Goal: Information Seeking & Learning: Compare options

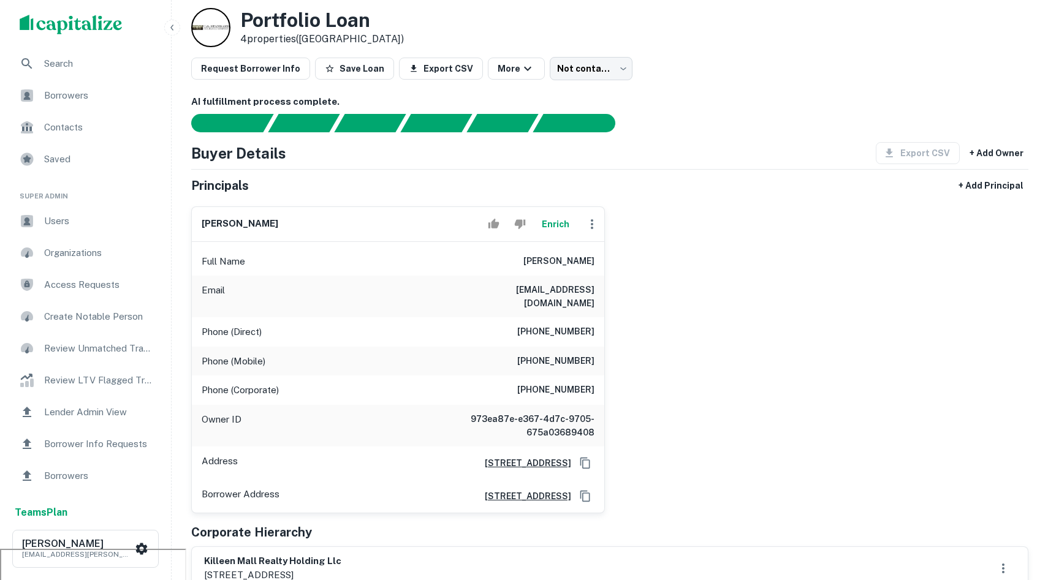
scroll to position [37, 0]
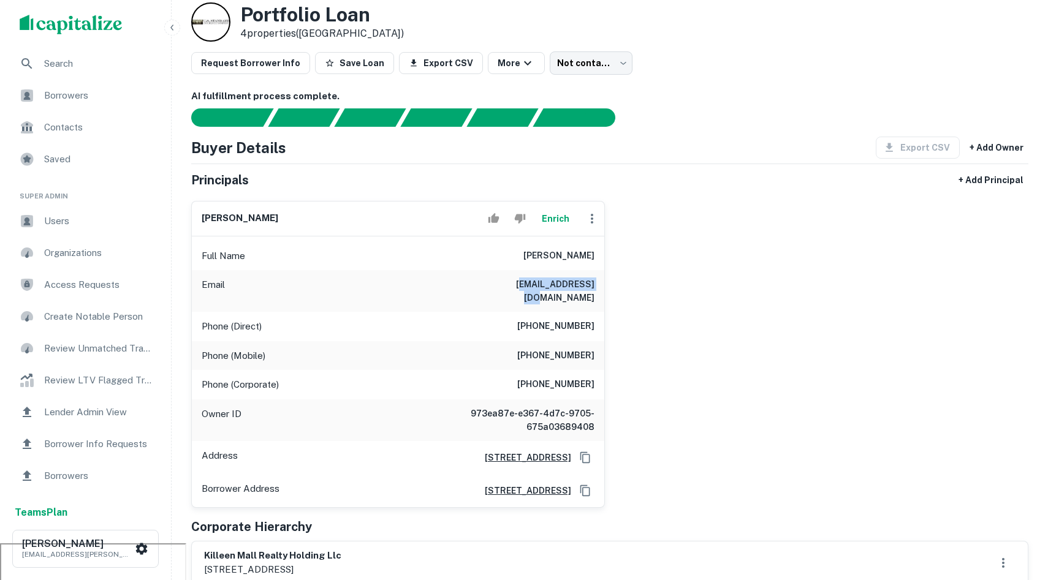
drag, startPoint x: 608, startPoint y: 289, endPoint x: 506, endPoint y: 289, distance: 102.4
click at [506, 289] on div "mehran kohansieh Enrich Full Name mehran kohansieh Email smccar6527@aol.com Pho…" at bounding box center [604, 349] width 847 height 317
click at [687, 308] on div "mehran kohansieh Enrich Full Name mehran kohansieh Email smccar6527@aol.com Pho…" at bounding box center [604, 349] width 847 height 317
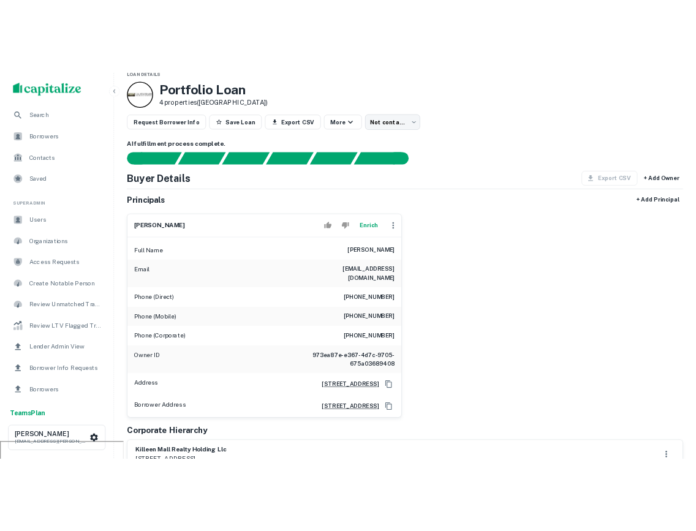
scroll to position [30, 0]
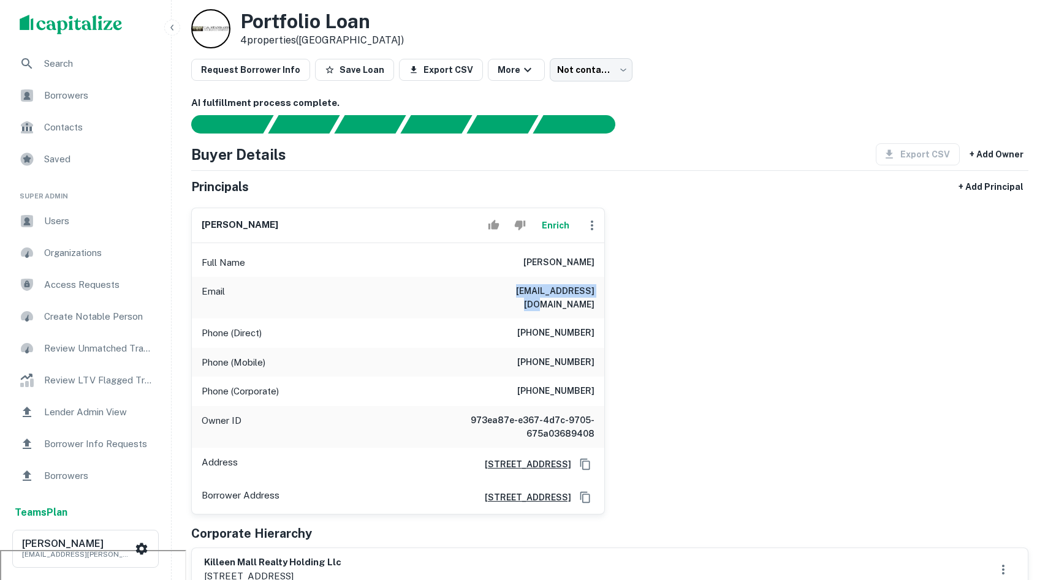
drag, startPoint x: 605, startPoint y: 292, endPoint x: 501, endPoint y: 289, distance: 104.2
click at [500, 289] on div "mehran kohansieh Enrich Full Name mehran kohansieh Email smccar6527@aol.com Pho…" at bounding box center [604, 356] width 847 height 317
copy h6 "smccar6527@aol.com"
click at [658, 439] on div "mehran kohansieh Enrich Full Name mehran kohansieh Email smccar6527@aol.com Pho…" at bounding box center [604, 356] width 847 height 317
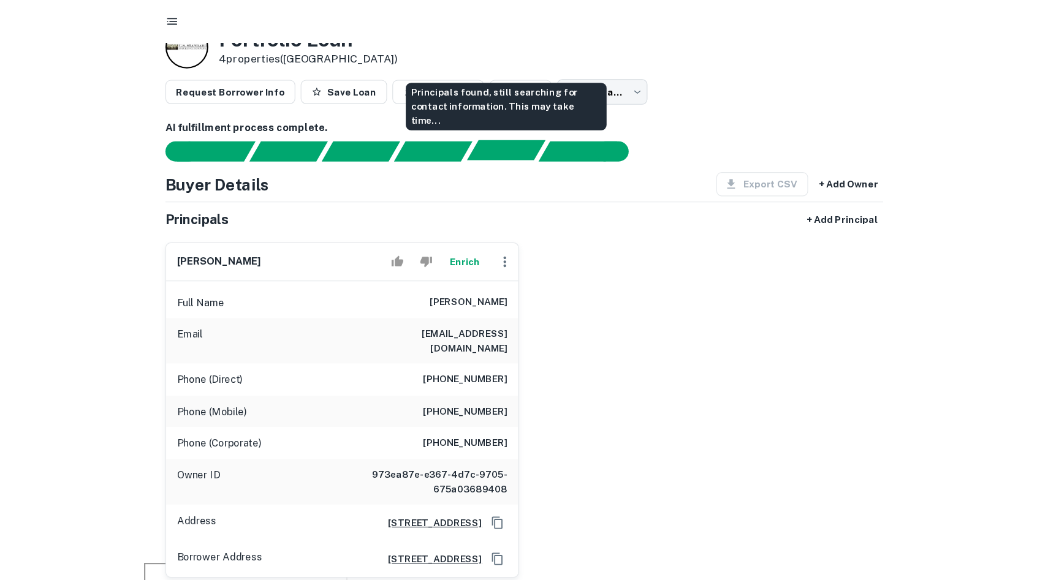
scroll to position [24, 0]
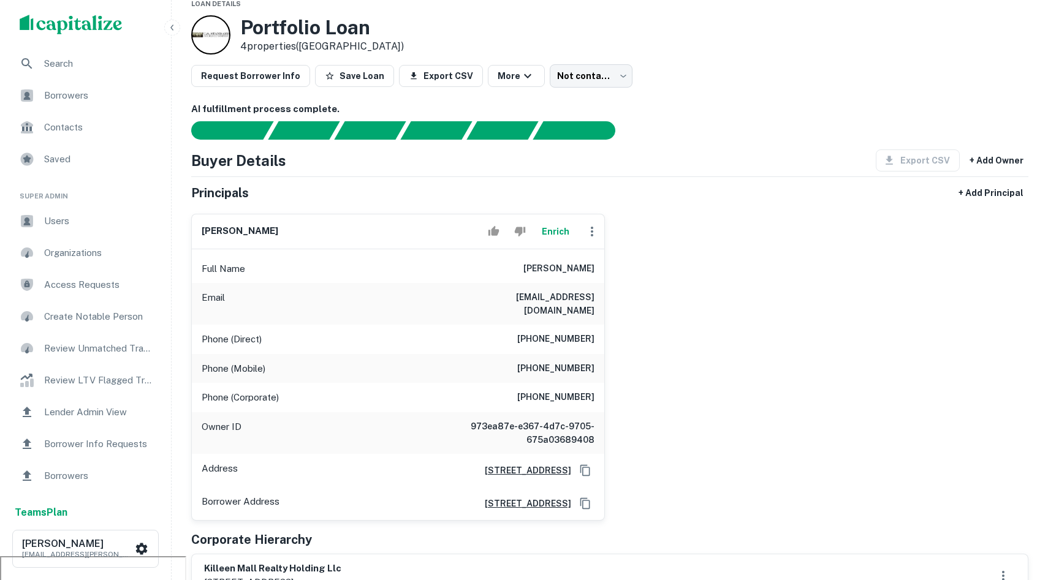
click at [751, 186] on div "Principals + Add Principal" at bounding box center [609, 193] width 837 height 22
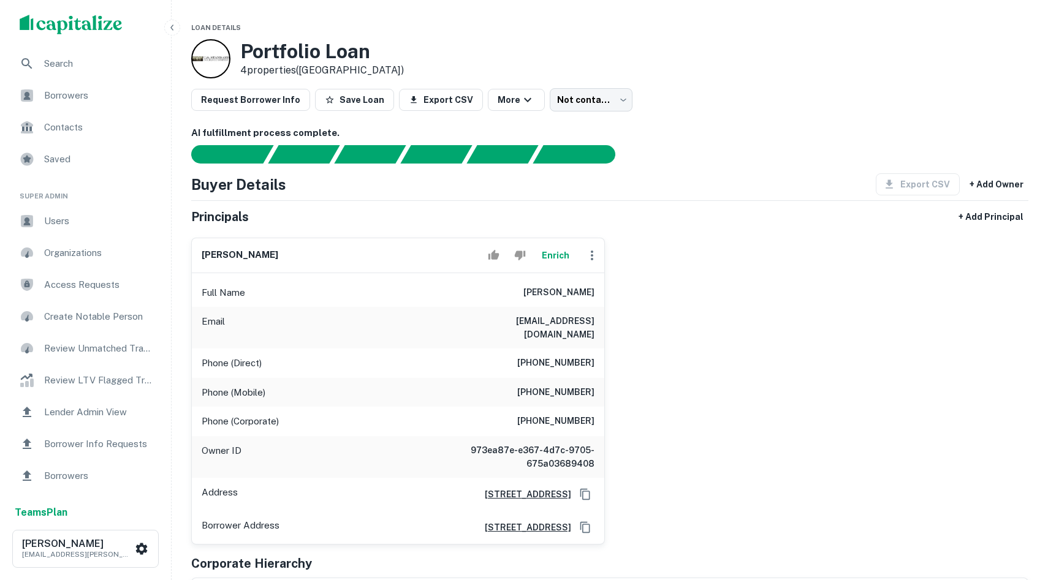
click at [110, 70] on span "Search" at bounding box center [99, 63] width 110 height 15
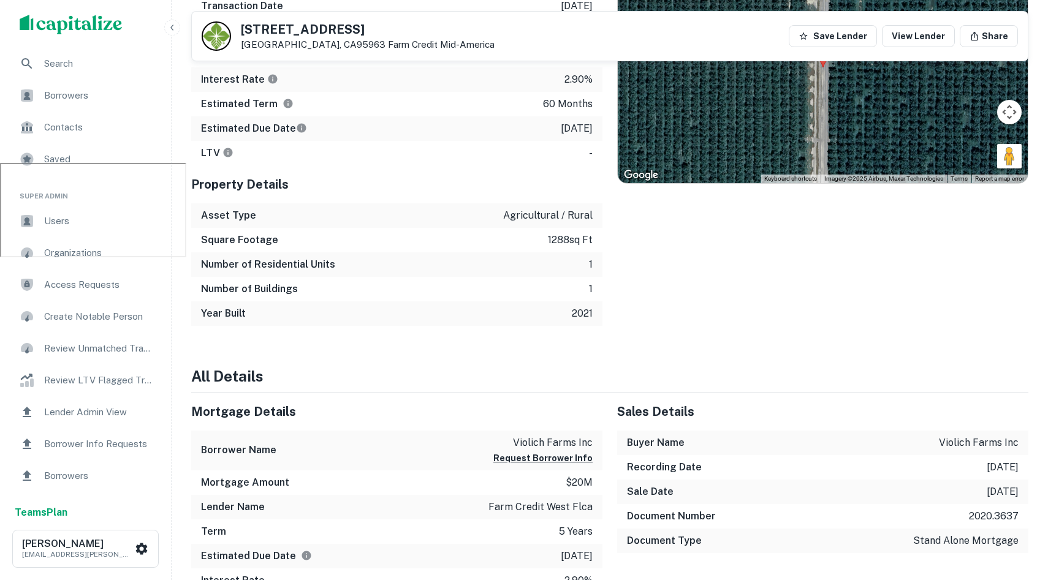
scroll to position [408, 0]
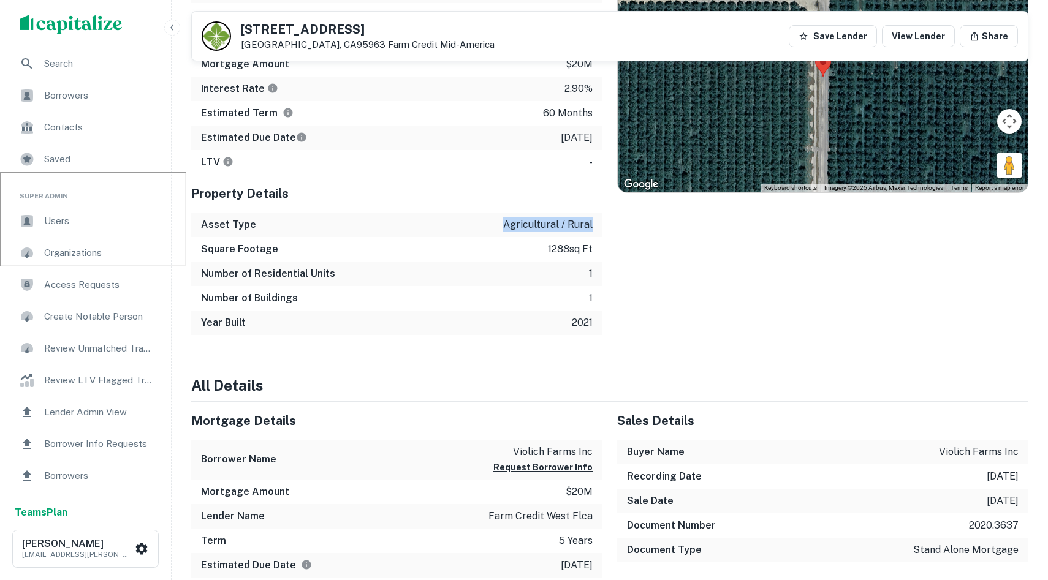
drag, startPoint x: 593, startPoint y: 229, endPoint x: 382, endPoint y: 229, distance: 210.2
click at [384, 229] on div "Asset Type agricultural / rural" at bounding box center [396, 225] width 411 height 25
click at [445, 272] on div "Number of Residential Units 1" at bounding box center [396, 274] width 411 height 25
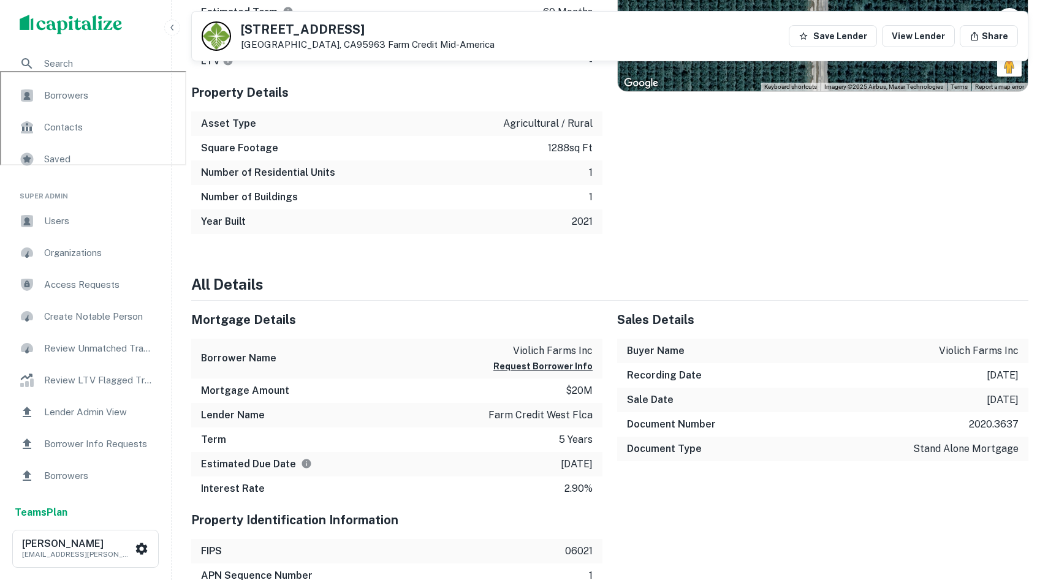
scroll to position [482, 0]
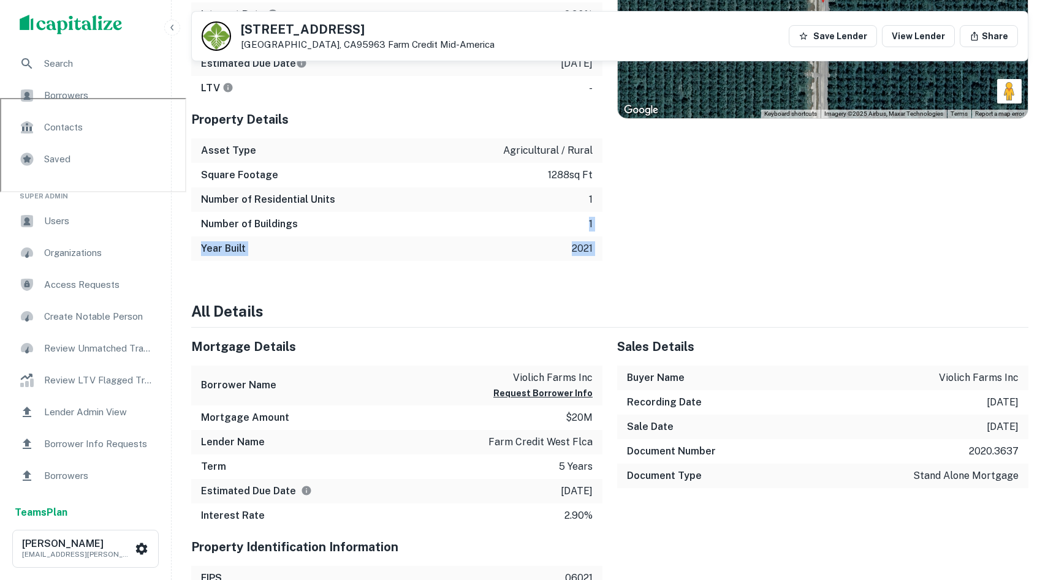
drag, startPoint x: 650, startPoint y: 272, endPoint x: 458, endPoint y: 228, distance: 197.3
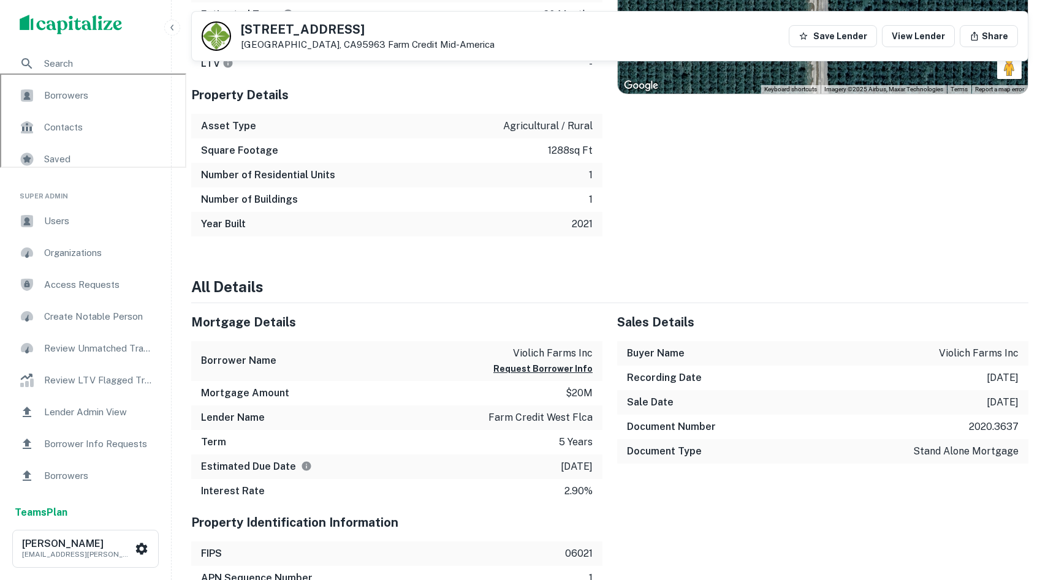
scroll to position [0, 0]
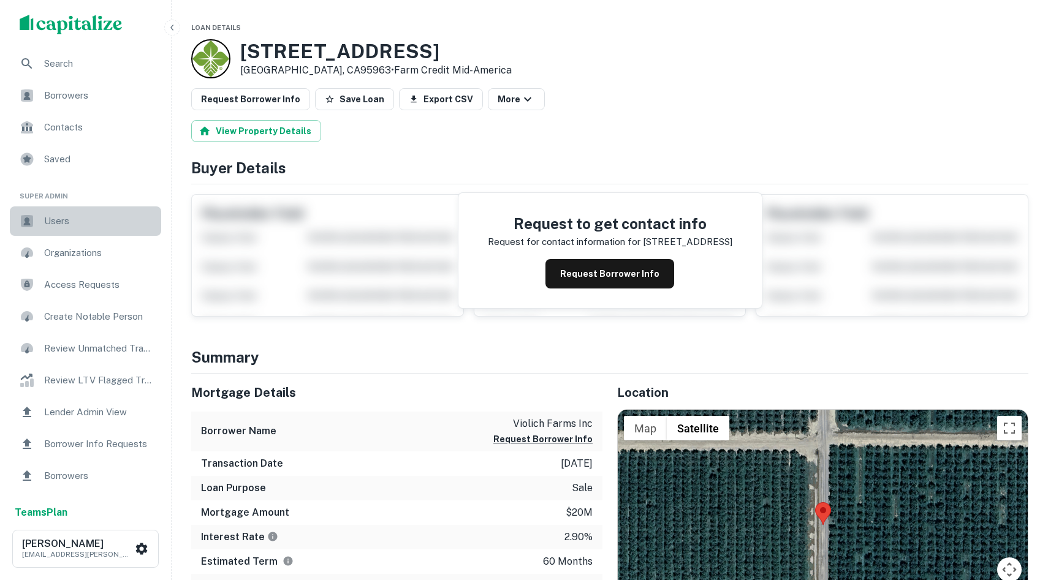
click at [86, 214] on span "Users" at bounding box center [99, 221] width 110 height 15
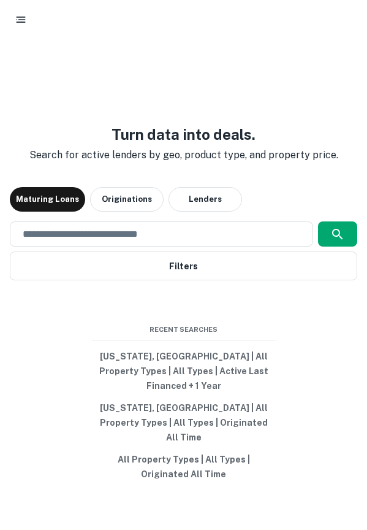
click at [205, 13] on div at bounding box center [184, 20] width 348 height 22
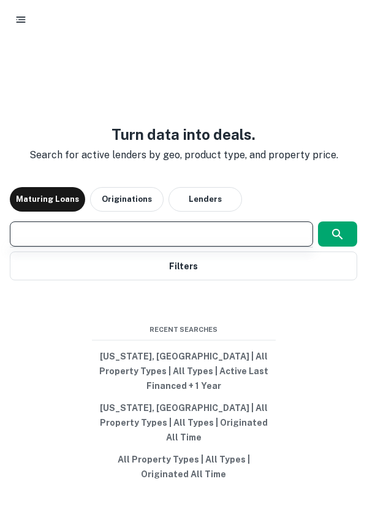
click at [127, 241] on input "text" at bounding box center [161, 234] width 292 height 14
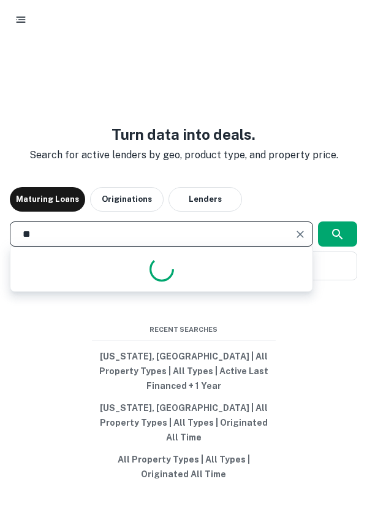
type input "*"
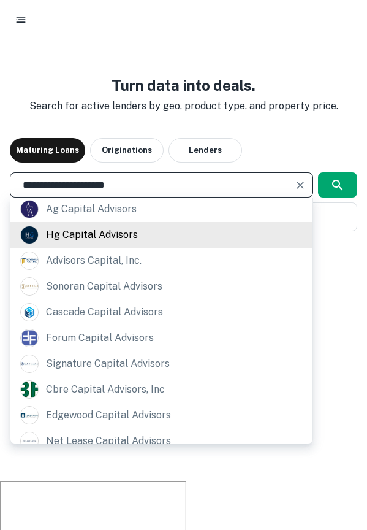
scroll to position [192, 0]
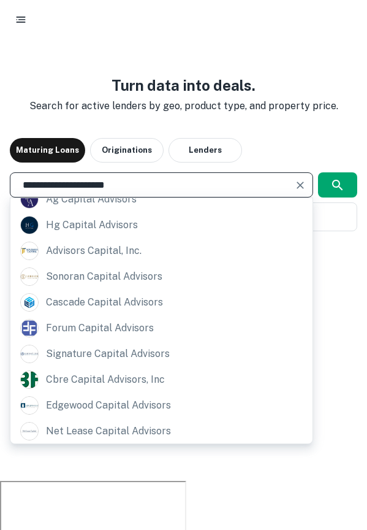
click at [141, 197] on div "**********" at bounding box center [161, 184] width 303 height 25
type input "**********"
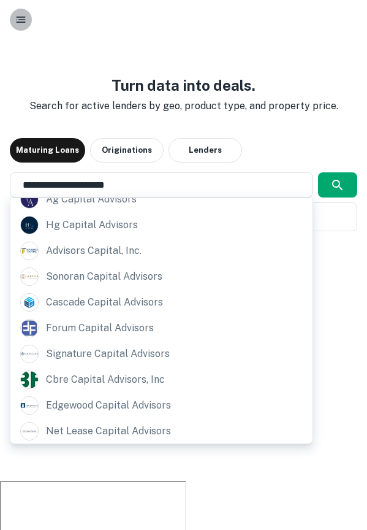
click at [23, 20] on icon "button" at bounding box center [21, 19] width 12 height 12
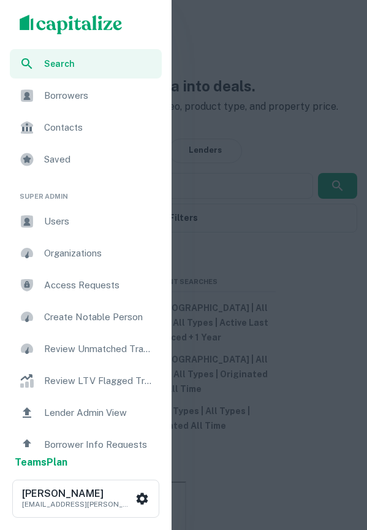
click at [69, 99] on span "Borrowers" at bounding box center [99, 95] width 110 height 15
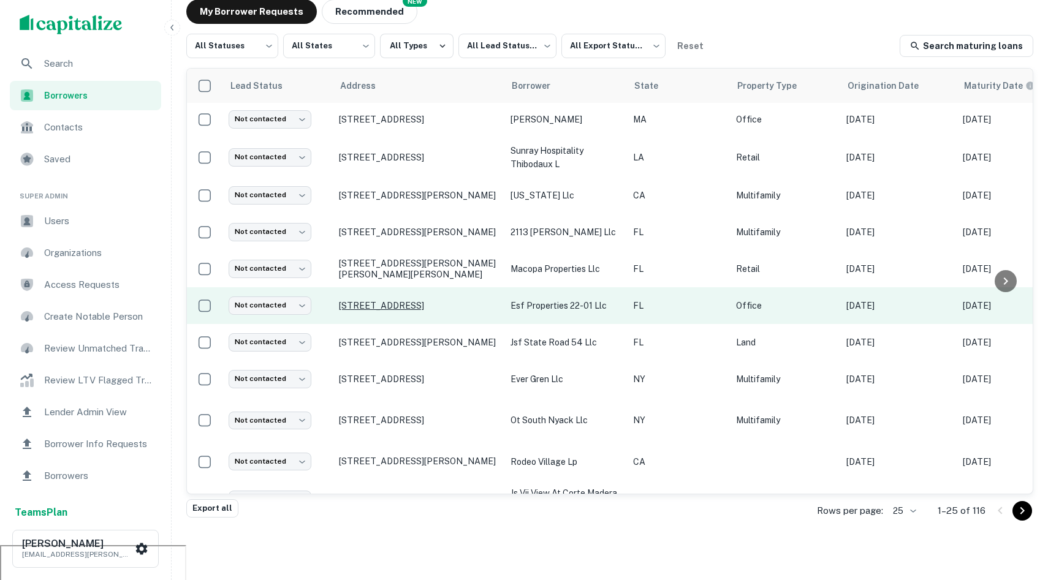
scroll to position [510, 0]
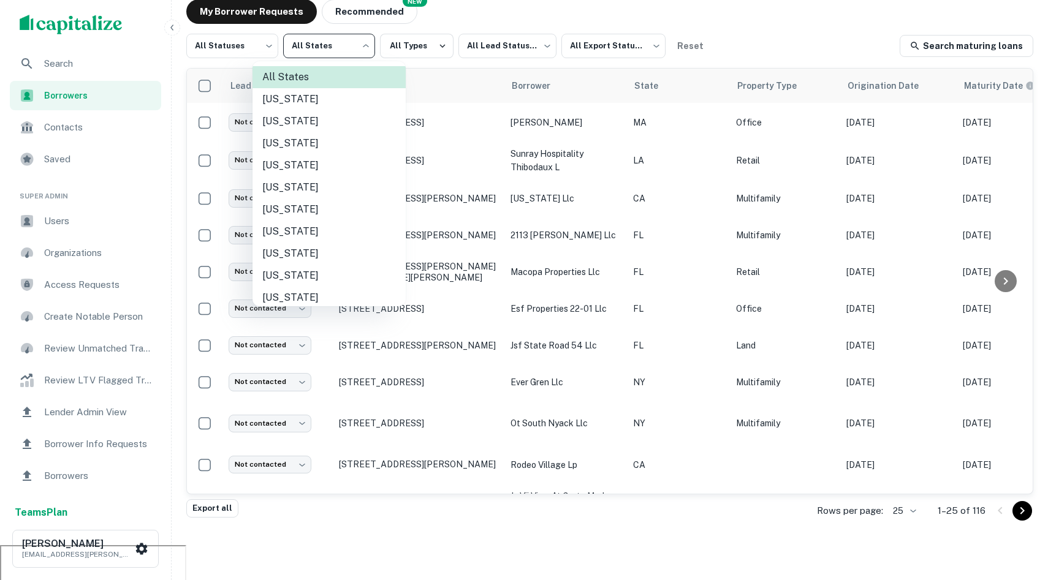
click at [341, 45] on body "Search Borrowers Contacts Saved Super Admin Users Organizations Access Requests…" at bounding box center [524, 255] width 1048 height 580
click at [319, 264] on li "Pennsylvania" at bounding box center [329, 260] width 153 height 22
type input "**"
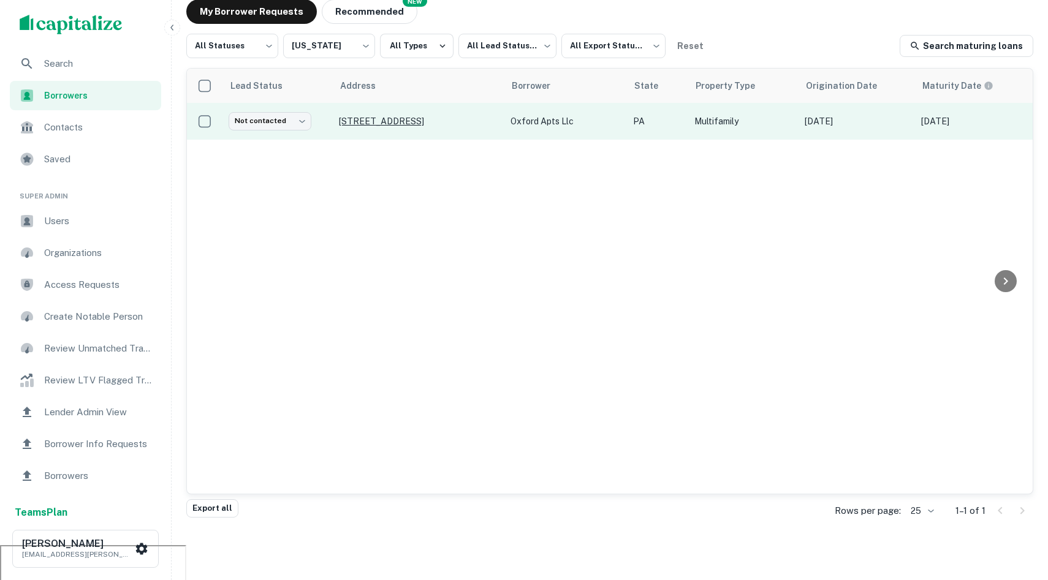
click at [425, 118] on p "5231 Oxford Ave Philadelphia, PA19124" at bounding box center [418, 121] width 159 height 11
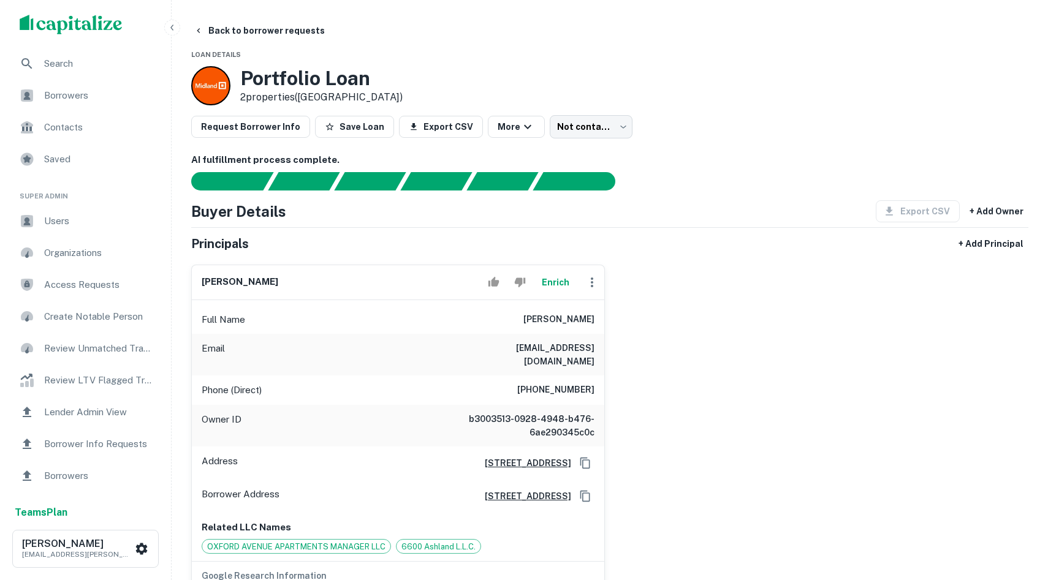
scroll to position [6, 0]
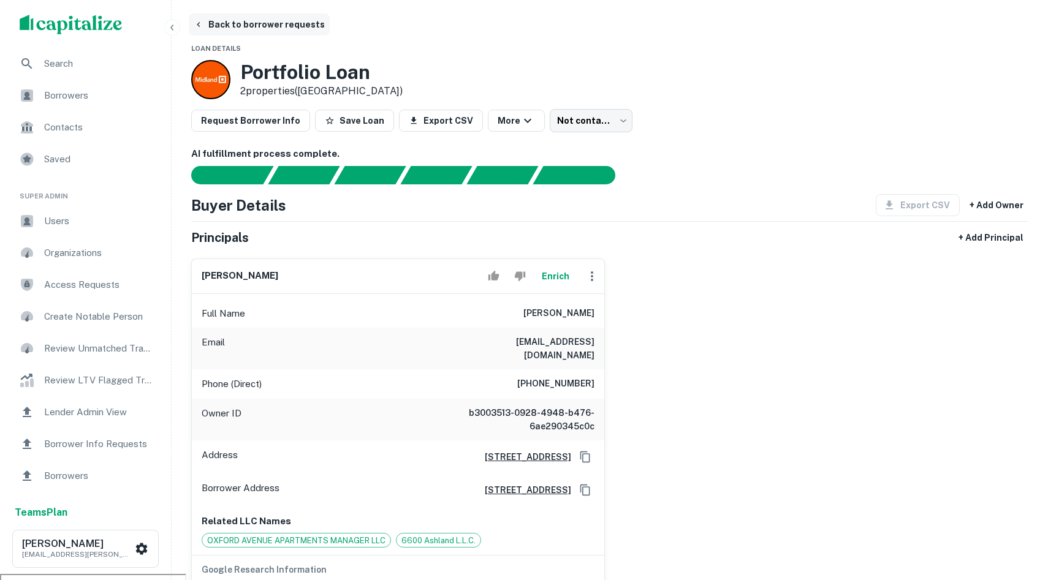
click at [198, 23] on icon "button" at bounding box center [198, 24] width 3 height 5
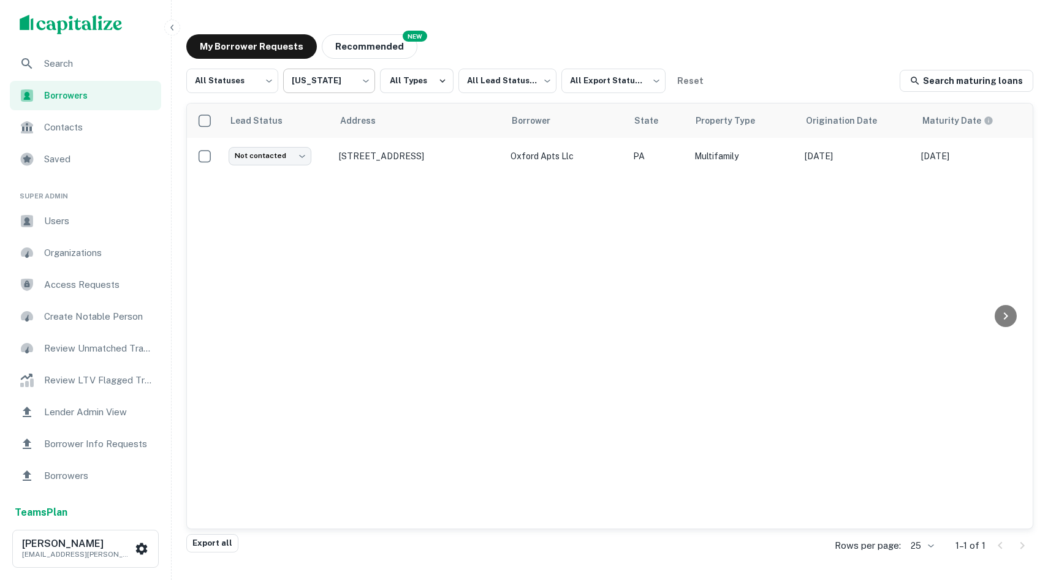
click at [335, 86] on body "Search Borrowers Contacts Saved Super Admin Users Organizations Access Requests…" at bounding box center [524, 290] width 1048 height 580
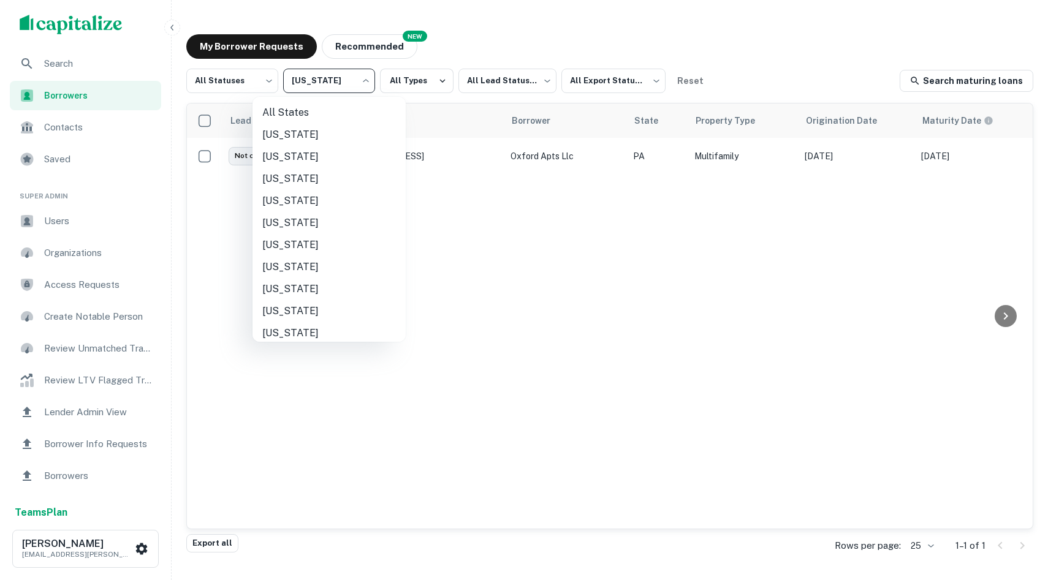
scroll to position [732, 0]
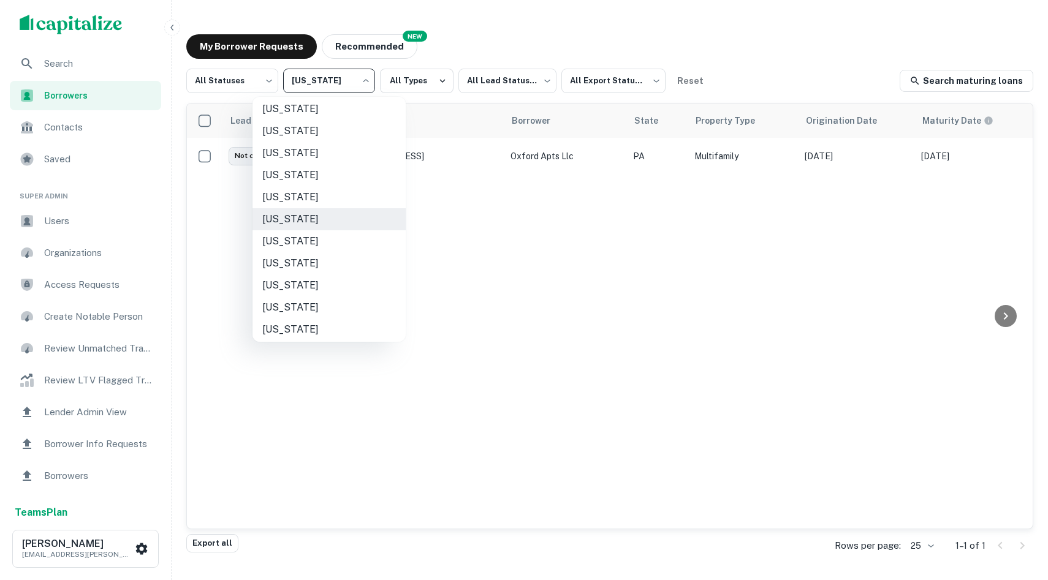
click at [534, 264] on div at bounding box center [524, 290] width 1048 height 580
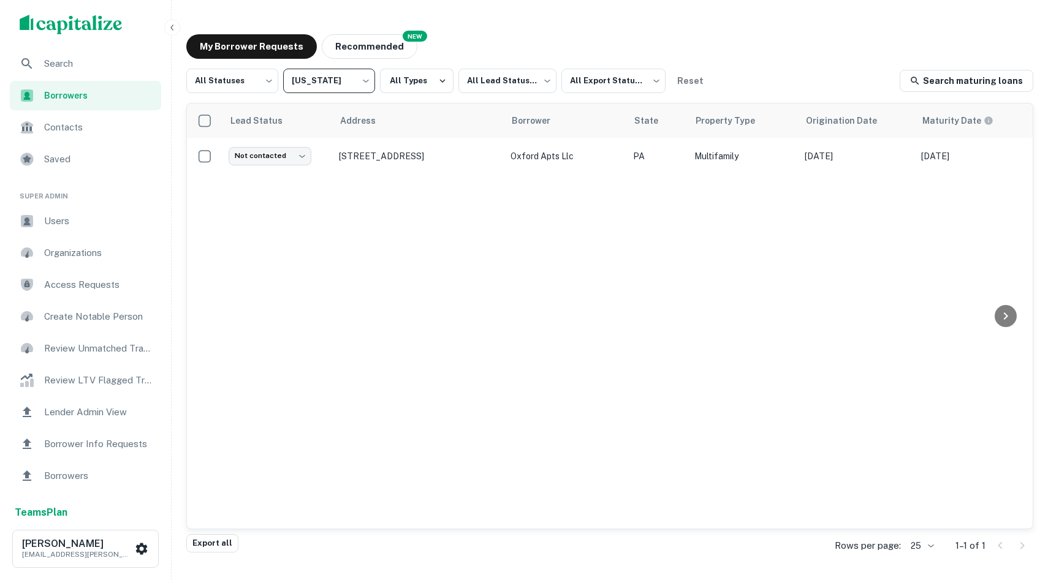
click at [64, 58] on span "Search" at bounding box center [99, 63] width 110 height 15
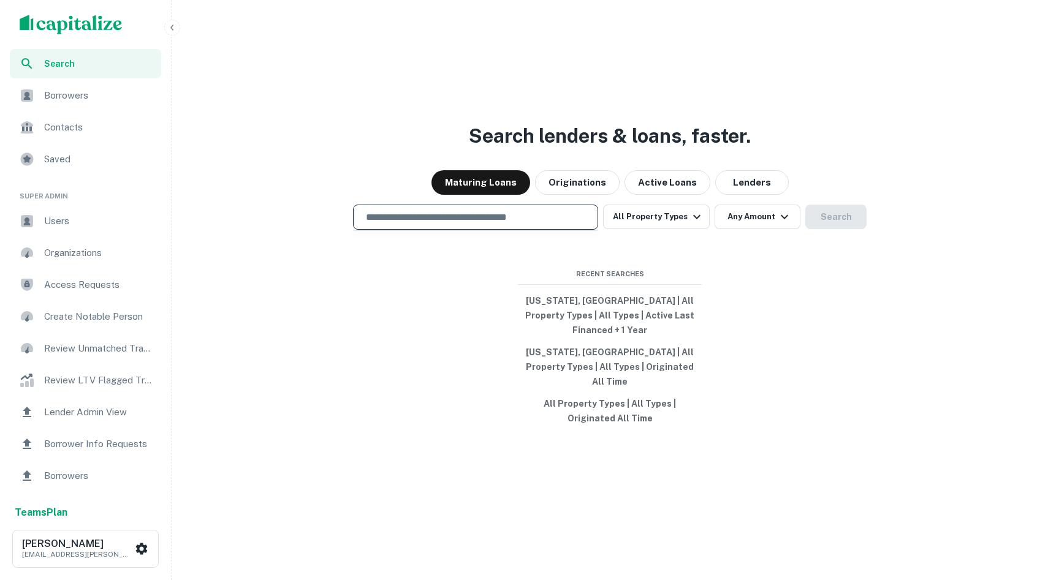
click at [414, 224] on input "text" at bounding box center [476, 217] width 234 height 14
type input "*******"
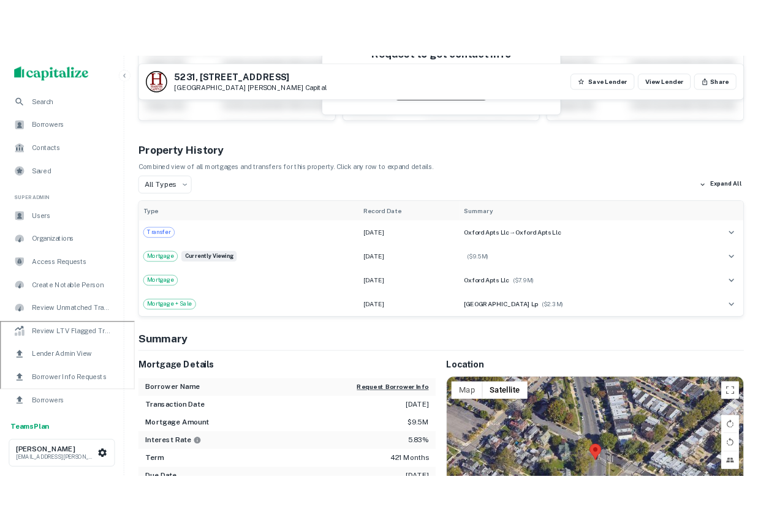
scroll to position [216, 0]
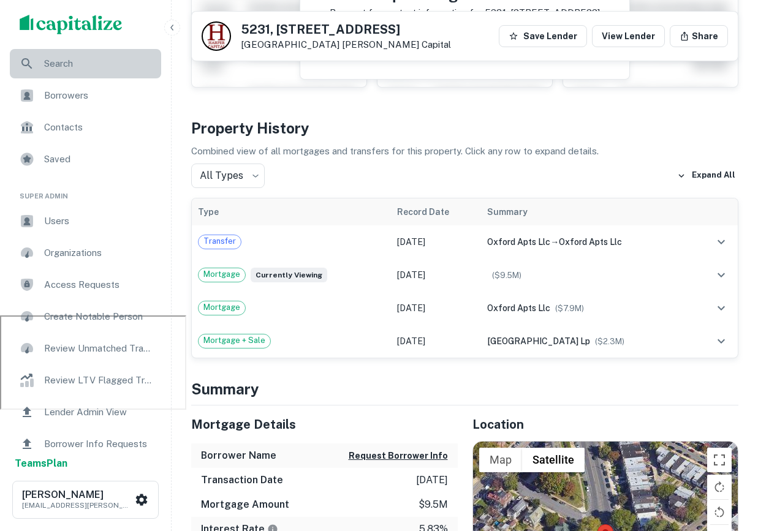
click at [84, 56] on span "Search" at bounding box center [99, 63] width 110 height 15
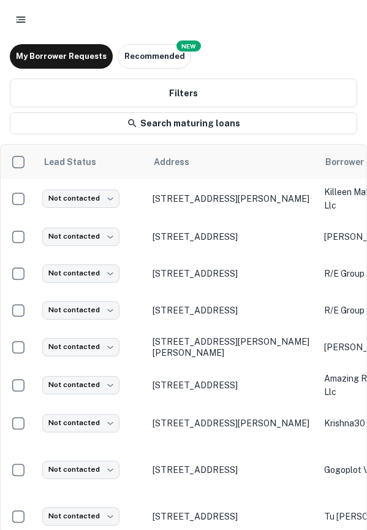
click at [17, 15] on icon "button" at bounding box center [21, 19] width 12 height 12
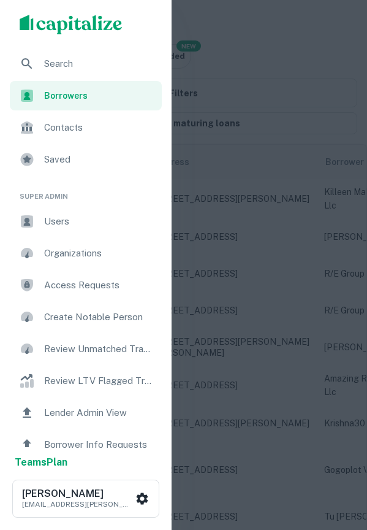
click at [92, 130] on span "Contacts" at bounding box center [99, 127] width 110 height 15
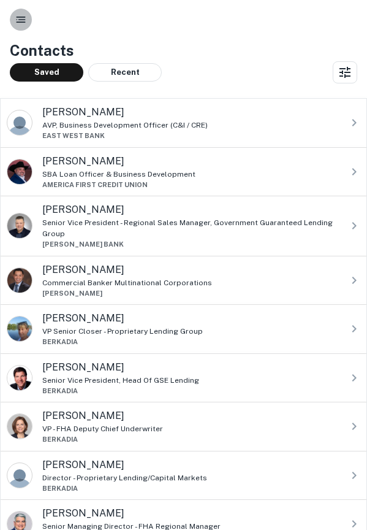
click at [21, 26] on button "button" at bounding box center [21, 20] width 22 height 22
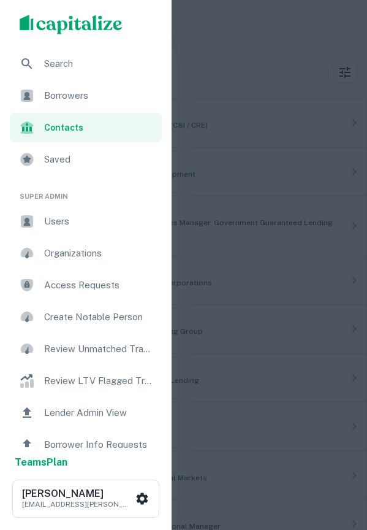
click at [65, 94] on span "Borrowers" at bounding box center [99, 95] width 110 height 15
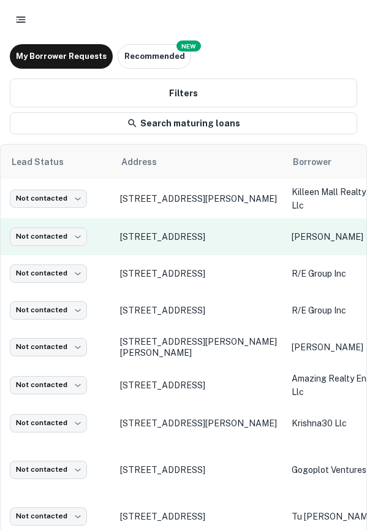
scroll to position [0, 33]
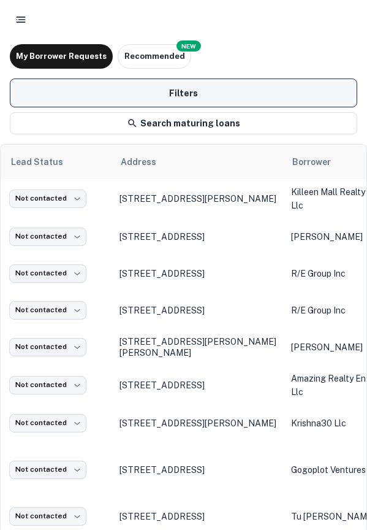
click at [201, 90] on button "Filters" at bounding box center [184, 92] width 348 height 29
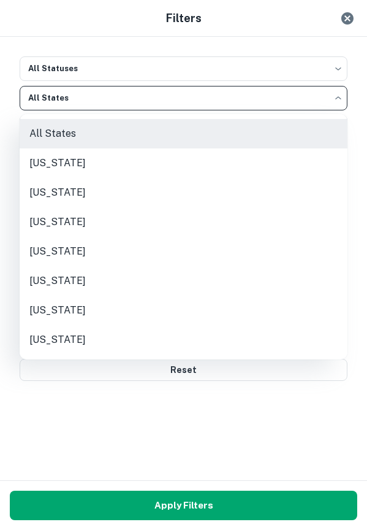
click at [135, 98] on body "My Borrower Requests NEW Recommended Filters Search maturing loans Lead Status …" at bounding box center [183, 265] width 367 height 530
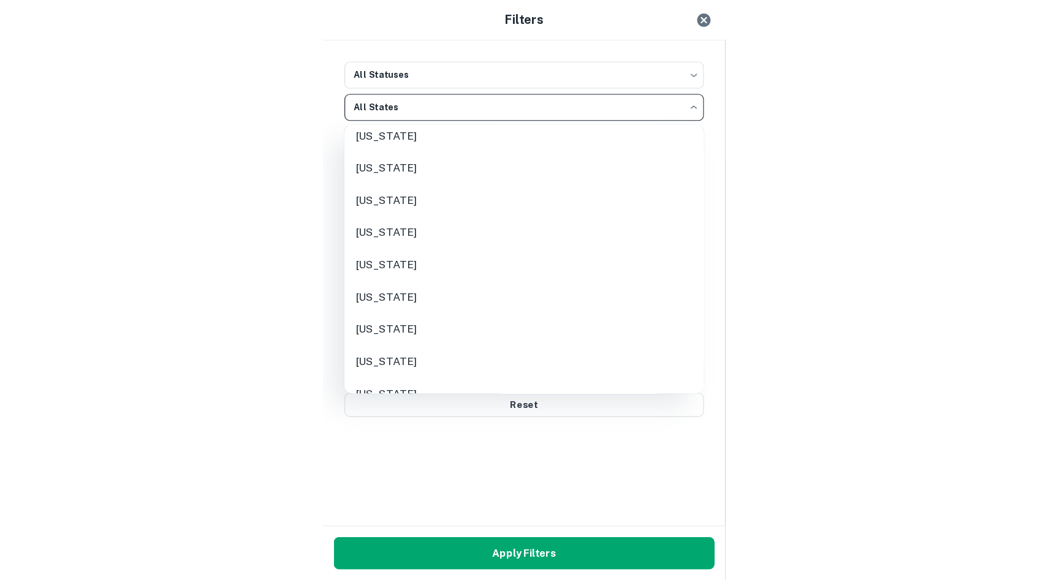
scroll to position [259, 0]
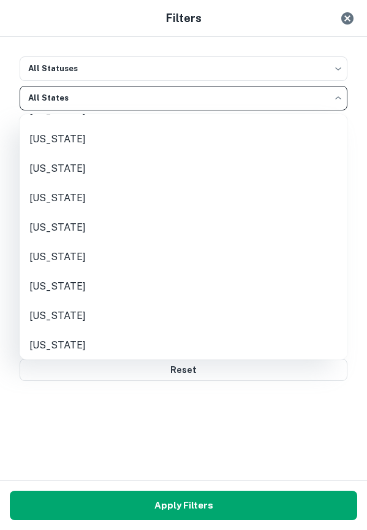
click at [61, 171] on li "Georgia" at bounding box center [184, 168] width 328 height 29
type input "**"
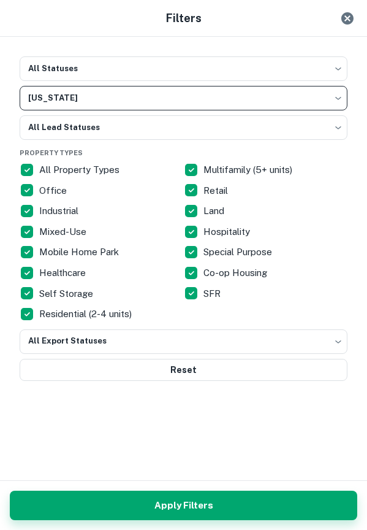
click at [200, 498] on button "Apply Filters" at bounding box center [184, 504] width 348 height 29
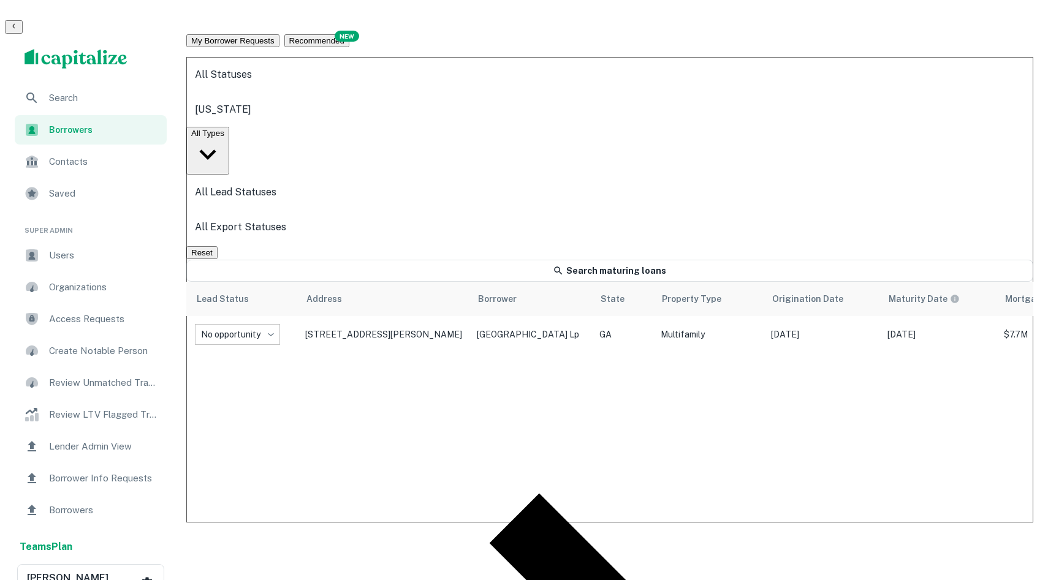
click at [337, 83] on body "**********" at bounding box center [524, 290] width 1048 height 580
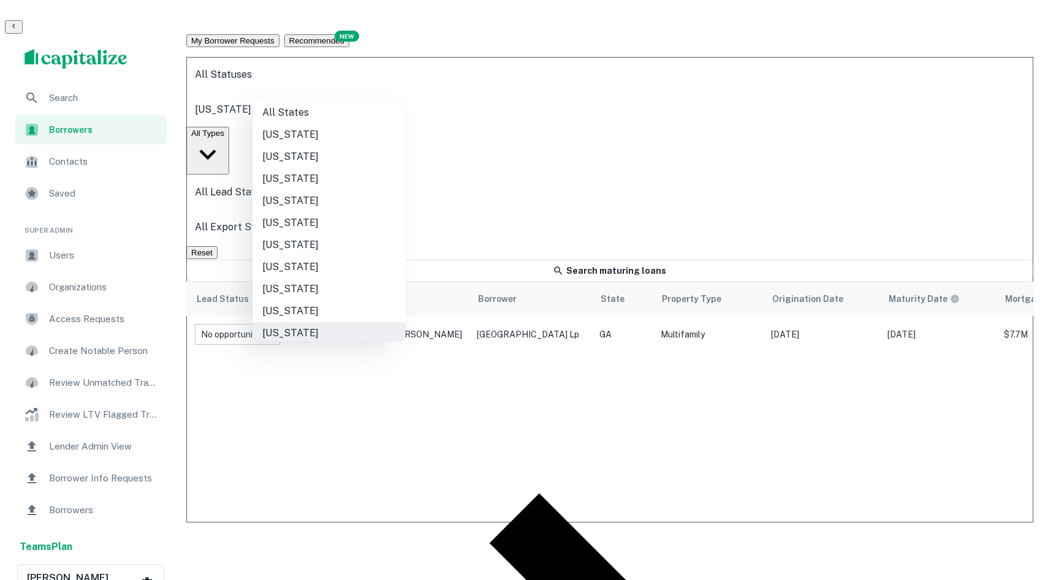
scroll to position [2, 0]
click at [327, 115] on li "All States" at bounding box center [329, 110] width 153 height 22
type input "***"
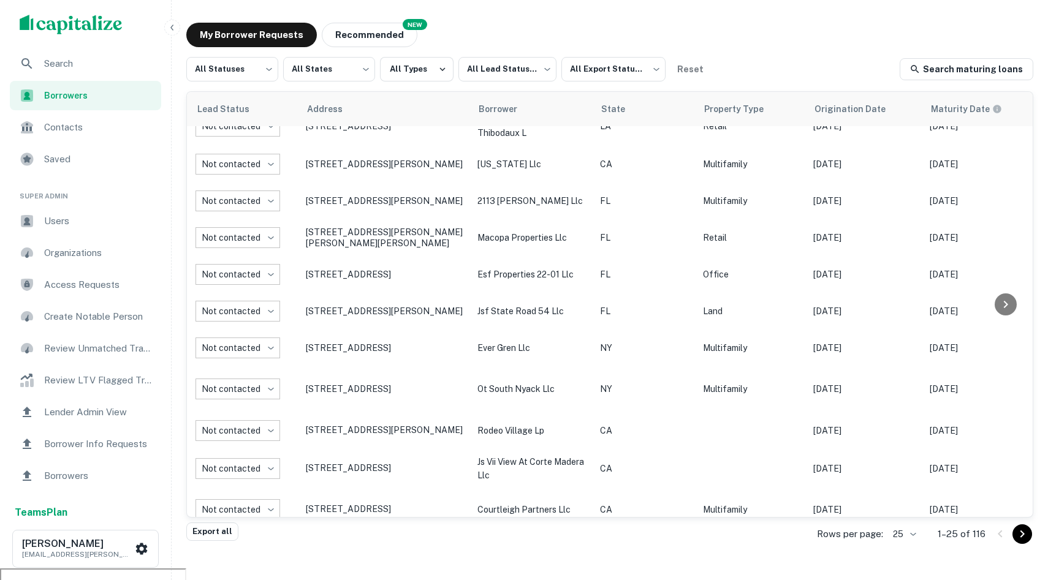
scroll to position [2, 0]
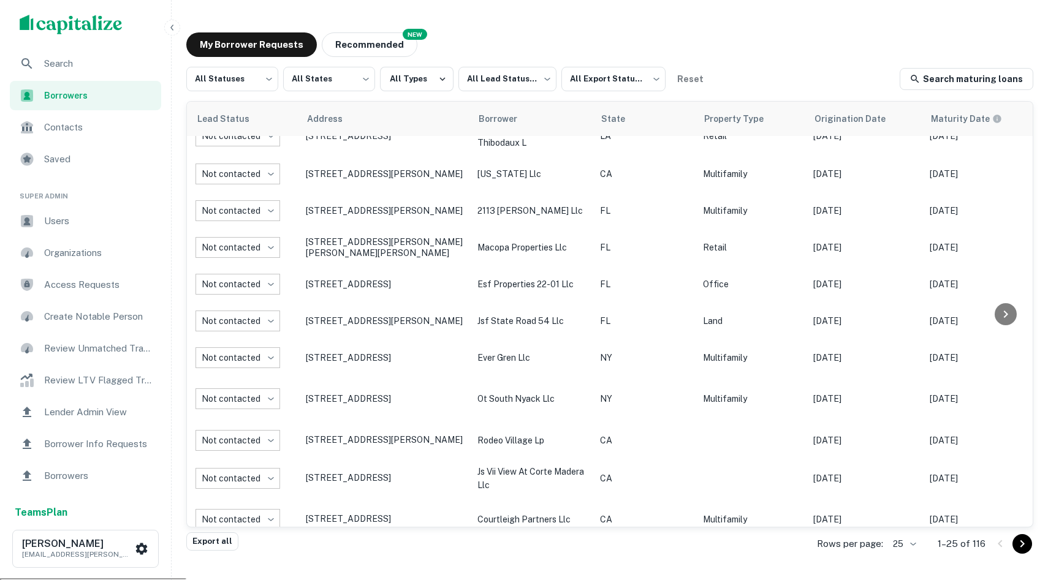
click at [367, 529] on icon "Go to next page" at bounding box center [1023, 544] width 4 height 7
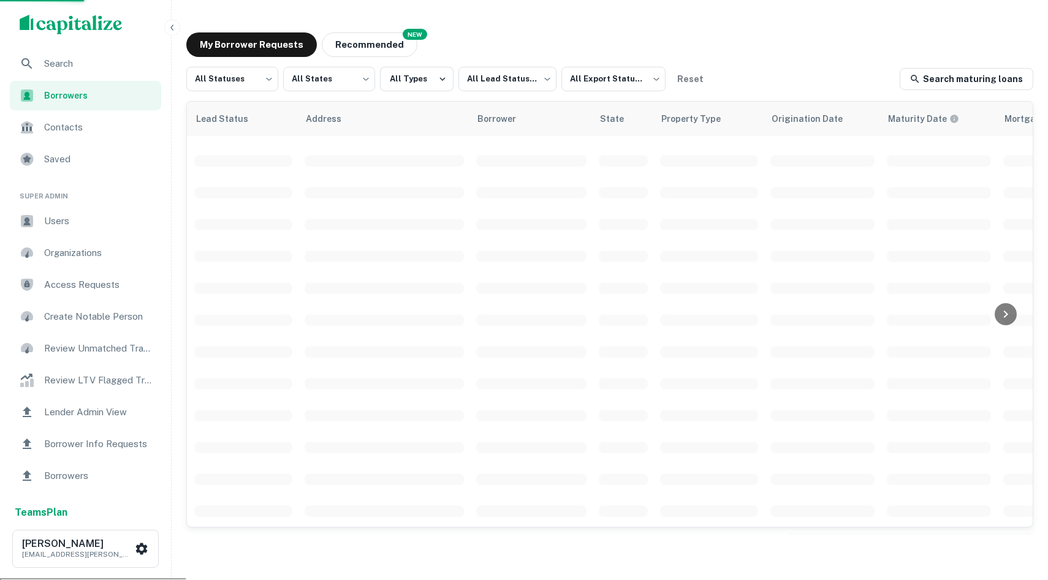
scroll to position [405, 33]
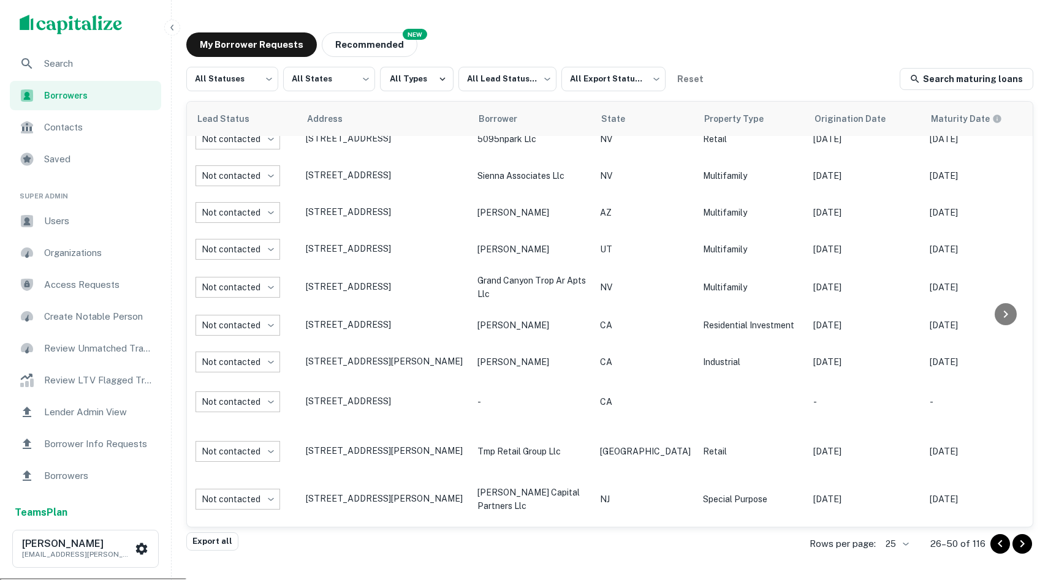
click at [367, 529] on icon "Go to next page" at bounding box center [1022, 544] width 15 height 15
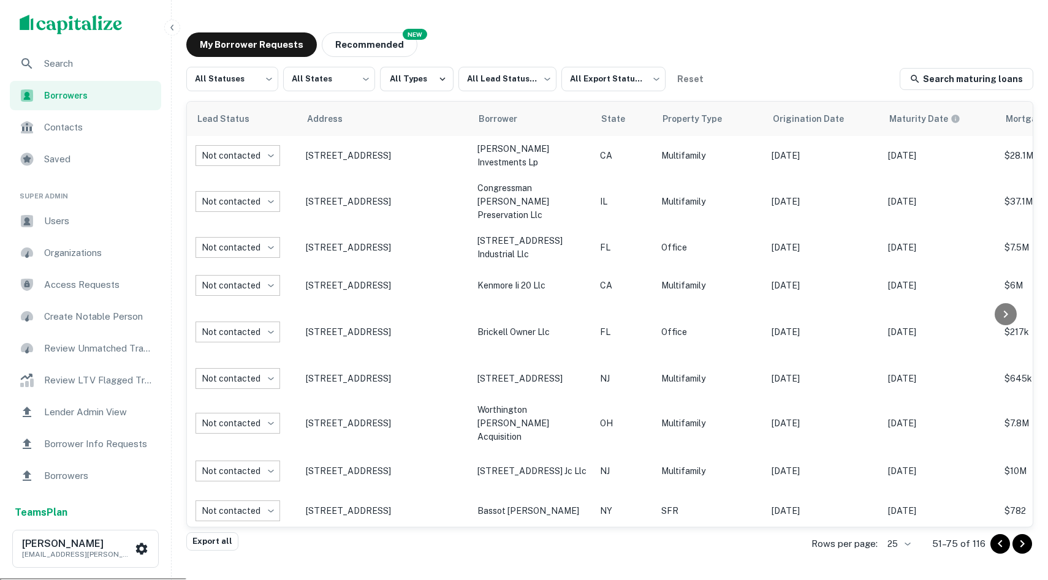
scroll to position [558, 33]
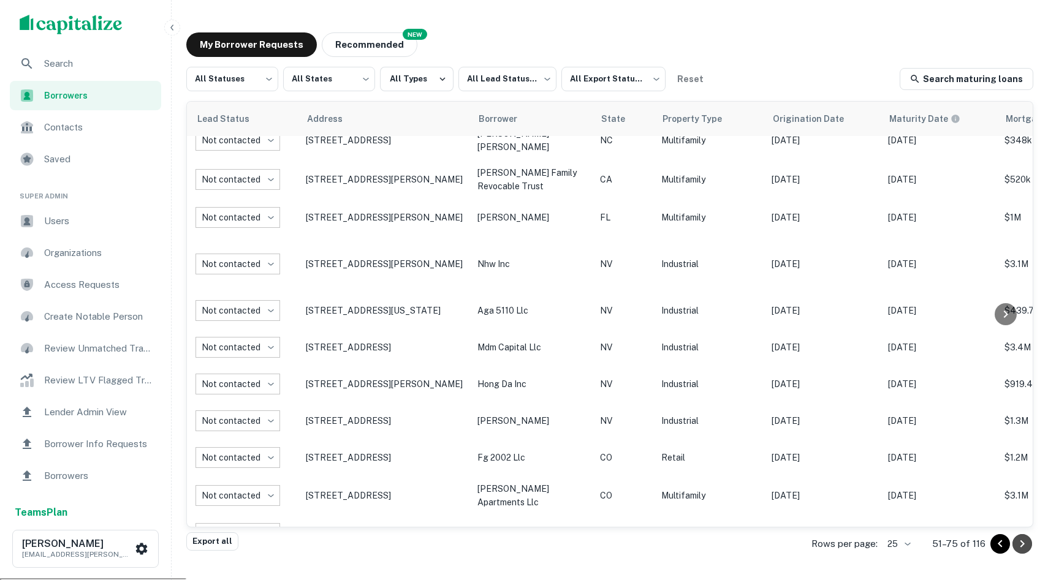
click at [367, 529] on icon "Go to next page" at bounding box center [1022, 544] width 15 height 15
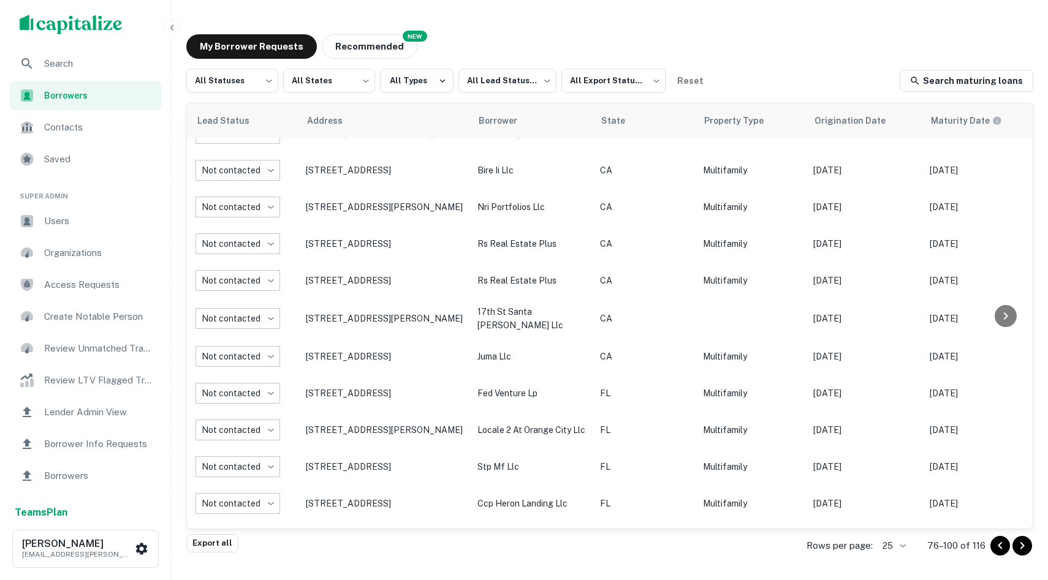
click at [367, 529] on icon "Go to next page" at bounding box center [1022, 546] width 15 height 15
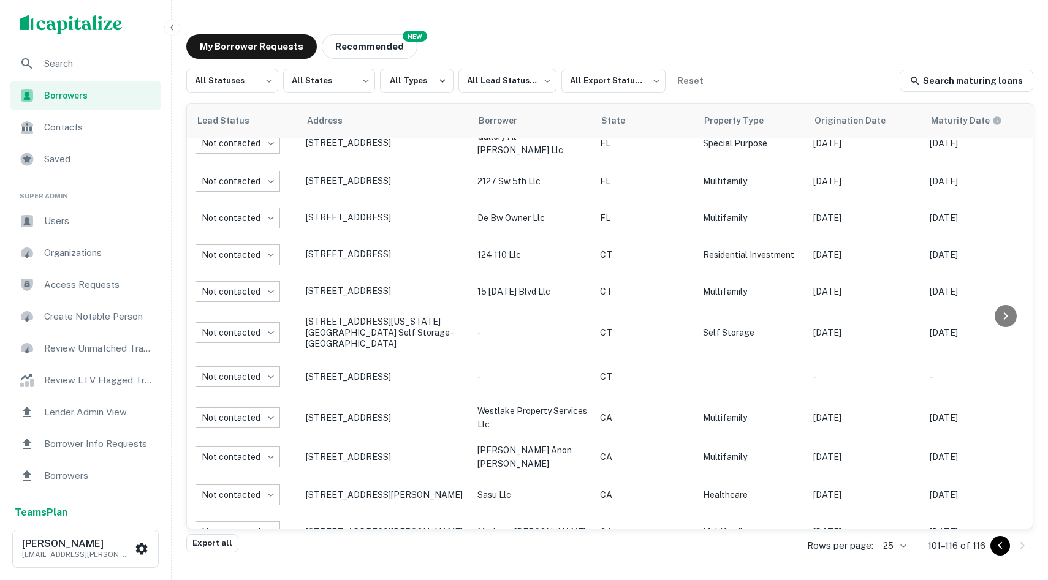
click at [367, 529] on icon "Go to previous page" at bounding box center [1000, 546] width 15 height 15
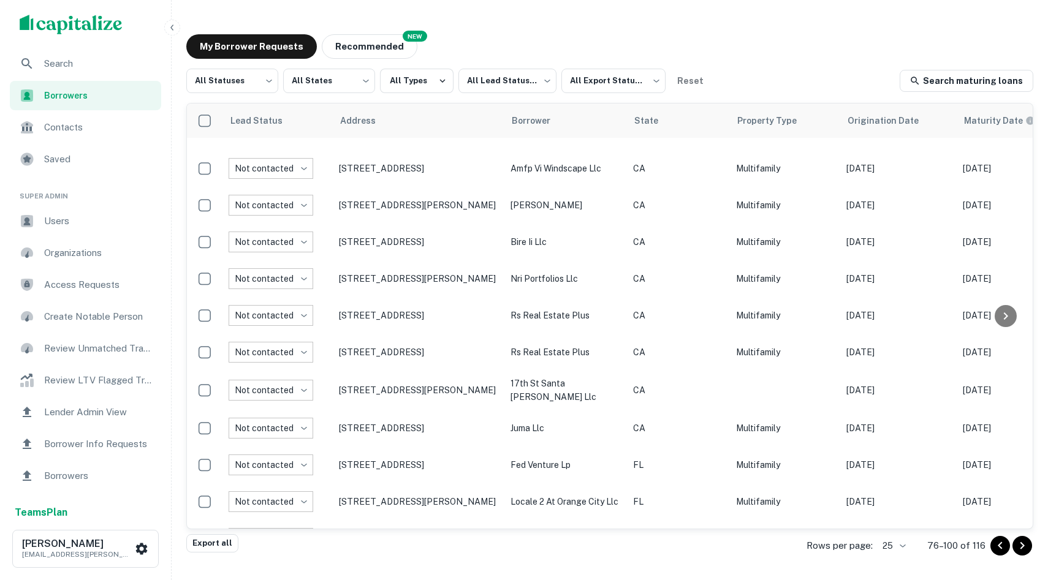
click at [367, 529] on icon "Go to previous page" at bounding box center [1000, 546] width 15 height 15
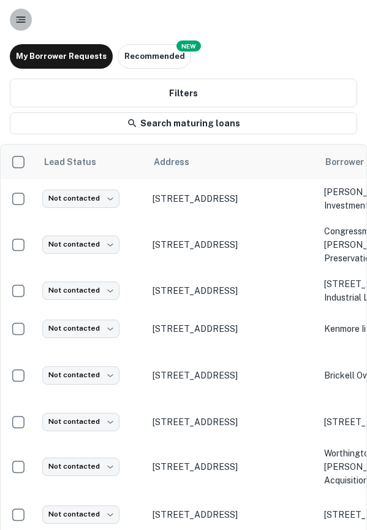
click at [23, 23] on icon "button" at bounding box center [21, 19] width 12 height 12
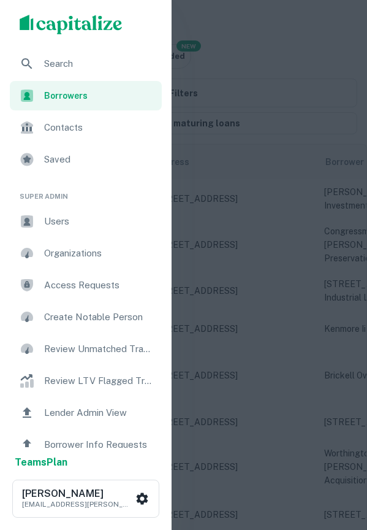
click at [270, 60] on div at bounding box center [183, 265] width 367 height 530
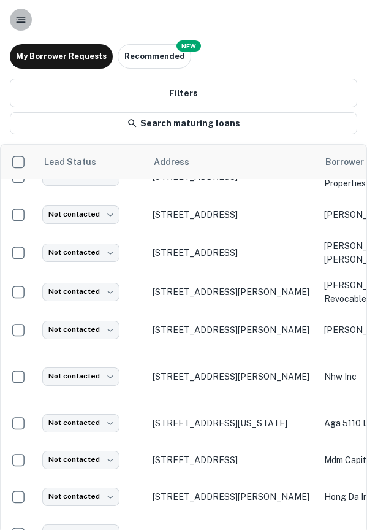
click at [18, 20] on icon "button" at bounding box center [21, 19] width 12 height 12
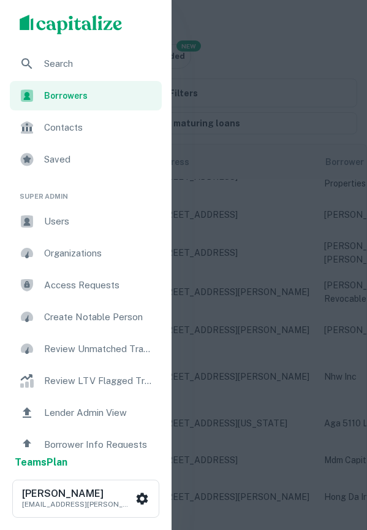
click at [60, 52] on div "Search" at bounding box center [86, 63] width 152 height 29
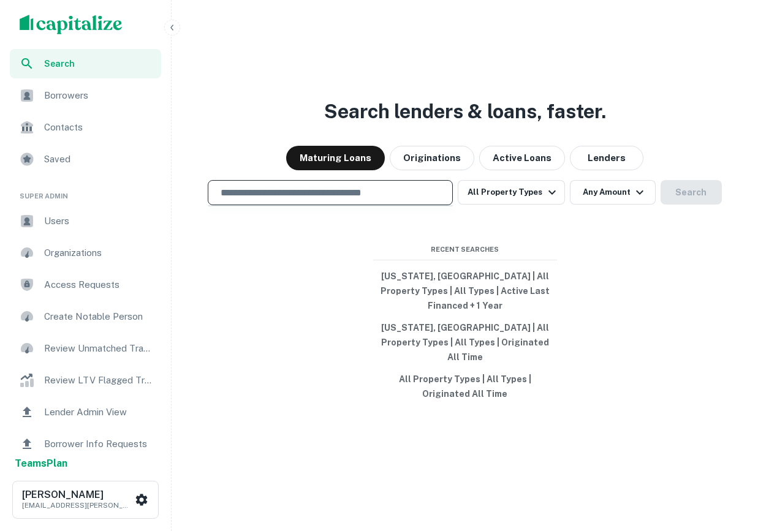
click at [313, 200] on input "text" at bounding box center [330, 193] width 234 height 14
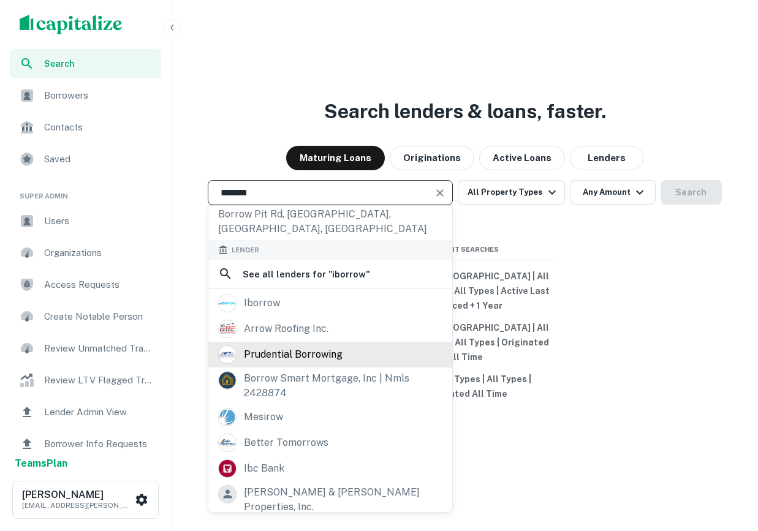
scroll to position [89, 0]
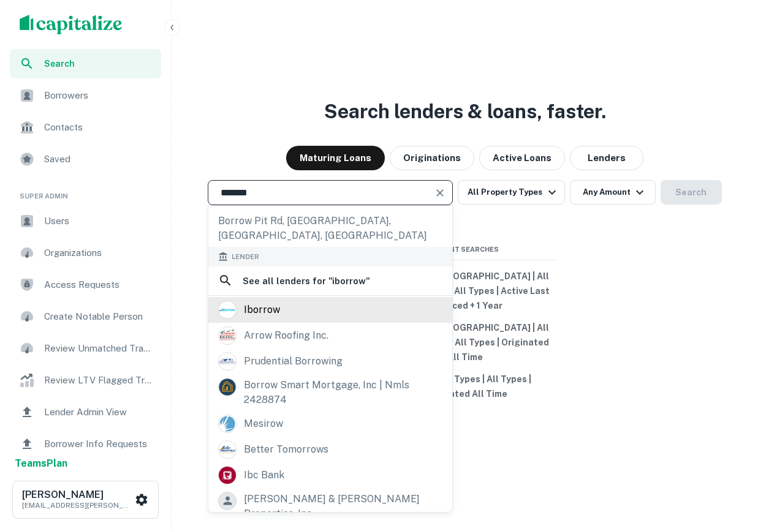
type input "*******"
click at [283, 301] on div "iborrow" at bounding box center [330, 310] width 224 height 18
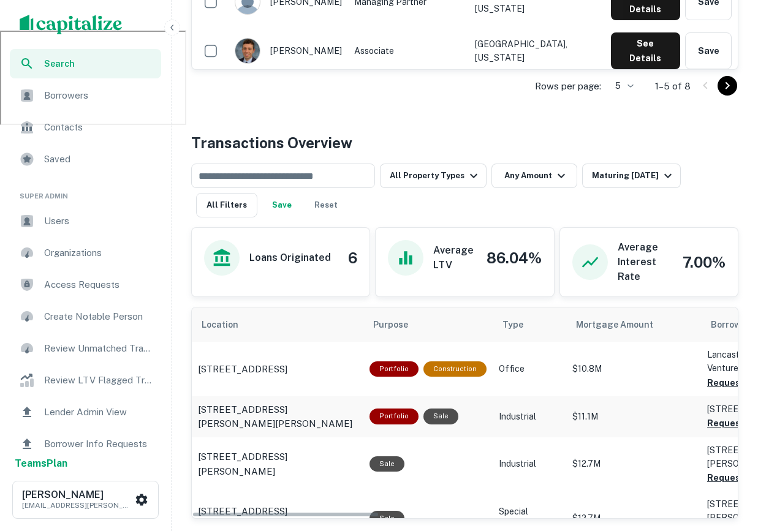
scroll to position [489, 0]
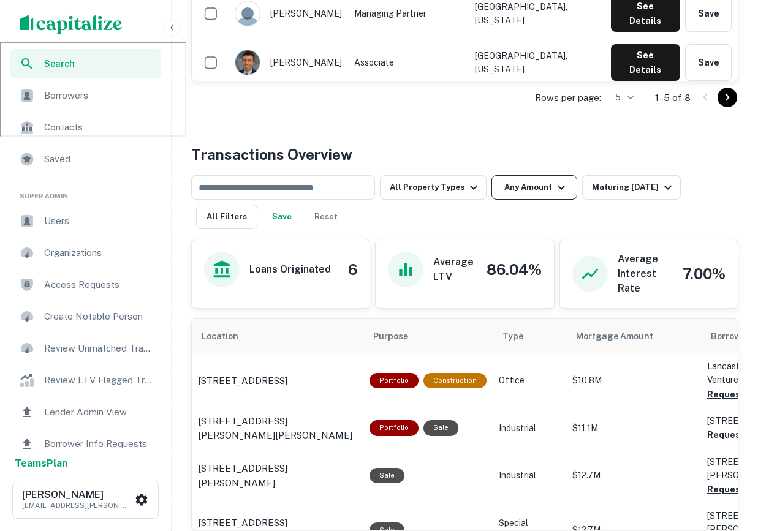
click at [519, 185] on button "Any Amount" at bounding box center [535, 187] width 86 height 25
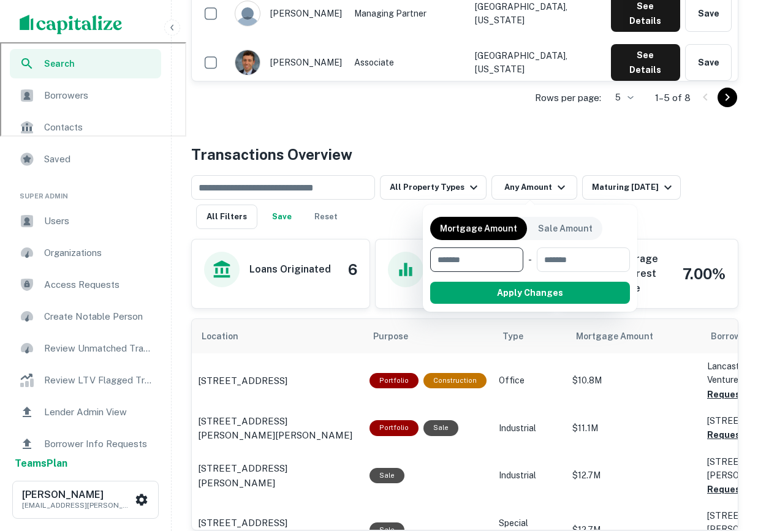
click at [632, 186] on div at bounding box center [379, 265] width 758 height 531
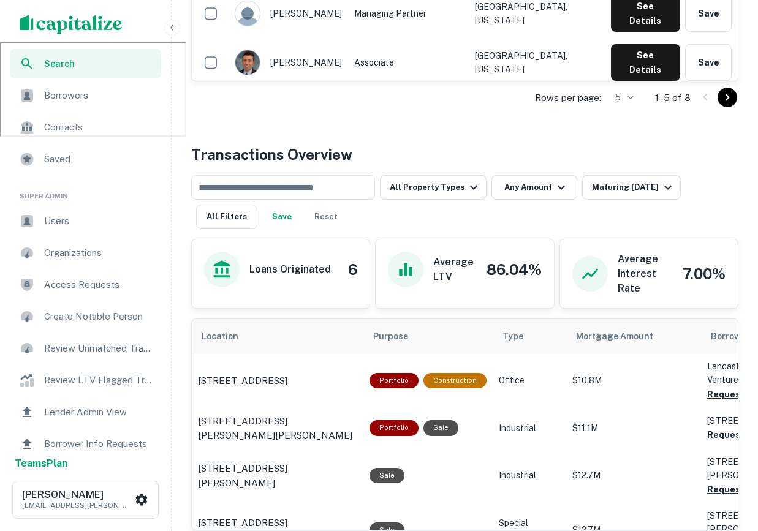
click at [601, 101] on p "Rows per page:" at bounding box center [568, 98] width 66 height 15
click at [648, 191] on div "Maturing In 1 Year" at bounding box center [633, 187] width 83 height 15
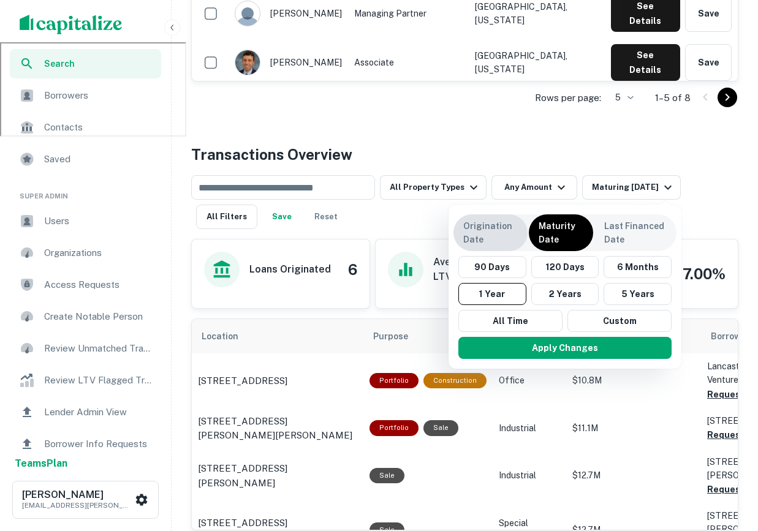
click at [495, 218] on div "Origination Date" at bounding box center [491, 233] width 74 height 37
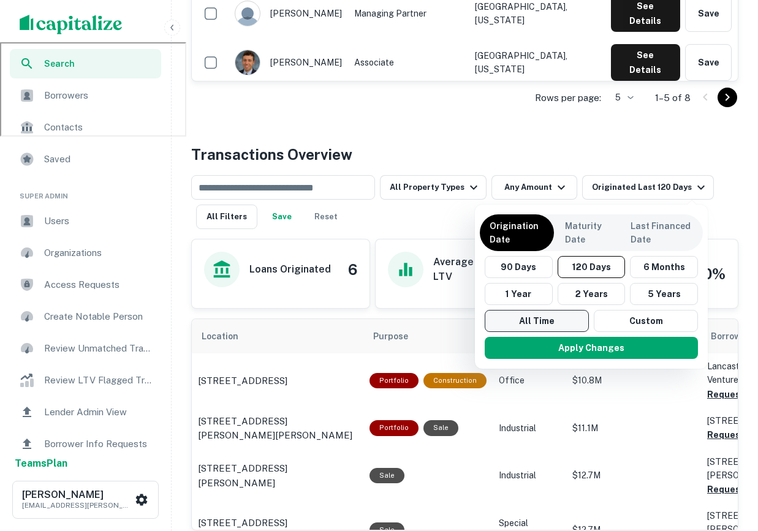
click at [523, 319] on button "All Time" at bounding box center [537, 321] width 104 height 22
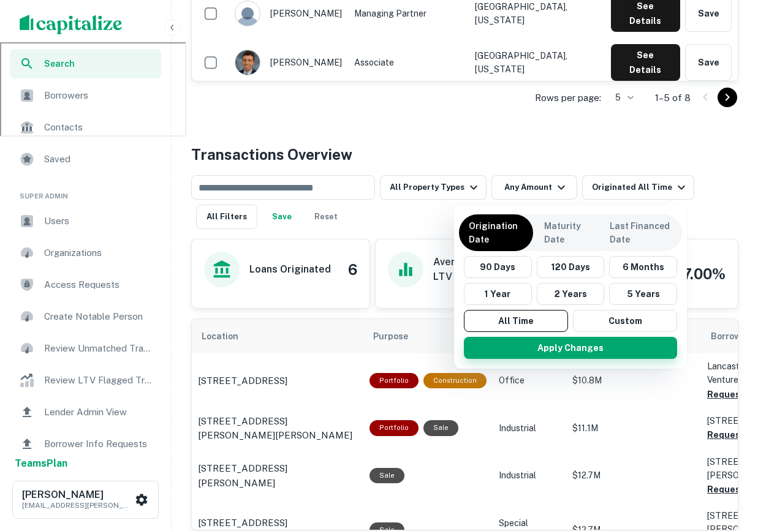
click at [560, 347] on button "Apply Changes" at bounding box center [570, 348] width 213 height 22
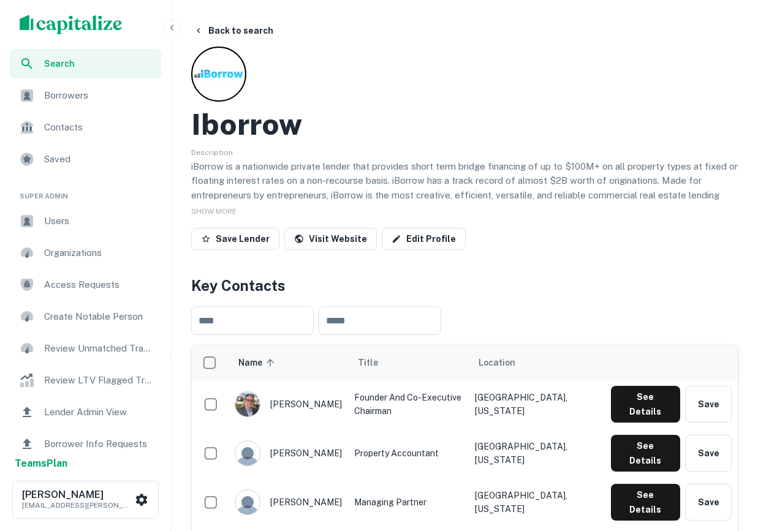
click at [91, 105] on div "Borrowers" at bounding box center [85, 95] width 151 height 29
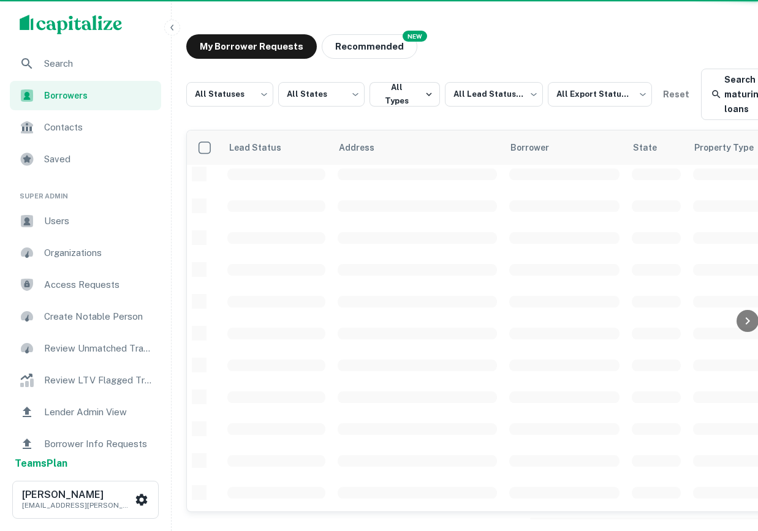
scroll to position [44, 0]
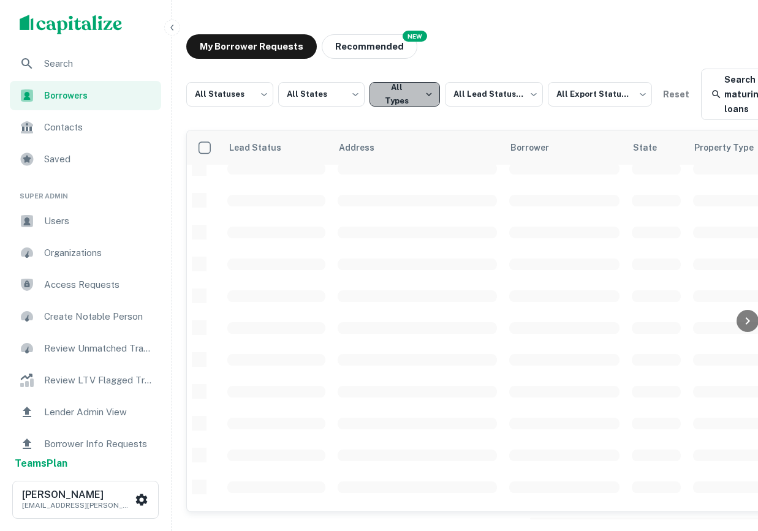
click at [391, 103] on button "All Types" at bounding box center [405, 94] width 70 height 25
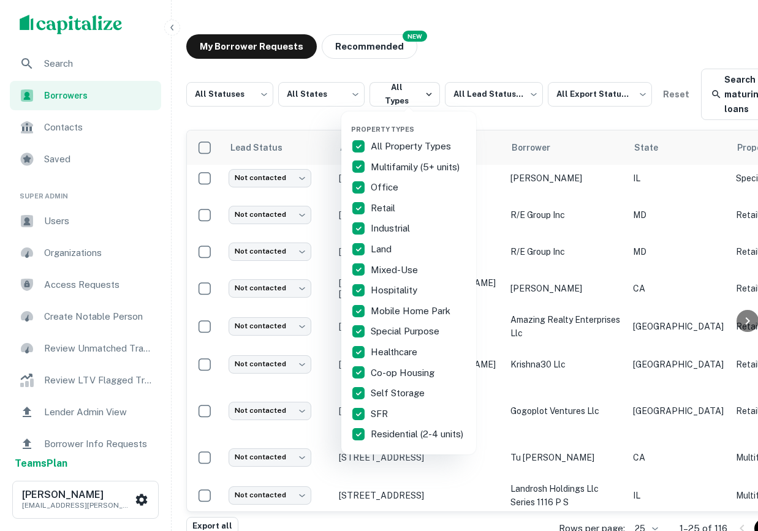
click at [323, 102] on div at bounding box center [379, 265] width 758 height 531
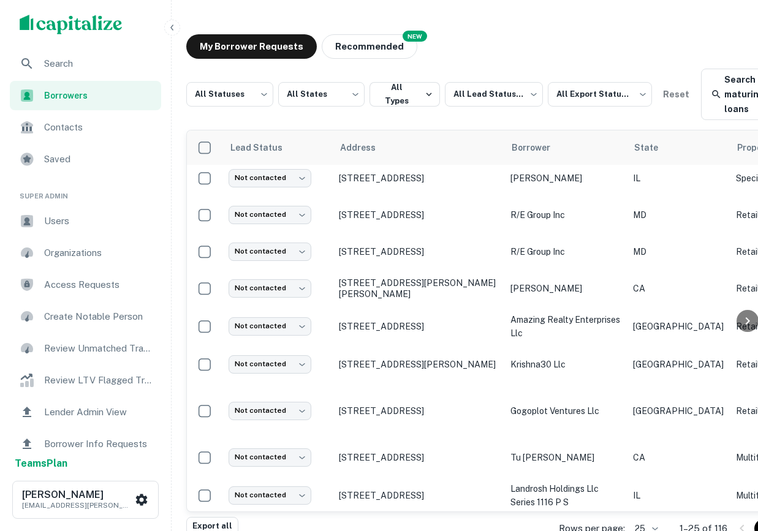
click at [321, 94] on body "Search Borrowers Contacts Saved Super Admin Users Organizations Access Requests…" at bounding box center [379, 265] width 758 height 531
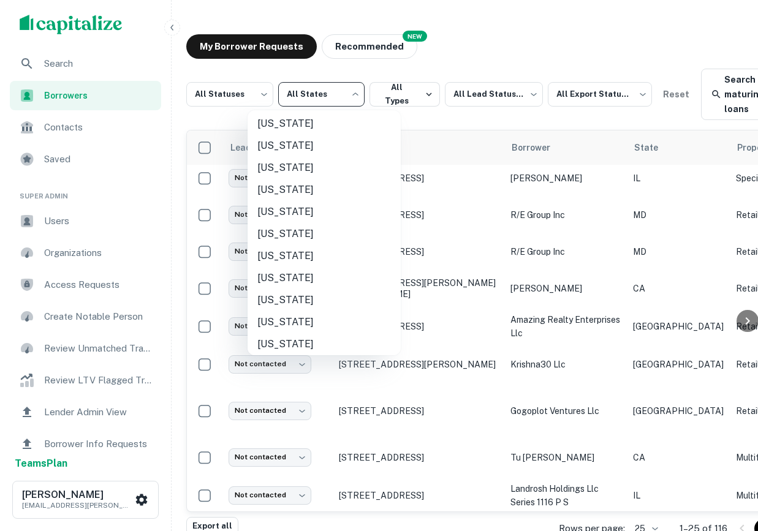
scroll to position [577, 0]
click at [310, 280] on li "[US_STATE]" at bounding box center [324, 277] width 153 height 22
type input "**"
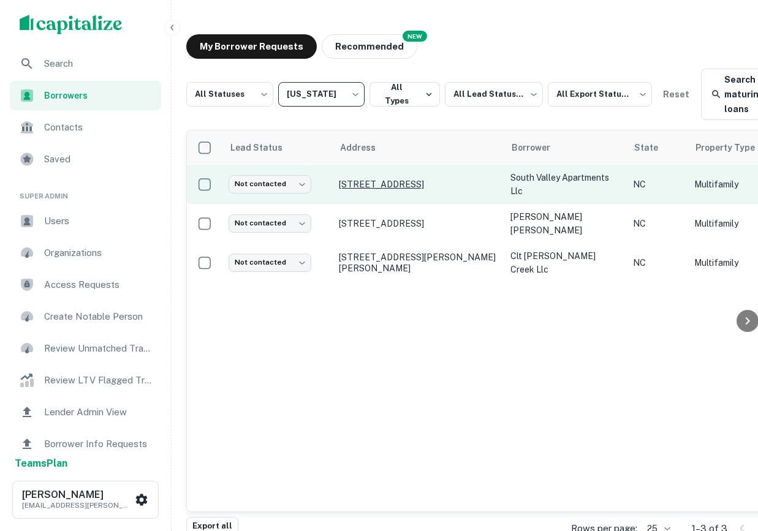
click at [436, 189] on p "[STREET_ADDRESS]" at bounding box center [418, 184] width 159 height 11
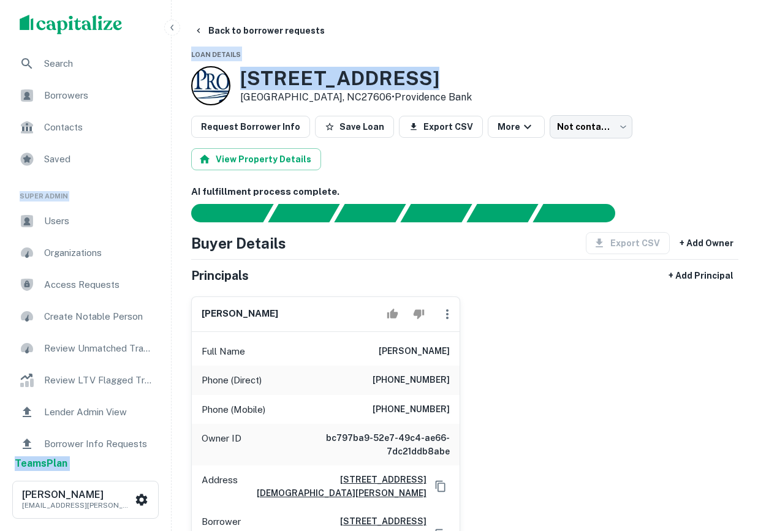
drag, startPoint x: 421, startPoint y: 72, endPoint x: 69, endPoint y: 66, distance: 351.9
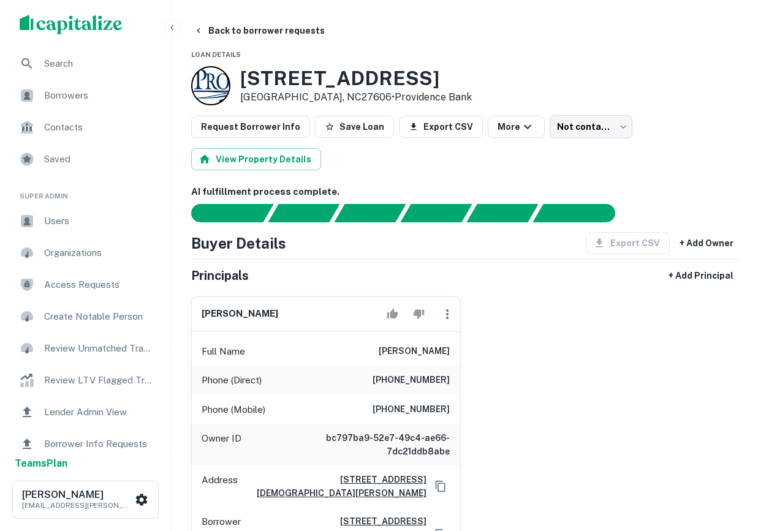
click at [104, 104] on div "Borrowers" at bounding box center [85, 95] width 151 height 29
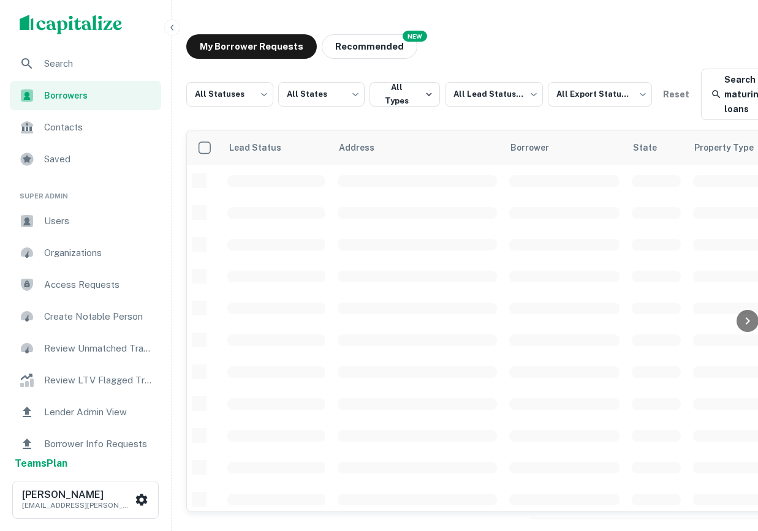
click at [102, 131] on span "Contacts" at bounding box center [99, 127] width 110 height 15
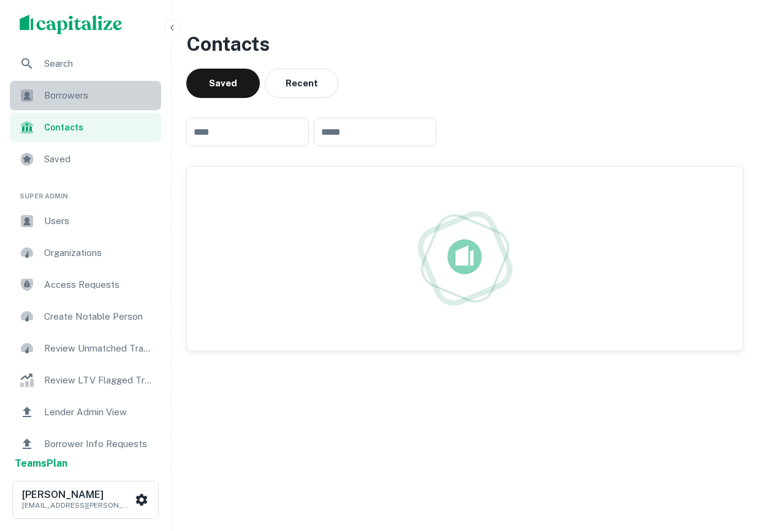
click at [106, 97] on span "Borrowers" at bounding box center [99, 95] width 110 height 15
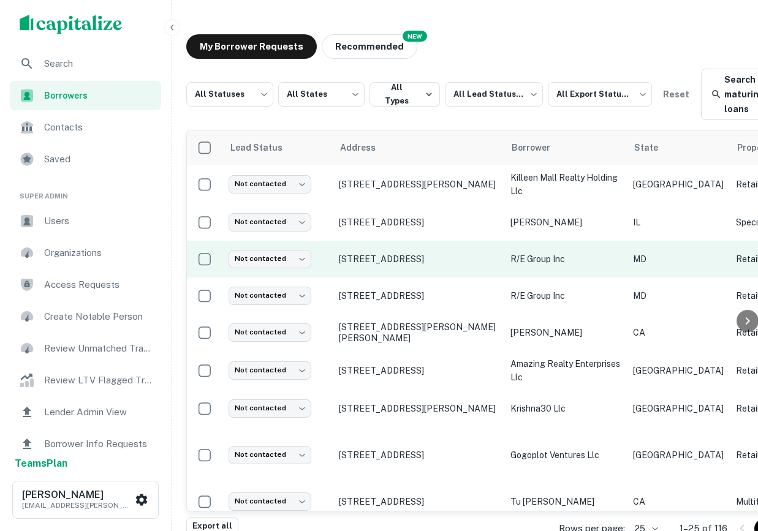
click at [424, 267] on td "[STREET_ADDRESS]" at bounding box center [419, 259] width 172 height 37
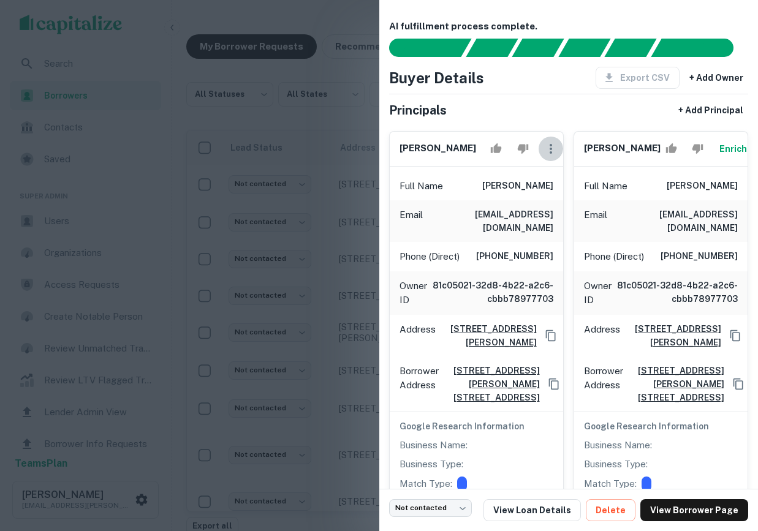
click at [549, 150] on icon "button" at bounding box center [551, 149] width 15 height 15
click at [552, 119] on div at bounding box center [379, 265] width 758 height 531
click at [327, 104] on div at bounding box center [379, 265] width 758 height 531
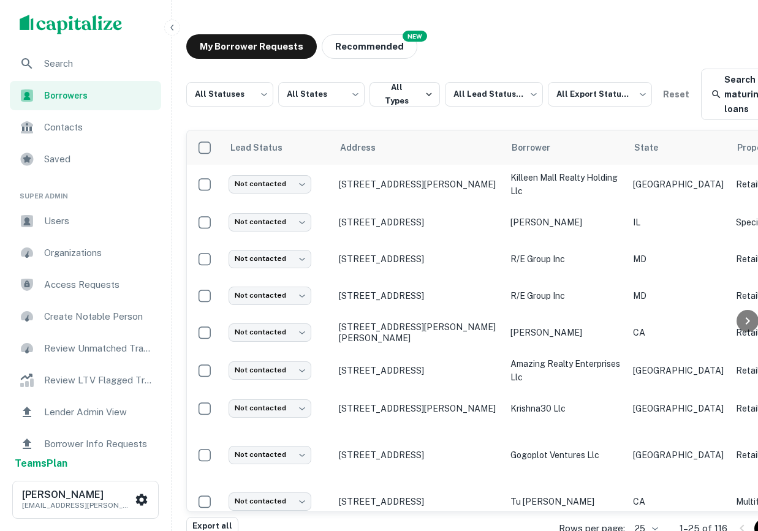
click at [60, 70] on span "Search" at bounding box center [99, 63] width 110 height 15
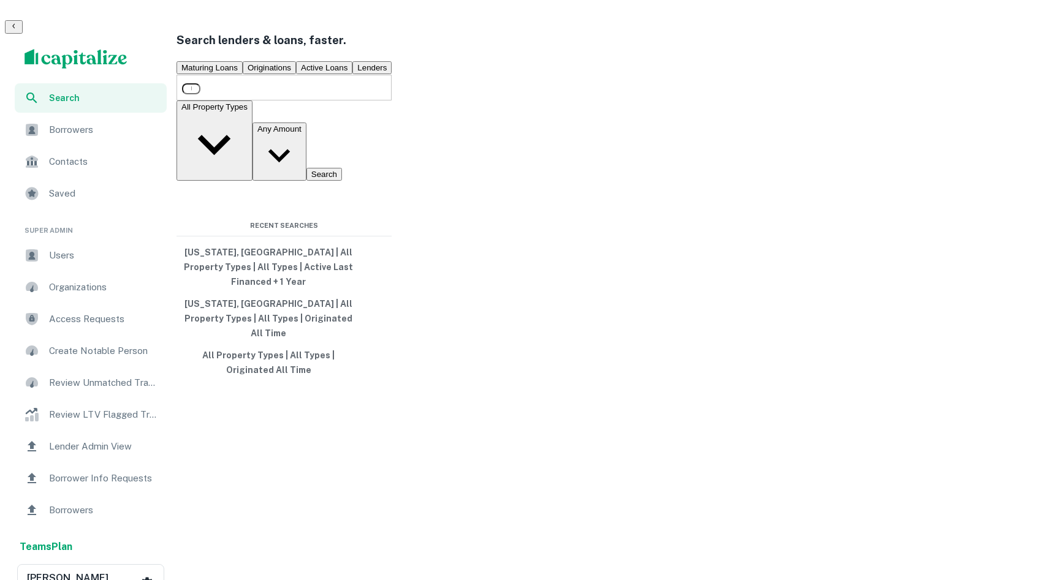
click at [49, 248] on span "Users" at bounding box center [104, 255] width 110 height 15
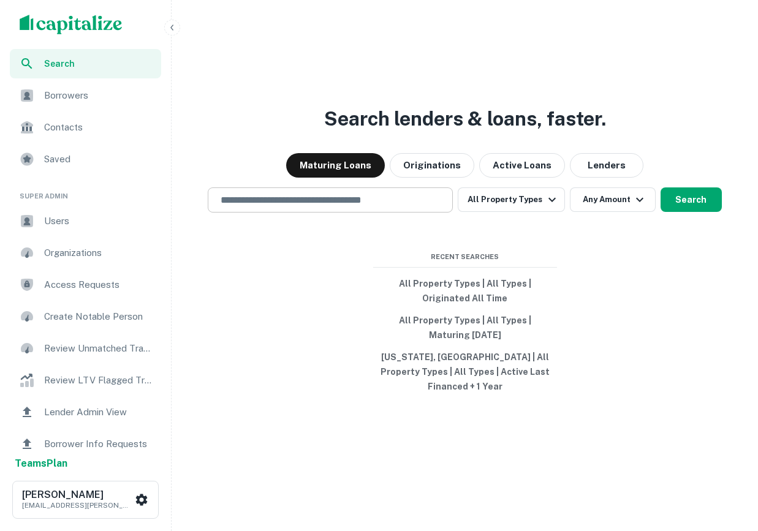
drag, startPoint x: 0, startPoint y: 0, endPoint x: 288, endPoint y: 202, distance: 352.0
click at [288, 202] on input "text" at bounding box center [330, 200] width 234 height 14
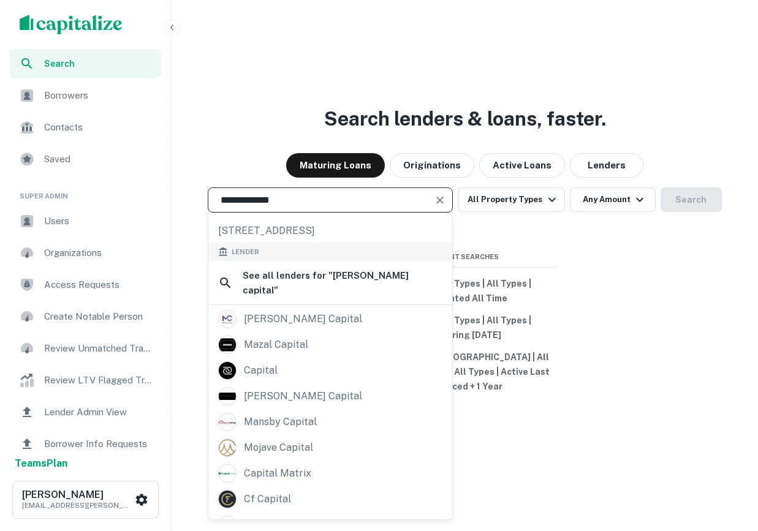
scroll to position [153, 0]
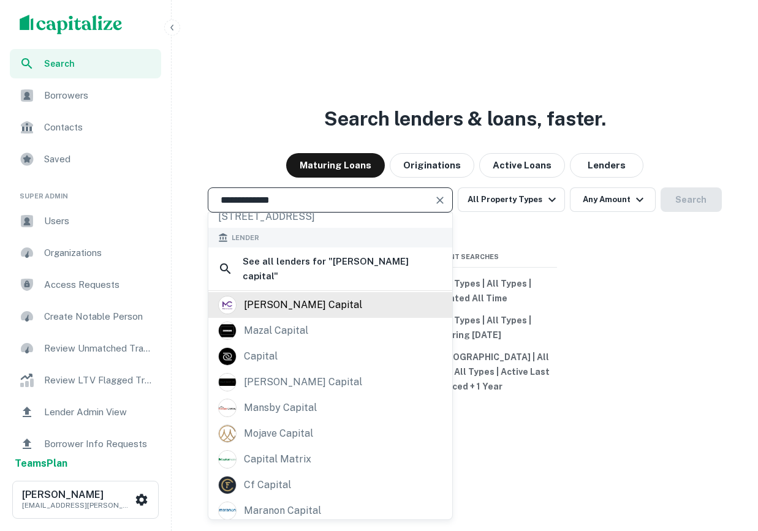
type input "**********"
click at [310, 292] on div "[PERSON_NAME] capital" at bounding box center [330, 305] width 244 height 26
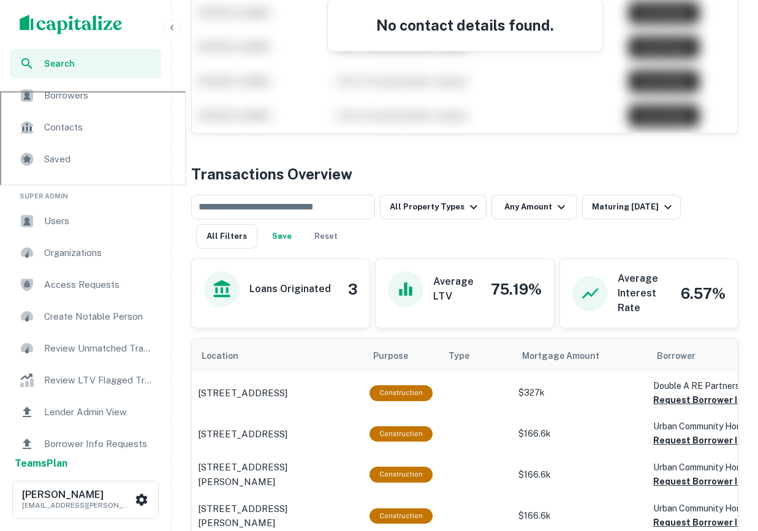
scroll to position [455, 0]
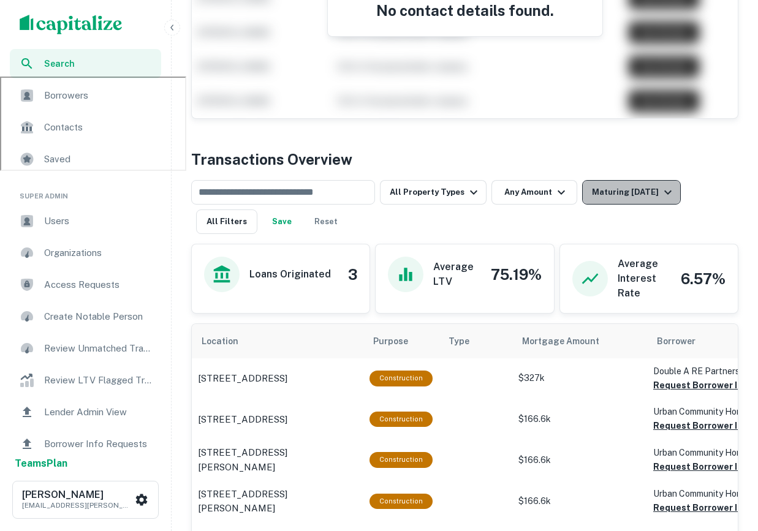
click at [620, 196] on div "Maturing [DATE]" at bounding box center [633, 192] width 83 height 15
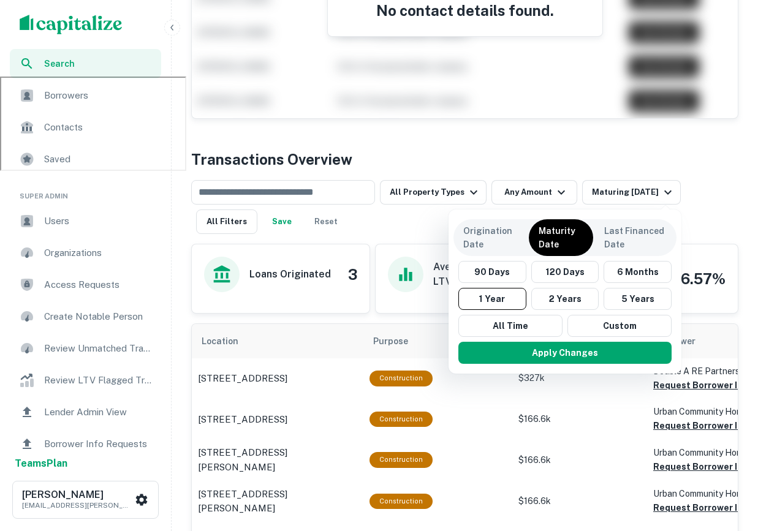
click at [496, 142] on div at bounding box center [379, 265] width 758 height 531
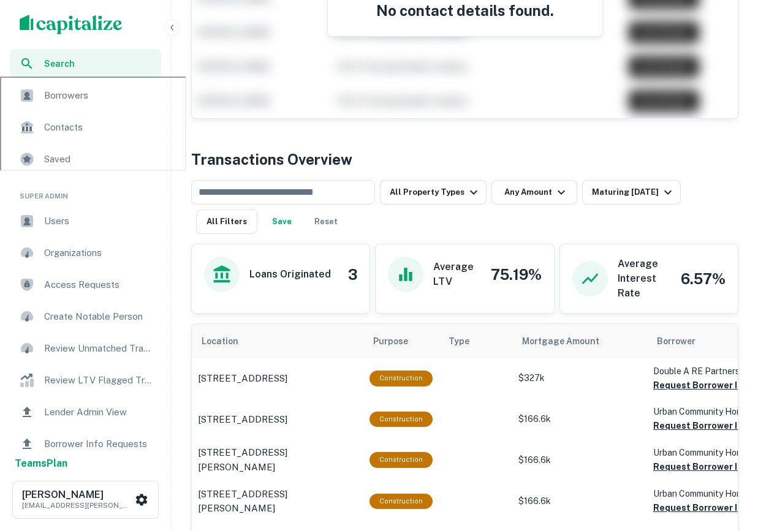
drag, startPoint x: 645, startPoint y: 119, endPoint x: 652, endPoint y: 105, distance: 15.1
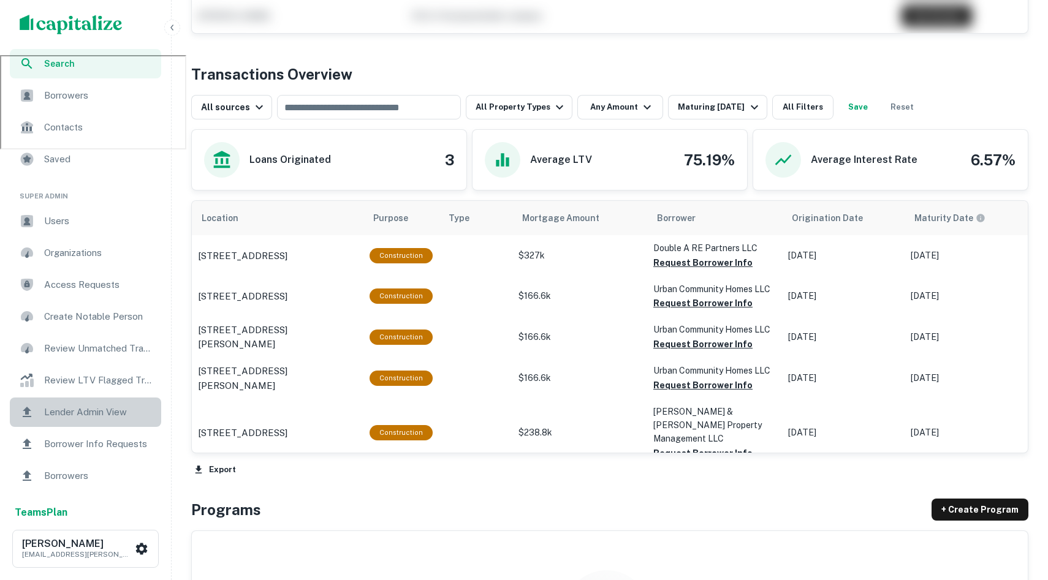
click at [104, 411] on span "Lender Admin View" at bounding box center [99, 412] width 110 height 15
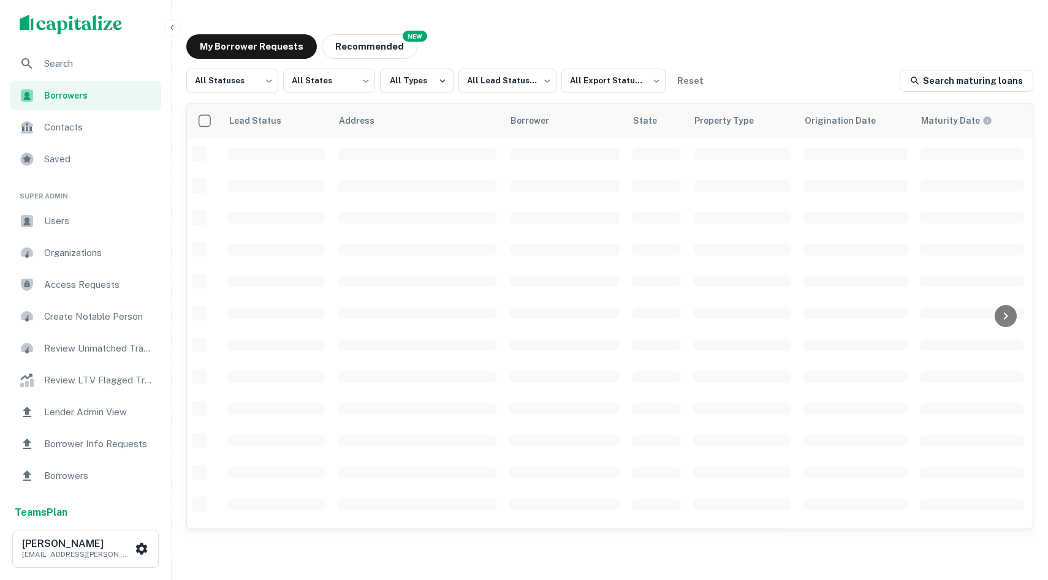
click at [76, 67] on span "Search" at bounding box center [99, 63] width 110 height 15
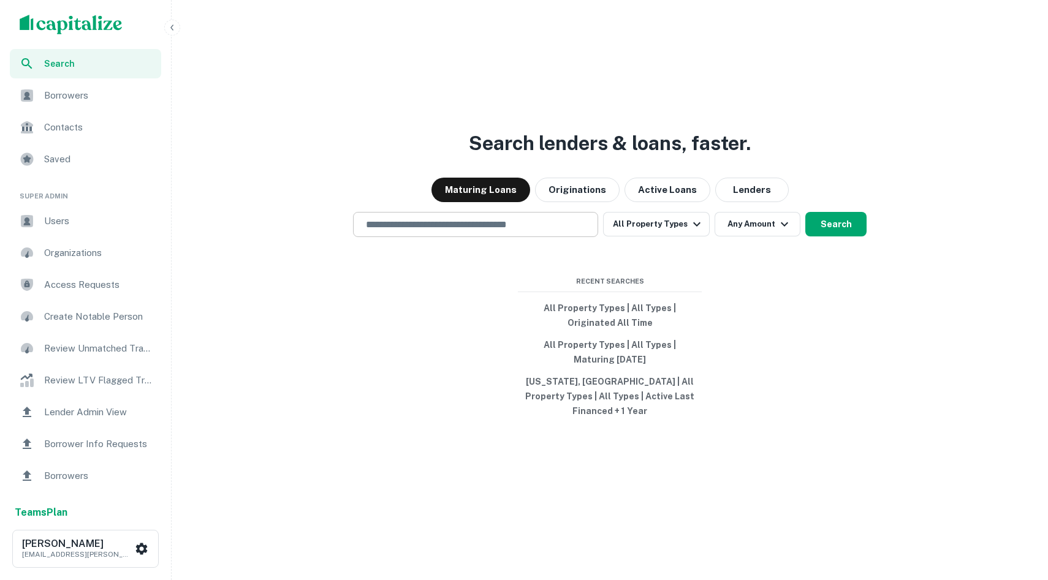
click at [447, 229] on input "text" at bounding box center [476, 225] width 234 height 14
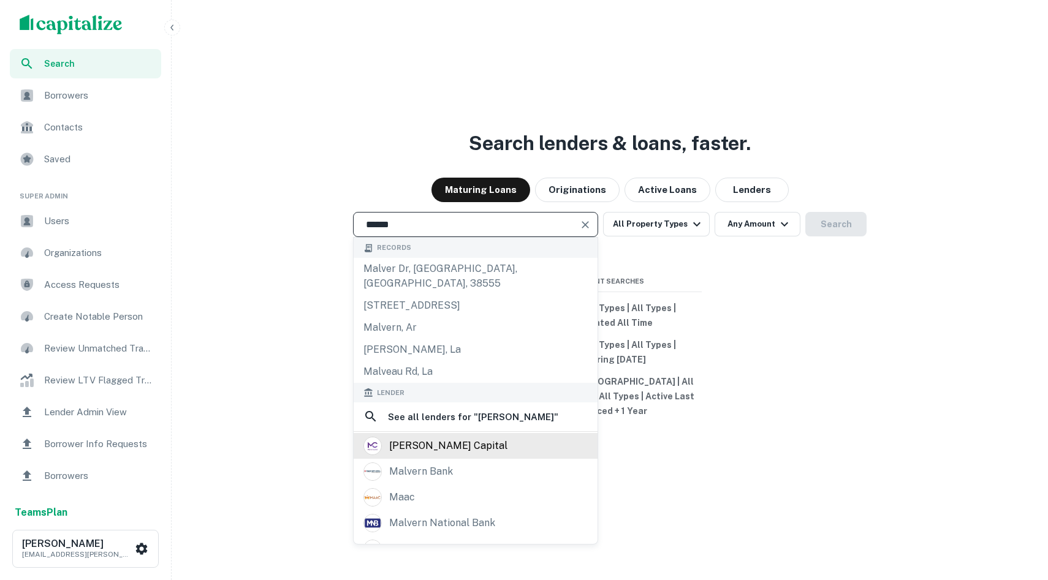
type input "*****"
click at [472, 447] on div "[PERSON_NAME] capital" at bounding box center [476, 446] width 244 height 26
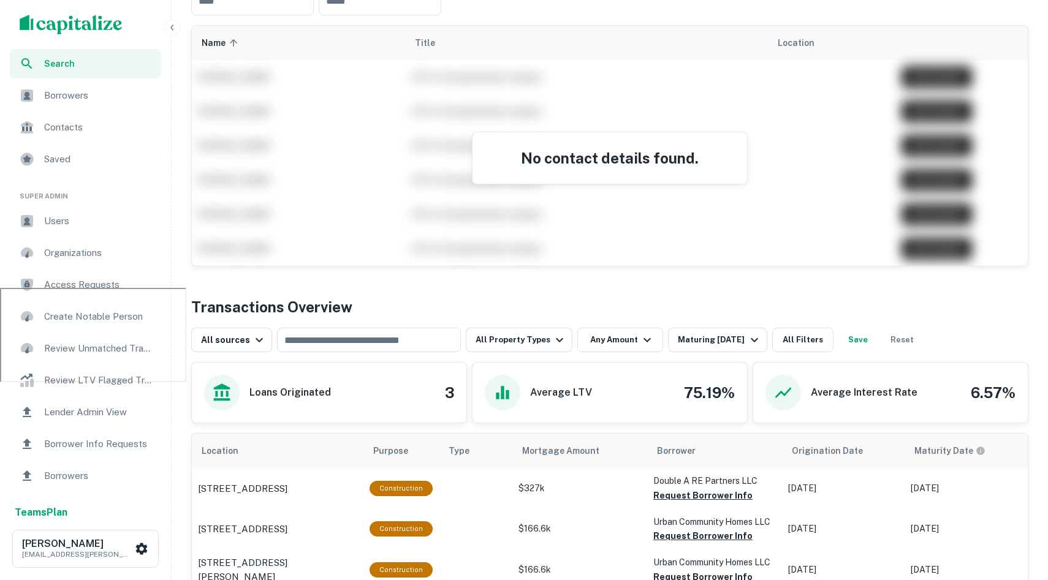
scroll to position [297, 0]
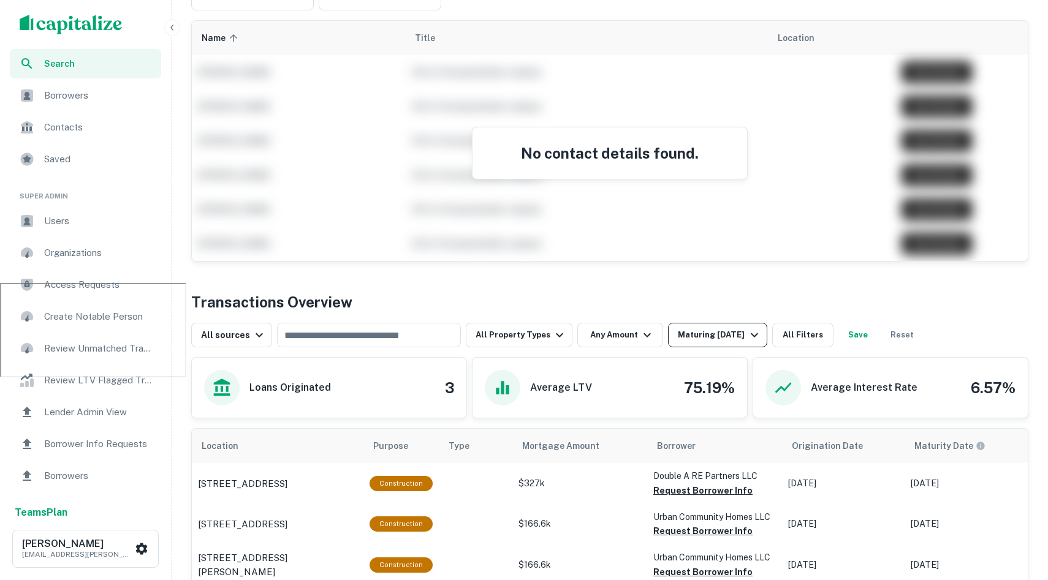
click at [683, 342] on div "Maturing [DATE]" at bounding box center [719, 335] width 83 height 15
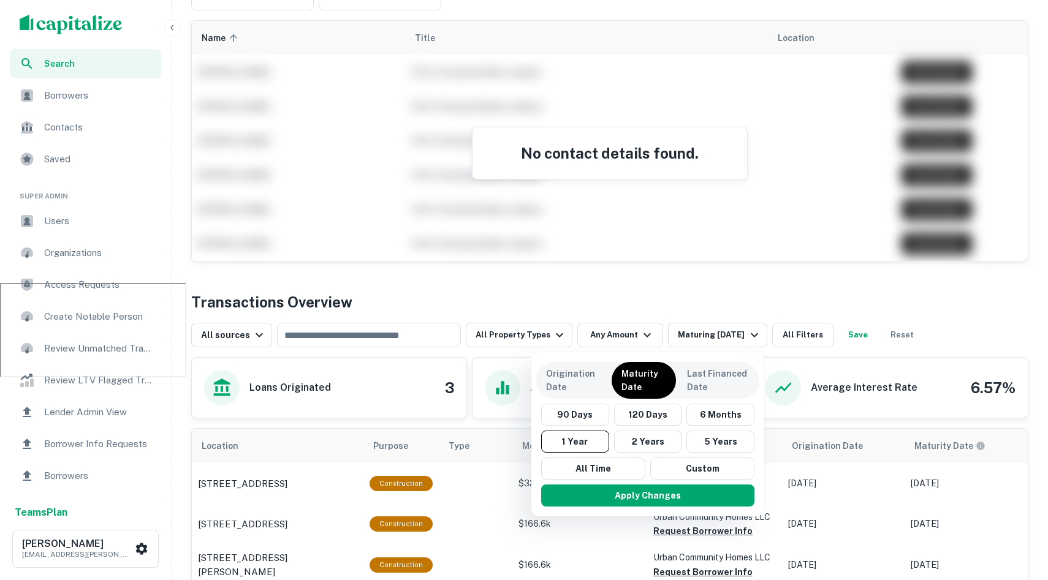
click at [552, 334] on div at bounding box center [524, 290] width 1048 height 580
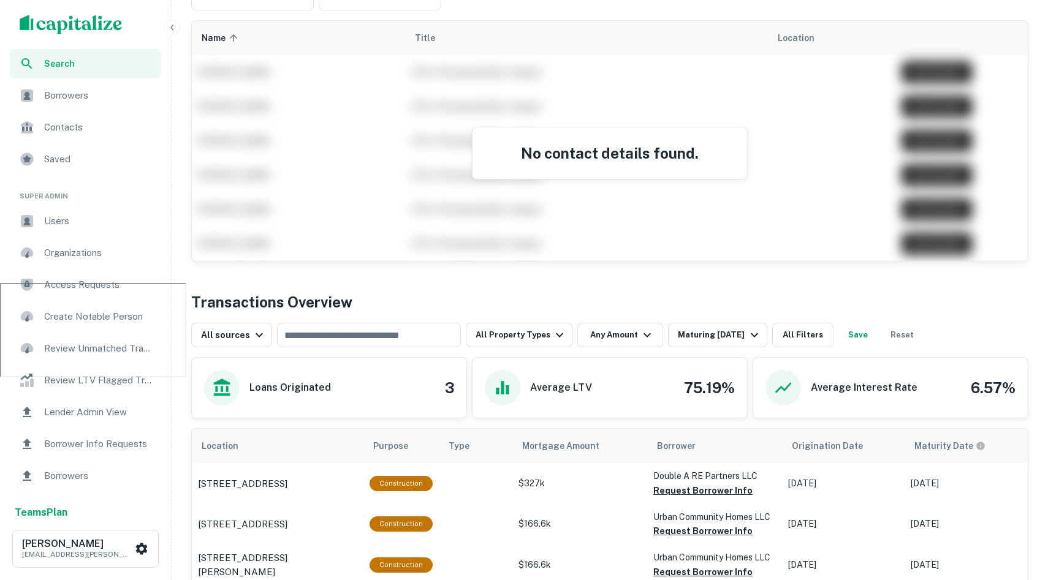
click at [690, 257] on div "No contact details found." at bounding box center [610, 141] width 836 height 240
click at [704, 331] on div "Maturing [DATE]" at bounding box center [719, 335] width 83 height 15
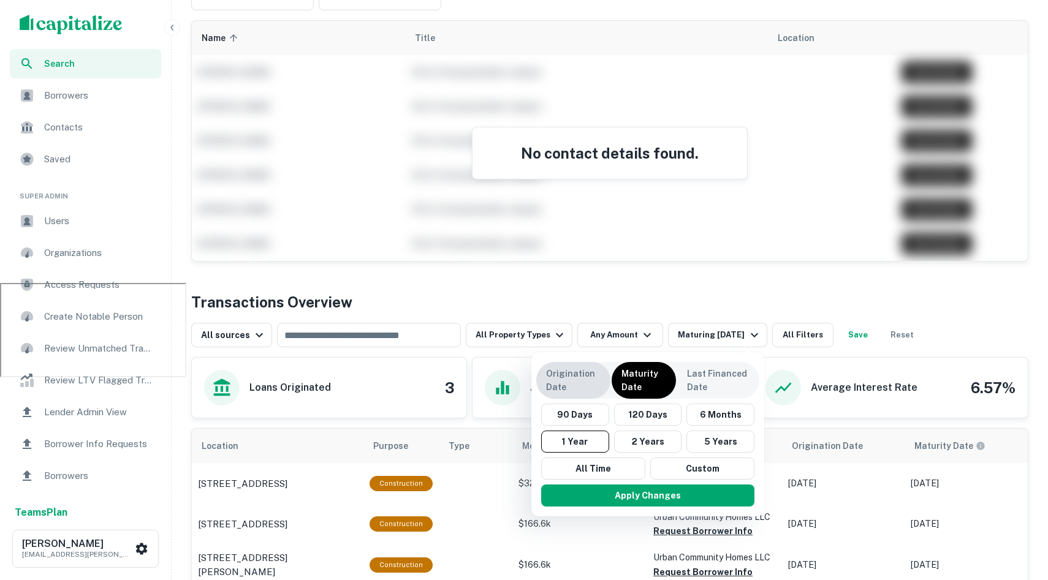
click at [584, 369] on p "Origination Date" at bounding box center [573, 380] width 55 height 27
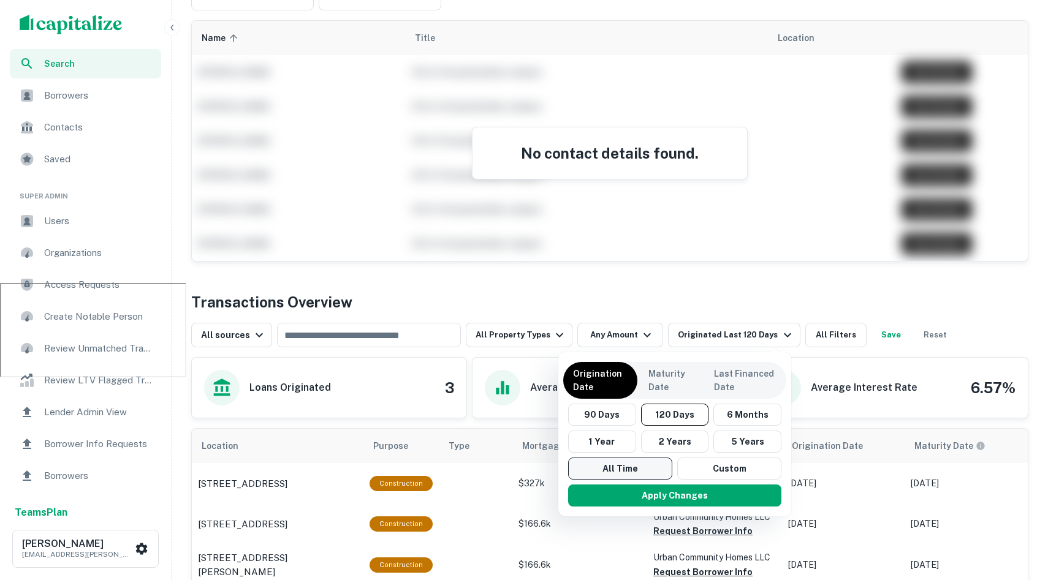
click at [620, 471] on button "All Time" at bounding box center [620, 469] width 104 height 22
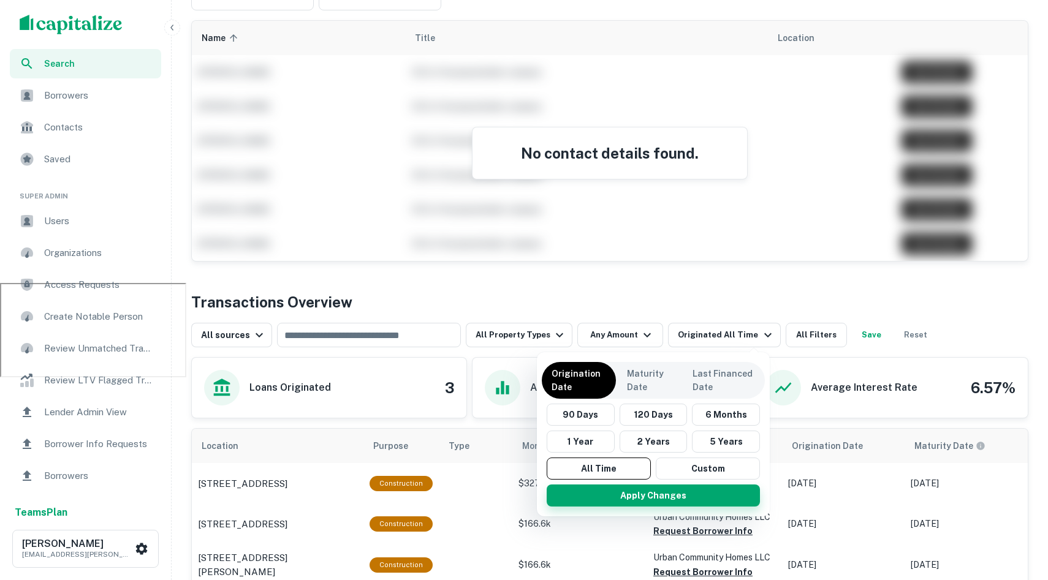
click at [639, 501] on button "Apply Changes" at bounding box center [653, 496] width 213 height 22
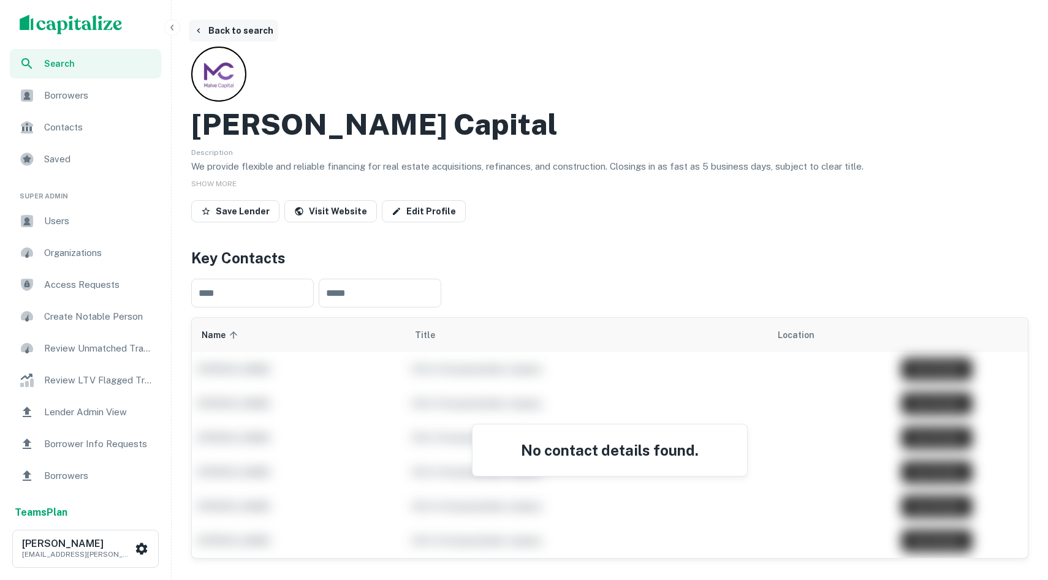
click at [213, 21] on button "Back to search" at bounding box center [233, 31] width 89 height 22
click at [97, 48] on div "scrollable content" at bounding box center [85, 24] width 171 height 49
click at [115, 58] on span "Search" at bounding box center [99, 63] width 110 height 13
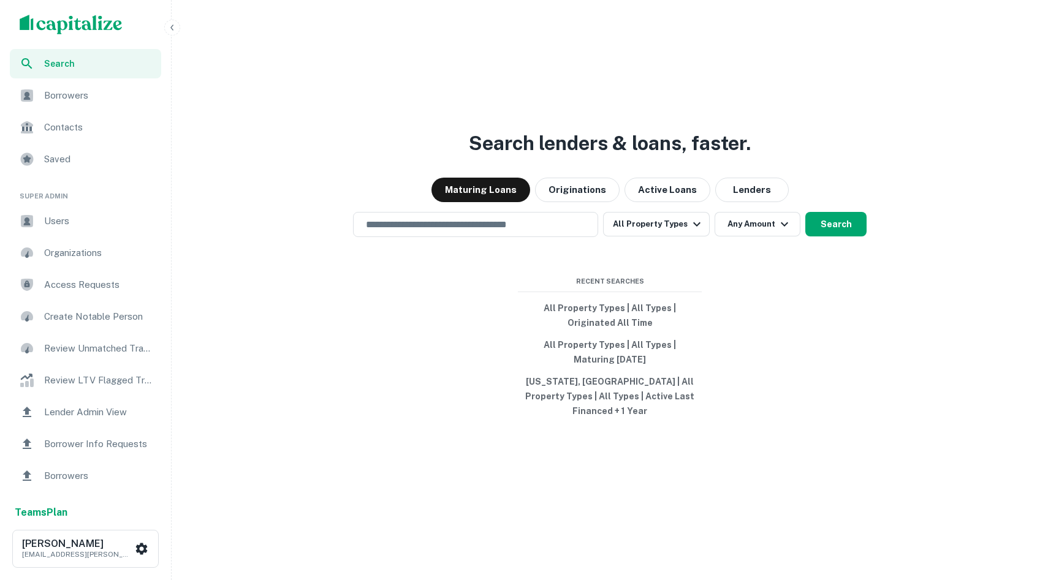
click at [420, 246] on div "Search lenders & loans, faster. Maturing Loans Originations Active Loans Lender…" at bounding box center [610, 319] width 867 height 580
click at [416, 232] on input "text" at bounding box center [476, 225] width 234 height 14
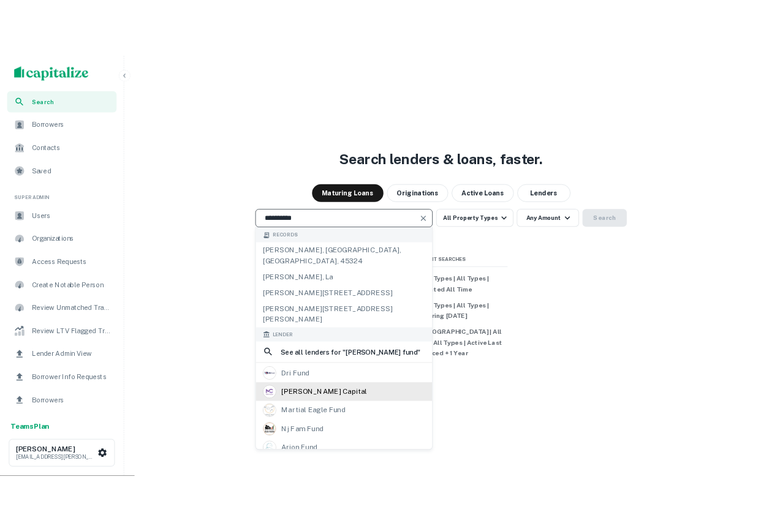
scroll to position [109, 0]
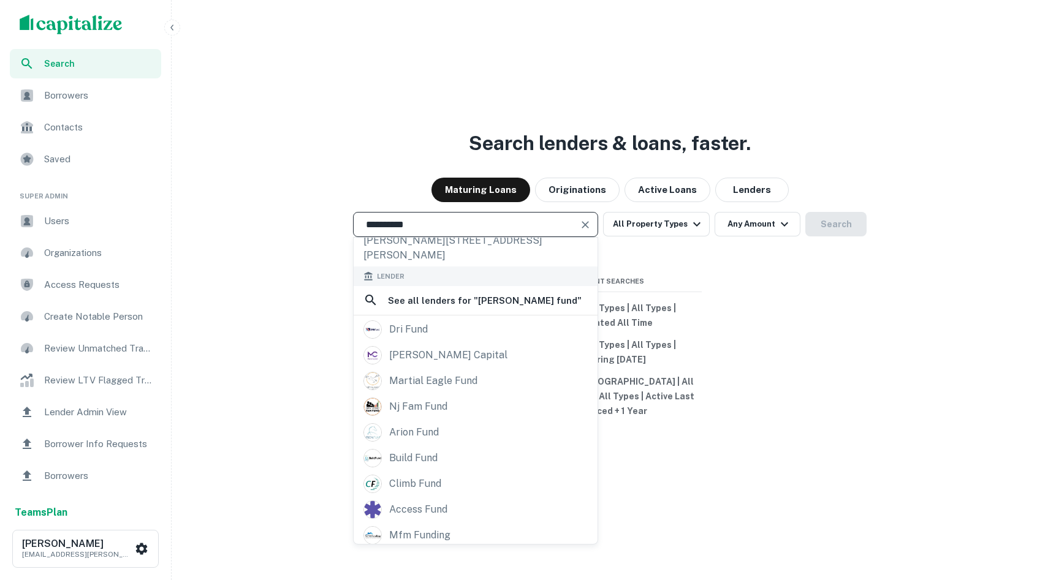
type input "**********"
click at [465, 294] on h6 "See all lenders for " [PERSON_NAME] fund "" at bounding box center [485, 301] width 194 height 15
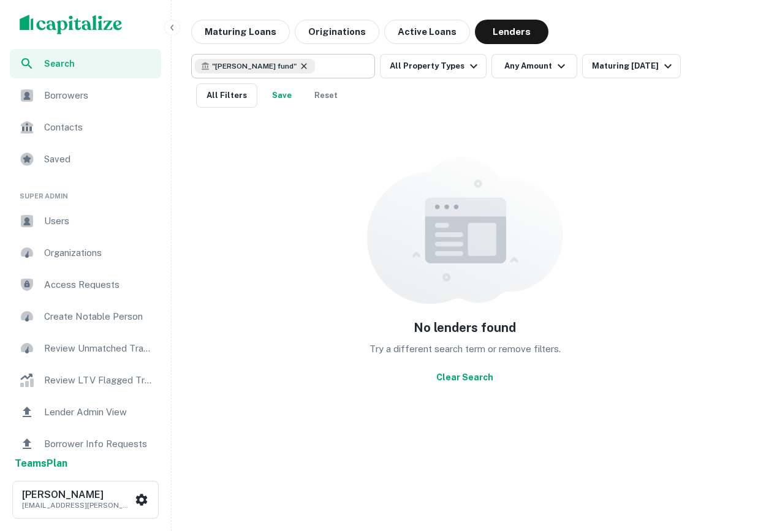
click at [301, 66] on icon at bounding box center [304, 66] width 6 height 6
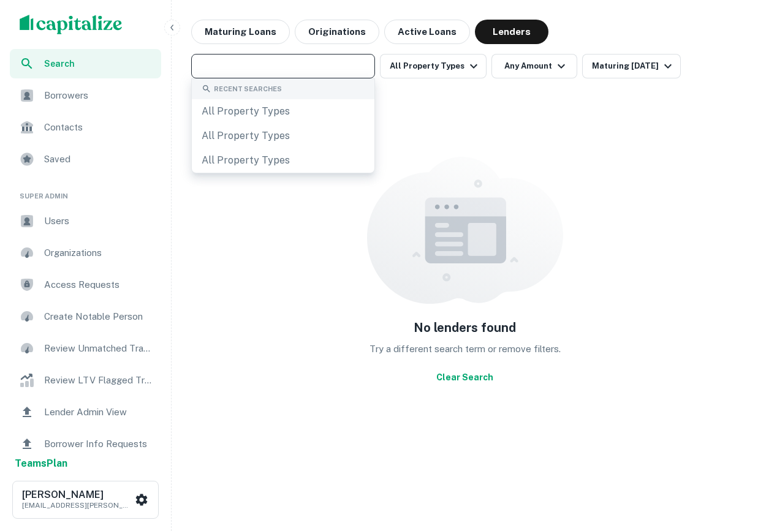
click at [254, 69] on input "text" at bounding box center [282, 66] width 175 height 17
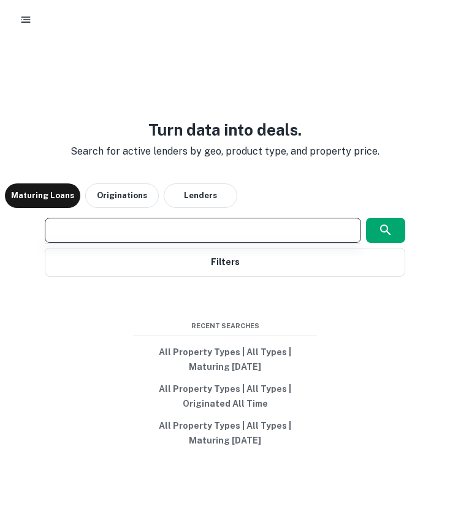
click at [116, 225] on input "text" at bounding box center [202, 230] width 305 height 14
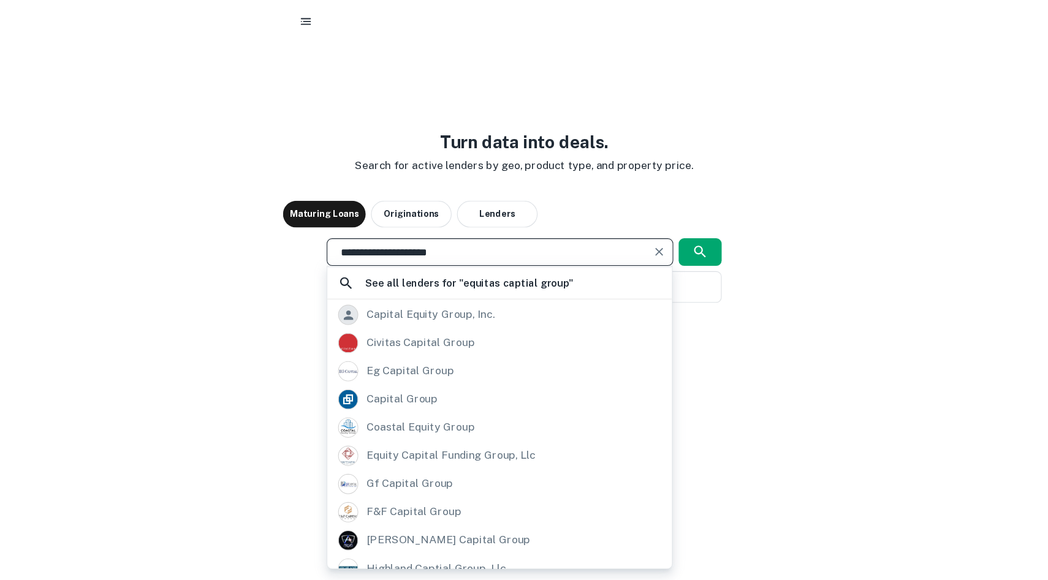
scroll to position [173, 0]
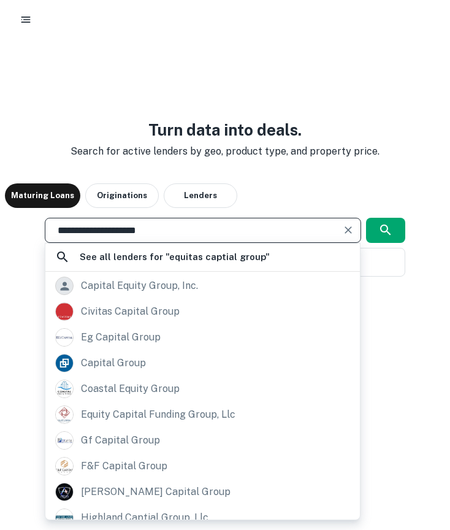
type input "**********"
click at [360, 94] on div "**********" at bounding box center [225, 285] width 440 height 530
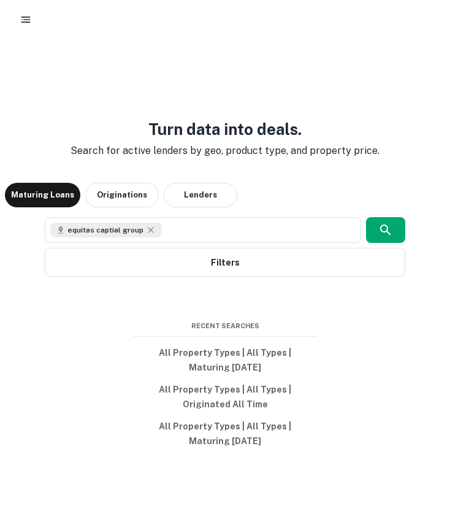
click at [210, 83] on div "Turn data into deals. Search for active lenders by geo, product type, and prope…" at bounding box center [225, 285] width 440 height 530
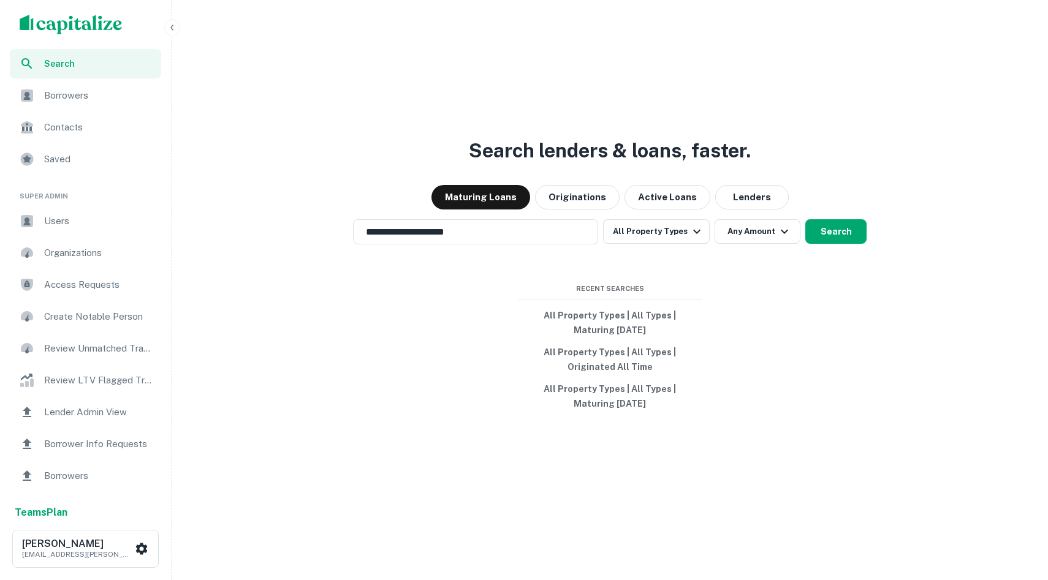
click at [82, 56] on div "Search" at bounding box center [85, 63] width 151 height 29
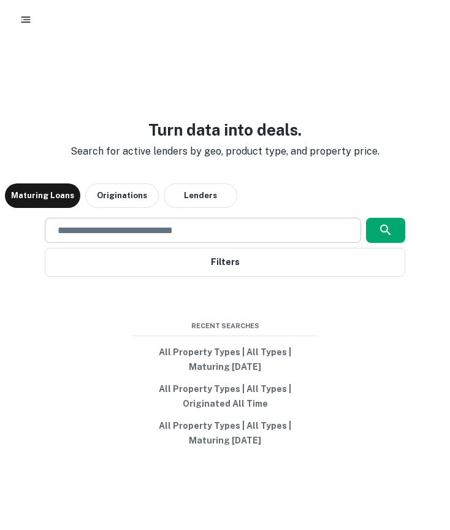
click at [162, 228] on input "text" at bounding box center [202, 230] width 305 height 14
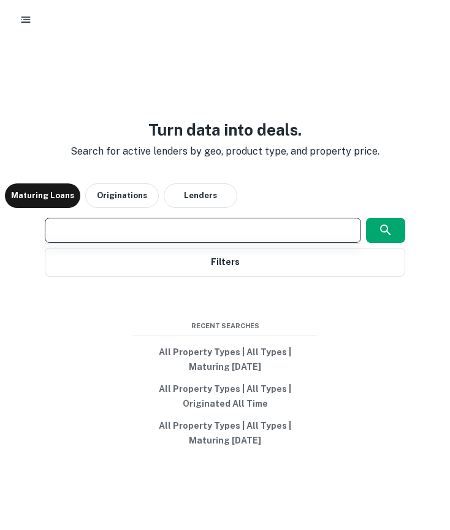
click at [211, 255] on div at bounding box center [203, 273] width 316 height 61
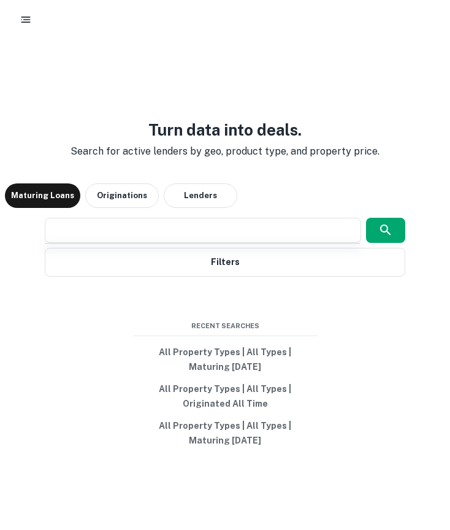
click at [211, 255] on div at bounding box center [203, 273] width 316 height 61
click at [198, 231] on input "text" at bounding box center [202, 230] width 305 height 14
click at [189, 89] on div "Turn data into deals. Search for active lenders by geo, product type, and prope…" at bounding box center [225, 285] width 440 height 530
click at [11, 13] on div at bounding box center [225, 19] width 450 height 39
click at [23, 22] on rect "button" at bounding box center [25, 21] width 9 height 1
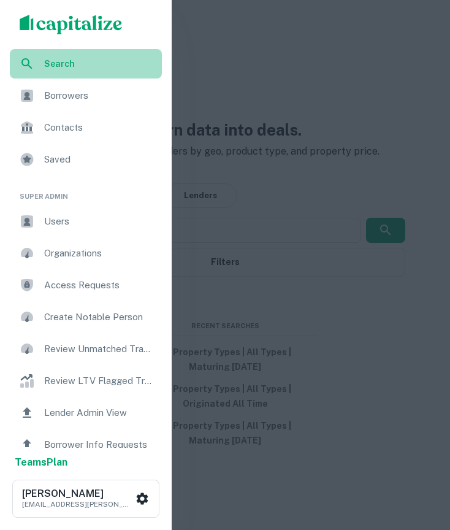
click at [58, 72] on div "Search" at bounding box center [86, 63] width 152 height 29
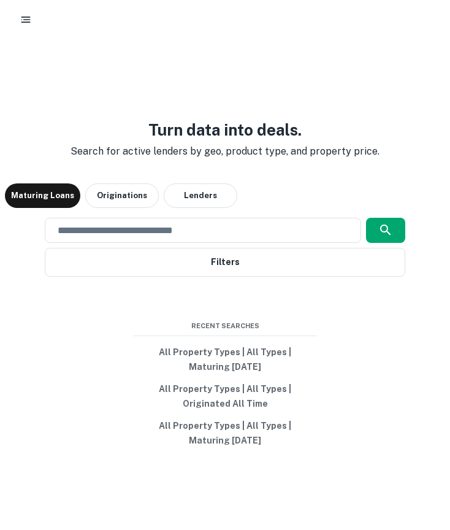
click at [37, 20] on div at bounding box center [225, 20] width 420 height 22
click at [32, 20] on button "button" at bounding box center [26, 20] width 22 height 22
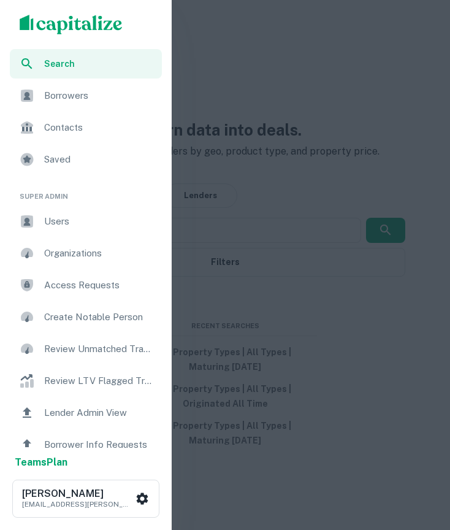
click at [71, 136] on div "Contacts" at bounding box center [86, 127] width 152 height 29
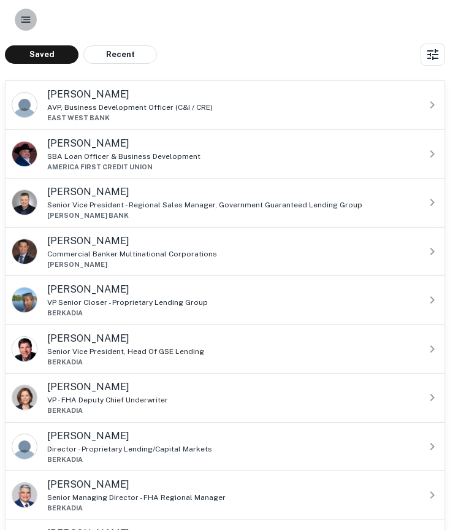
click at [35, 20] on button "button" at bounding box center [26, 20] width 22 height 22
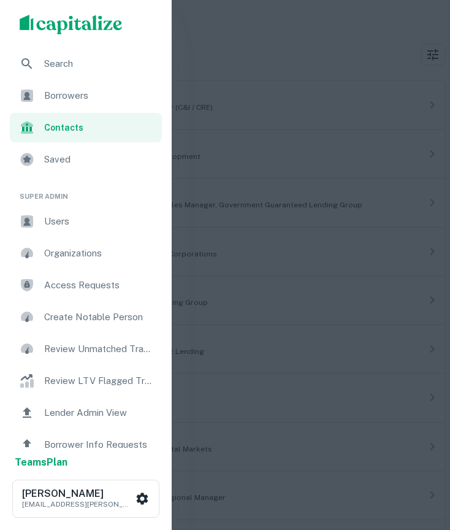
click at [82, 225] on span "Users" at bounding box center [99, 221] width 110 height 15
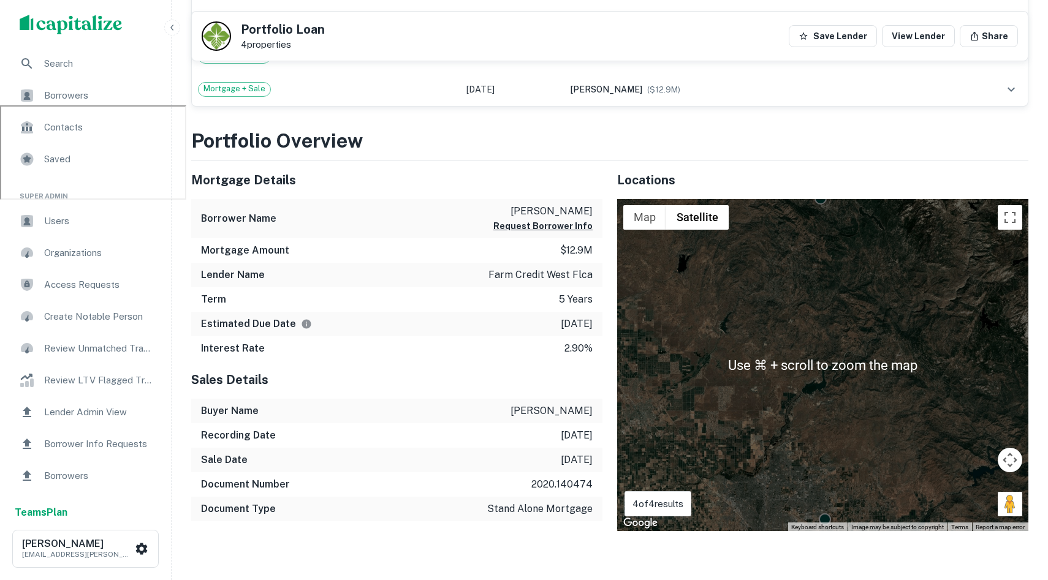
scroll to position [473, 0]
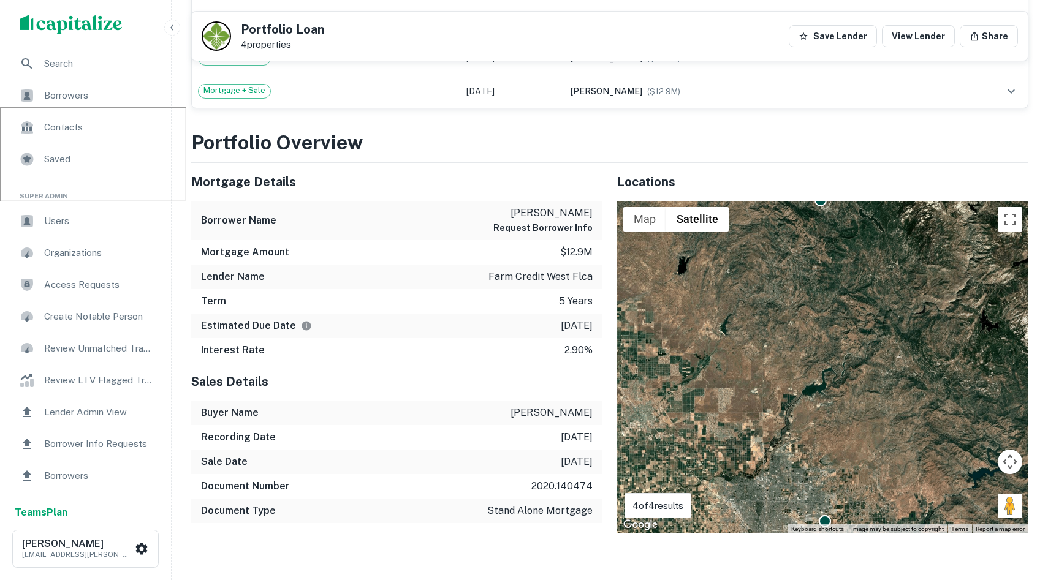
click at [449, 145] on h3 "Portfolio Overview" at bounding box center [609, 142] width 837 height 29
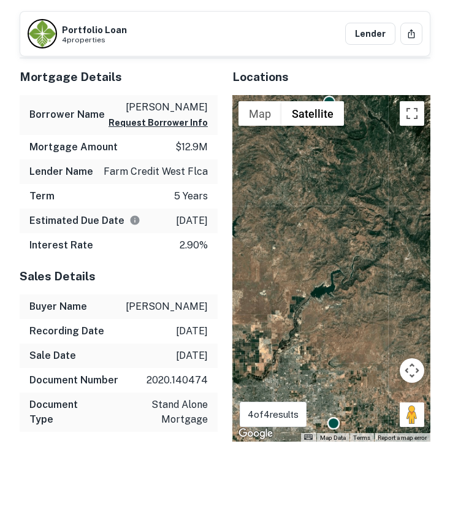
scroll to position [0, 0]
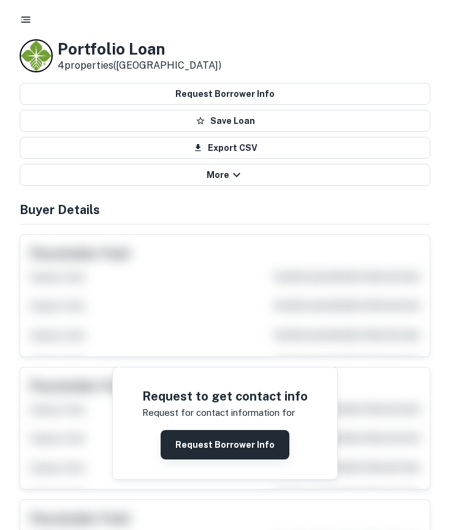
click at [240, 440] on button "Request Borrower Info" at bounding box center [225, 444] width 129 height 29
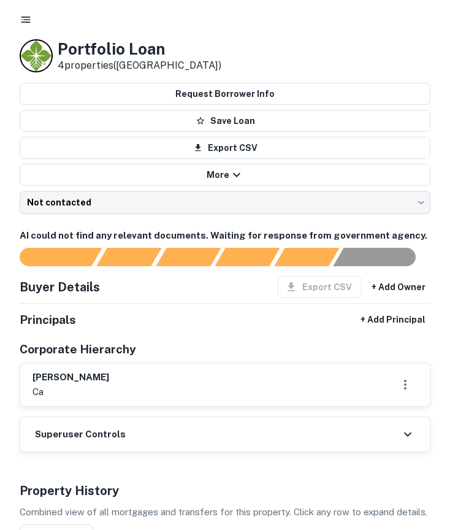
scroll to position [78, 0]
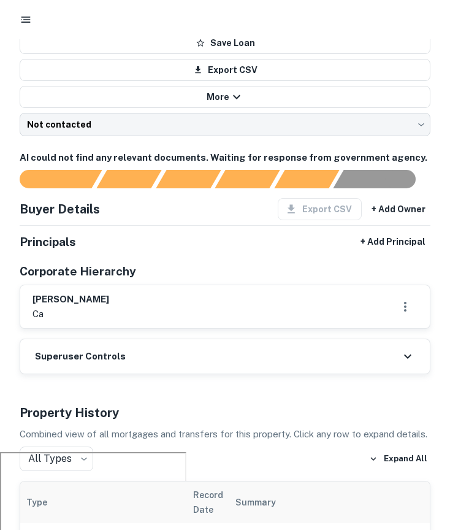
click at [401, 359] on icon at bounding box center [407, 356] width 15 height 15
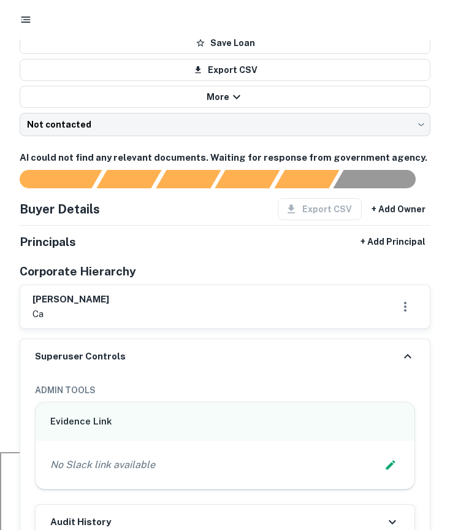
click at [401, 359] on icon at bounding box center [407, 356] width 15 height 15
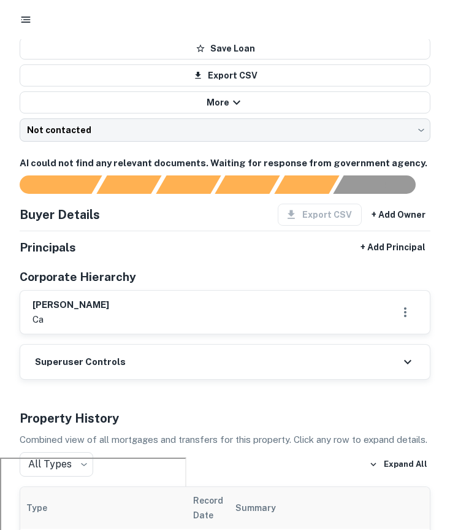
scroll to position [0, 0]
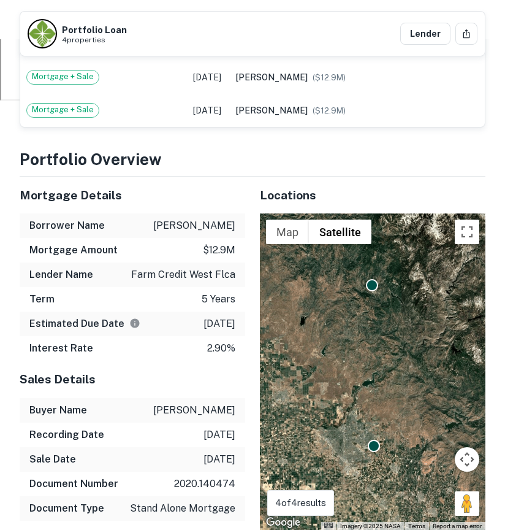
scroll to position [525, 0]
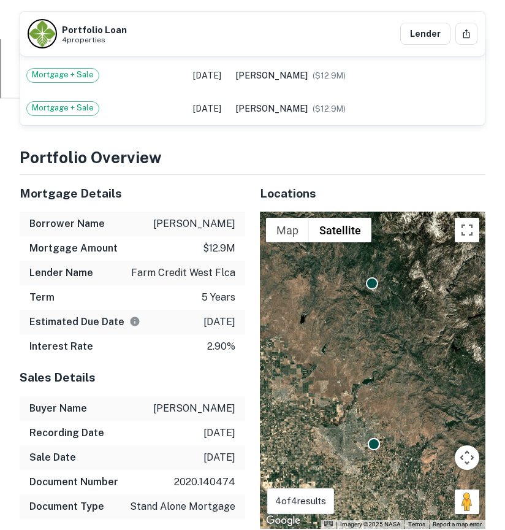
click at [389, 376] on div "To activate drag with keyboard, press Alt + Enter. Once in keyboard drag state,…" at bounding box center [373, 369] width 226 height 317
click at [449, 242] on button "Toggle fullscreen view" at bounding box center [467, 230] width 25 height 25
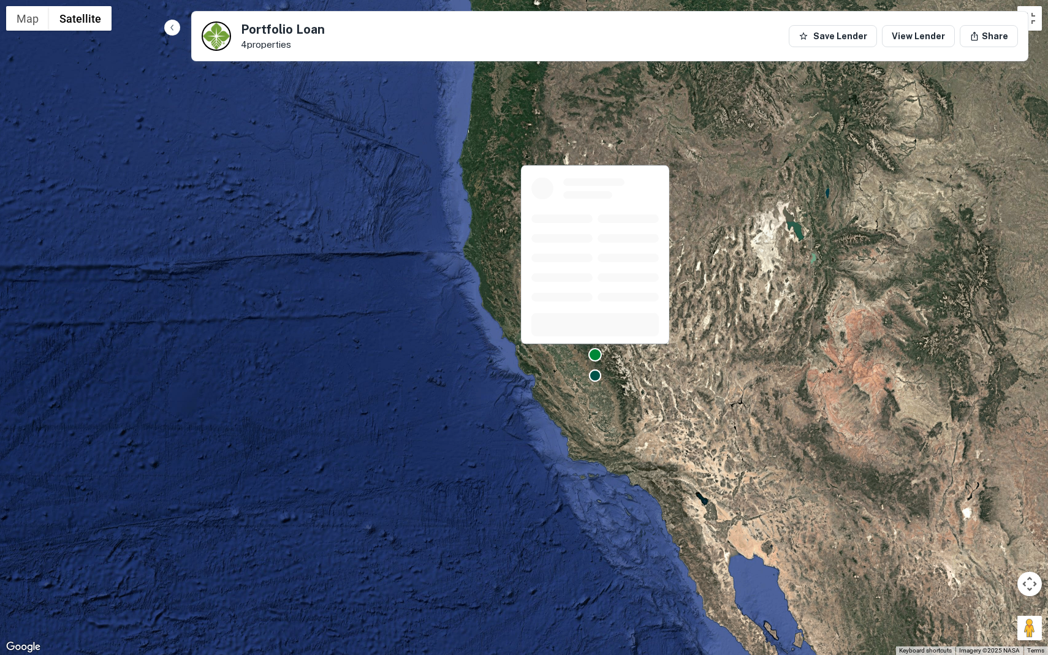
click at [449, 352] on div at bounding box center [594, 354] width 13 height 13
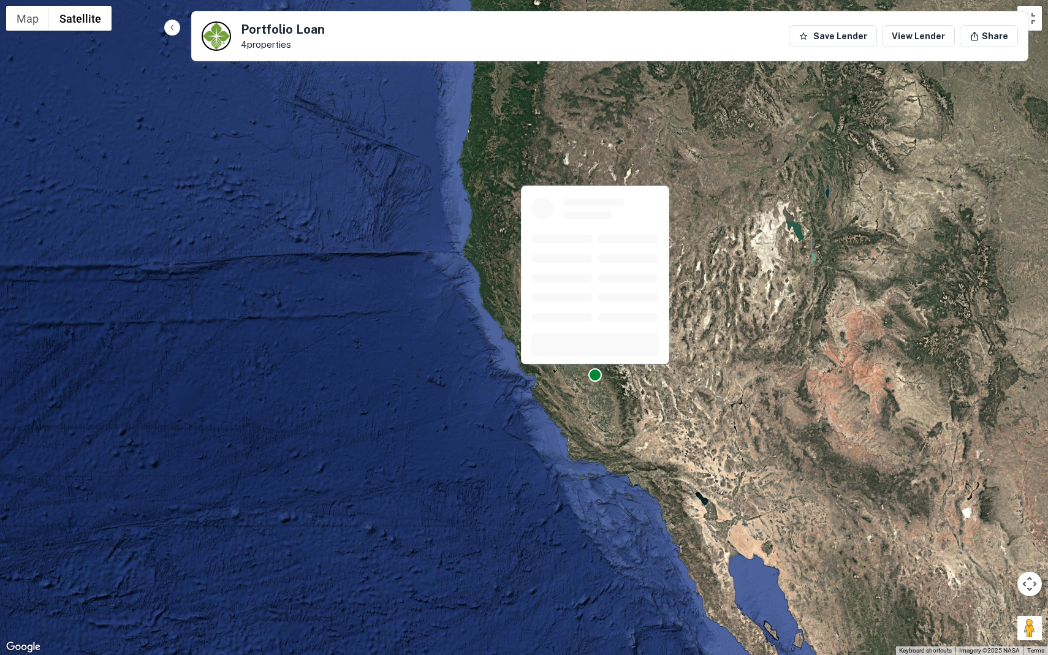
click at [449, 379] on div at bounding box center [594, 374] width 13 height 13
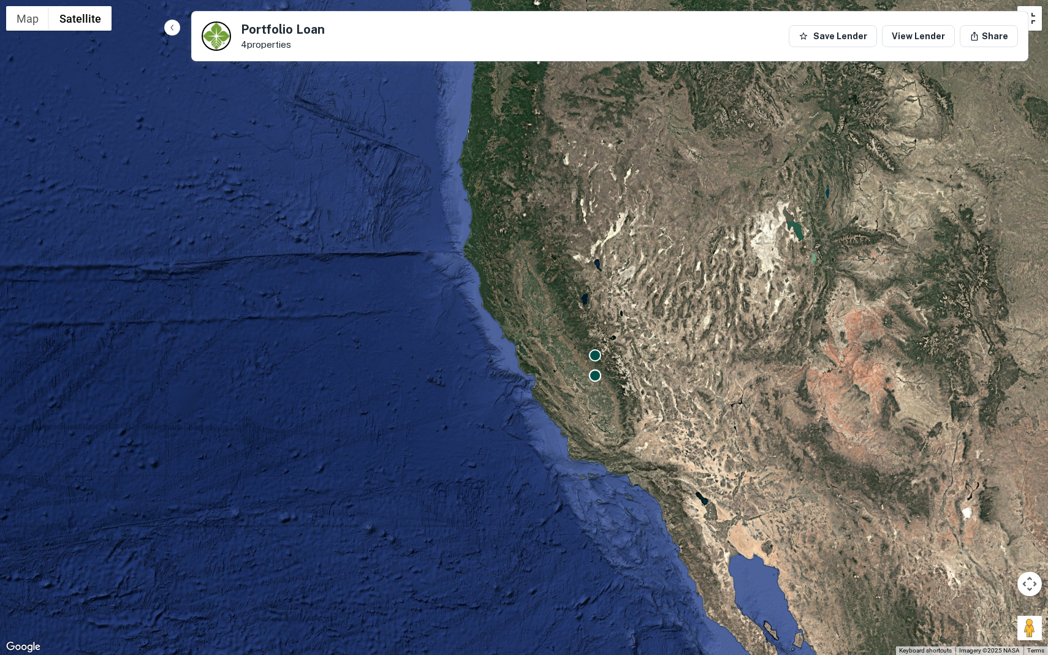
click at [449, 21] on button "Toggle fullscreen view" at bounding box center [1029, 18] width 25 height 25
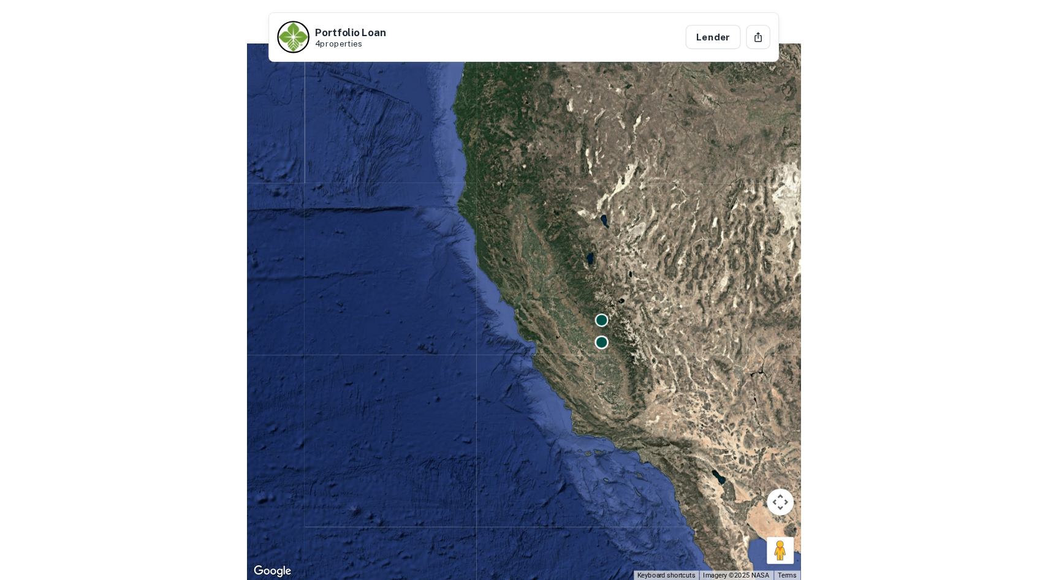
scroll to position [438, 0]
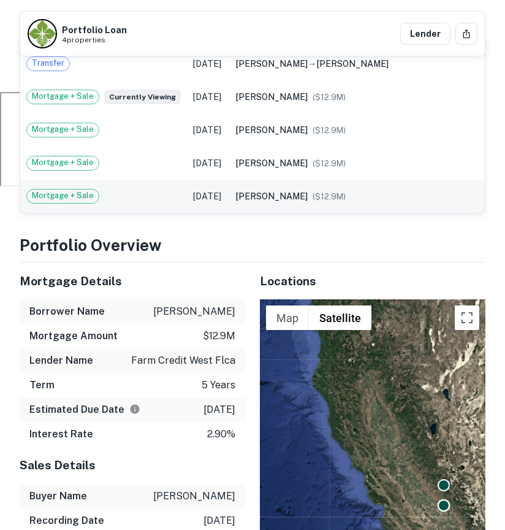
click at [449, 213] on td "friedenbach patricia s ($ 12.9M )" at bounding box center [356, 196] width 255 height 33
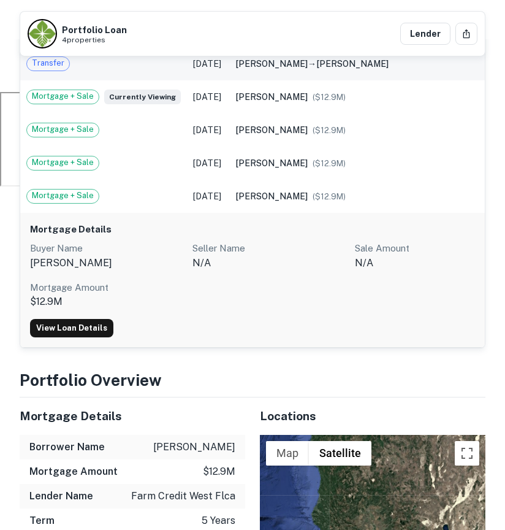
click at [399, 80] on td "friedenbach patricia s → friedenbach patricia s" at bounding box center [356, 63] width 255 height 33
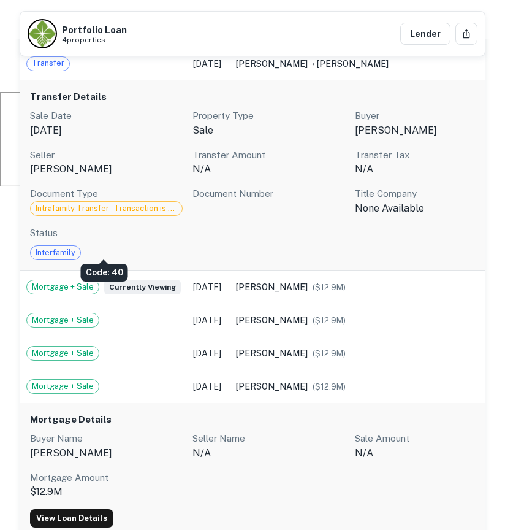
click at [119, 215] on span "Intrafamily Transfer - Transaction is between related parties for any reason & …" at bounding box center [106, 208] width 151 height 12
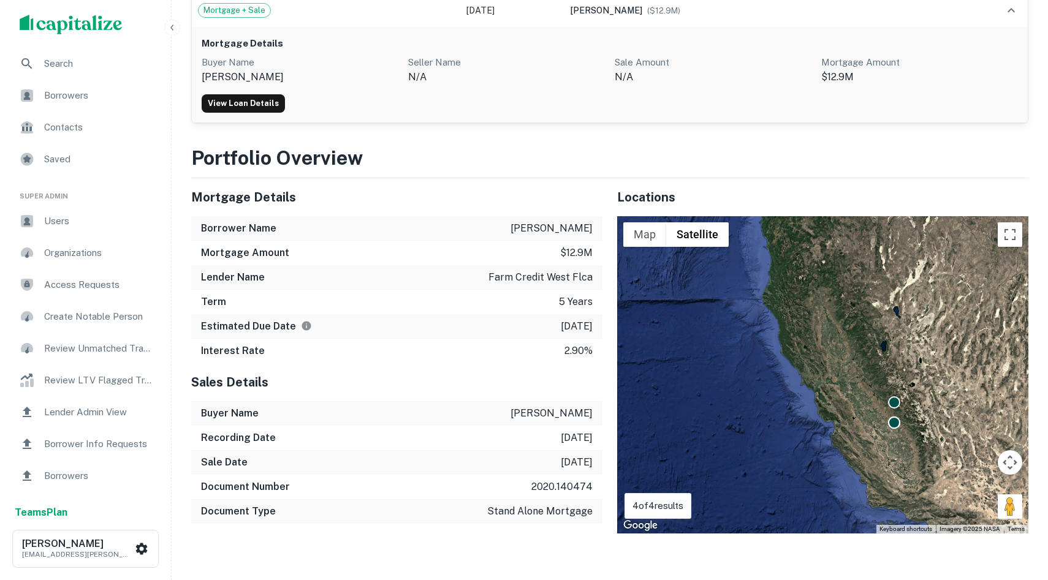
scroll to position [0, 0]
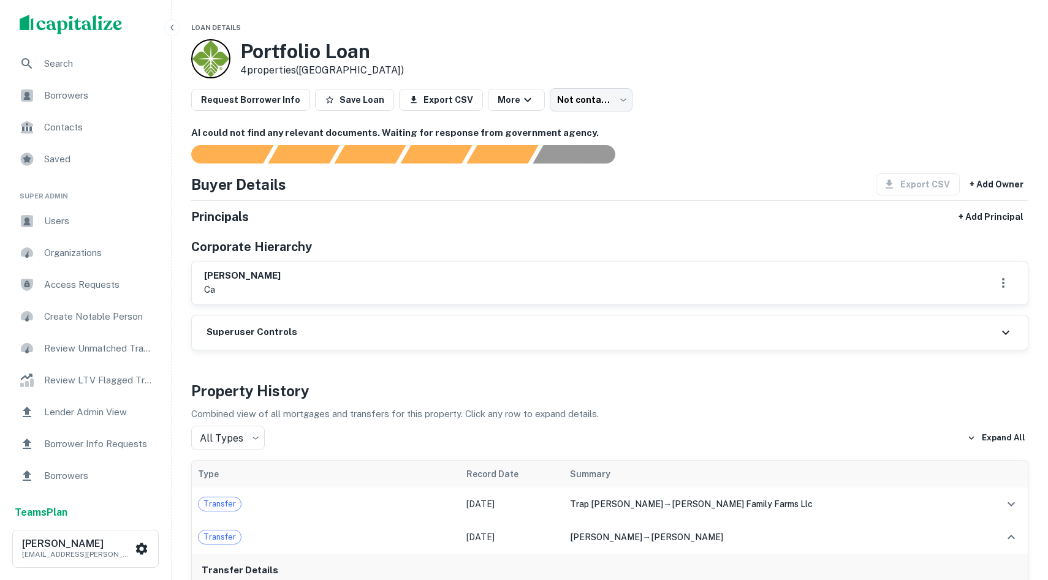
click at [436, 266] on div "friedenbach patricia s ca" at bounding box center [610, 283] width 836 height 43
click at [86, 96] on span "Borrowers" at bounding box center [99, 95] width 110 height 15
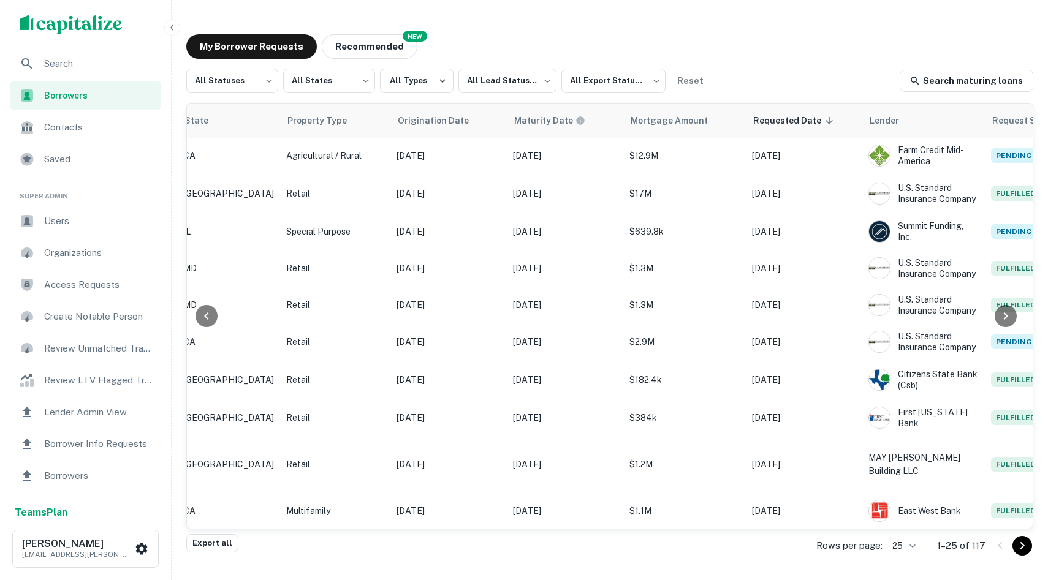
scroll to position [1, 0]
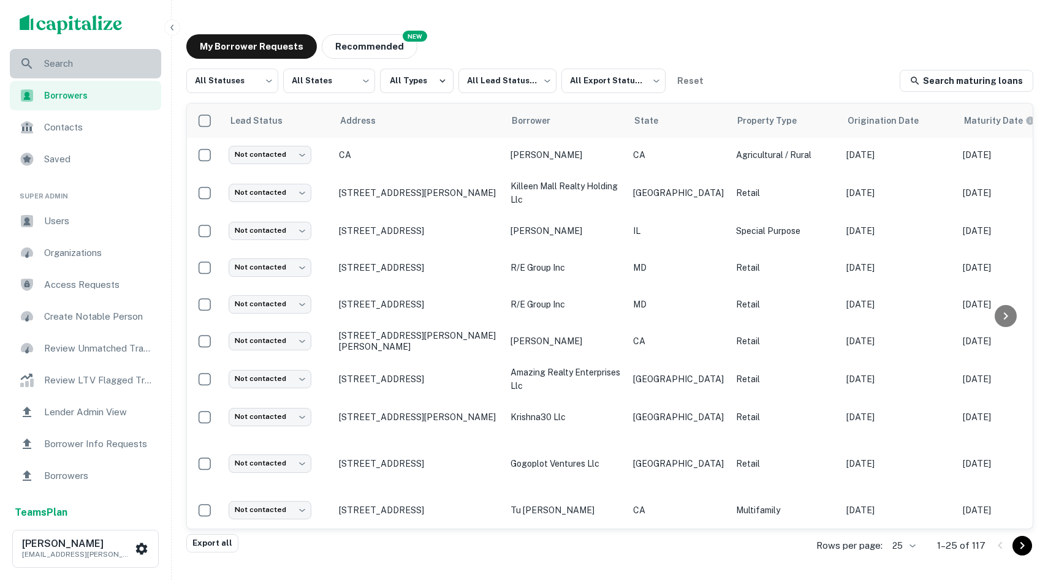
click at [119, 70] on div "Search" at bounding box center [85, 63] width 151 height 29
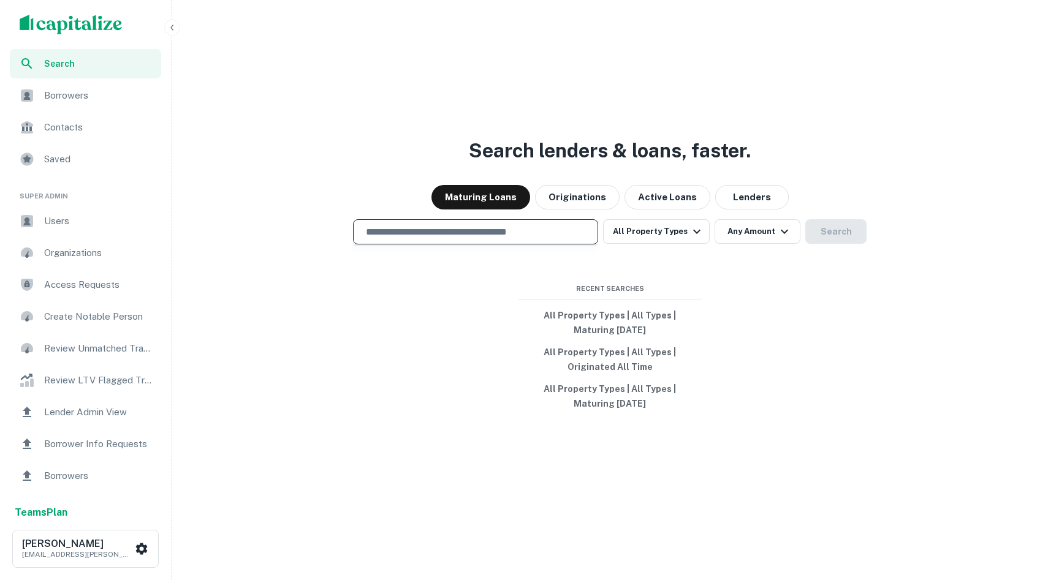
click at [432, 227] on input "text" at bounding box center [476, 232] width 234 height 14
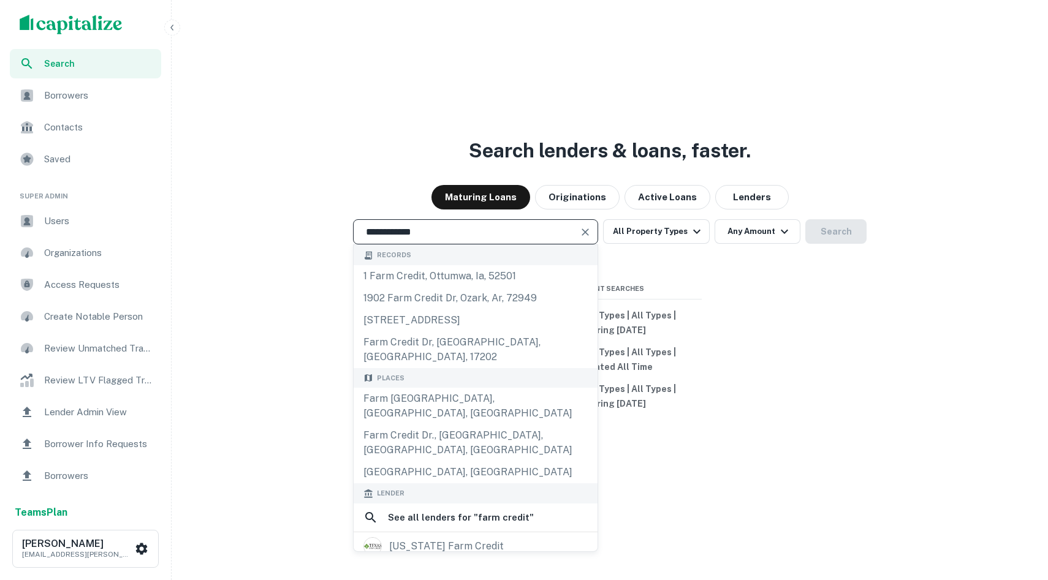
type input "**********"
click at [287, 71] on div "**********" at bounding box center [610, 319] width 867 height 580
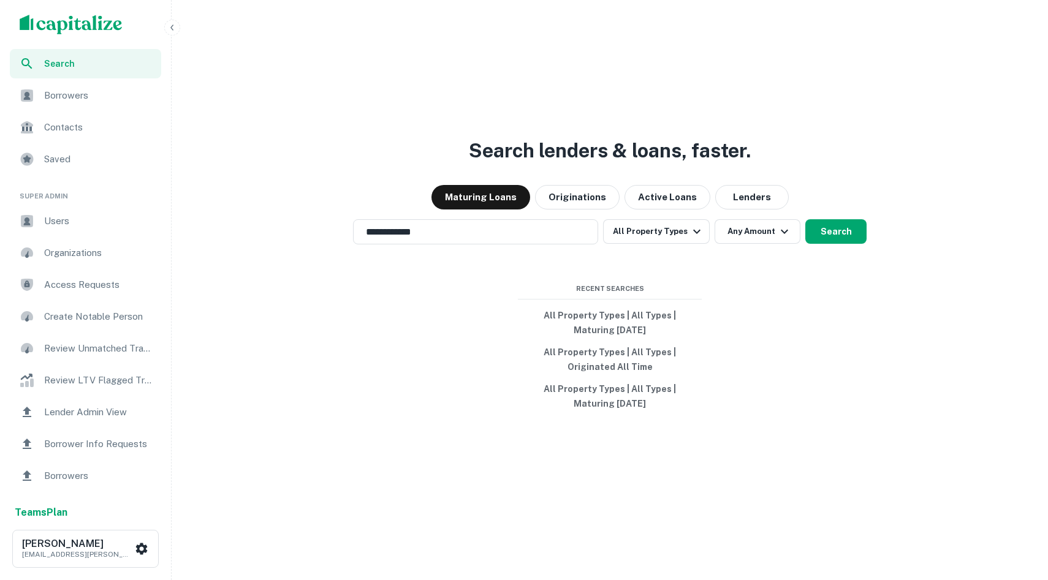
click at [72, 57] on span "Search" at bounding box center [99, 63] width 110 height 13
click at [87, 108] on div "Borrowers" at bounding box center [85, 95] width 151 height 29
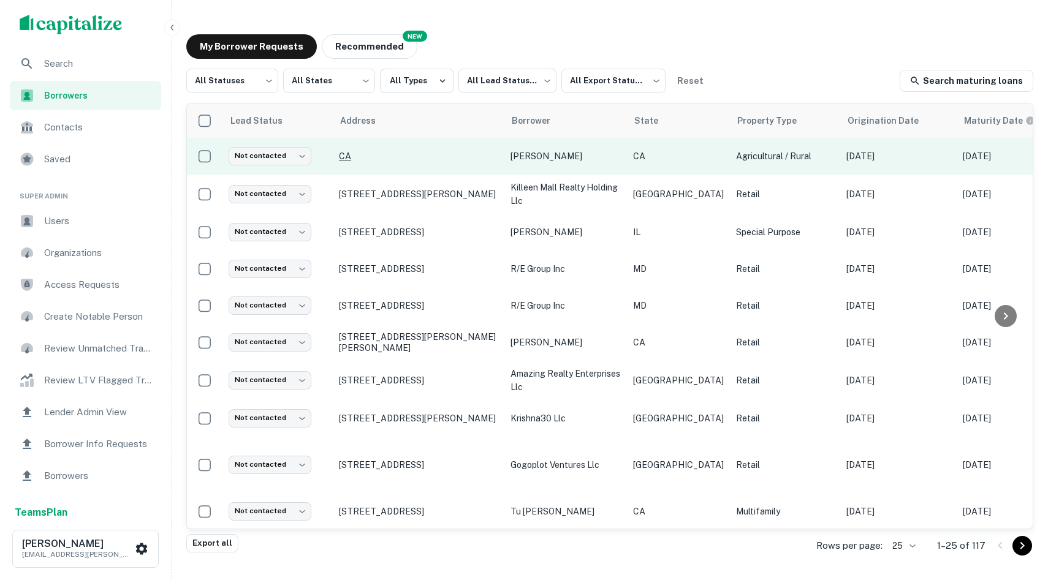
click at [348, 161] on p "CA" at bounding box center [418, 156] width 159 height 11
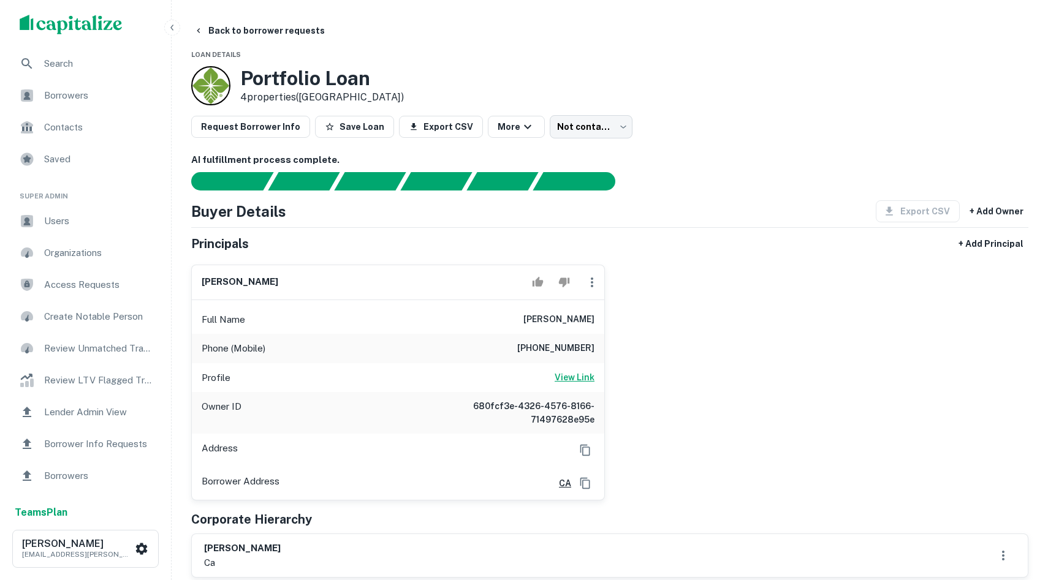
click at [575, 378] on h6 "View Link" at bounding box center [575, 377] width 40 height 13
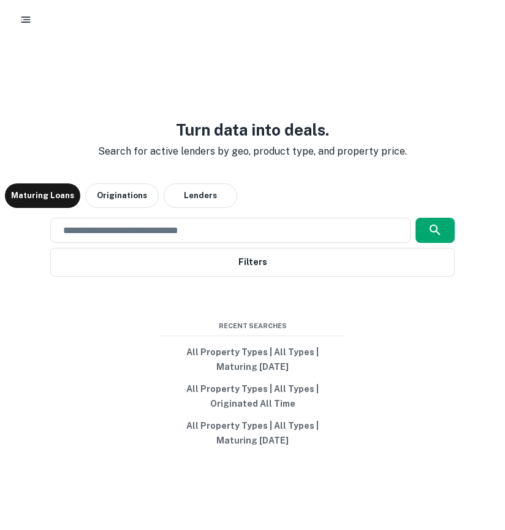
click at [28, 17] on icon "button" at bounding box center [26, 19] width 12 height 12
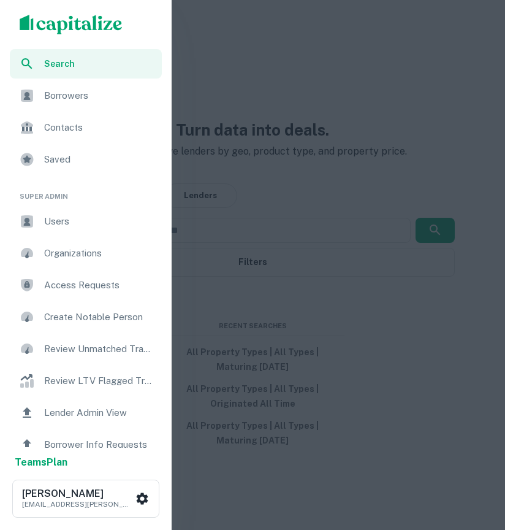
click at [60, 102] on span "Borrowers" at bounding box center [99, 95] width 110 height 15
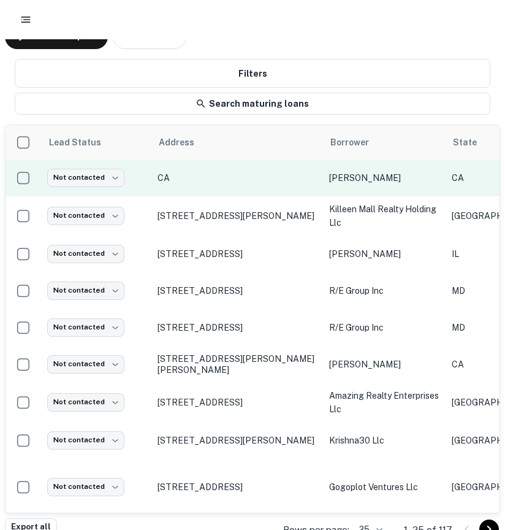
click at [170, 185] on td "CA" at bounding box center [237, 177] width 172 height 37
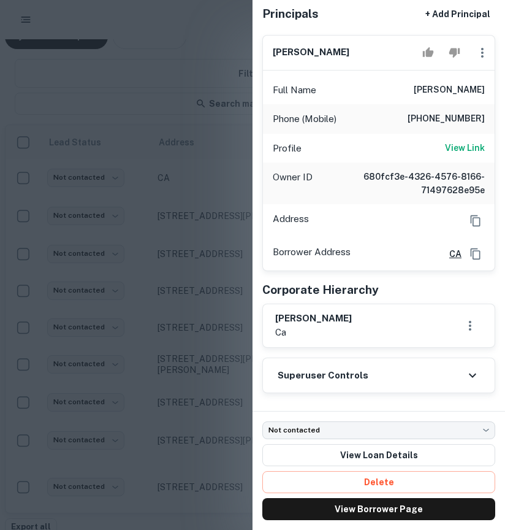
scroll to position [113, 0]
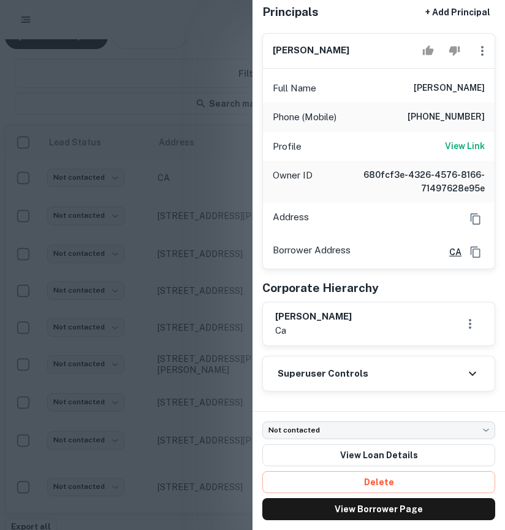
click at [158, 91] on div at bounding box center [252, 265] width 505 height 530
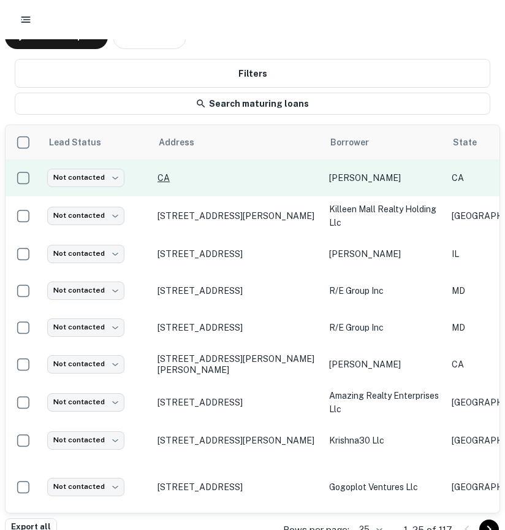
click at [165, 180] on p "CA" at bounding box center [237, 177] width 159 height 11
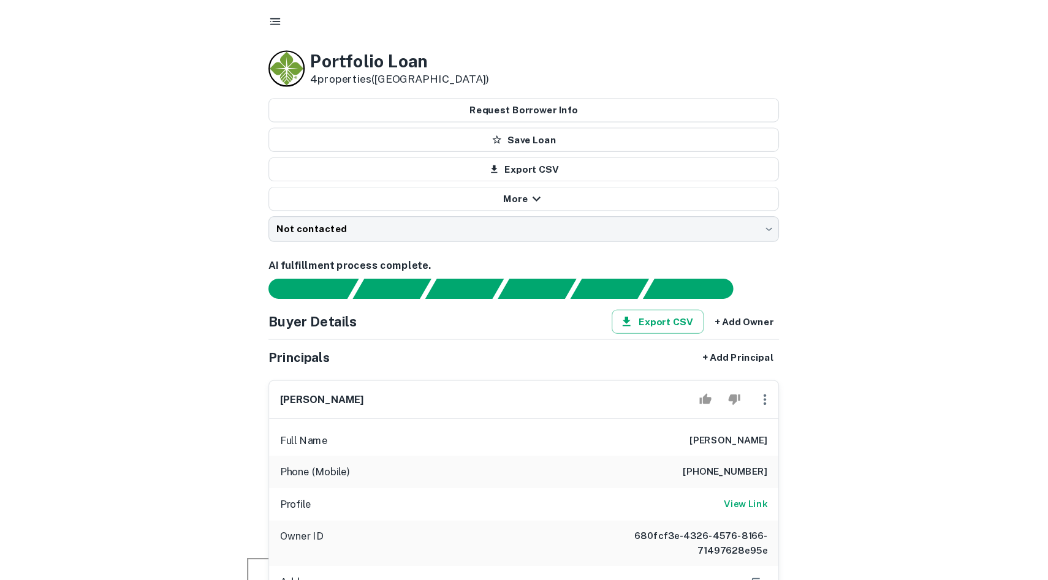
scroll to position [18, 0]
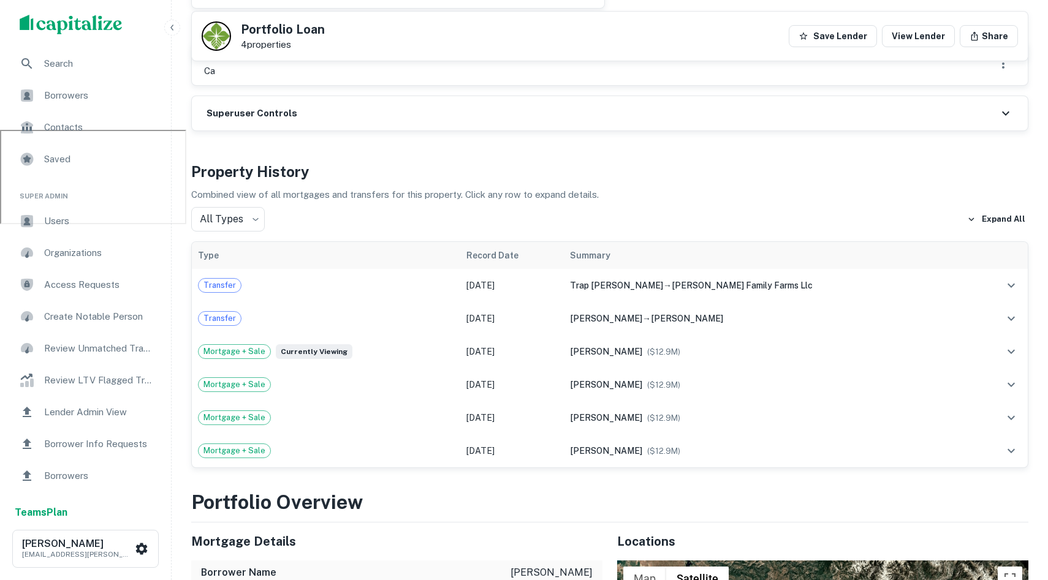
scroll to position [448, 0]
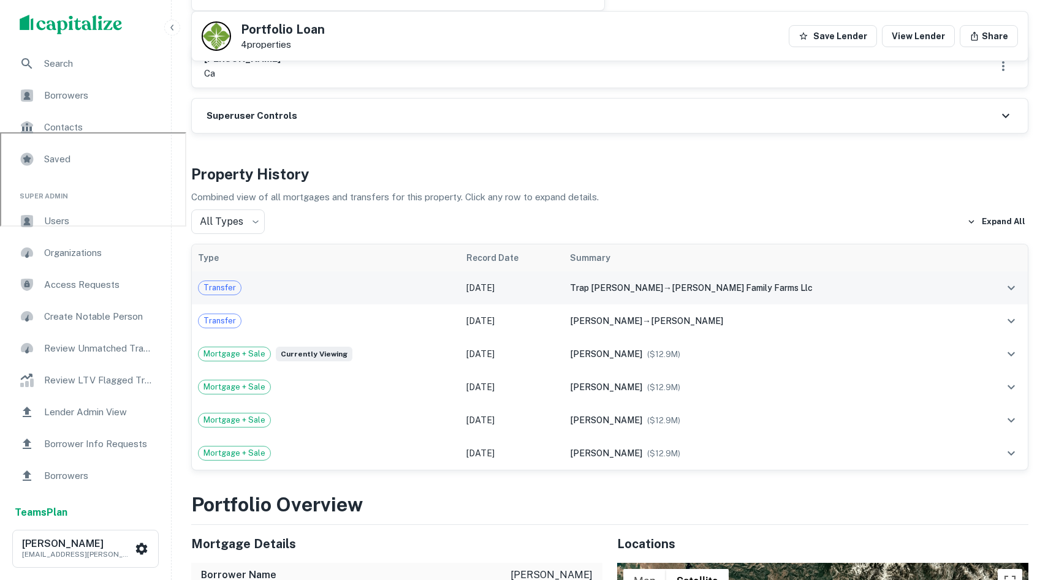
click at [903, 284] on div "trap [PERSON_NAME] → [PERSON_NAME] family farms llc" at bounding box center [769, 287] width 398 height 13
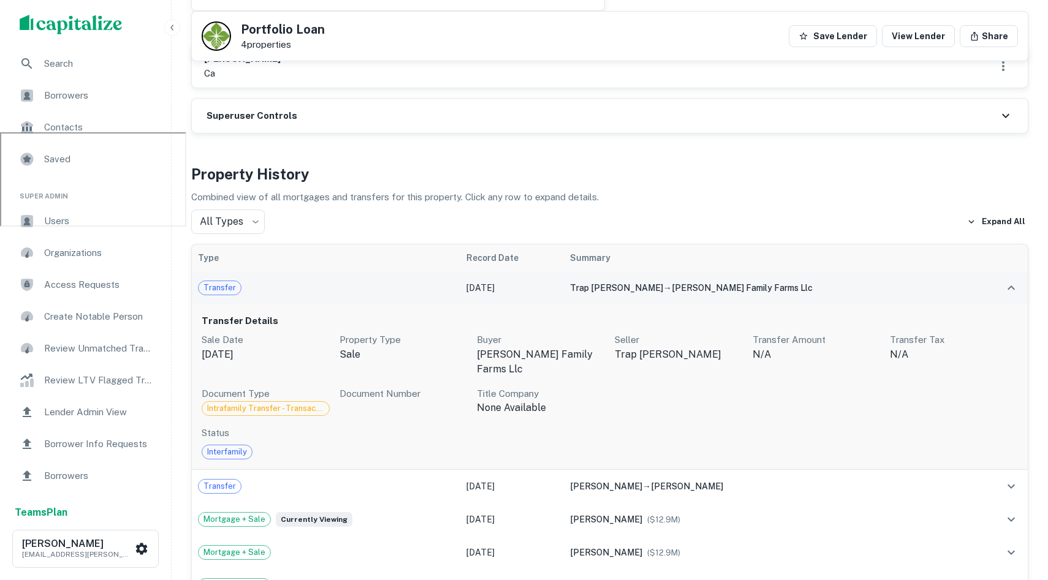
click at [903, 284] on div "trap [PERSON_NAME] → [PERSON_NAME] family farms llc" at bounding box center [769, 287] width 398 height 13
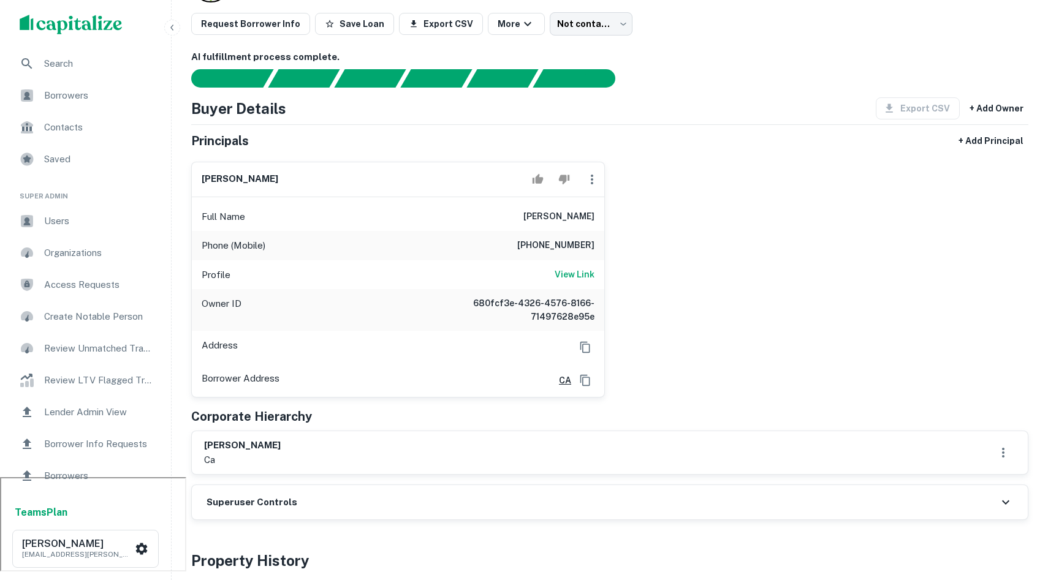
scroll to position [104, 0]
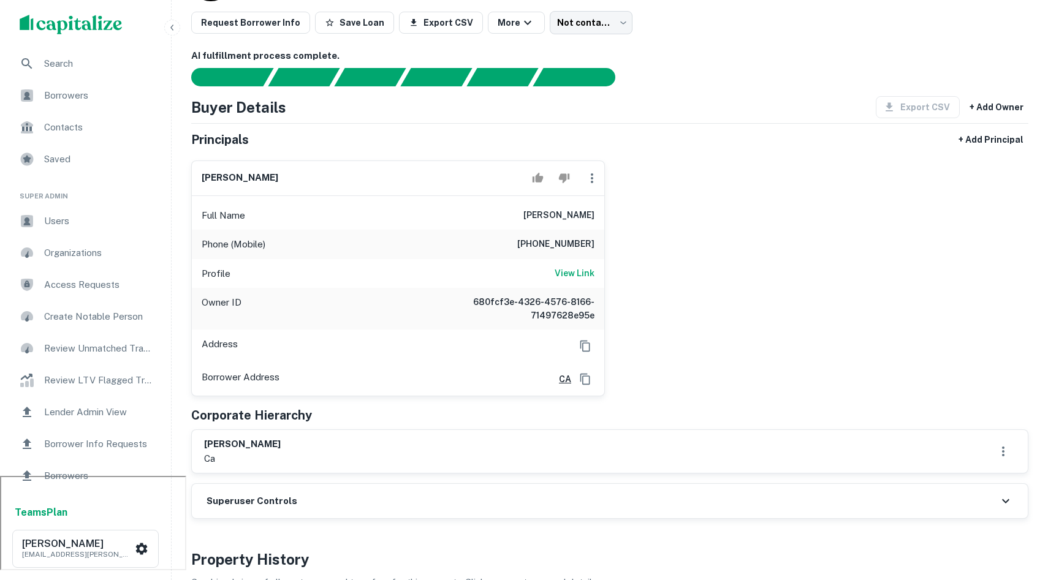
drag, startPoint x: 644, startPoint y: 281, endPoint x: 546, endPoint y: 281, distance: 98.1
click at [546, 281] on div "[PERSON_NAME] Full Name [PERSON_NAME] Phone (Mobile) [PHONE_NUMBER] Profile Vie…" at bounding box center [604, 274] width 847 height 246
click at [590, 275] on h6 "View Link" at bounding box center [575, 273] width 40 height 13
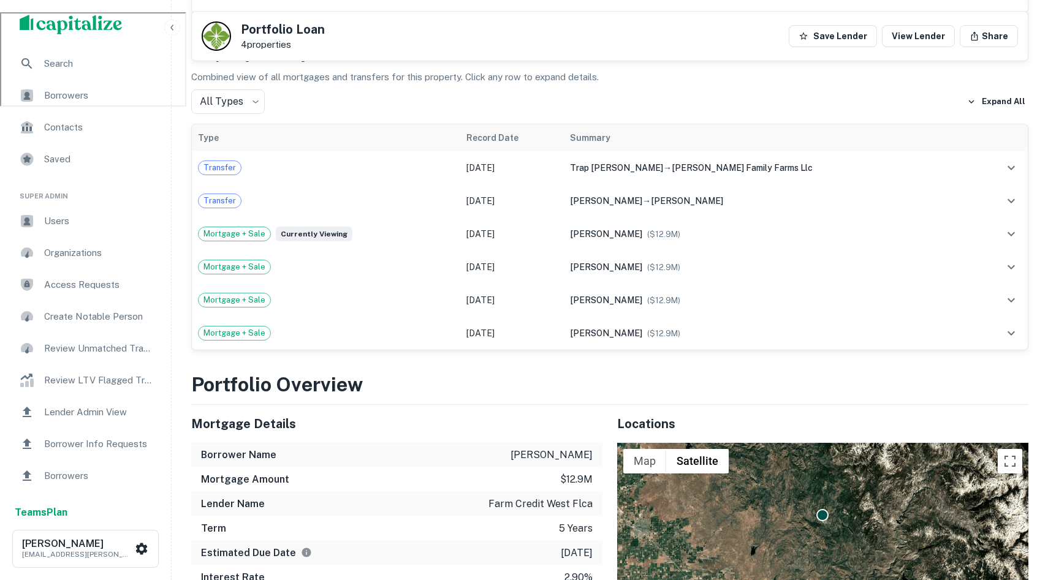
scroll to position [837, 0]
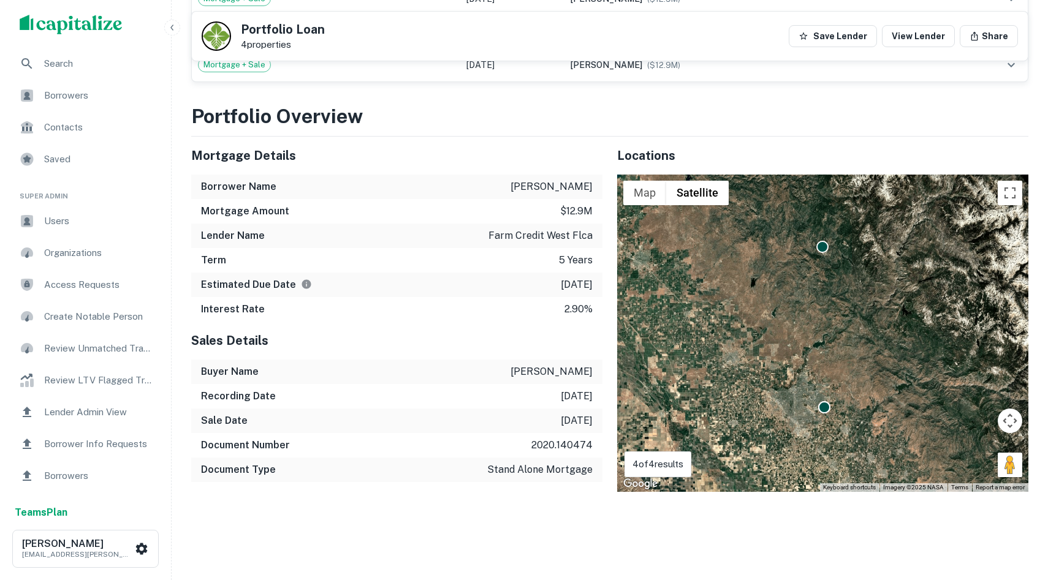
click at [825, 414] on div "To activate drag with keyboard, press Alt + Enter. Once in keyboard drag state,…" at bounding box center [822, 334] width 411 height 318
click at [829, 382] on div "To activate drag with keyboard, press Alt + Enter. Once in keyboard drag state,…" at bounding box center [822, 334] width 411 height 318
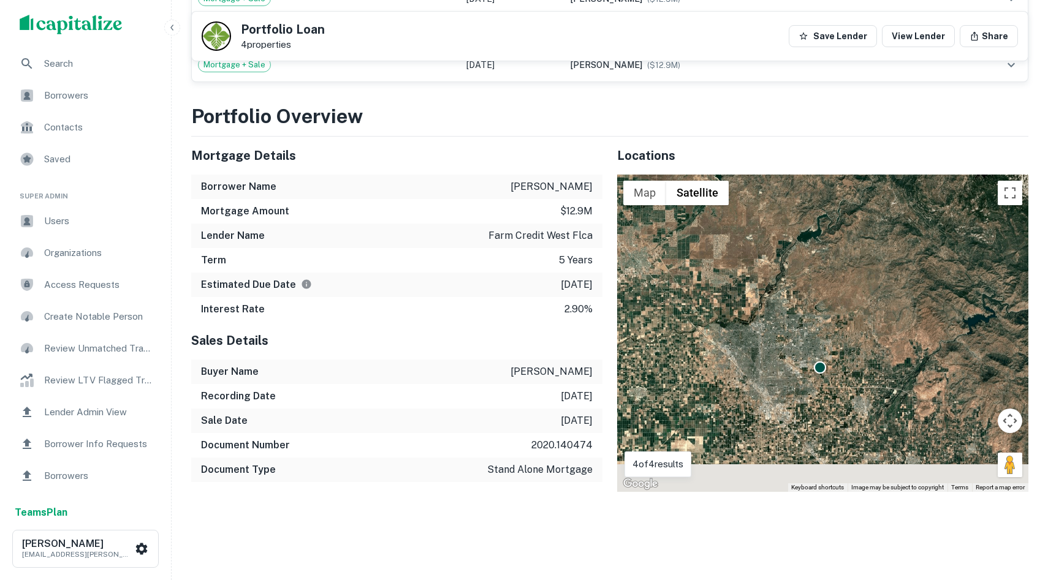
drag, startPoint x: 824, startPoint y: 412, endPoint x: 824, endPoint y: 340, distance: 72.3
click at [824, 340] on div "To activate drag with keyboard, press Alt + Enter. Once in keyboard drag state,…" at bounding box center [822, 334] width 411 height 318
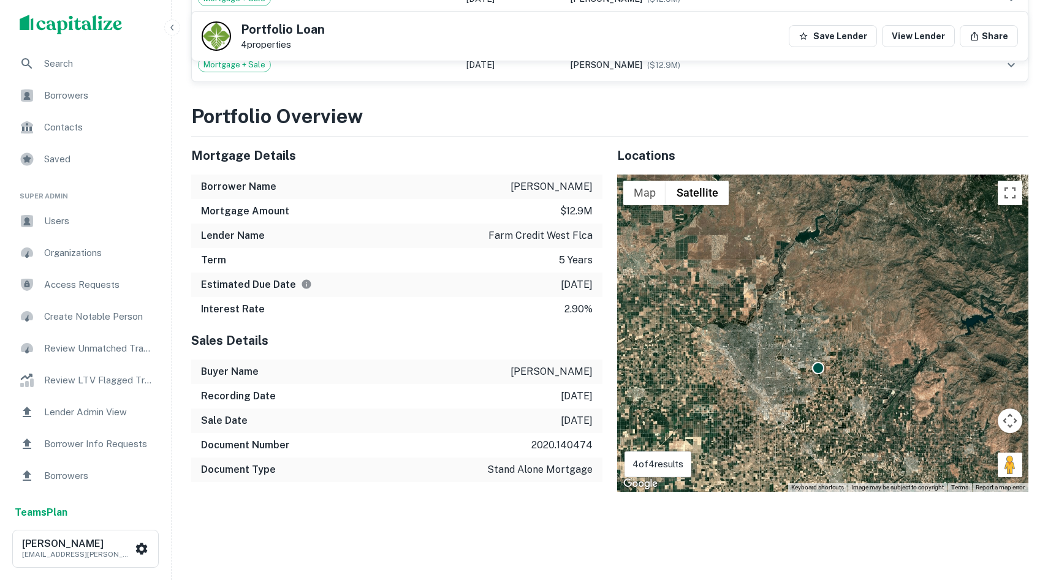
click at [820, 387] on div "To activate drag with keyboard, press Alt + Enter. Once in keyboard drag state,…" at bounding box center [822, 334] width 411 height 318
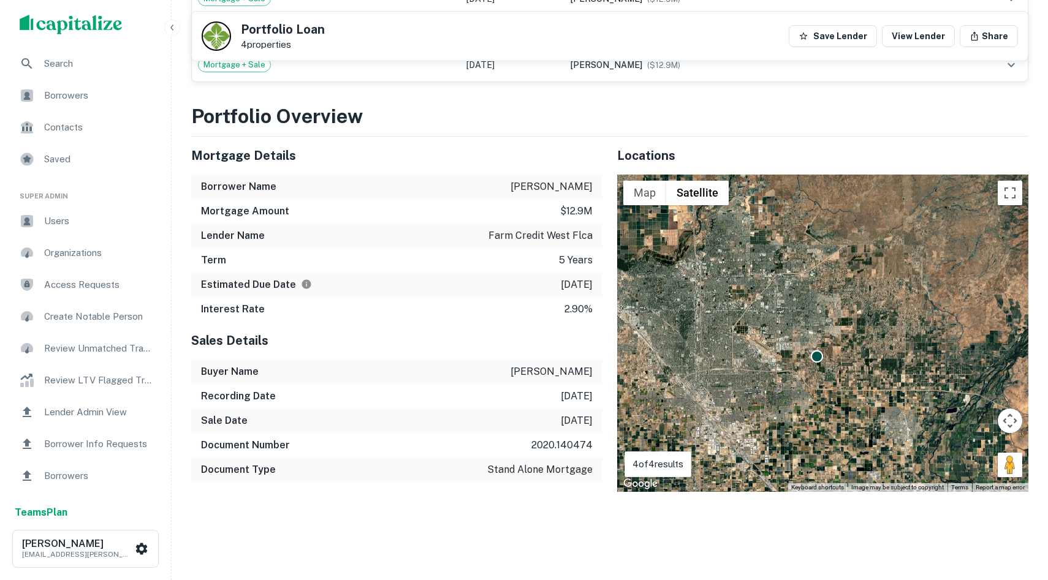
click at [820, 384] on div "To activate drag with keyboard, press Alt + Enter. Once in keyboard drag state,…" at bounding box center [822, 334] width 411 height 318
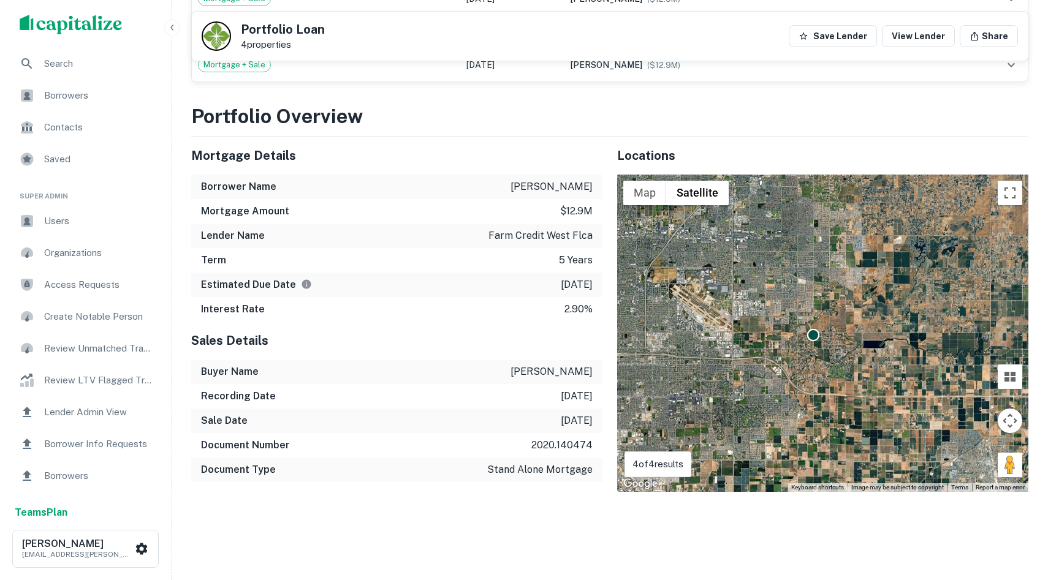
click at [821, 367] on div "To activate drag with keyboard, press Alt + Enter. Once in keyboard drag state,…" at bounding box center [822, 334] width 411 height 318
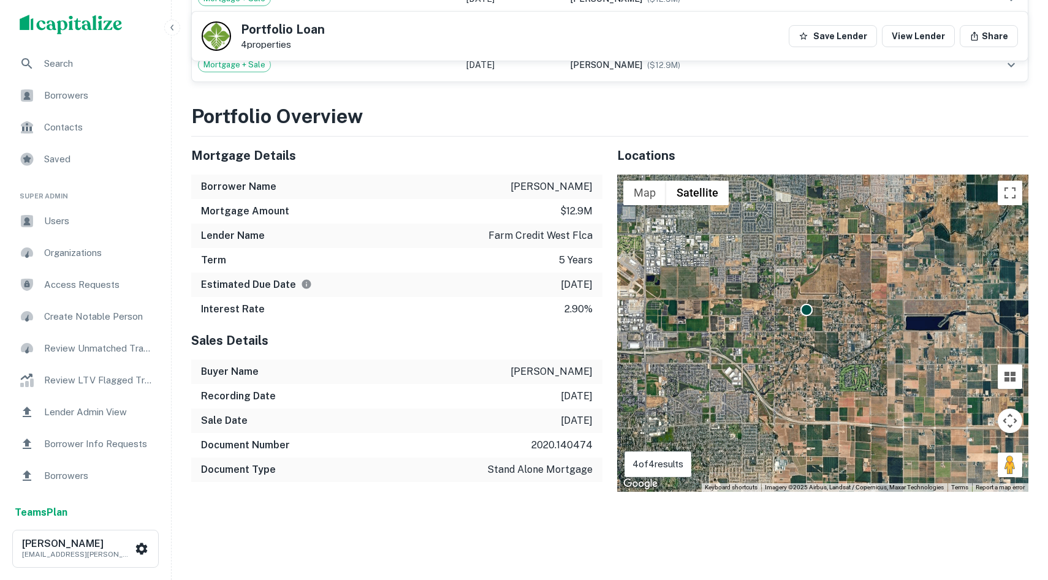
click at [819, 351] on div "To activate drag with keyboard, press Alt + Enter. Once in keyboard drag state,…" at bounding box center [822, 334] width 411 height 318
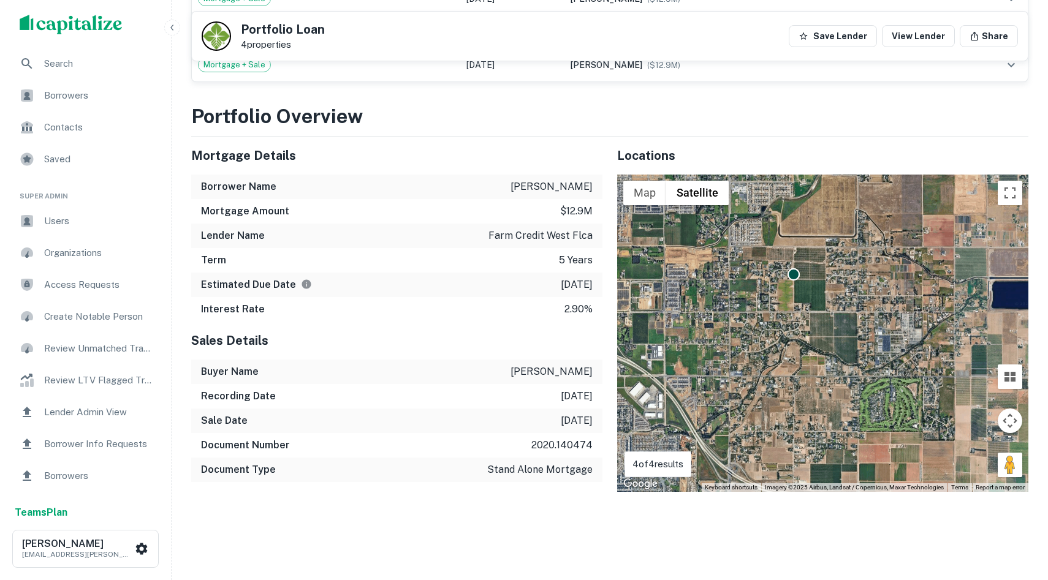
click at [802, 314] on div "To activate drag with keyboard, press Alt + Enter. Once in keyboard drag state,…" at bounding box center [822, 334] width 411 height 318
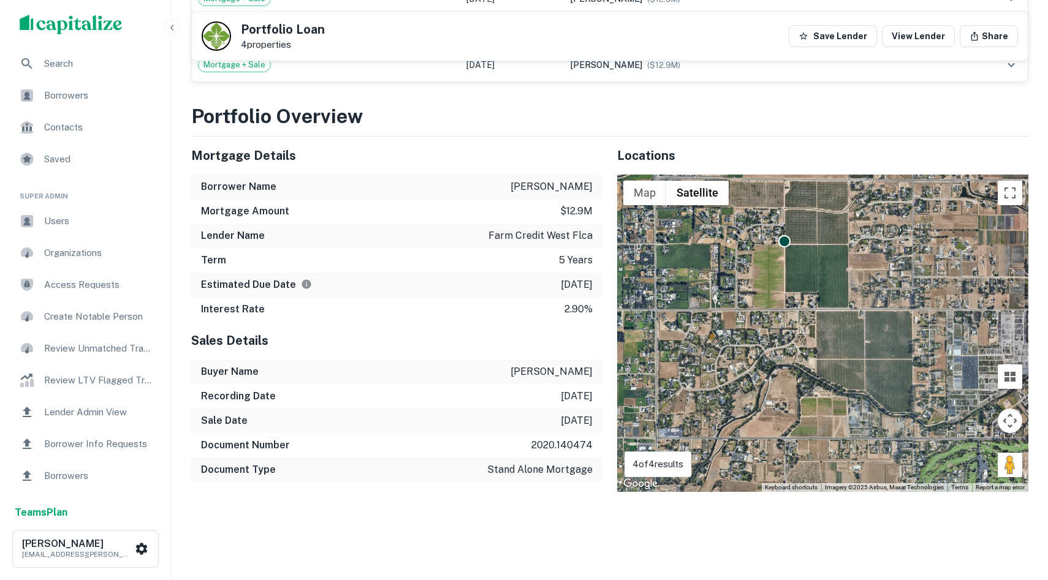
click at [794, 284] on div "To activate drag with keyboard, press Alt + Enter. Once in keyboard drag state,…" at bounding box center [822, 334] width 411 height 318
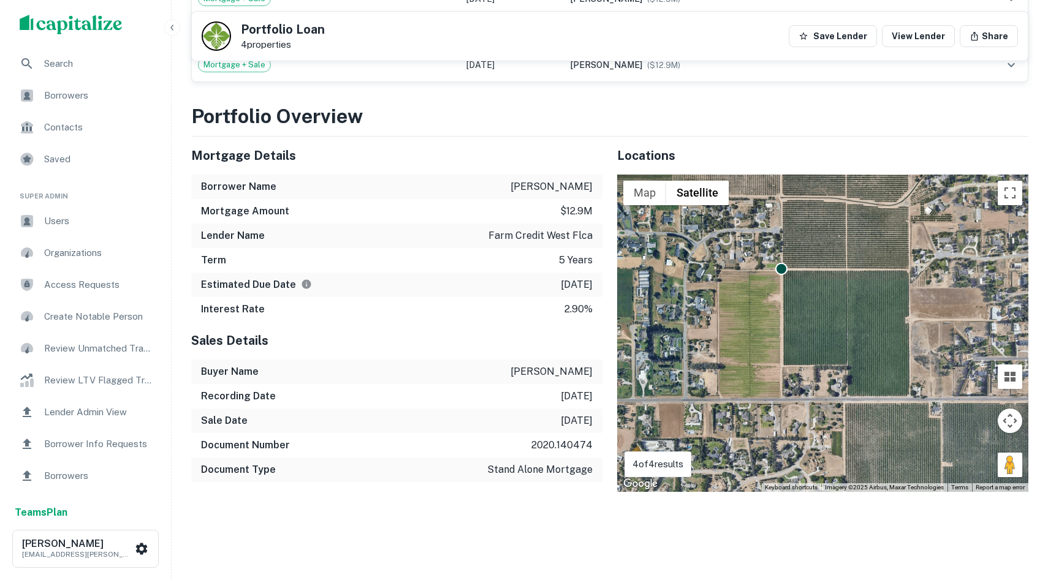
drag, startPoint x: 784, startPoint y: 246, endPoint x: 789, endPoint y: 313, distance: 66.4
click at [790, 313] on div "To activate drag with keyboard, press Alt + Enter. Once in keyboard drag state,…" at bounding box center [822, 334] width 411 height 318
click at [785, 295] on div "To activate drag with keyboard, press Alt + Enter. Once in keyboard drag state,…" at bounding box center [822, 334] width 411 height 318
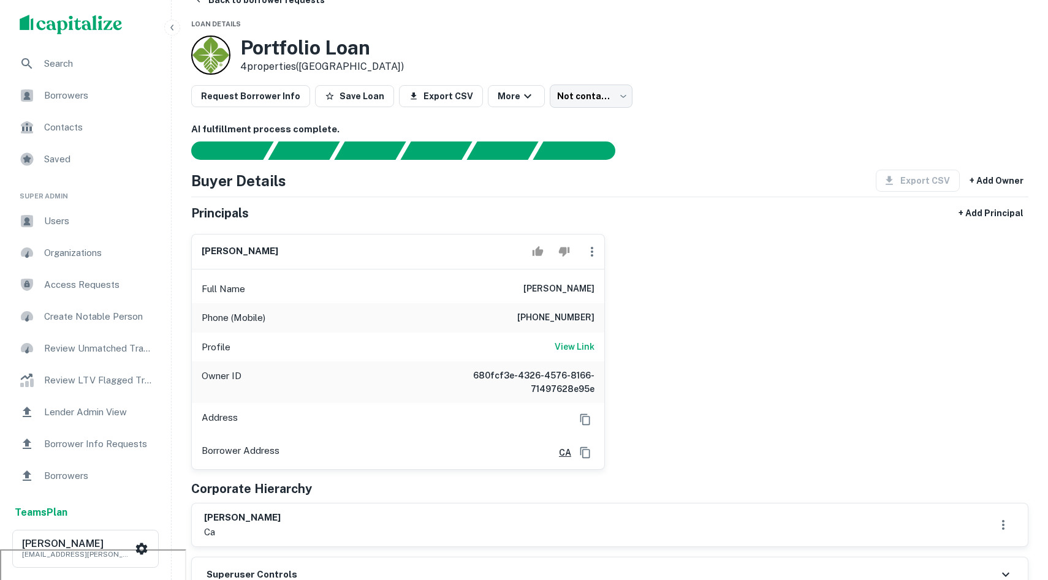
scroll to position [32, 0]
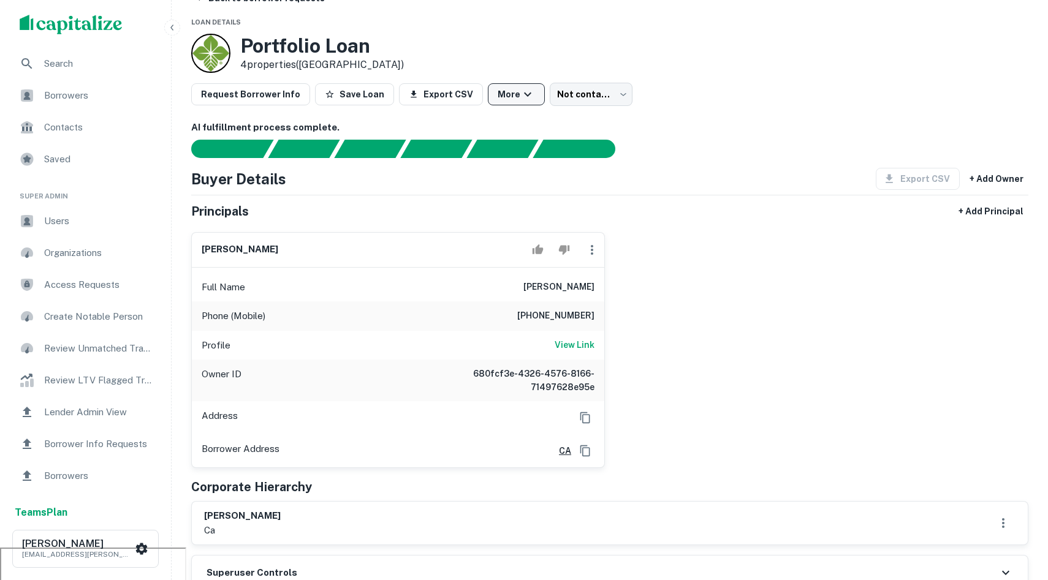
click at [528, 85] on button "More" at bounding box center [516, 94] width 57 height 22
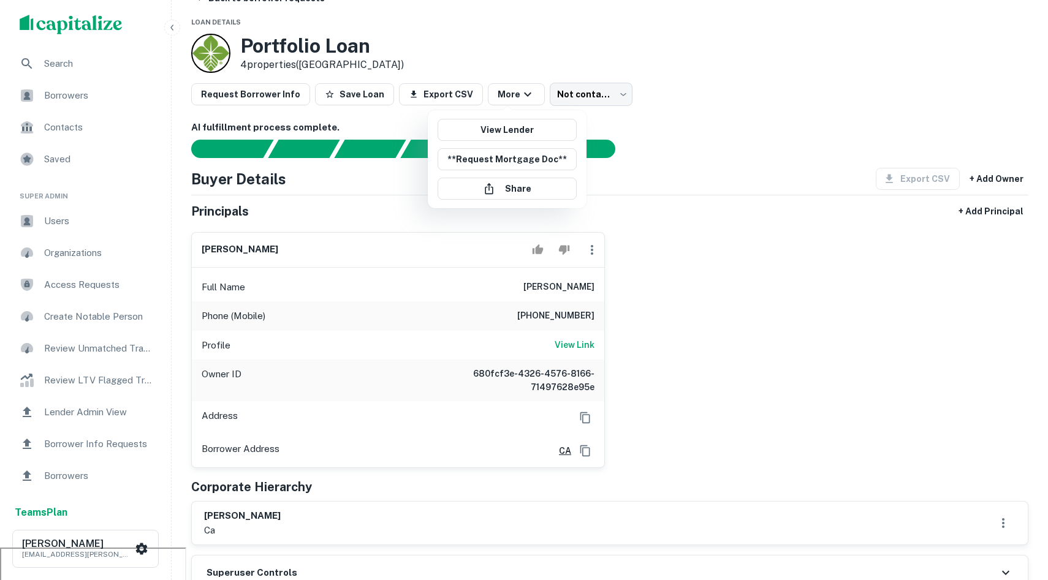
click at [674, 170] on div at bounding box center [524, 290] width 1048 height 580
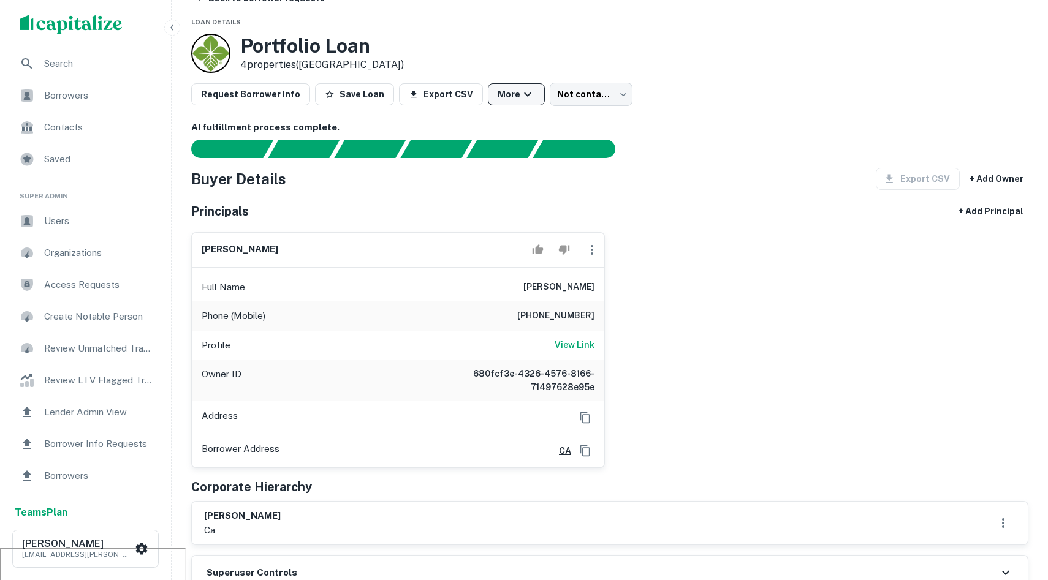
click at [508, 103] on button "More" at bounding box center [516, 94] width 57 height 22
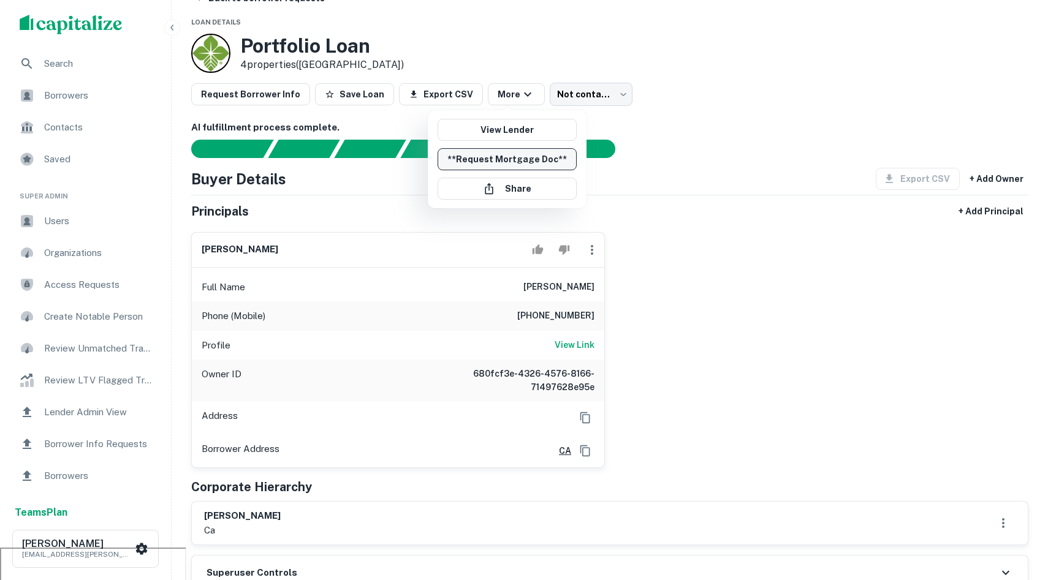
click at [522, 157] on button "**Request Mortgage Doc**" at bounding box center [507, 159] width 139 height 22
click at [1023, 23] on icon "close" at bounding box center [1026, 22] width 9 height 10
click at [847, 231] on div at bounding box center [524, 290] width 1048 height 580
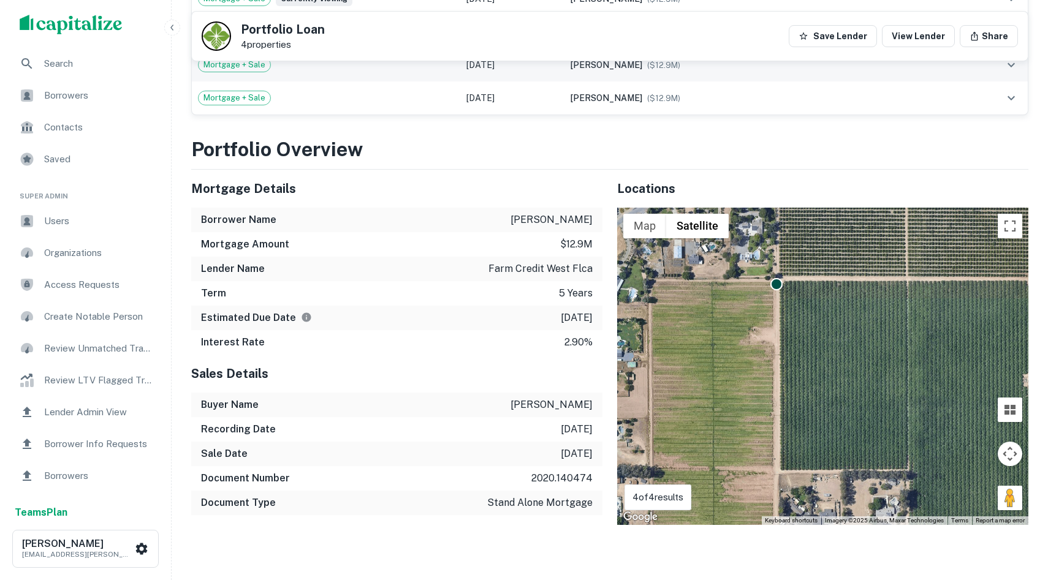
scroll to position [837, 0]
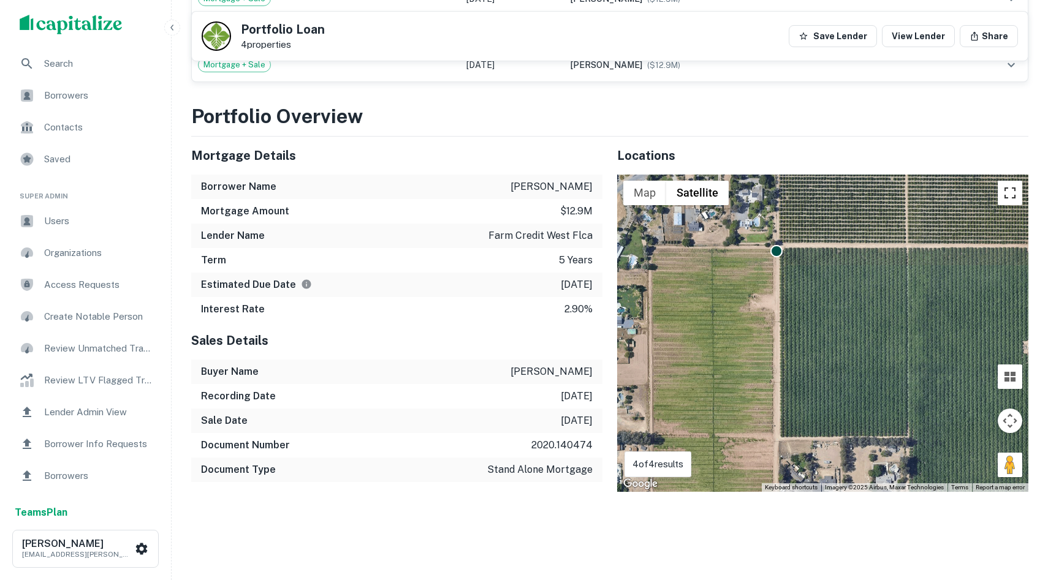
click at [1017, 184] on button "Toggle fullscreen view" at bounding box center [1010, 193] width 25 height 25
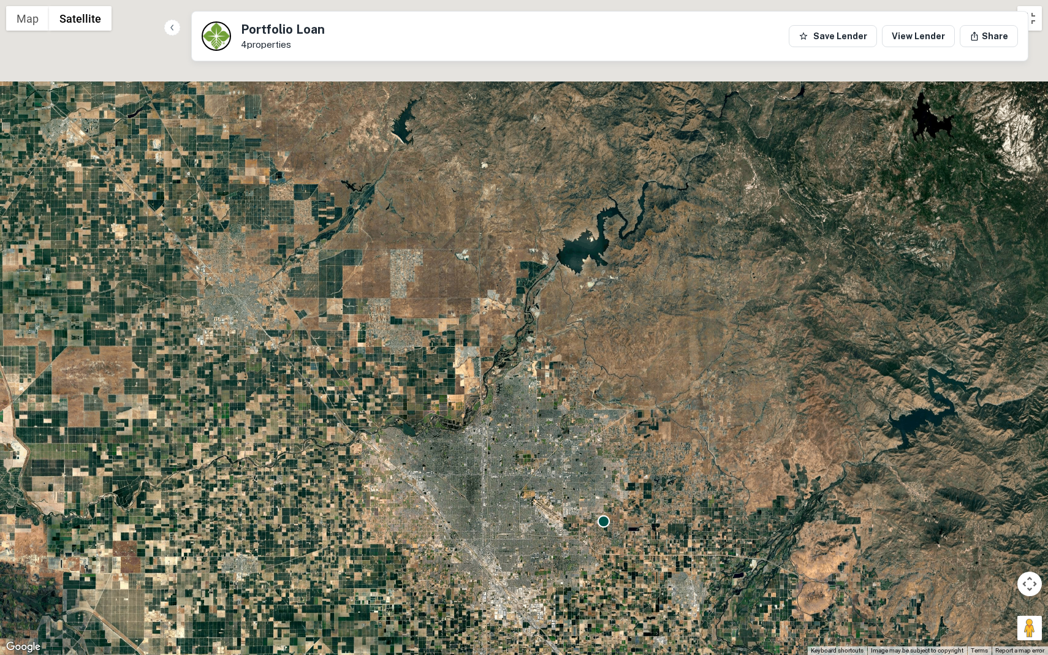
drag, startPoint x: 661, startPoint y: 337, endPoint x: 659, endPoint y: 474, distance: 137.3
click at [659, 474] on div "To activate drag with keyboard, press Alt + Enter. Once in keyboard drag state,…" at bounding box center [524, 327] width 1048 height 655
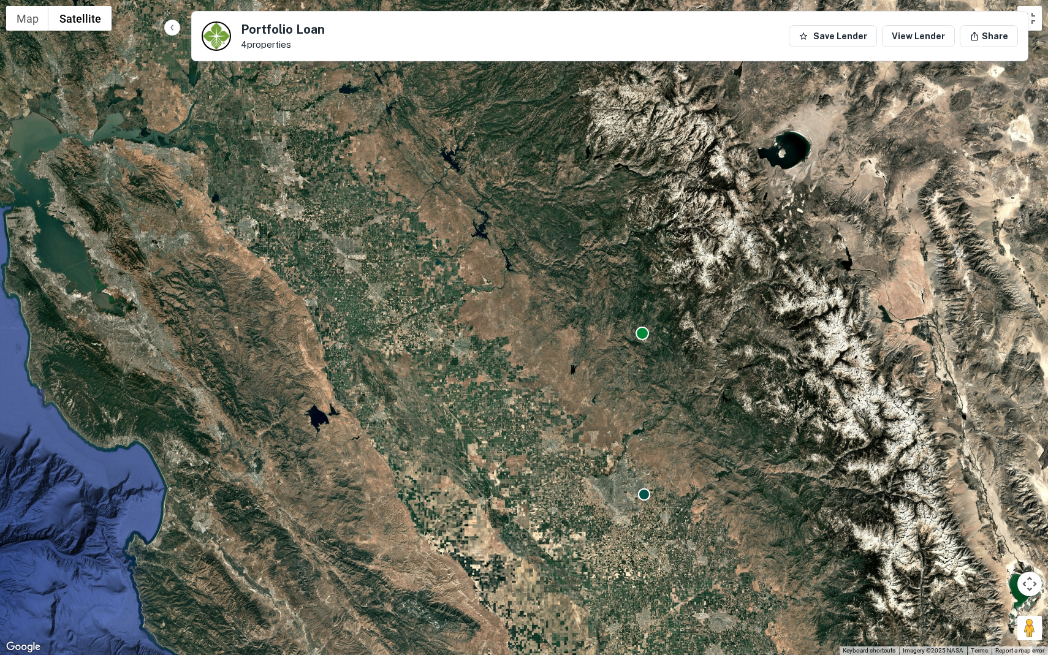
click at [645, 335] on div at bounding box center [642, 333] width 13 height 13
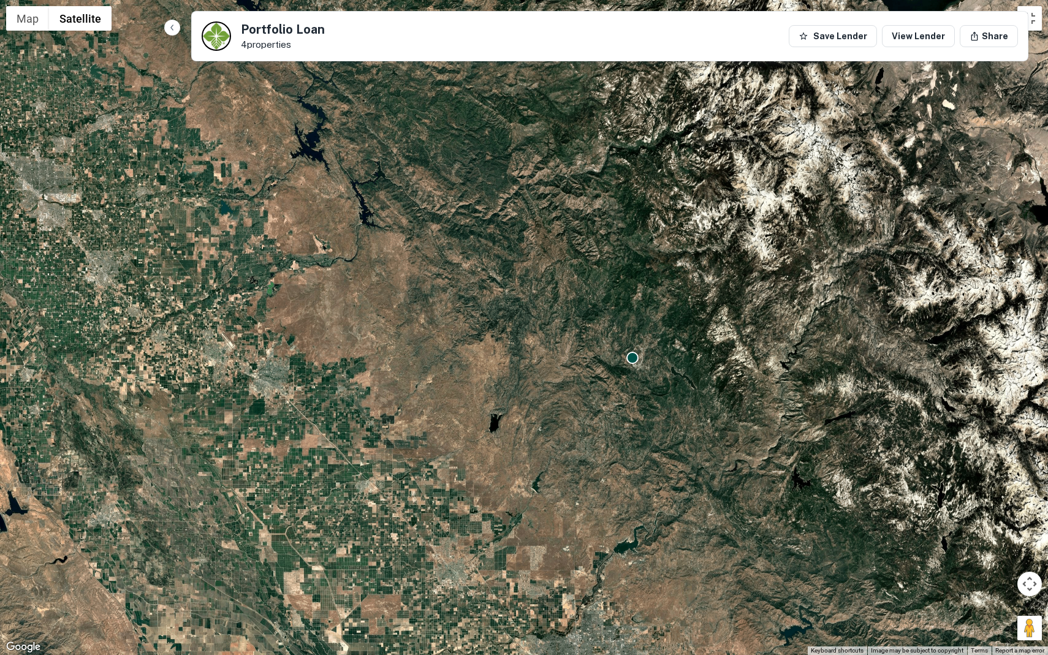
click at [656, 329] on div "To navigate, press the arrow keys. To activate drag with keyboard, press Alt + …" at bounding box center [524, 327] width 1048 height 655
click at [656, 329] on div "To activate drag with keyboard, press Alt + Enter. Once in keyboard drag state,…" at bounding box center [524, 327] width 1048 height 655
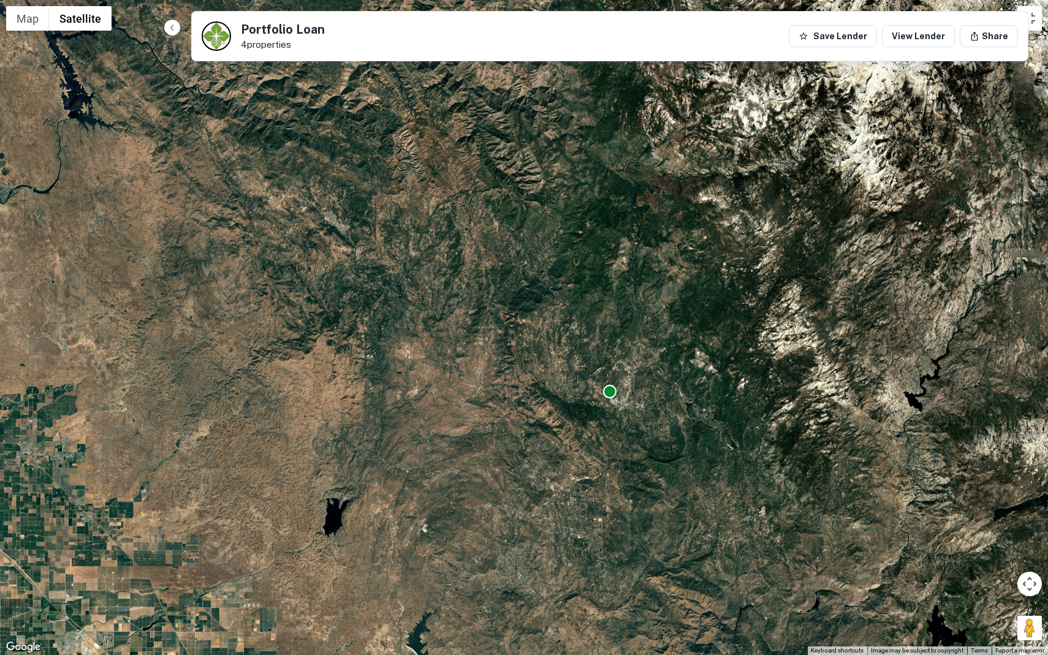
click at [610, 392] on div at bounding box center [609, 391] width 13 height 13
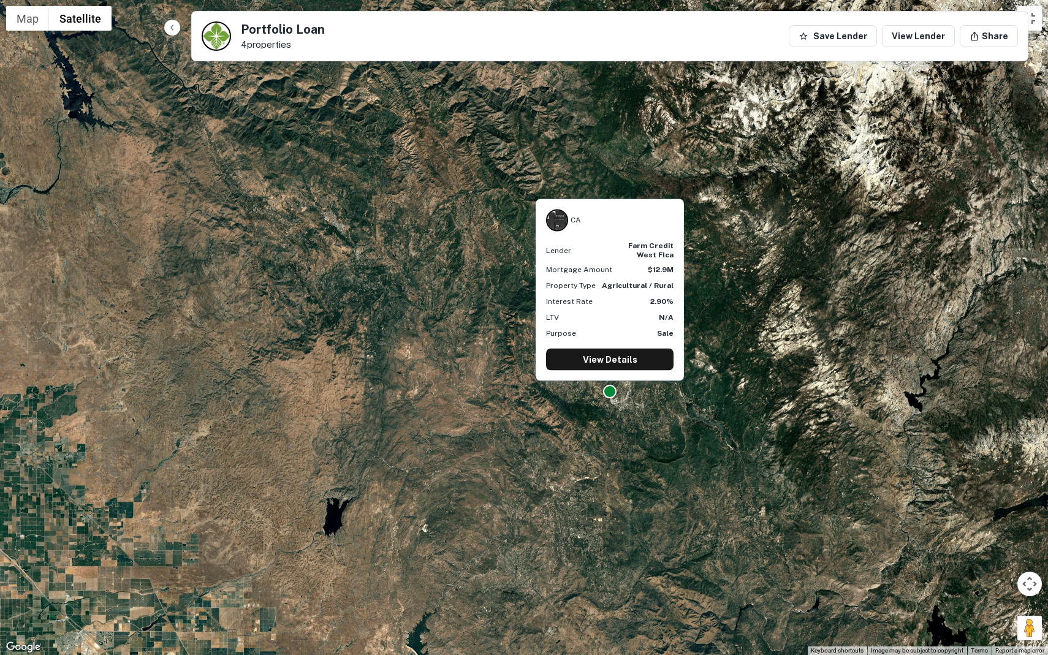
click at [610, 392] on div at bounding box center [609, 391] width 13 height 13
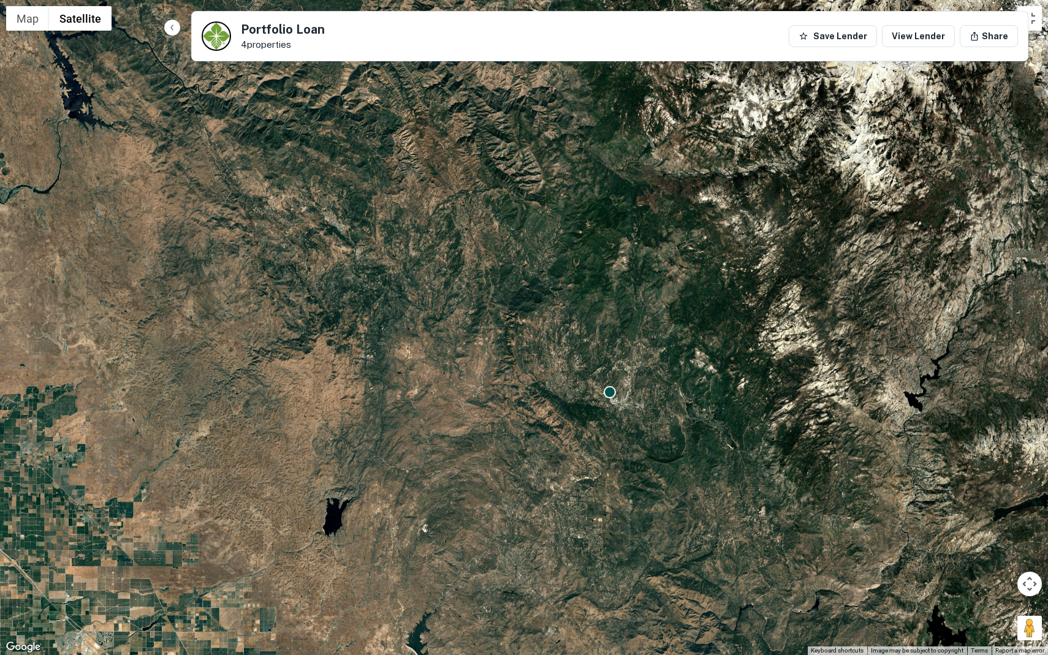
click at [609, 402] on div "To activate drag with keyboard, press Alt + Enter. Once in keyboard drag state,…" at bounding box center [524, 327] width 1048 height 655
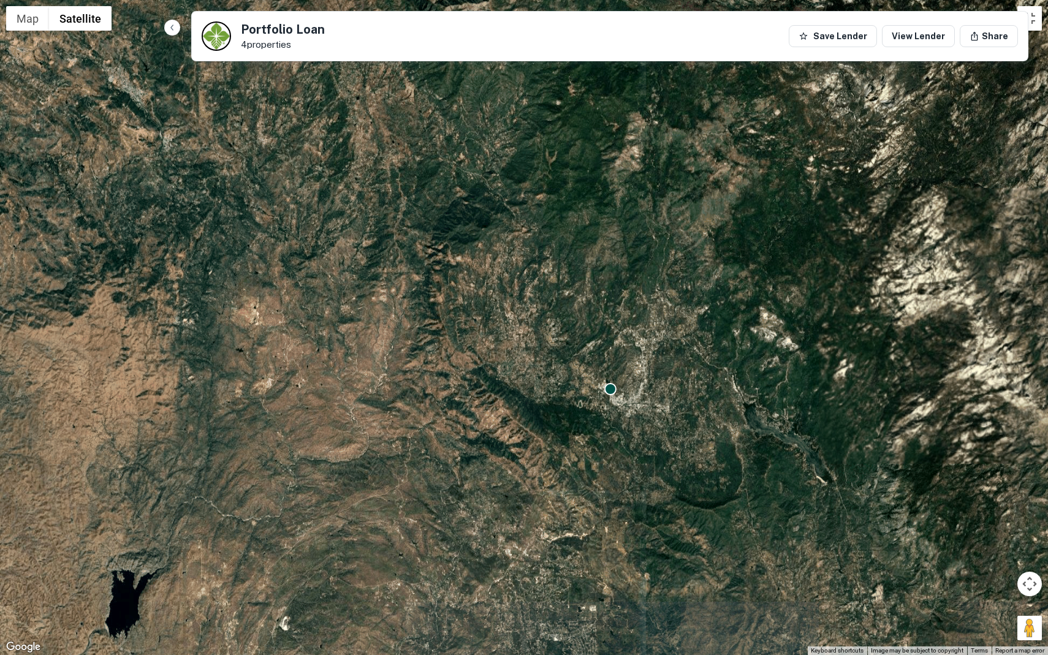
click at [609, 402] on div "To activate drag with keyboard, press Alt + Enter. Once in keyboard drag state,…" at bounding box center [524, 327] width 1048 height 655
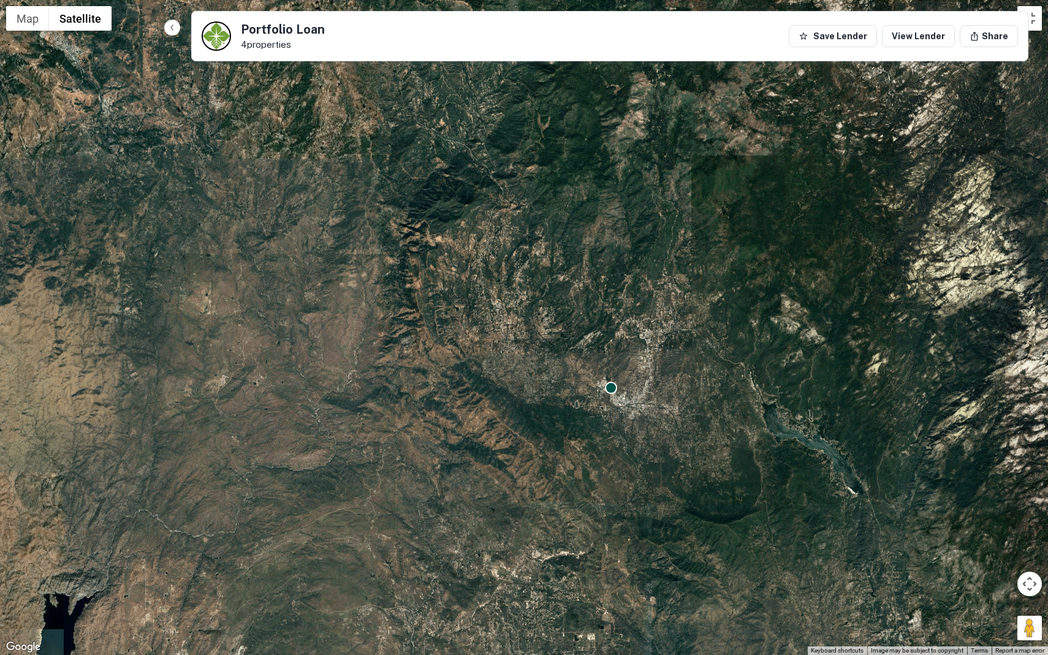
click at [609, 402] on div "To activate drag with keyboard, press Alt + Enter. Once in keyboard drag state,…" at bounding box center [524, 327] width 1048 height 655
click at [609, 394] on div "To activate drag with keyboard, press Alt + Enter. Once in keyboard drag state,…" at bounding box center [524, 327] width 1048 height 655
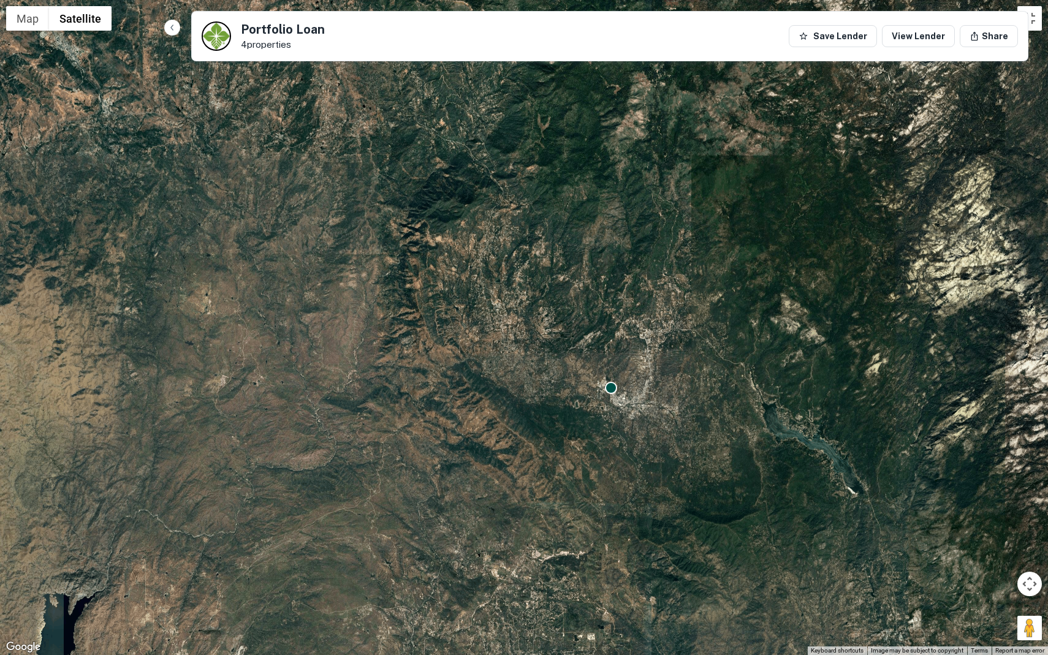
click at [599, 394] on div "To activate drag with keyboard, press Alt + Enter. Once in keyboard drag state,…" at bounding box center [524, 327] width 1048 height 655
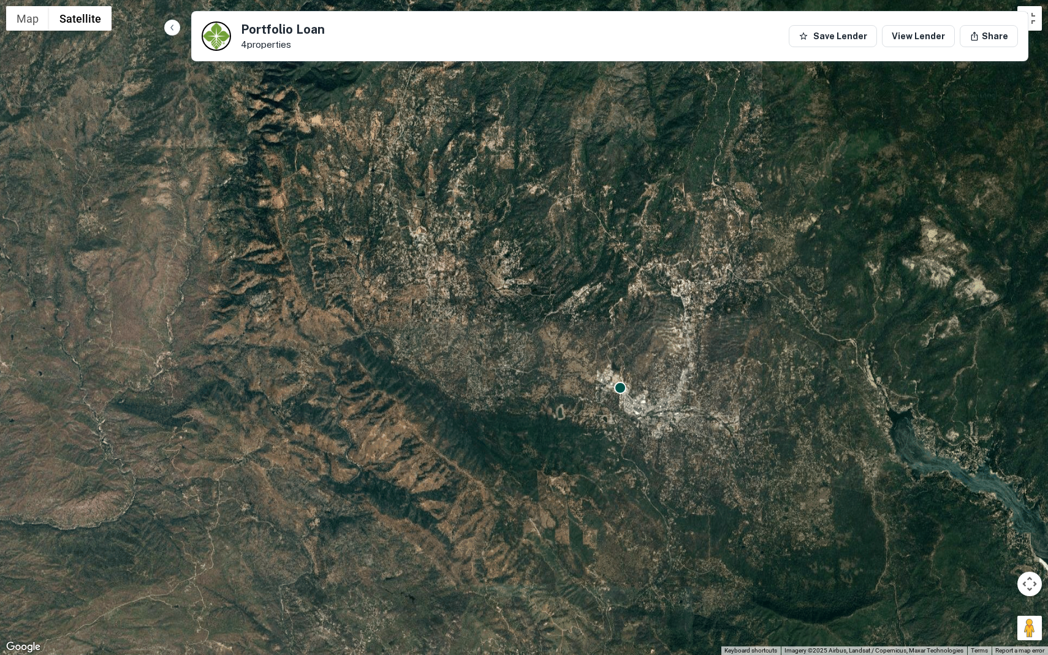
click at [599, 394] on div "To activate drag with keyboard, press Alt + Enter. Once in keyboard drag state,…" at bounding box center [524, 327] width 1048 height 655
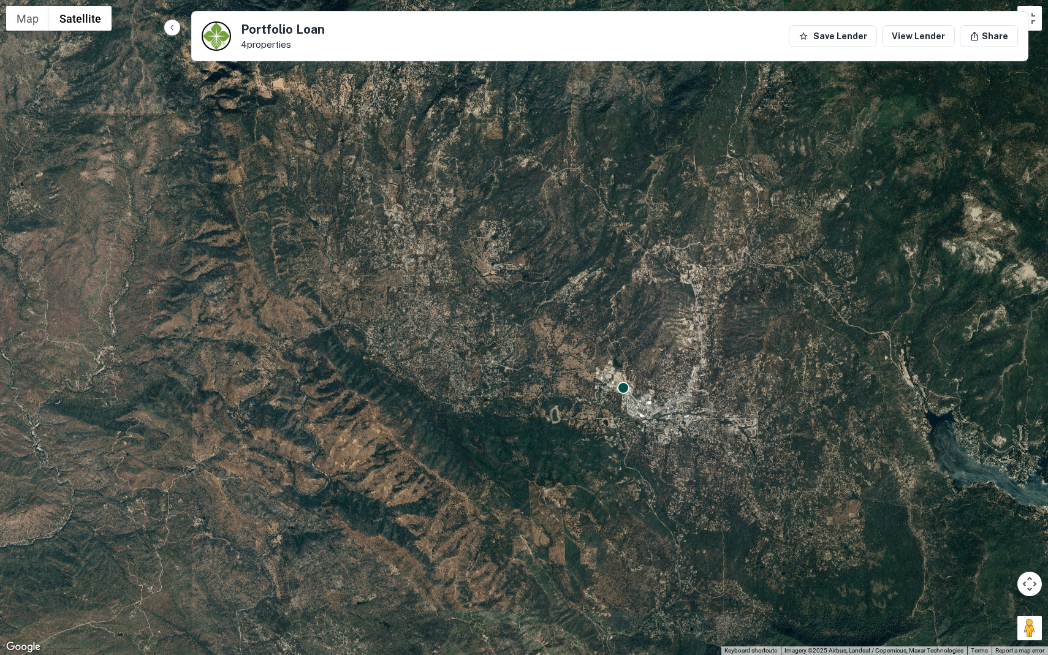
click at [600, 394] on div "To activate drag with keyboard, press Alt + Enter. Once in keyboard drag state,…" at bounding box center [524, 327] width 1048 height 655
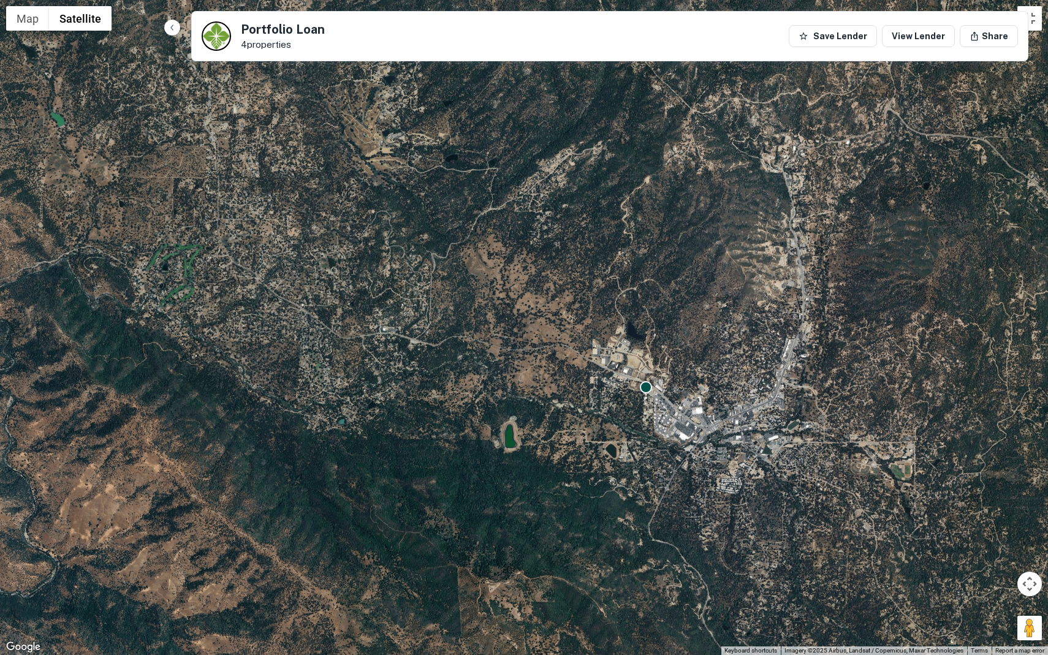
click at [631, 395] on div "To activate drag with keyboard, press Alt + Enter. Once in keyboard drag state,…" at bounding box center [524, 327] width 1048 height 655
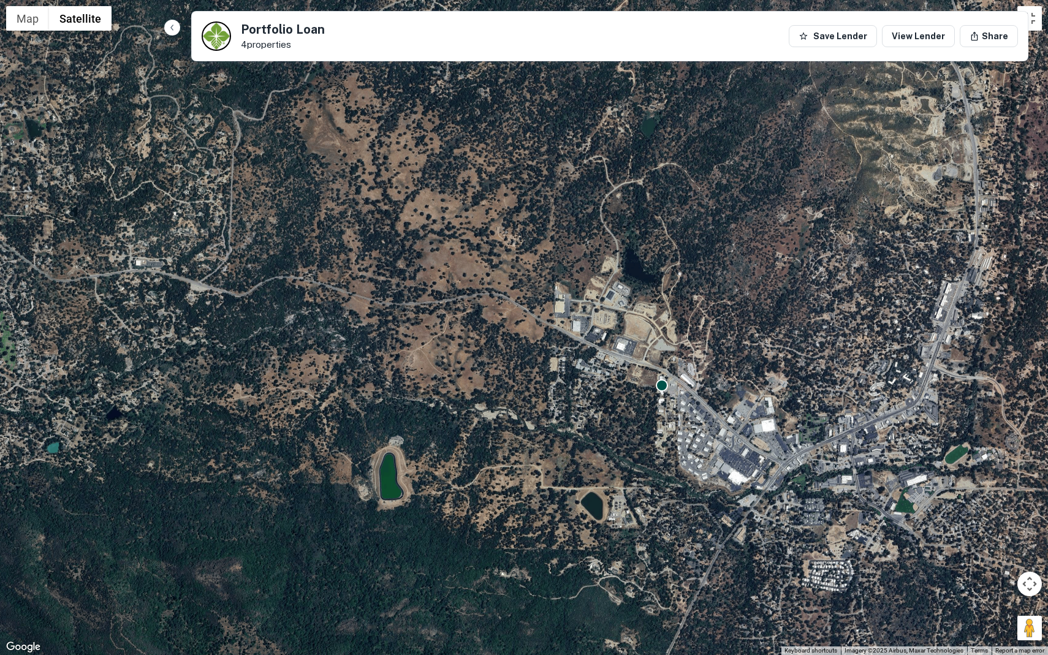
click at [650, 406] on div "To activate drag with keyboard, press Alt + Enter. Once in keyboard drag state,…" at bounding box center [524, 327] width 1048 height 655
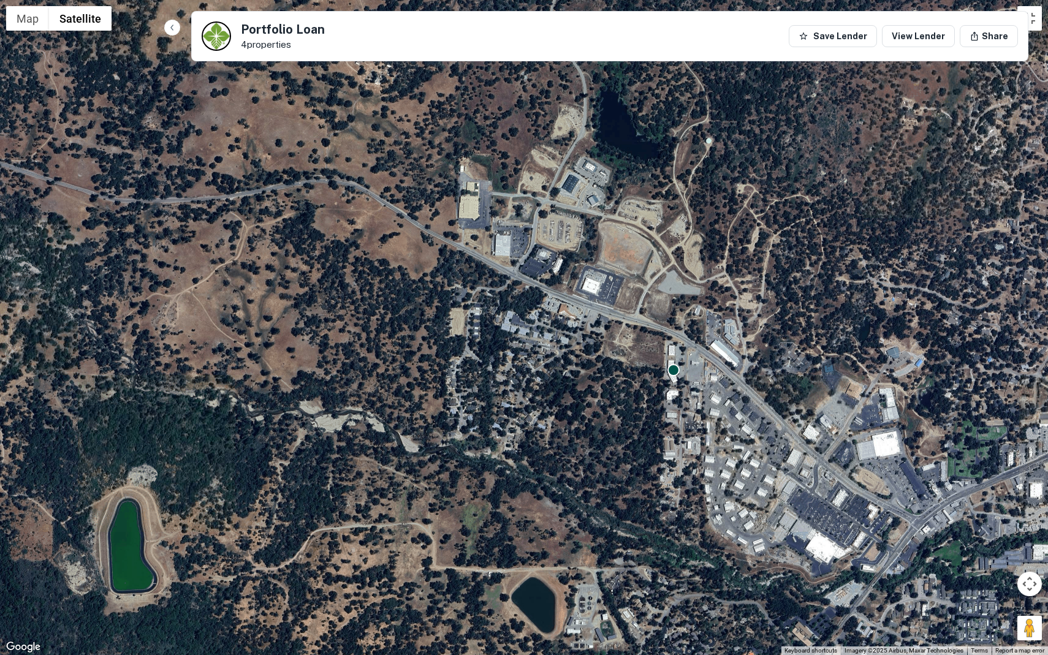
click at [679, 396] on div "To activate drag with keyboard, press Alt + Enter. Once in keyboard drag state,…" at bounding box center [524, 327] width 1048 height 655
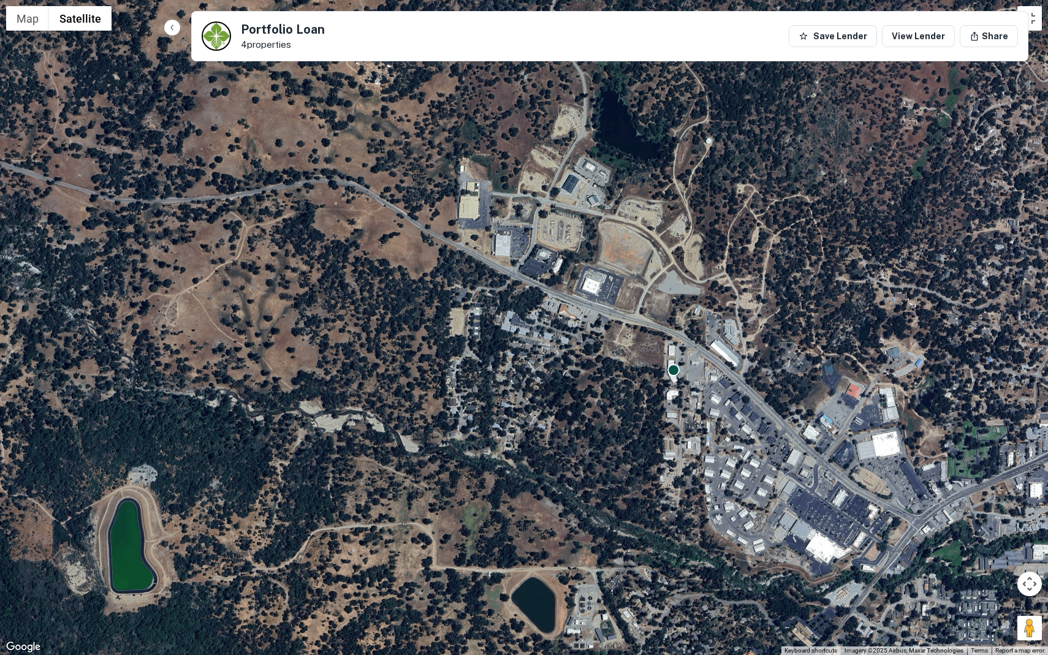
click at [679, 396] on div "To activate drag with keyboard, press Alt + Enter. Once in keyboard drag state,…" at bounding box center [524, 327] width 1048 height 655
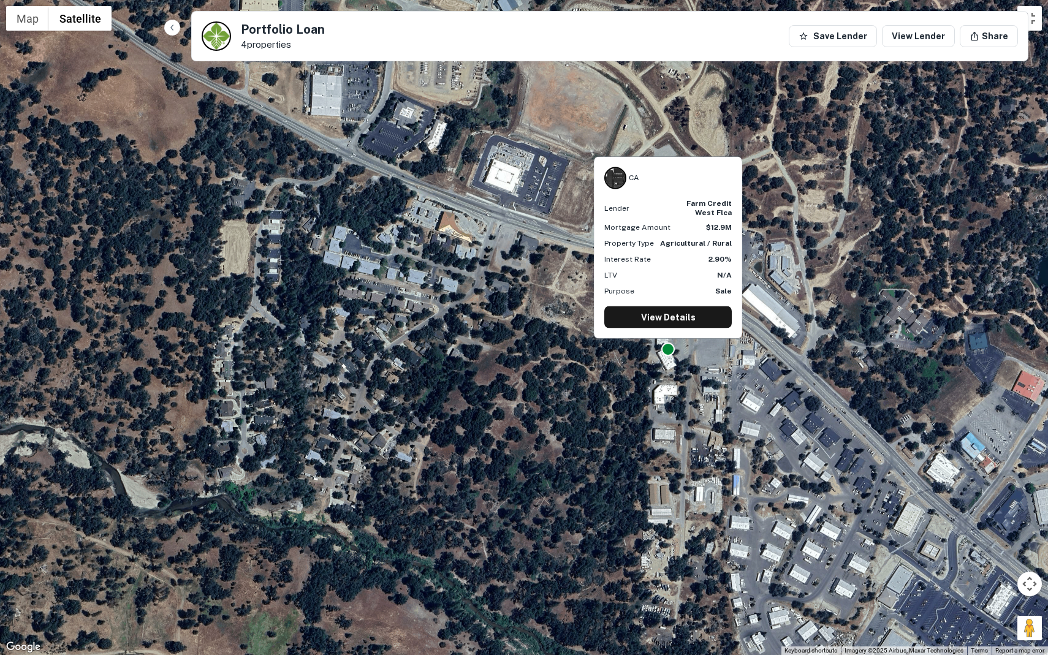
click at [665, 346] on div at bounding box center [667, 349] width 13 height 13
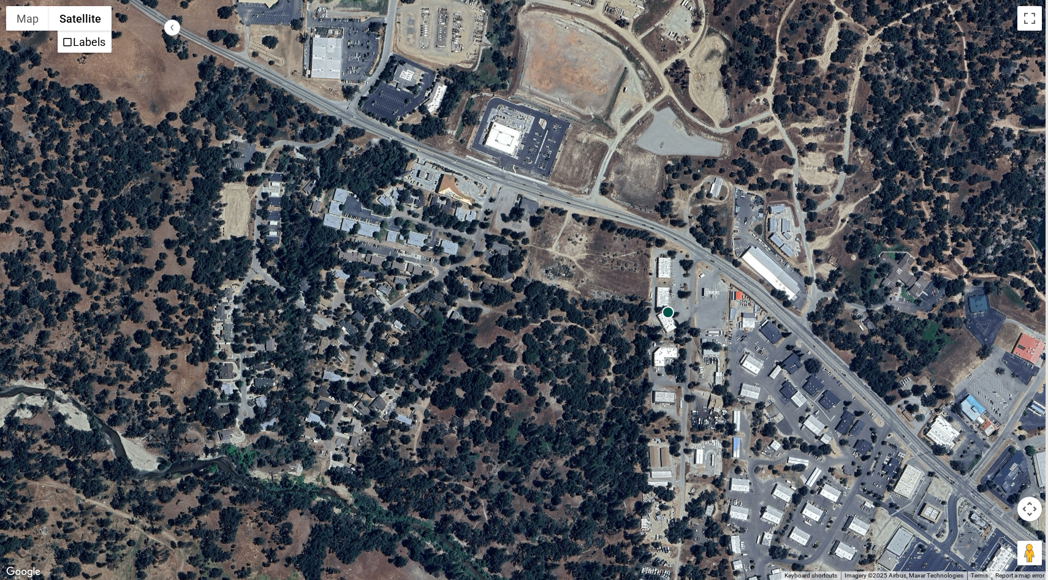
scroll to position [837, 0]
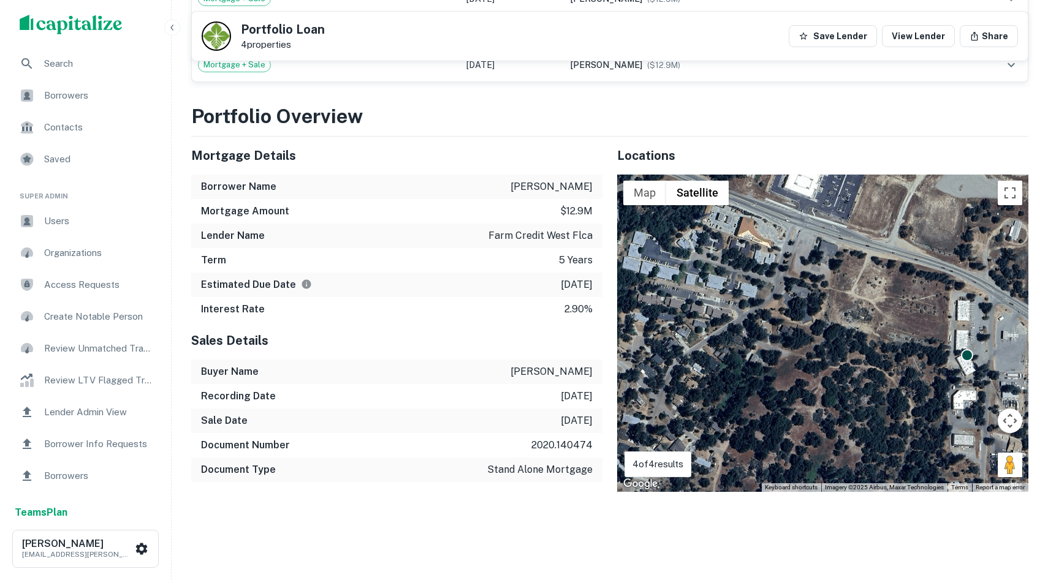
click at [660, 470] on p "4 of 4 results" at bounding box center [658, 464] width 51 height 15
click at [1011, 188] on button "Toggle fullscreen view" at bounding box center [1010, 193] width 25 height 25
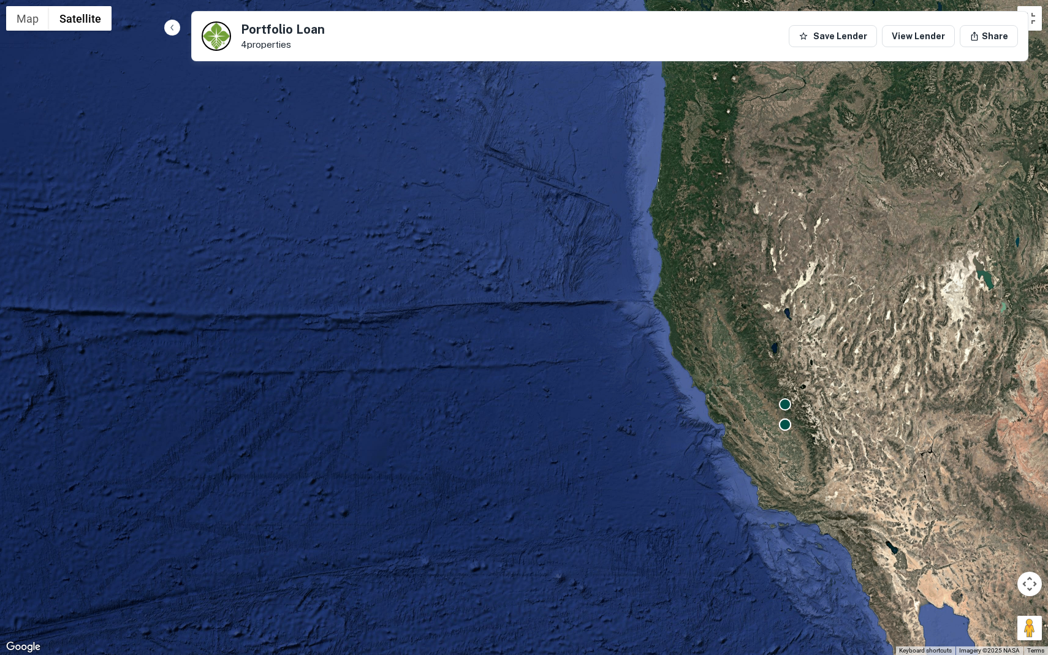
drag, startPoint x: 898, startPoint y: 376, endPoint x: 791, endPoint y: 417, distance: 114.9
click at [791, 418] on div "To activate drag with keyboard, press Alt + Enter. Once in keyboard drag state,…" at bounding box center [524, 327] width 1048 height 655
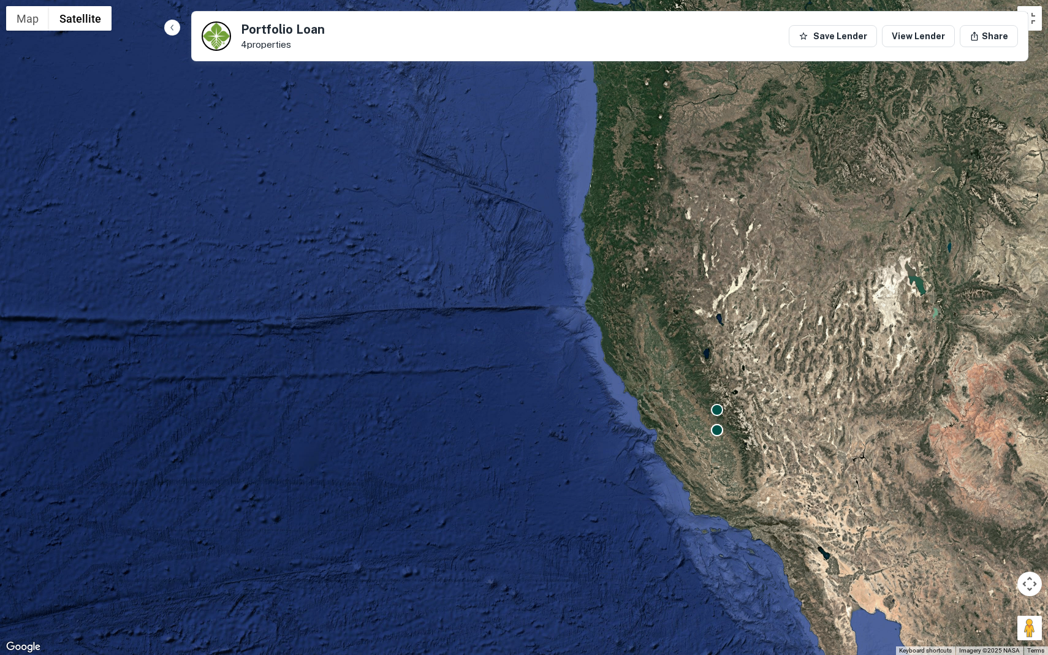
drag, startPoint x: 841, startPoint y: 421, endPoint x: 797, endPoint y: 423, distance: 43.6
click at [797, 424] on div "To activate drag with keyboard, press Alt + Enter. Once in keyboard drag state,…" at bounding box center [524, 327] width 1048 height 655
click at [1034, 26] on button "Toggle fullscreen view" at bounding box center [1029, 18] width 25 height 25
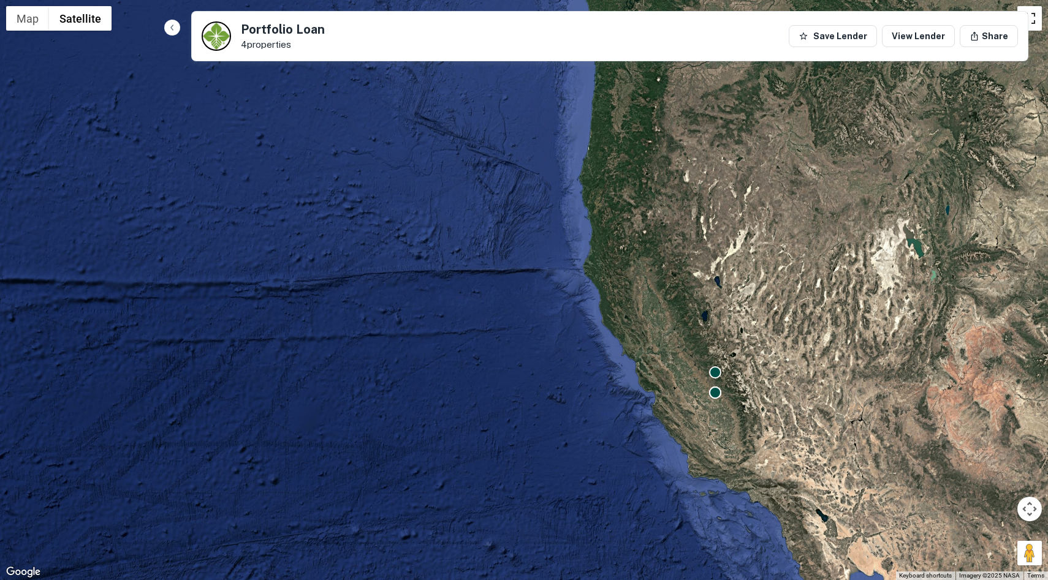
scroll to position [837, 0]
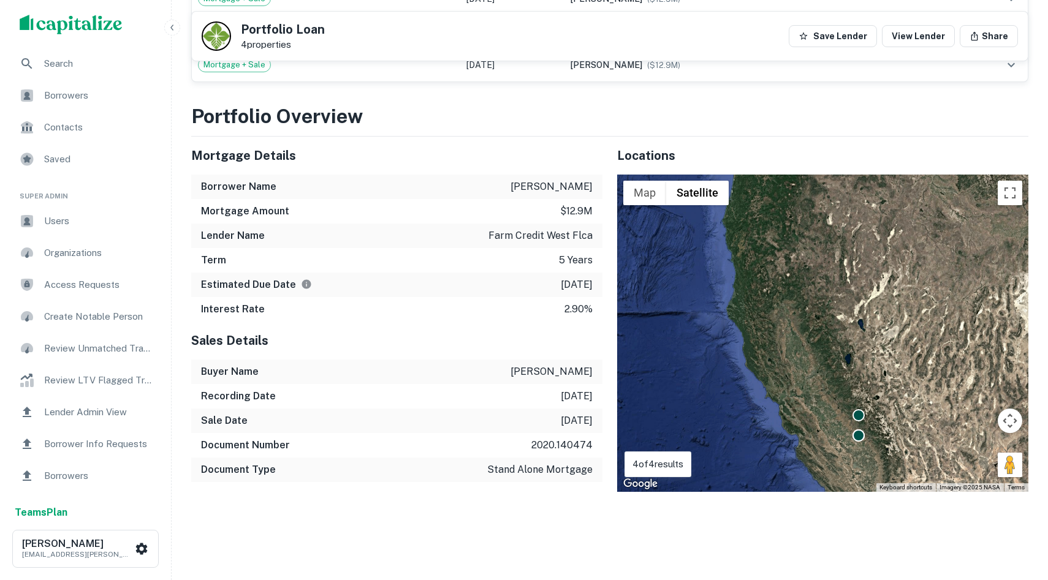
drag, startPoint x: 876, startPoint y: 368, endPoint x: 719, endPoint y: 368, distance: 156.9
click at [719, 367] on div "To activate drag with keyboard, press Alt + Enter. Once in keyboard drag state,…" at bounding box center [822, 334] width 411 height 318
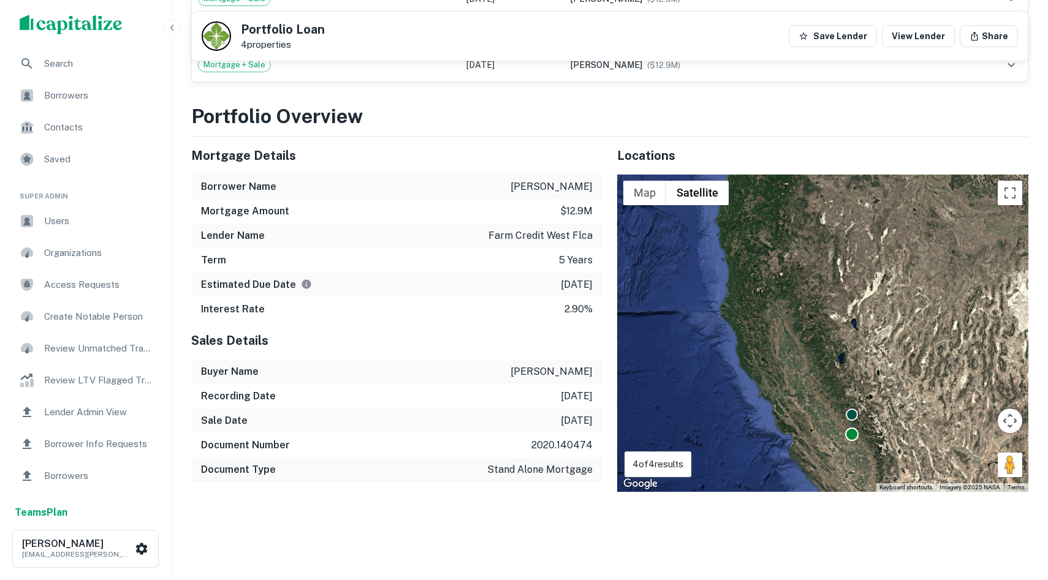
click at [849, 432] on div at bounding box center [851, 434] width 13 height 13
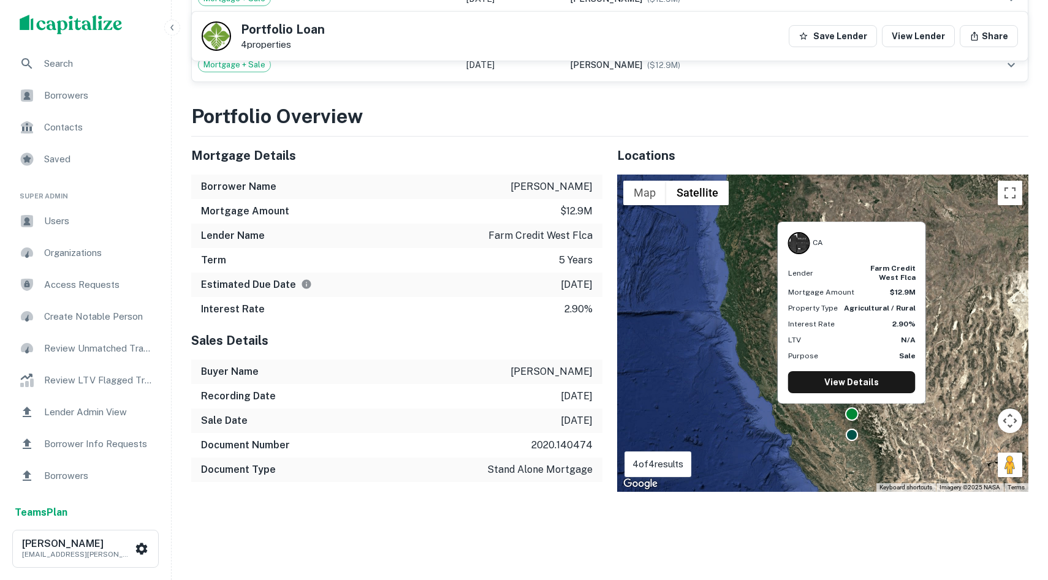
click at [851, 417] on div at bounding box center [851, 414] width 13 height 13
click at [853, 383] on link "View Details" at bounding box center [851, 382] width 127 height 22
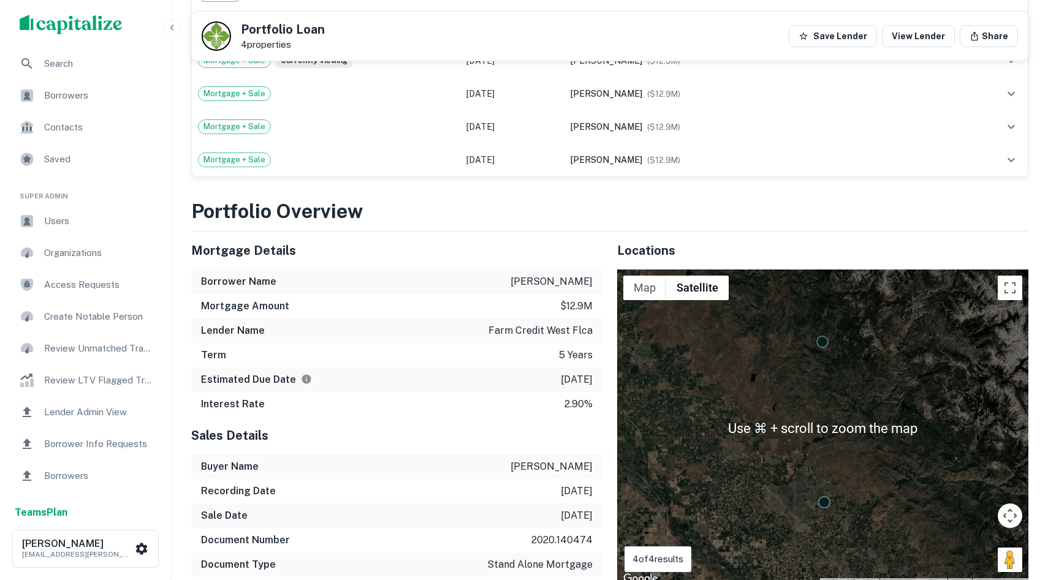
scroll to position [837, 0]
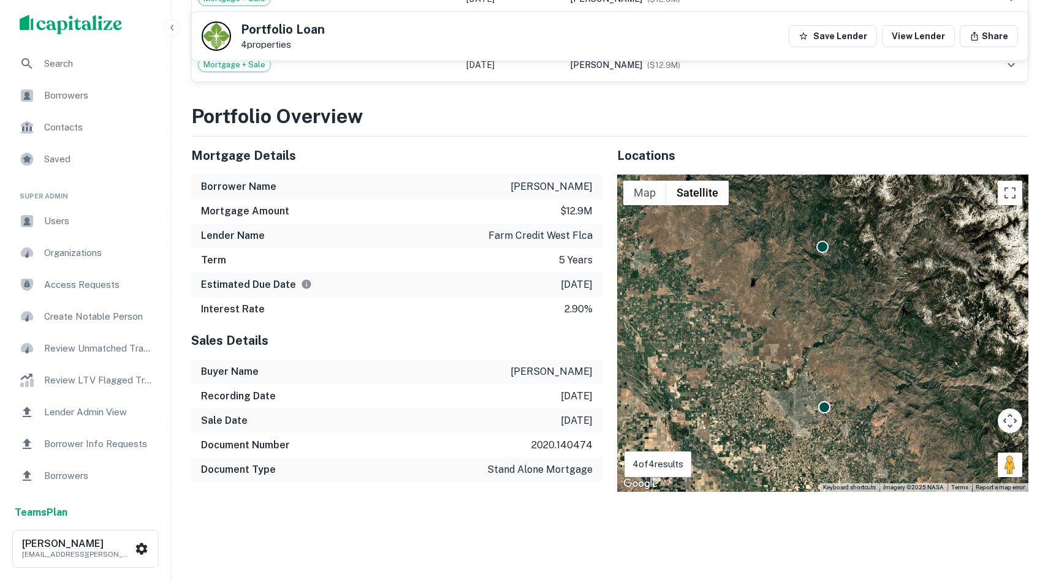
click at [546, 533] on div "Portfolio Overview Mortgage Details Borrower Name friedenbach patricia s Mortga…" at bounding box center [609, 336] width 837 height 469
click at [572, 468] on p "stand alone mortgage" at bounding box center [539, 470] width 105 height 15
click at [489, 498] on div "Portfolio Overview Mortgage Details Borrower Name friedenbach patricia s Mortga…" at bounding box center [609, 336] width 837 height 469
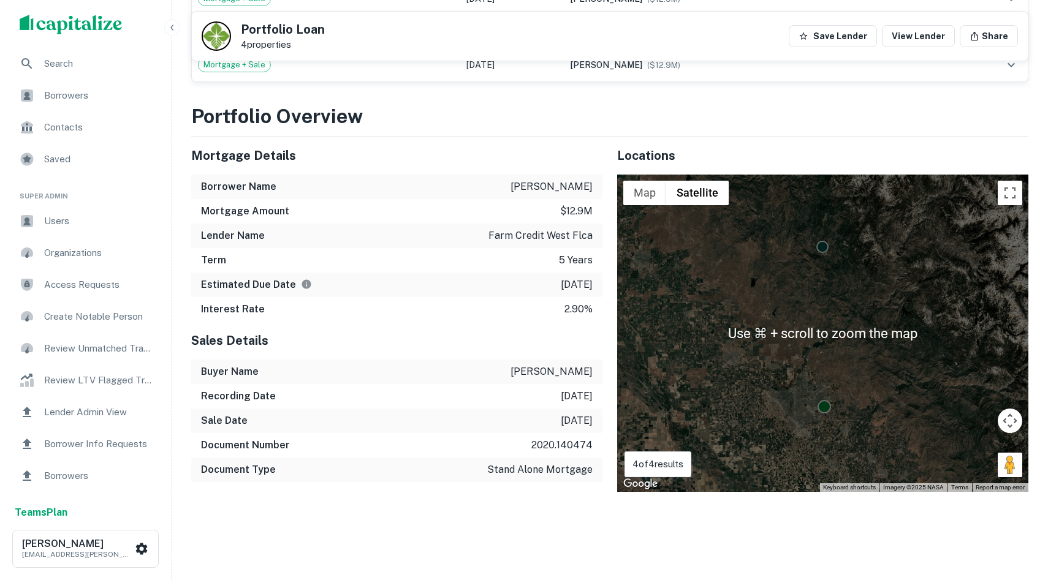
click at [824, 407] on div at bounding box center [824, 406] width 13 height 13
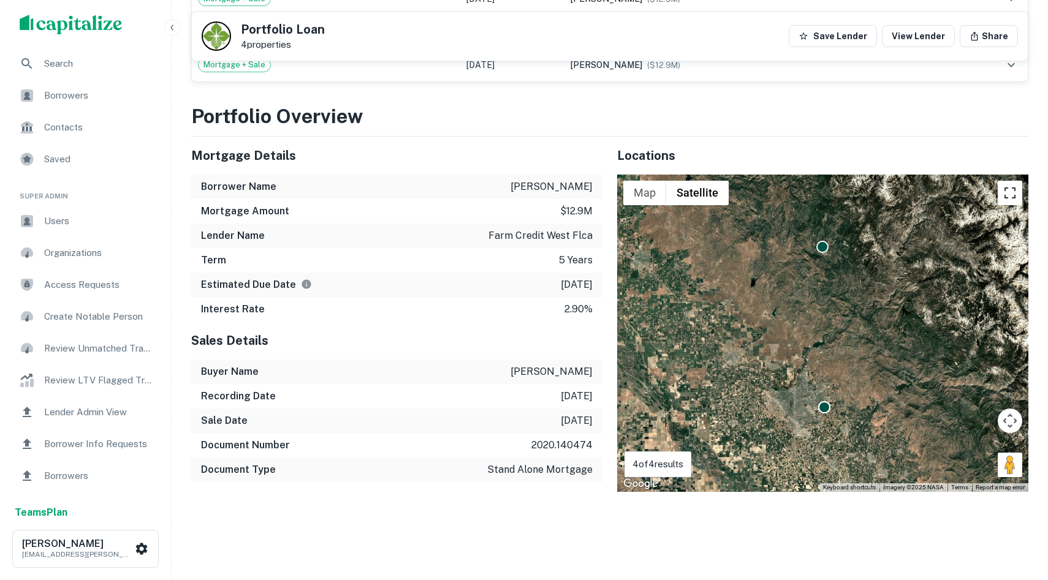
click at [1011, 199] on button "Toggle fullscreen view" at bounding box center [1010, 193] width 25 height 25
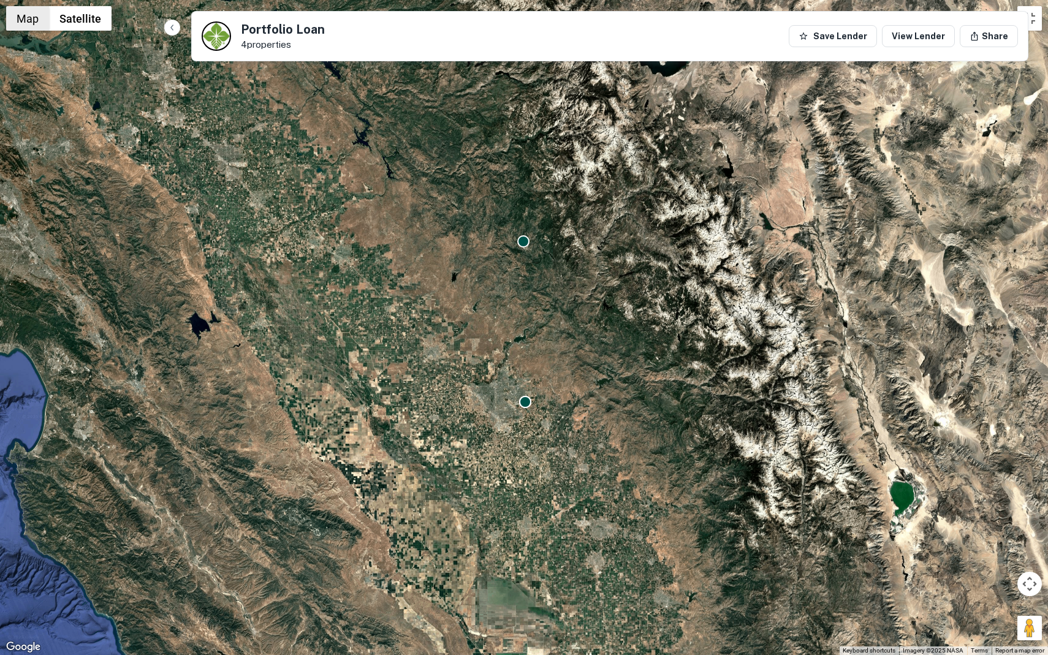
click at [16, 19] on button "Map" at bounding box center [27, 18] width 43 height 25
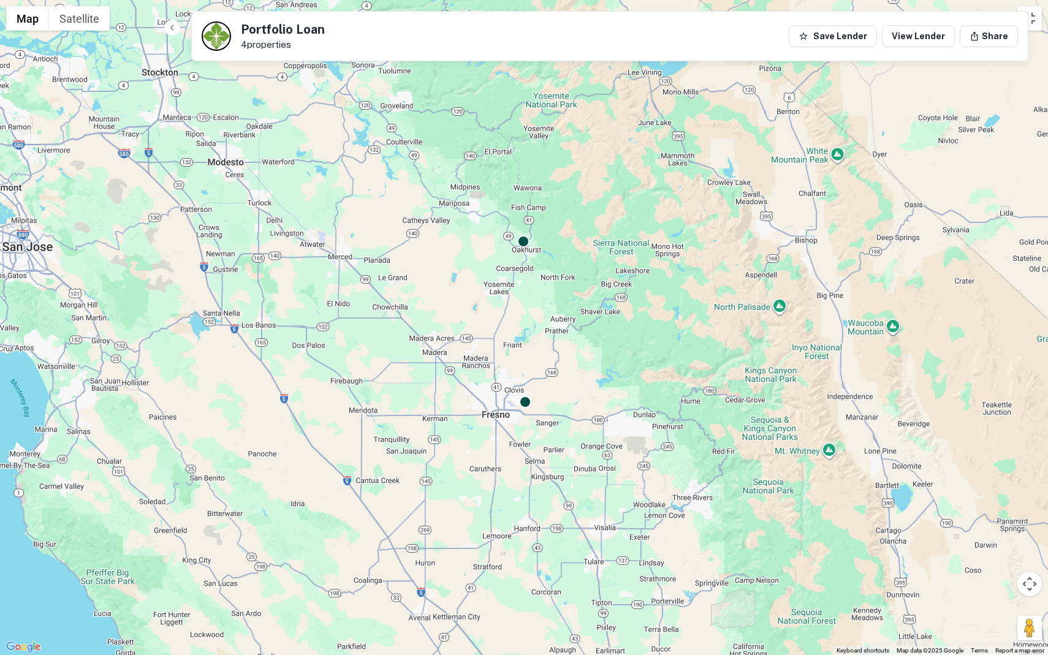
click at [541, 432] on div "To activate drag with keyboard, press Alt + Enter. Once in keyboard drag state,…" at bounding box center [524, 327] width 1048 height 655
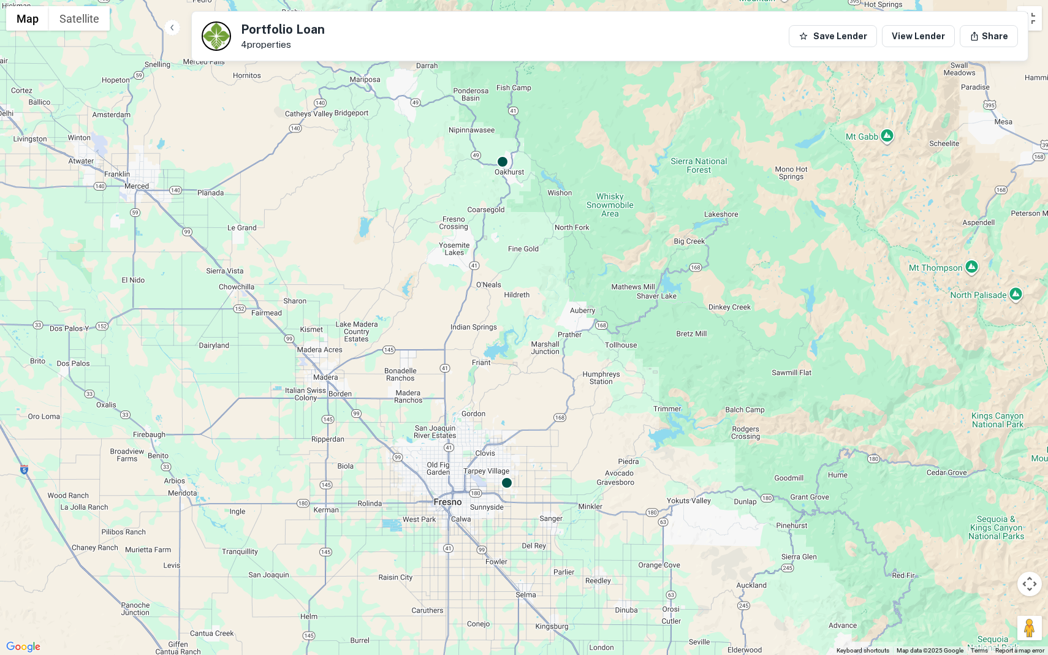
drag, startPoint x: 521, startPoint y: 394, endPoint x: 517, endPoint y: 497, distance: 103.1
click at [517, 497] on div "To activate drag with keyboard, press Alt + Enter. Once in keyboard drag state,…" at bounding box center [524, 327] width 1048 height 655
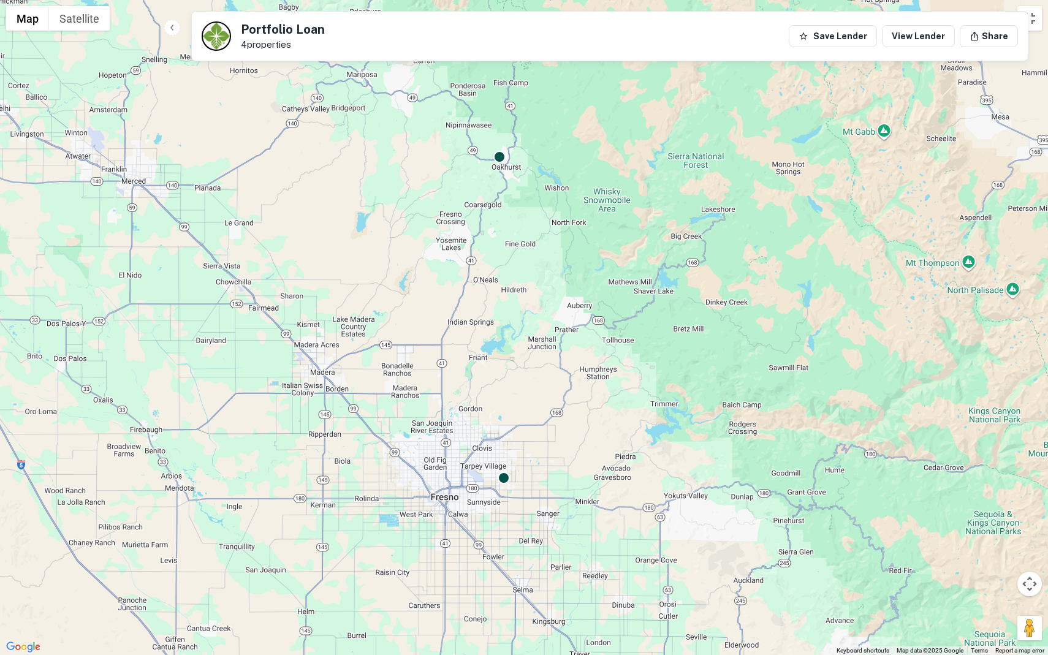
click at [511, 491] on div "To activate drag with keyboard, press Alt + Enter. Once in keyboard drag state,…" at bounding box center [524, 327] width 1048 height 655
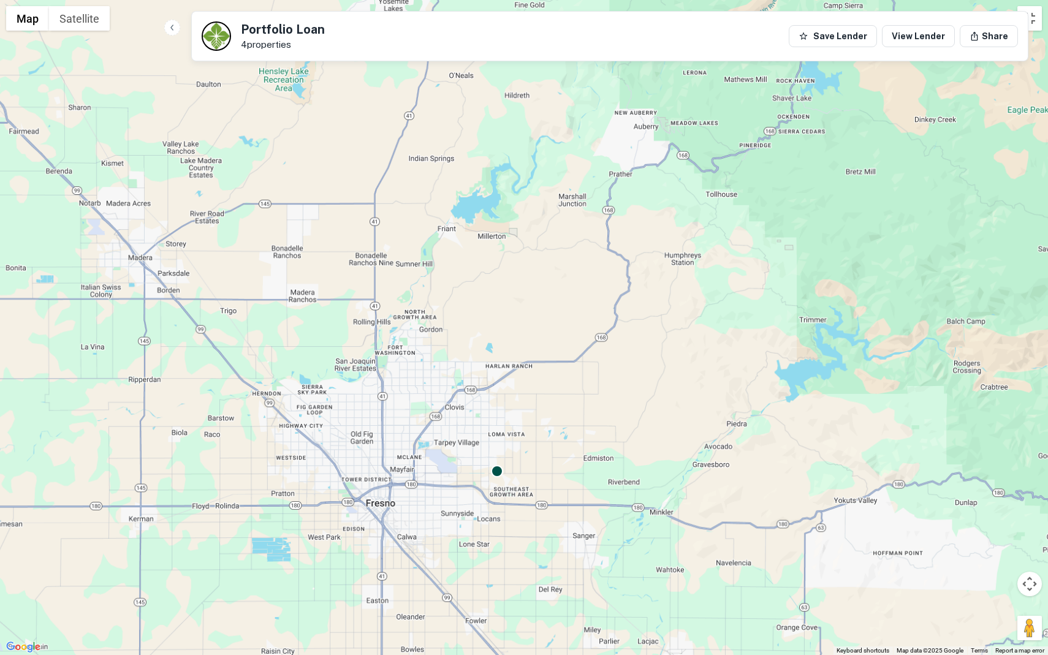
click at [509, 487] on div "To activate drag with keyboard, press Alt + Enter. Once in keyboard drag state,…" at bounding box center [524, 327] width 1048 height 655
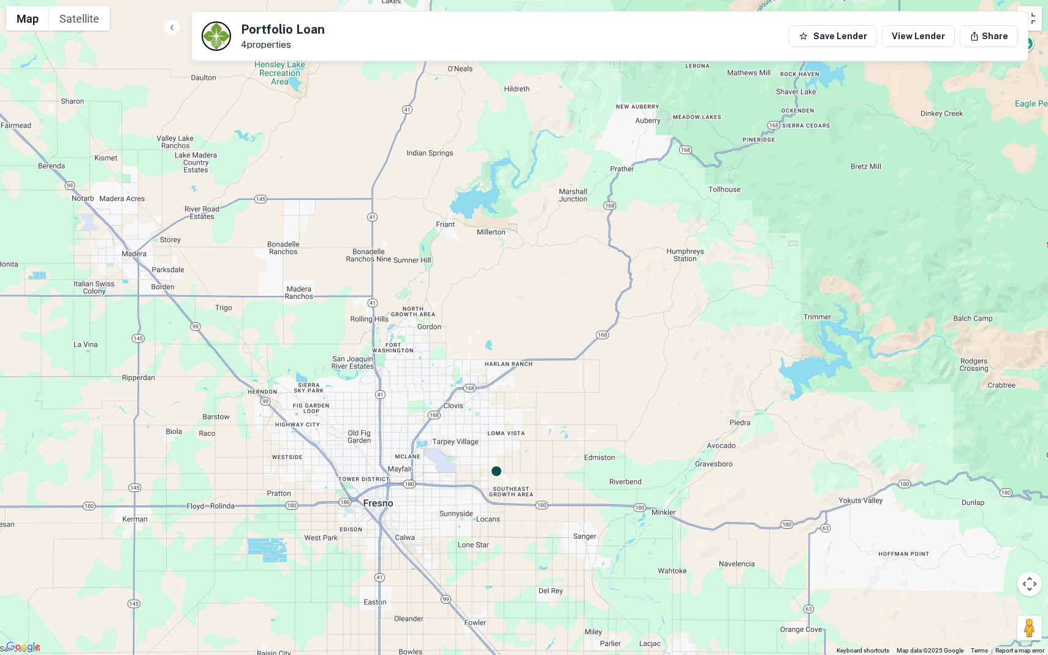
click at [509, 487] on div "To activate drag with keyboard, press Alt + Enter. Once in keyboard drag state,…" at bounding box center [524, 327] width 1048 height 655
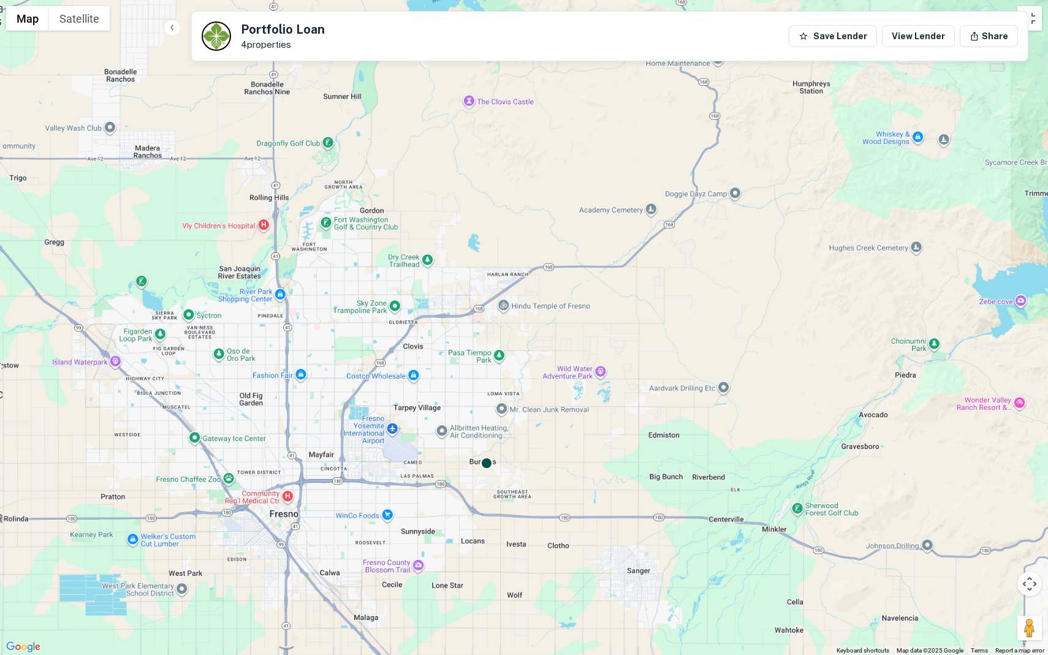
click at [509, 487] on div "To activate drag with keyboard, press Alt + Enter. Once in keyboard drag state,…" at bounding box center [524, 327] width 1048 height 655
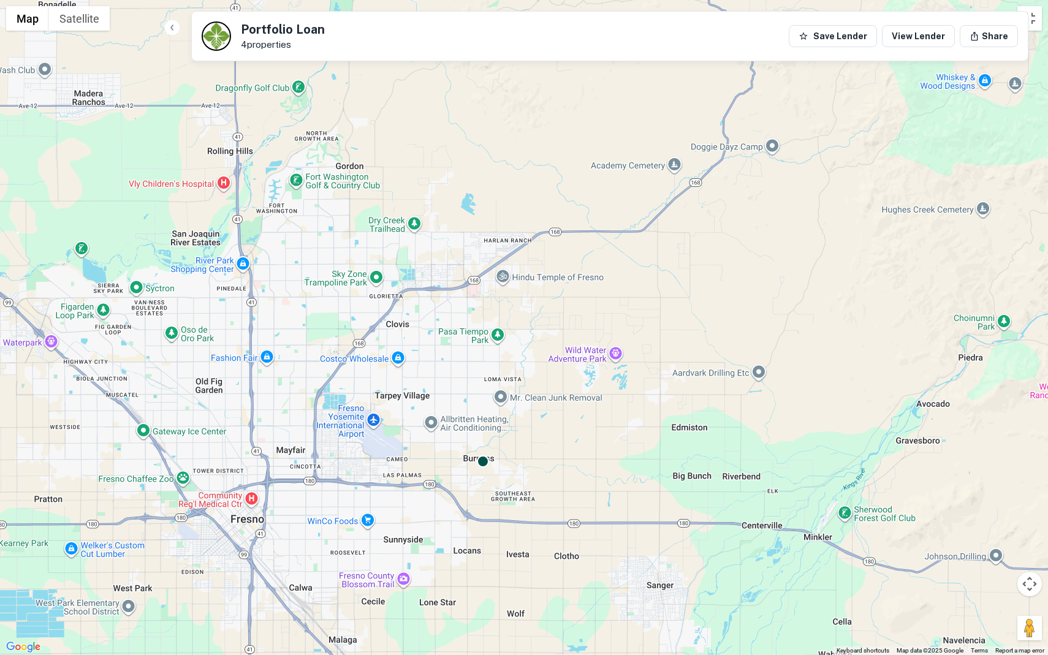
click at [509, 487] on div "To activate drag with keyboard, press Alt + Enter. Once in keyboard drag state,…" at bounding box center [524, 327] width 1048 height 655
click at [522, 380] on div "To activate drag with keyboard, press Alt + Enter. Once in keyboard drag state,…" at bounding box center [524, 327] width 1048 height 655
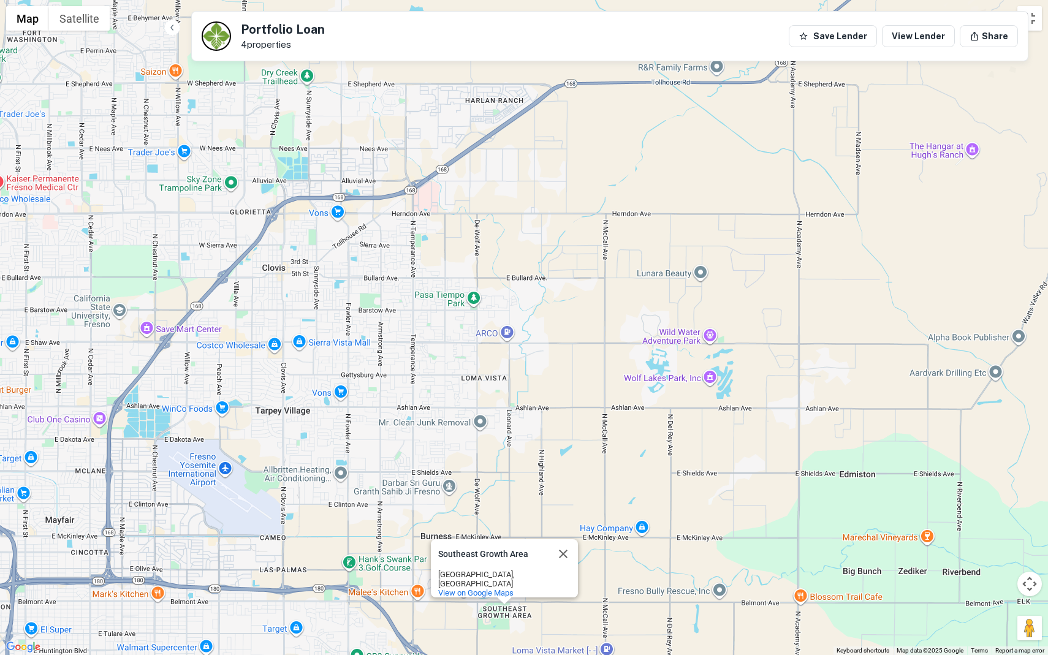
click at [437, 522] on div "To activate drag with keyboard, press Alt + Enter. Once in keyboard drag state,…" at bounding box center [524, 327] width 1048 height 655
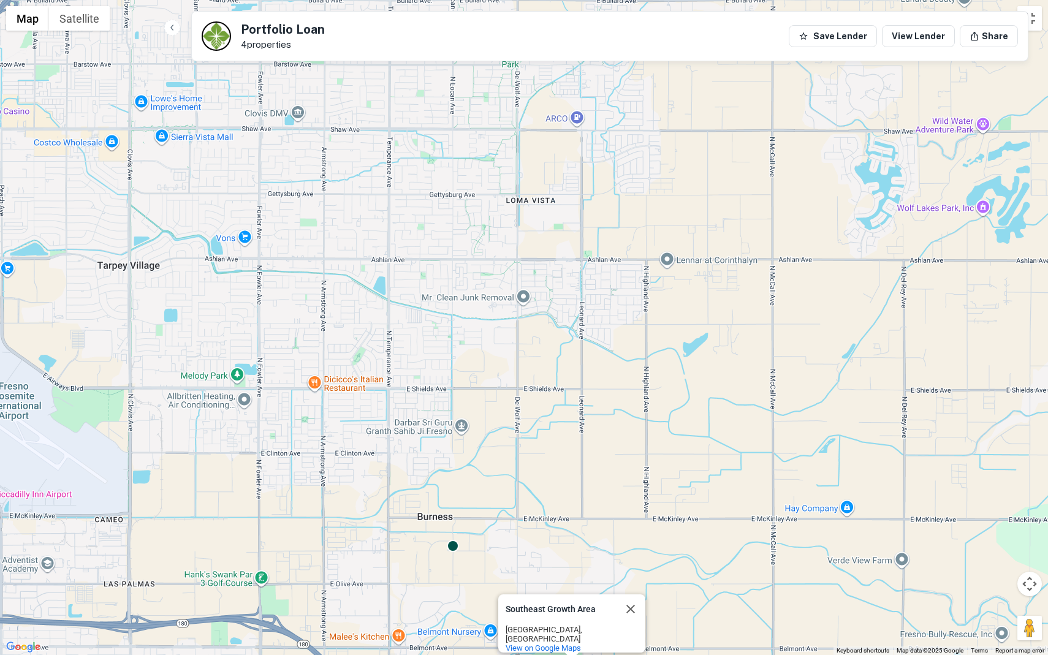
drag, startPoint x: 437, startPoint y: 522, endPoint x: 434, endPoint y: 462, distance: 59.5
click at [435, 462] on div "To activate drag with keyboard, press Alt + Enter. Once in keyboard drag state,…" at bounding box center [524, 327] width 1048 height 655
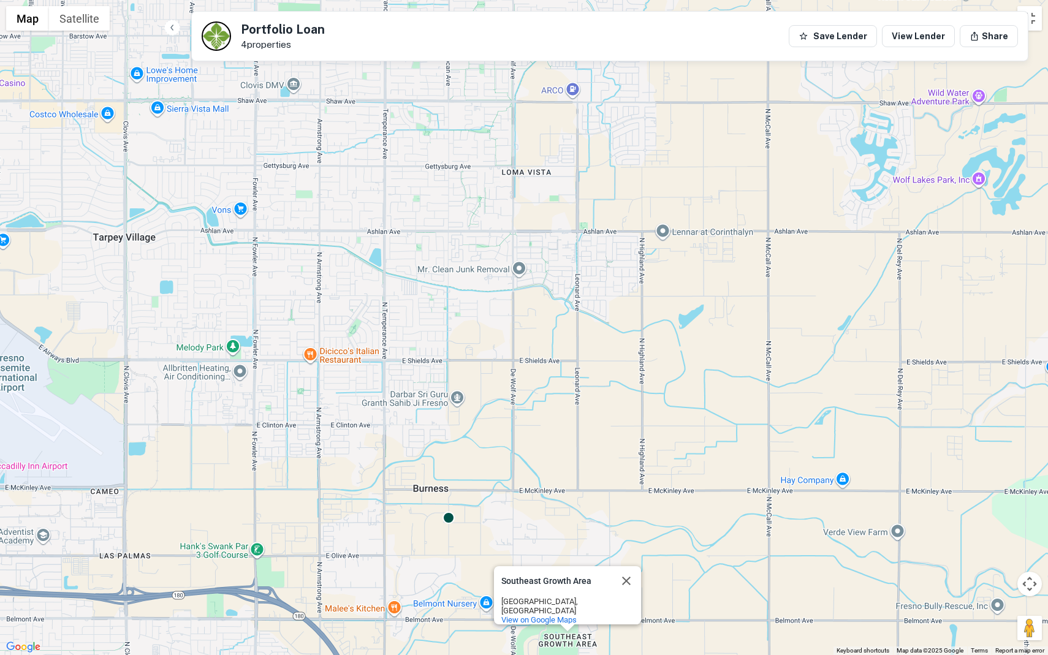
click at [441, 533] on div "To activate drag with keyboard, press Alt + Enter. Once in keyboard drag state,…" at bounding box center [524, 327] width 1048 height 655
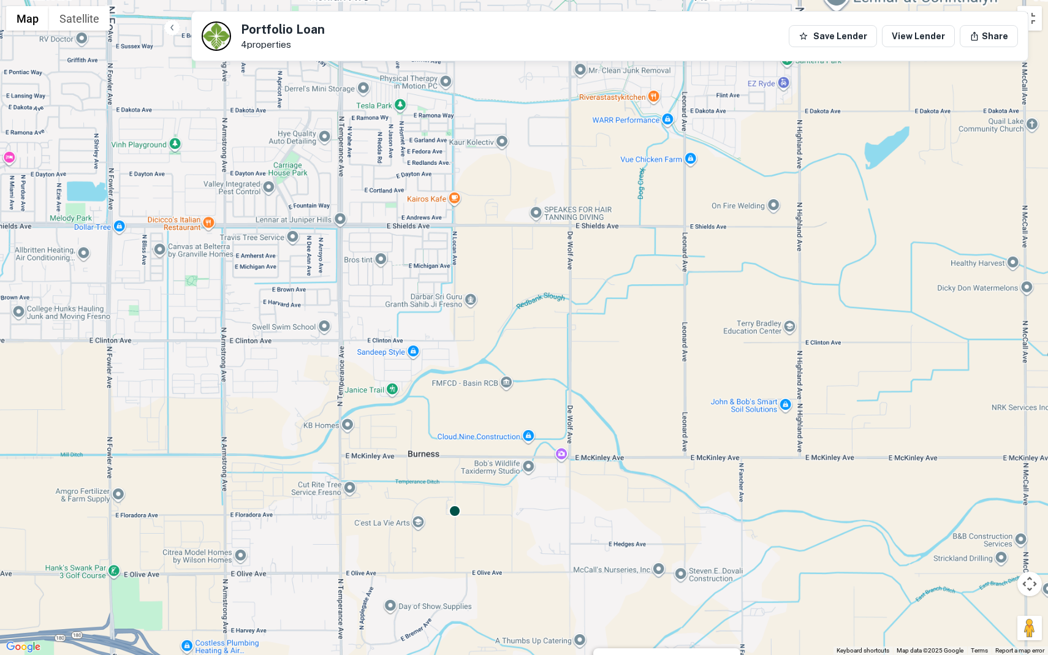
click at [441, 533] on div "To activate drag with keyboard, press Alt + Enter. Once in keyboard drag state,…" at bounding box center [524, 327] width 1048 height 655
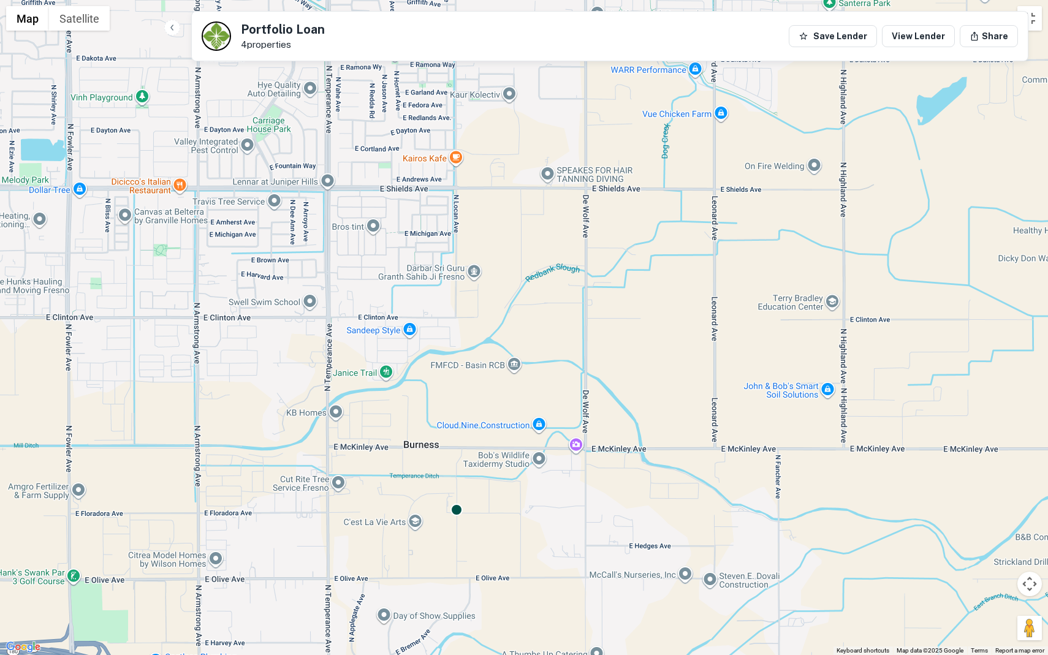
click at [441, 533] on div "To activate drag with keyboard, press Alt + Enter. Once in keyboard drag state,…" at bounding box center [524, 327] width 1048 height 655
click at [454, 514] on div at bounding box center [456, 509] width 13 height 13
click at [457, 525] on div "To navigate, press the arrow keys. To activate drag with keyboard, press Alt + …" at bounding box center [524, 327] width 1048 height 655
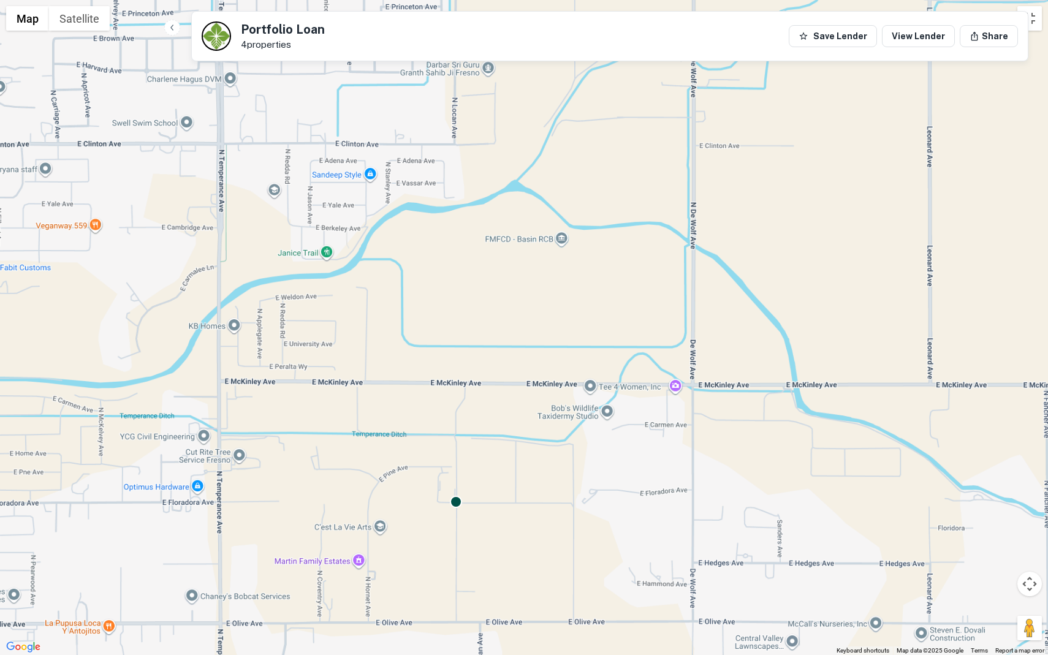
click at [457, 524] on div "To activate drag with keyboard, press Alt + Enter. Once in keyboard drag state,…" at bounding box center [524, 327] width 1048 height 655
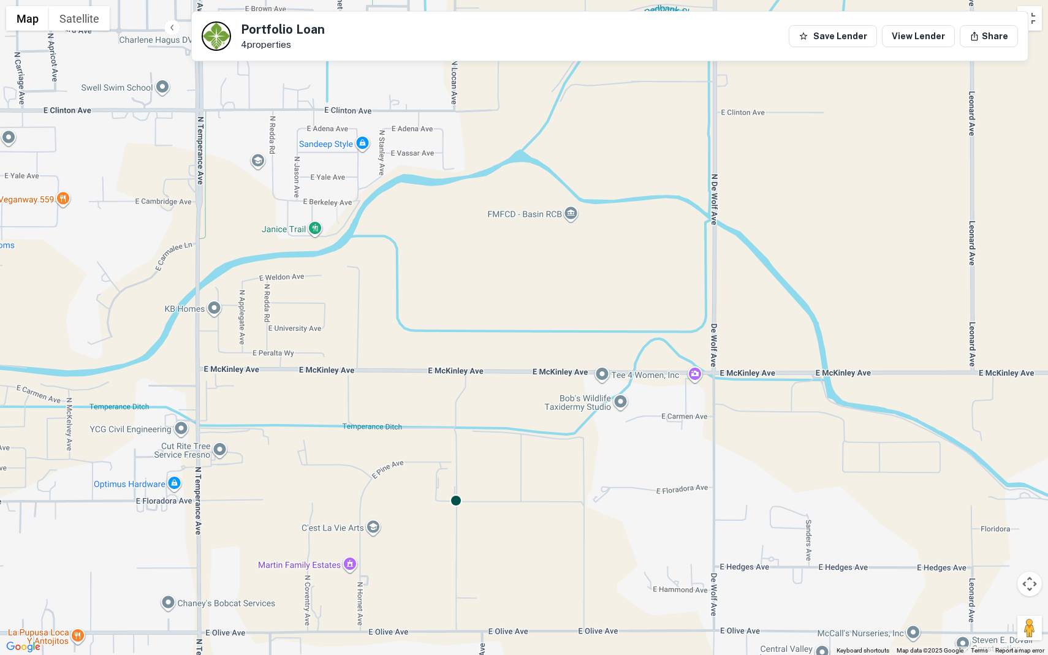
click at [457, 524] on div "To activate drag with keyboard, press Alt + Enter. Once in keyboard drag state,…" at bounding box center [524, 327] width 1048 height 655
click at [457, 523] on div "To activate drag with keyboard, press Alt + Enter. Once in keyboard drag state,…" at bounding box center [524, 327] width 1048 height 655
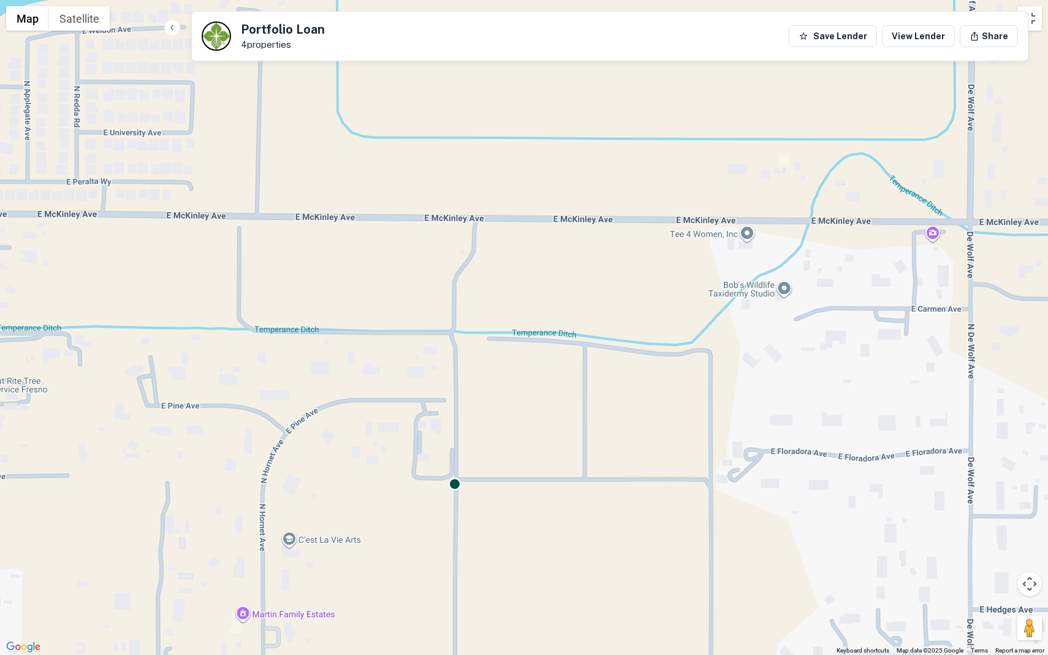
click at [462, 511] on div "To activate drag with keyboard, press Alt + Enter. Once in keyboard drag state,…" at bounding box center [524, 327] width 1048 height 655
click at [462, 510] on div "To activate drag with keyboard, press Alt + Enter. Once in keyboard drag state,…" at bounding box center [524, 327] width 1048 height 655
click at [462, 509] on div "To activate drag with keyboard, press Alt + Enter. Once in keyboard drag state,…" at bounding box center [524, 327] width 1048 height 655
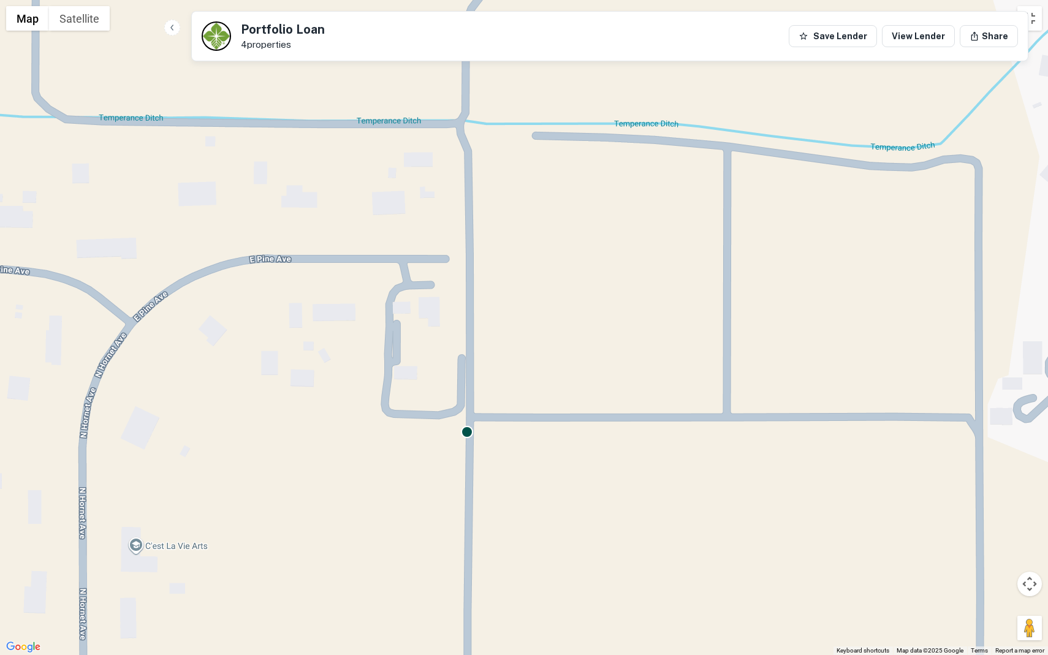
drag, startPoint x: 462, startPoint y: 504, endPoint x: 482, endPoint y: 464, distance: 45.5
click at [482, 463] on div "To activate drag with keyboard, press Alt + Enter. Once in keyboard drag state,…" at bounding box center [524, 327] width 1048 height 655
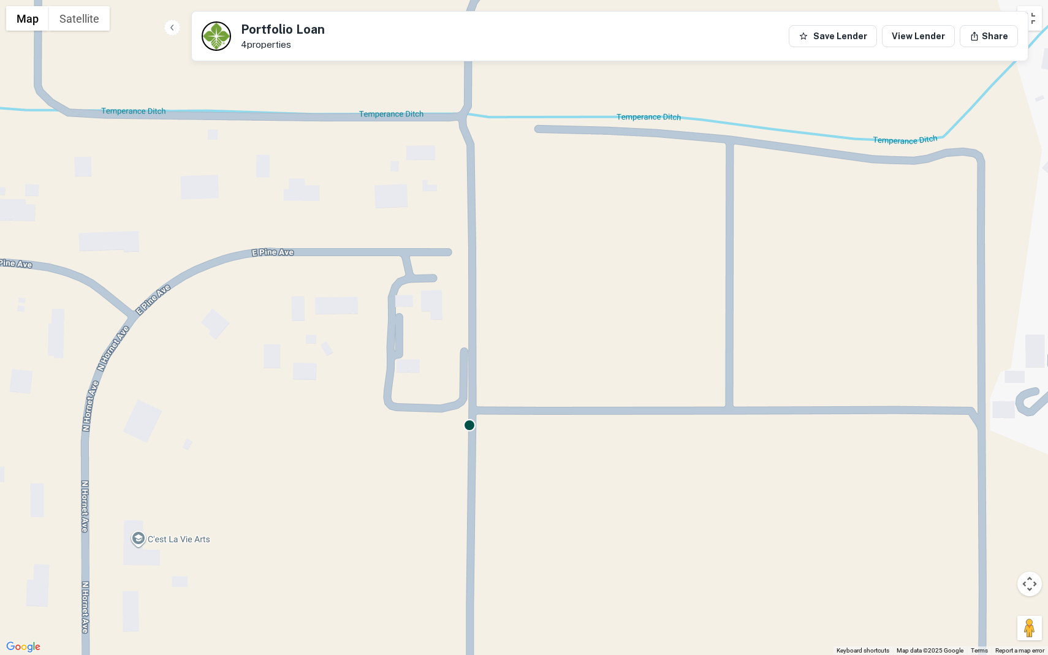
click at [482, 464] on div "To activate drag with keyboard, press Alt + Enter. Once in keyboard drag state,…" at bounding box center [524, 327] width 1048 height 655
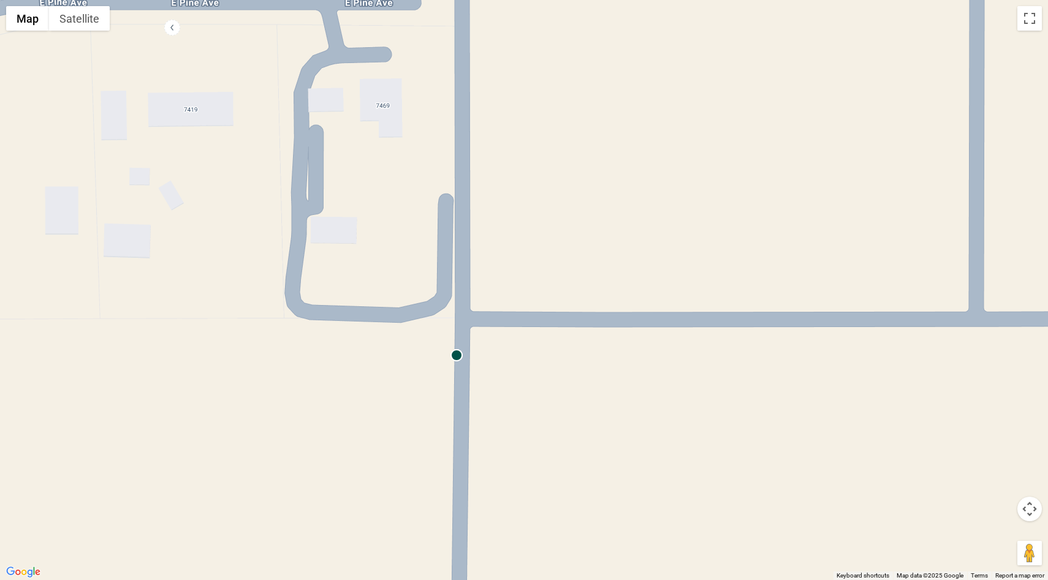
scroll to position [0, 0]
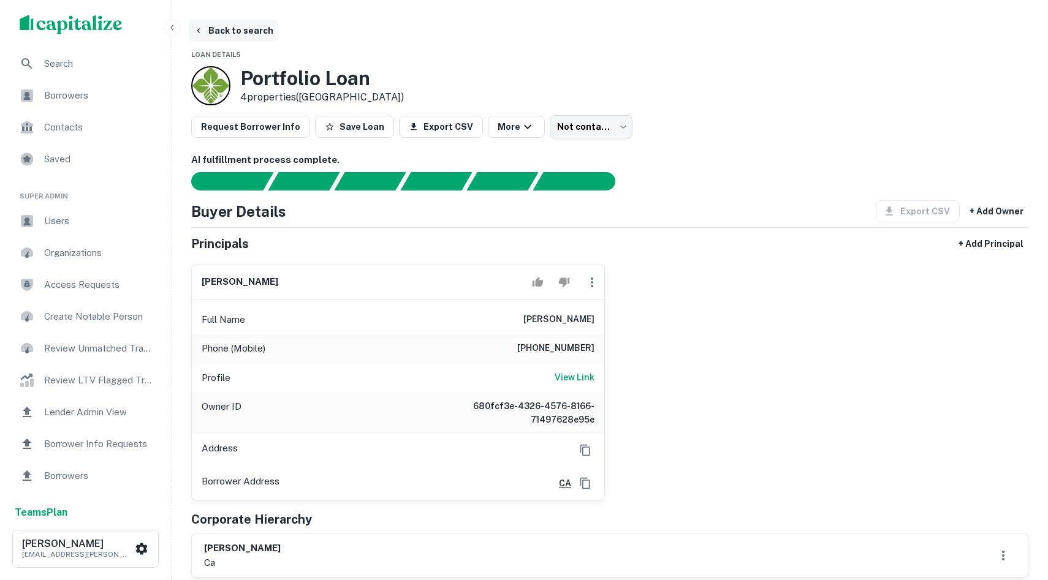
click at [192, 27] on button "Back to search" at bounding box center [233, 31] width 89 height 22
click at [272, 86] on h3 "Portfolio Loan" at bounding box center [322, 78] width 164 height 23
click at [272, 87] on h3 "Portfolio Loan" at bounding box center [322, 78] width 164 height 23
click at [237, 88] on div "Portfolio Loan 4 properties ([GEOGRAPHIC_DATA])" at bounding box center [297, 85] width 213 height 39
click at [215, 79] on div at bounding box center [210, 85] width 39 height 39
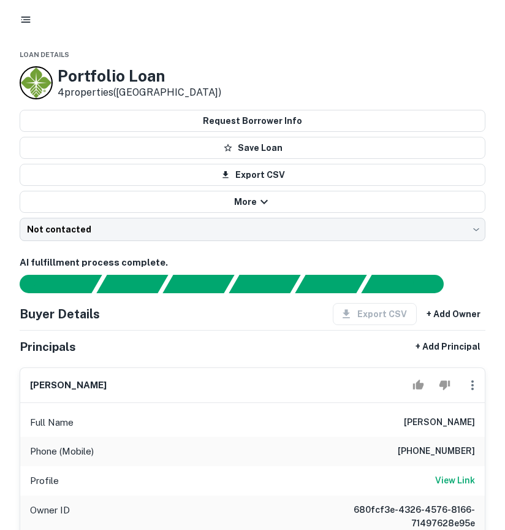
click at [31, 28] on button "button" at bounding box center [26, 20] width 22 height 22
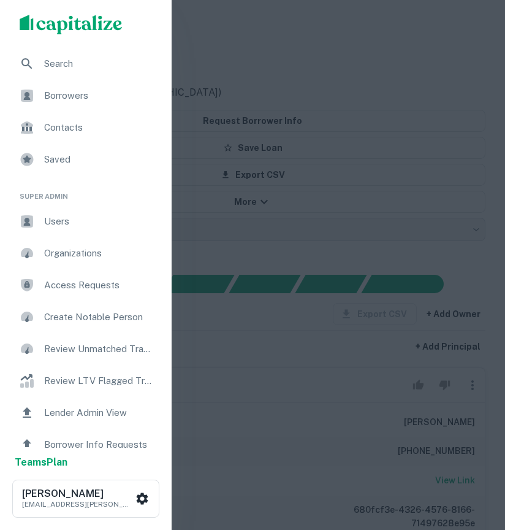
click at [48, 64] on span "Search" at bounding box center [99, 63] width 110 height 15
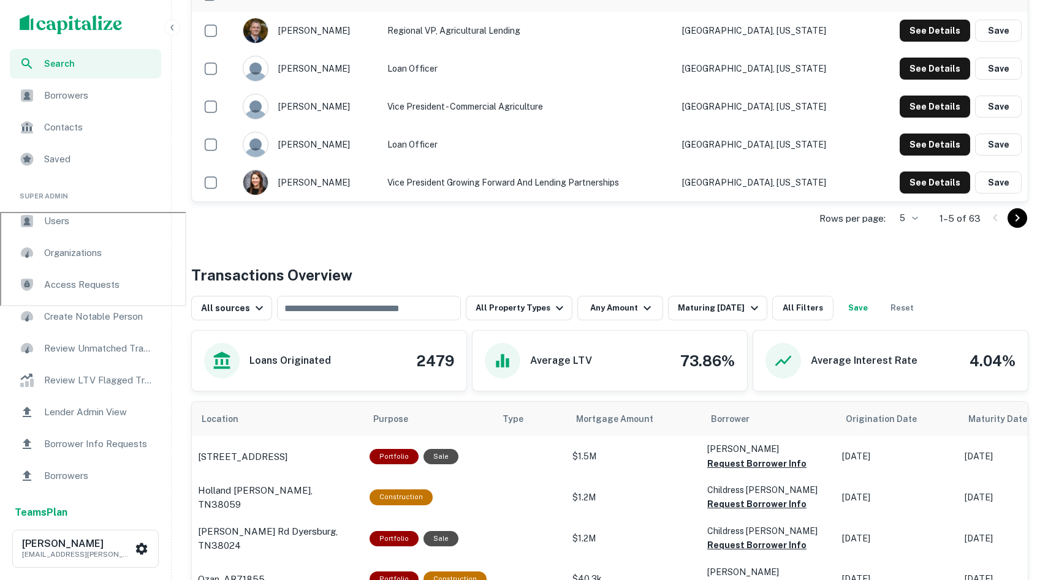
scroll to position [490, 0]
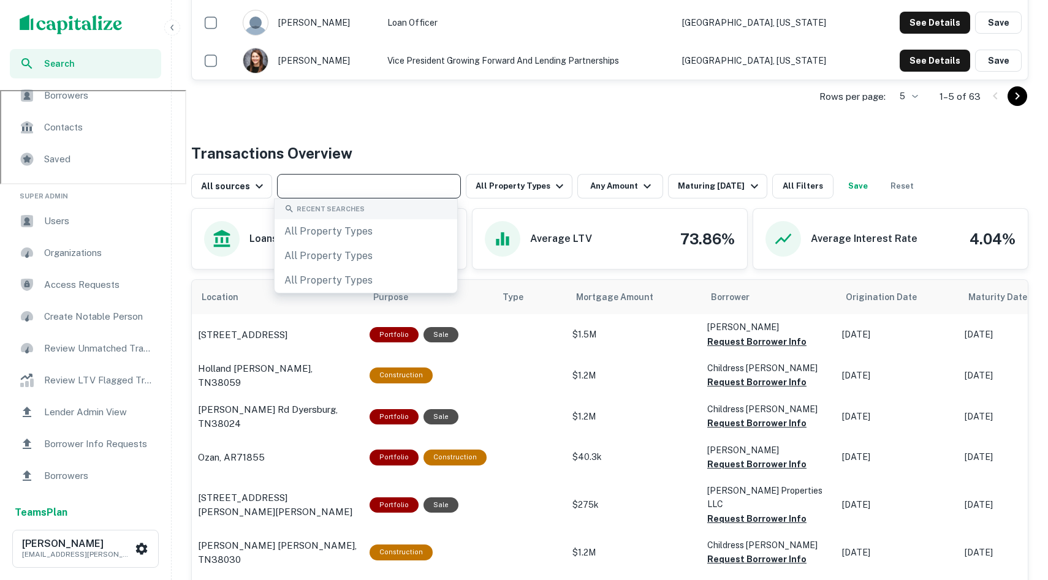
click at [325, 189] on input "text" at bounding box center [368, 186] width 175 height 17
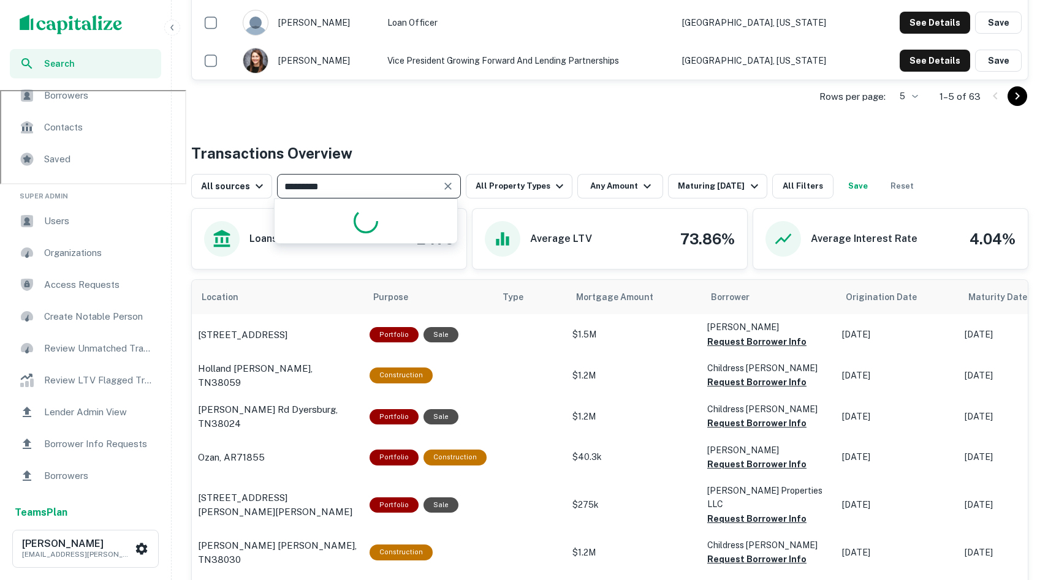
type input "**********"
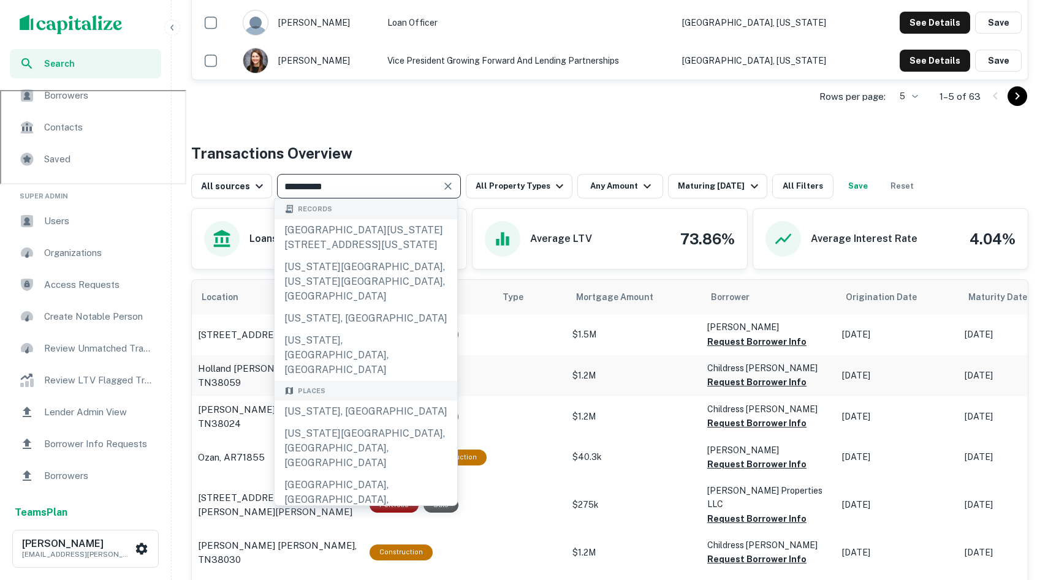
click at [371, 401] on div "[US_STATE], [GEOGRAPHIC_DATA]" at bounding box center [366, 412] width 183 height 22
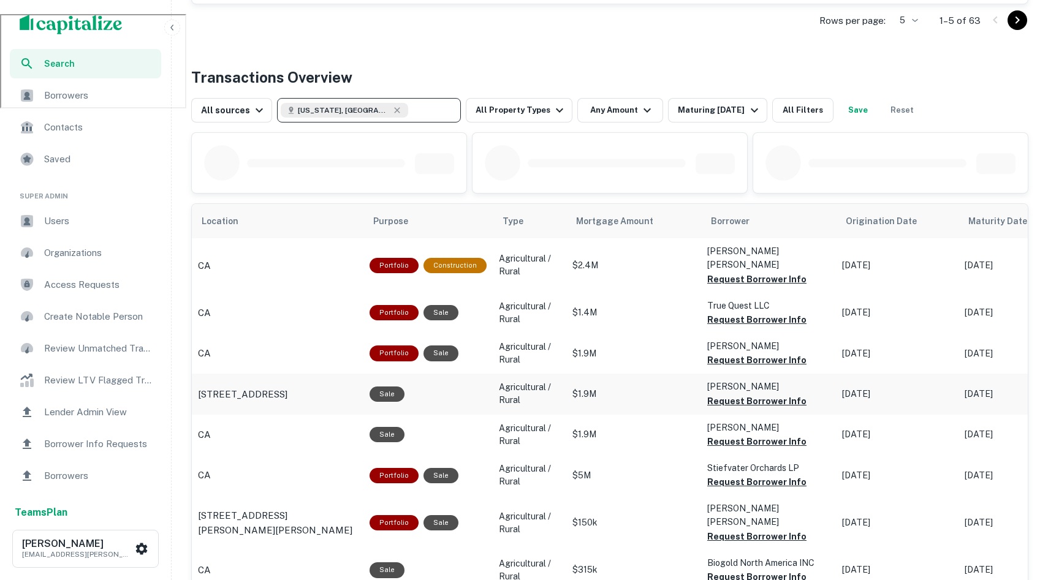
scroll to position [584, 0]
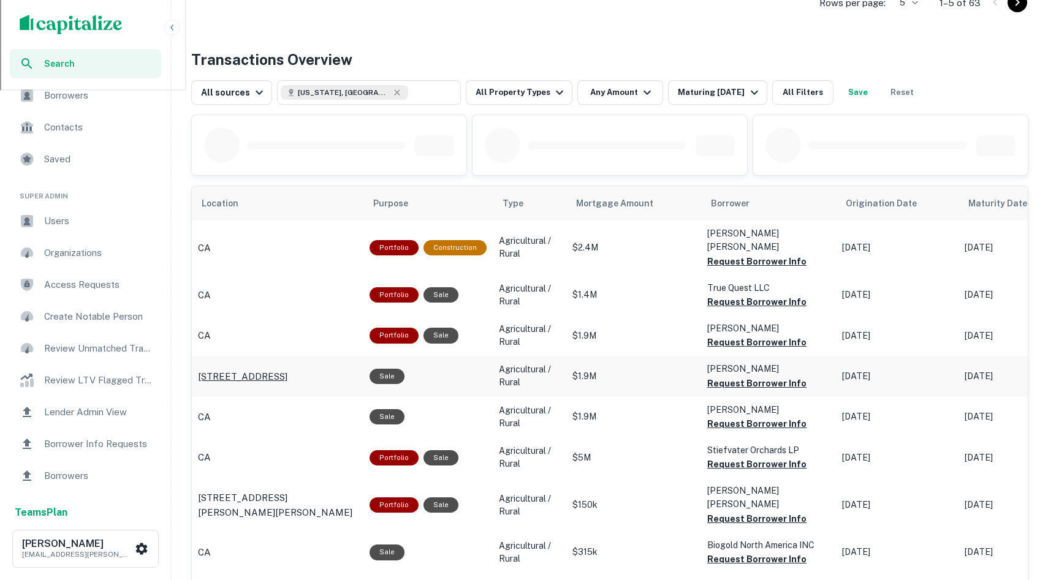
click at [248, 370] on p "18108 Road 96 Tulare, CA93274" at bounding box center [242, 377] width 89 height 15
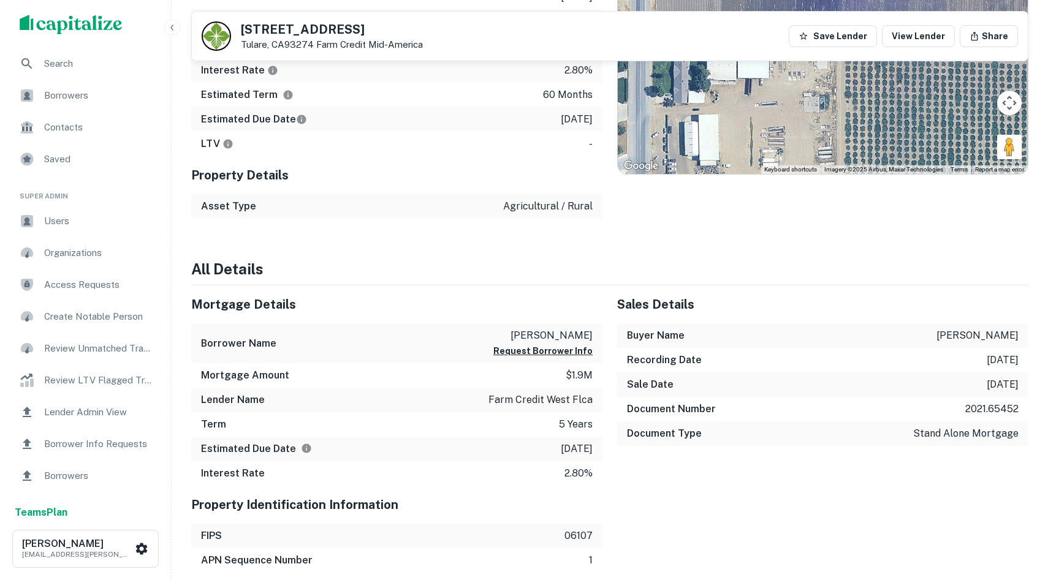
scroll to position [705, 0]
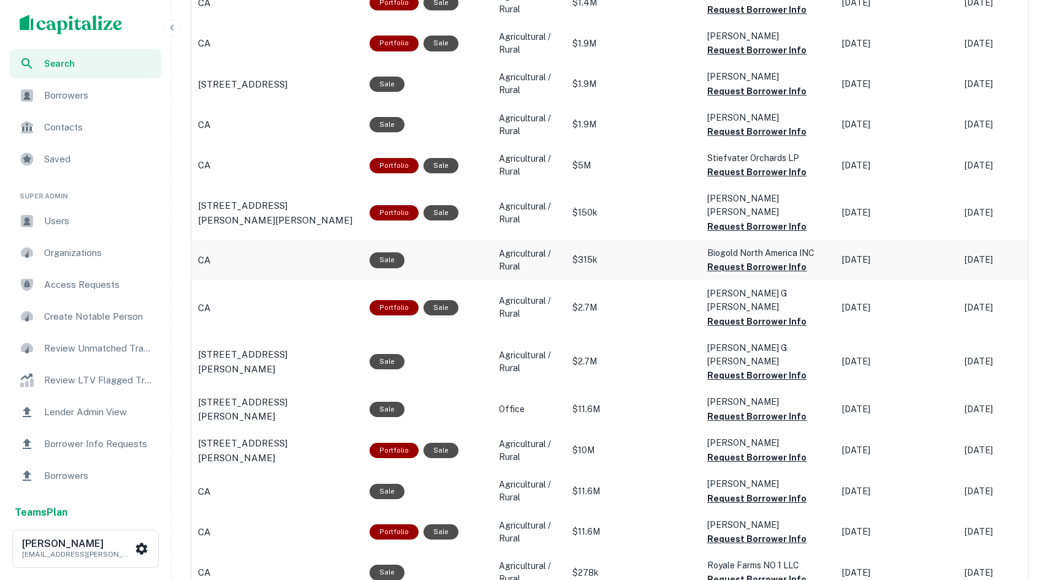
scroll to position [905, 0]
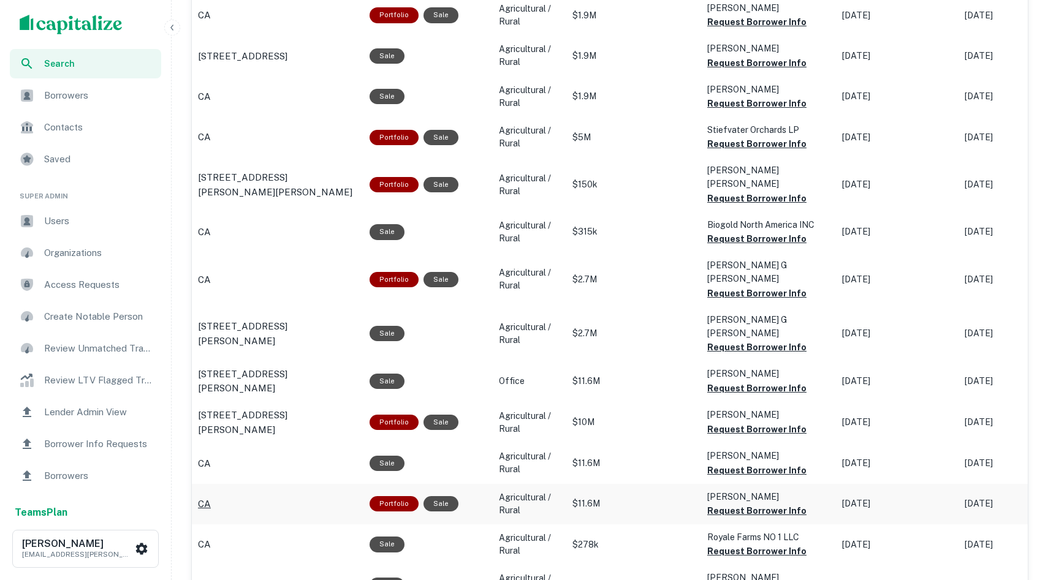
click at [206, 497] on p "CA" at bounding box center [204, 504] width 13 height 15
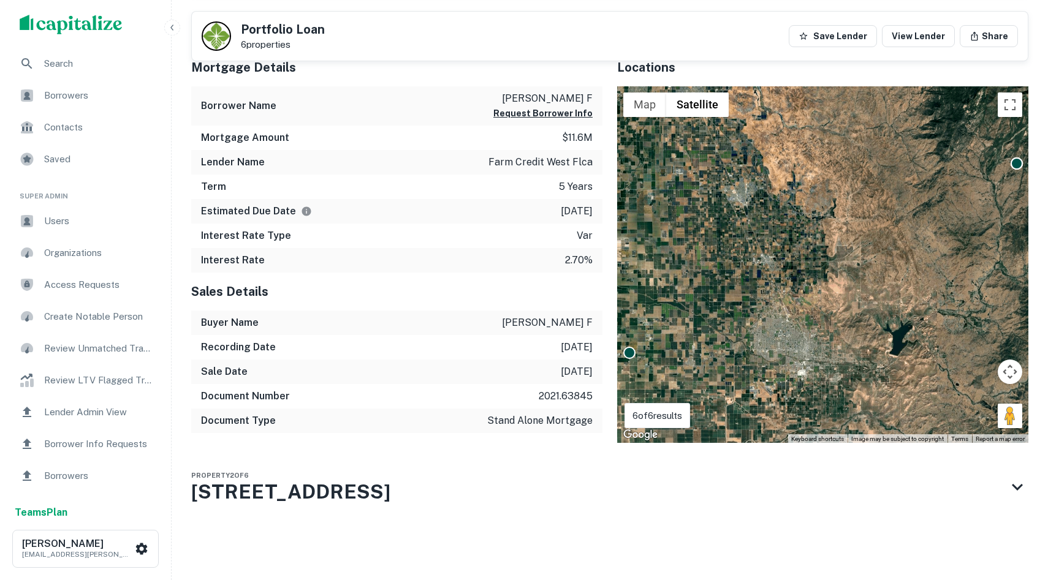
scroll to position [711, 0]
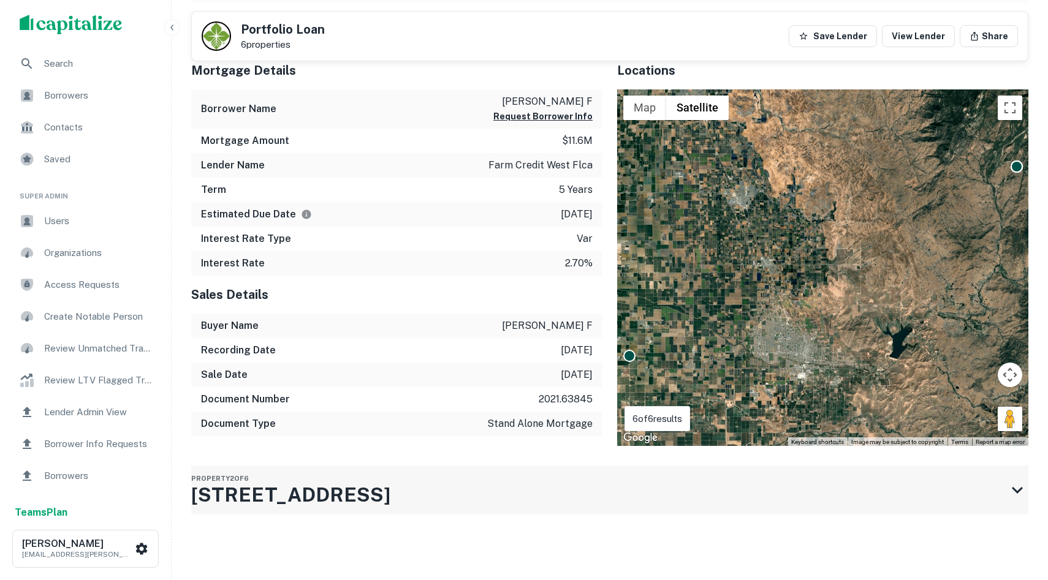
click at [836, 468] on div "Property 2 of [STREET_ADDRESS]" at bounding box center [598, 490] width 815 height 49
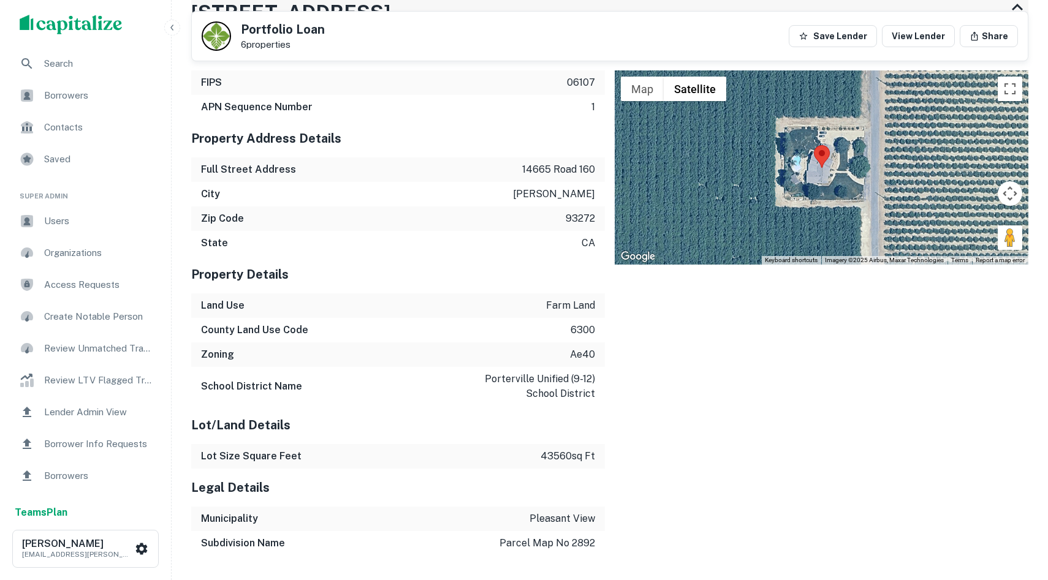
scroll to position [1253, 0]
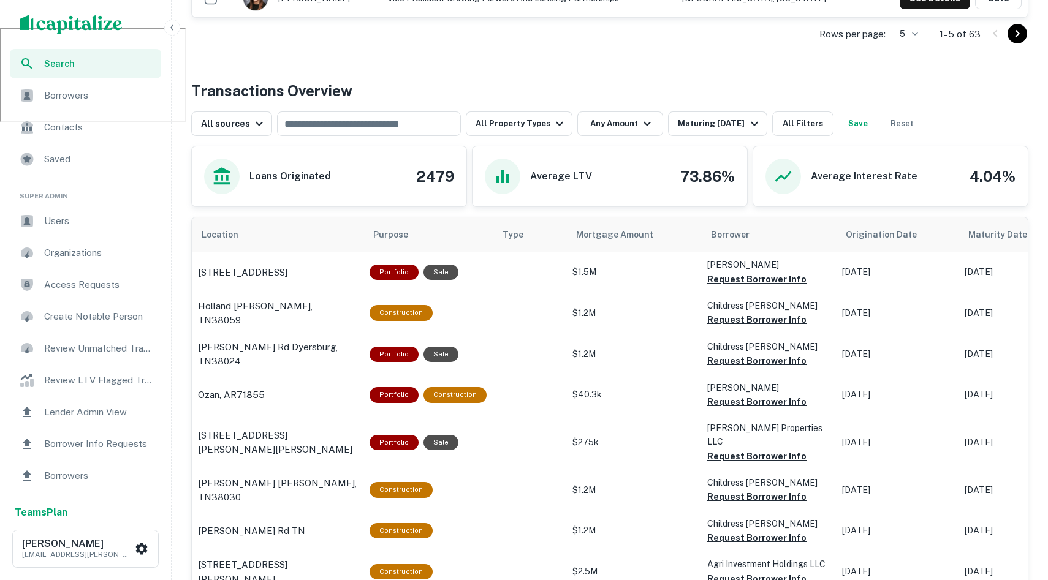
scroll to position [546, 0]
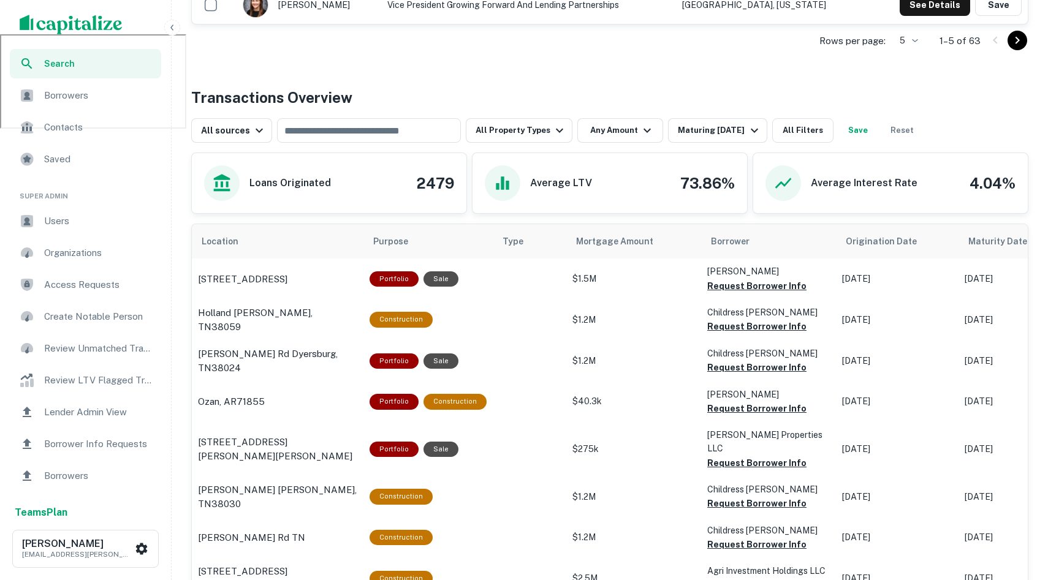
drag, startPoint x: 367, startPoint y: 124, endPoint x: 363, endPoint y: 115, distance: 9.9
click at [367, 124] on input "text" at bounding box center [368, 130] width 175 height 17
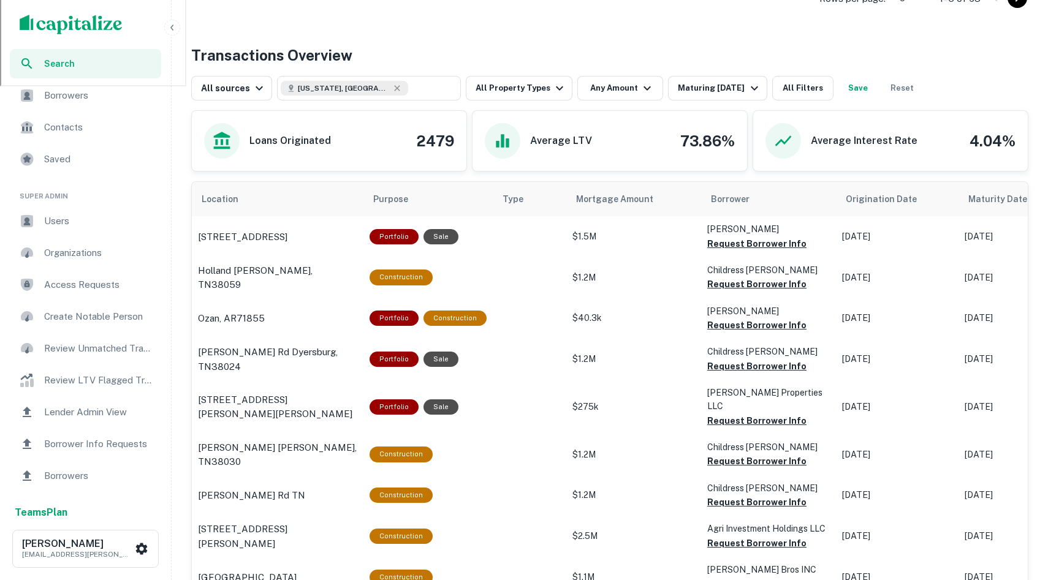
scroll to position [603, 0]
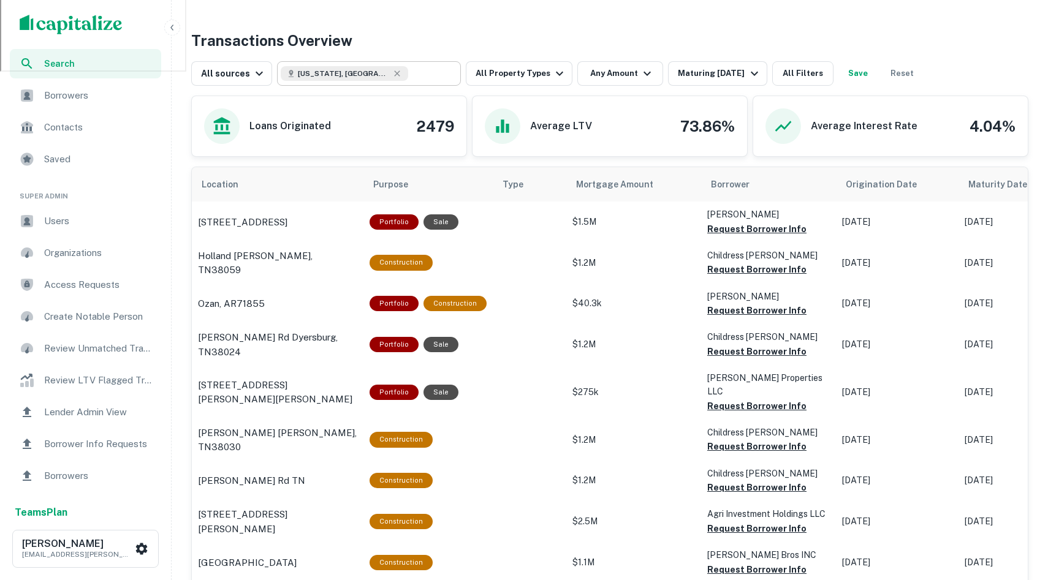
click at [360, 67] on div "[US_STATE], [GEOGRAPHIC_DATA]" at bounding box center [344, 73] width 127 height 15
type input "**********"
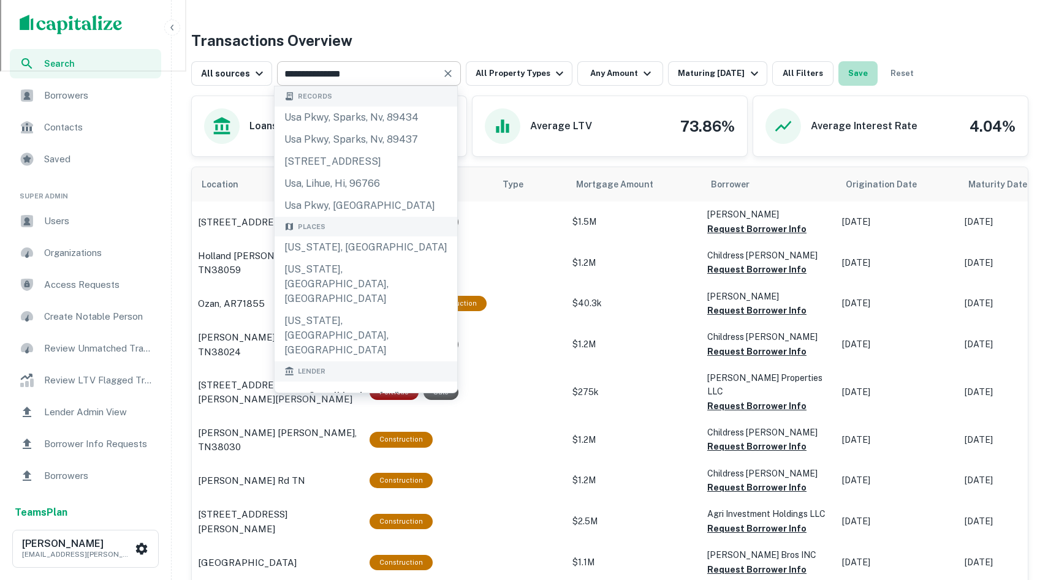
click at [844, 69] on button "Save" at bounding box center [858, 73] width 39 height 25
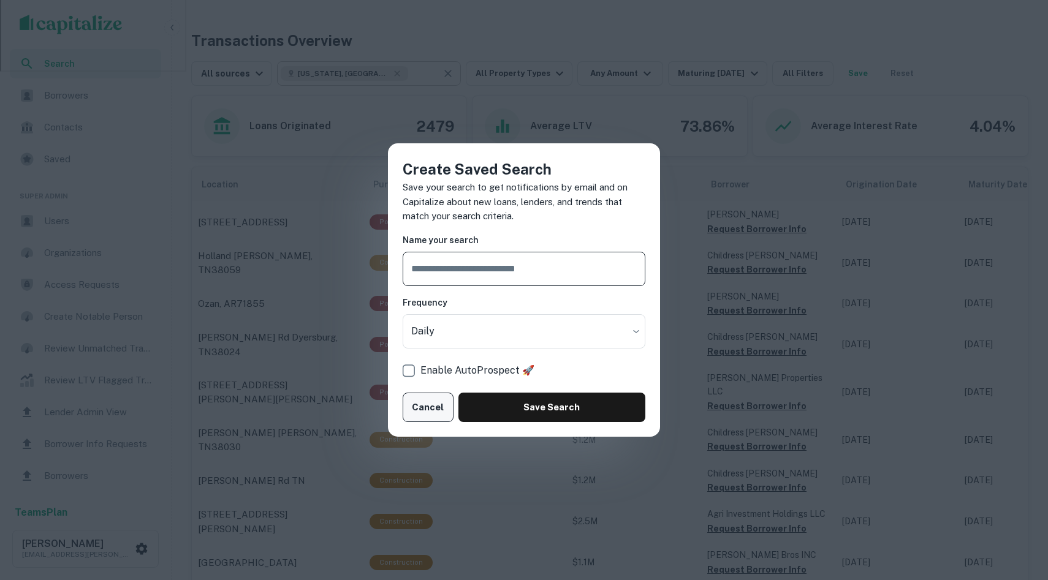
click at [424, 406] on button "Cancel" at bounding box center [428, 407] width 51 height 29
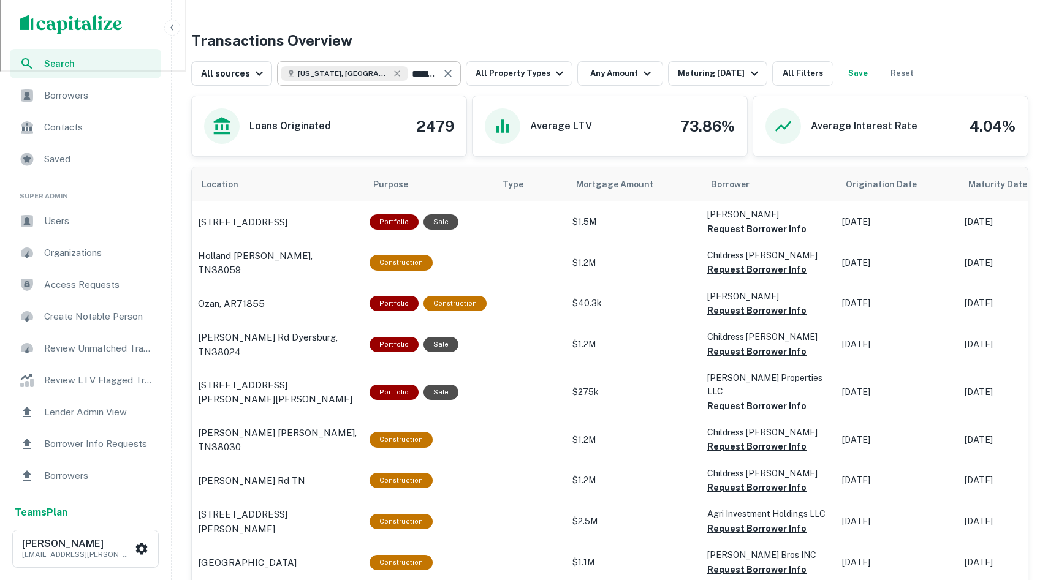
click at [408, 74] on input "**********" at bounding box center [422, 73] width 29 height 17
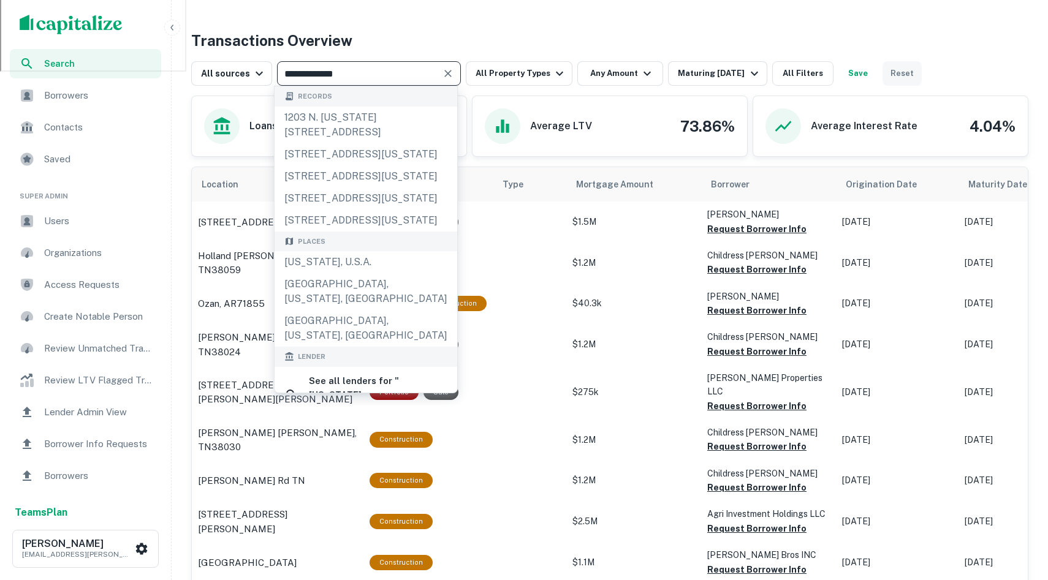
type input "**********"
click at [894, 75] on button "Reset" at bounding box center [902, 73] width 39 height 25
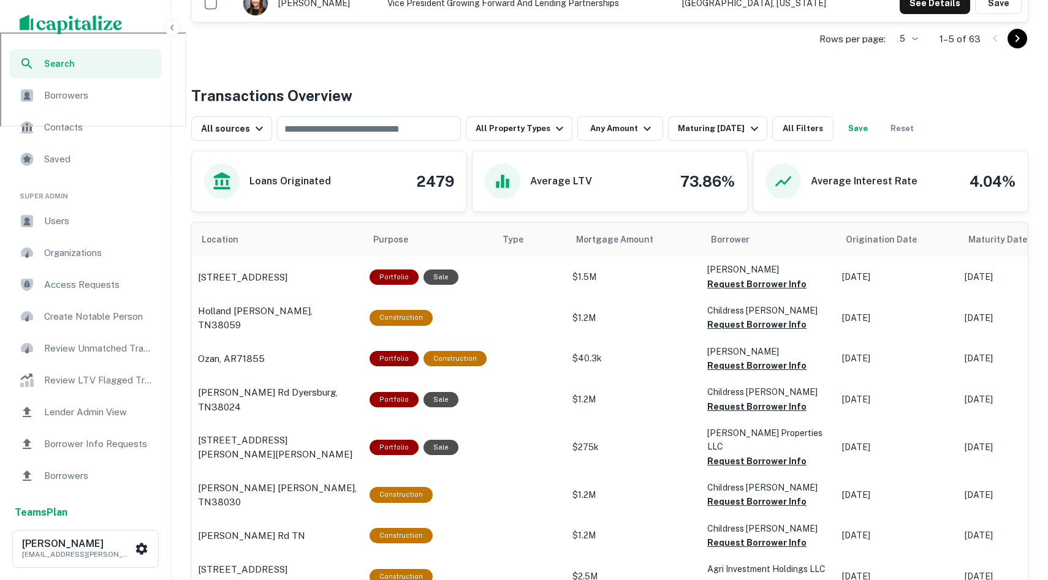
scroll to position [547, 0]
click at [328, 129] on input "text" at bounding box center [359, 129] width 156 height 17
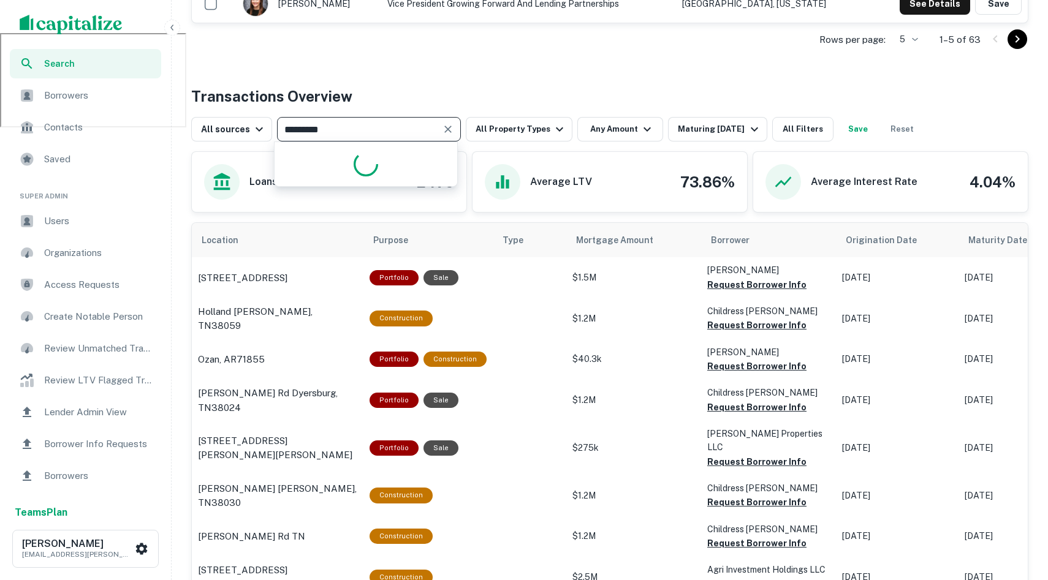
type input "**********"
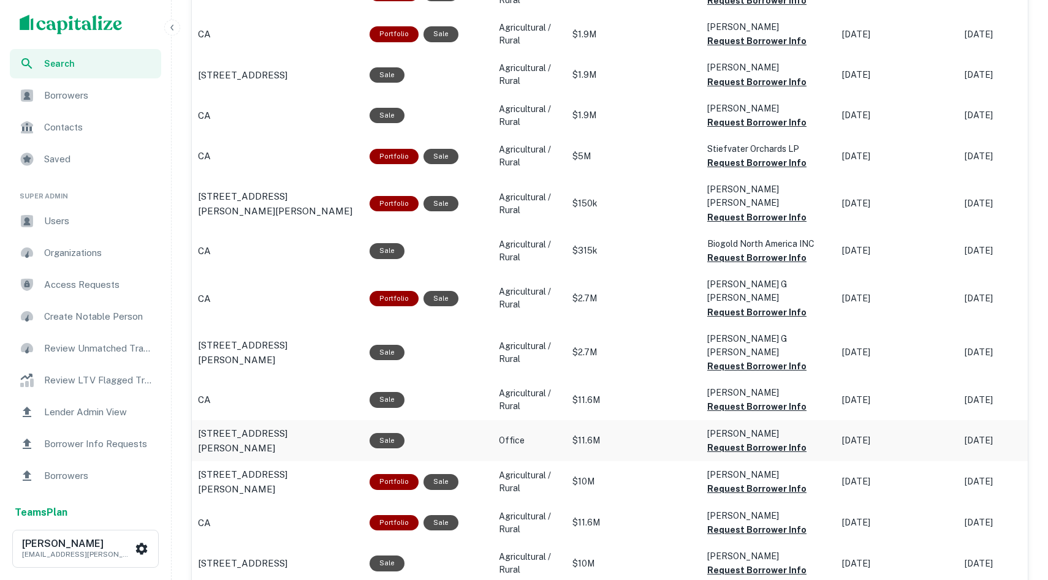
scroll to position [902, 0]
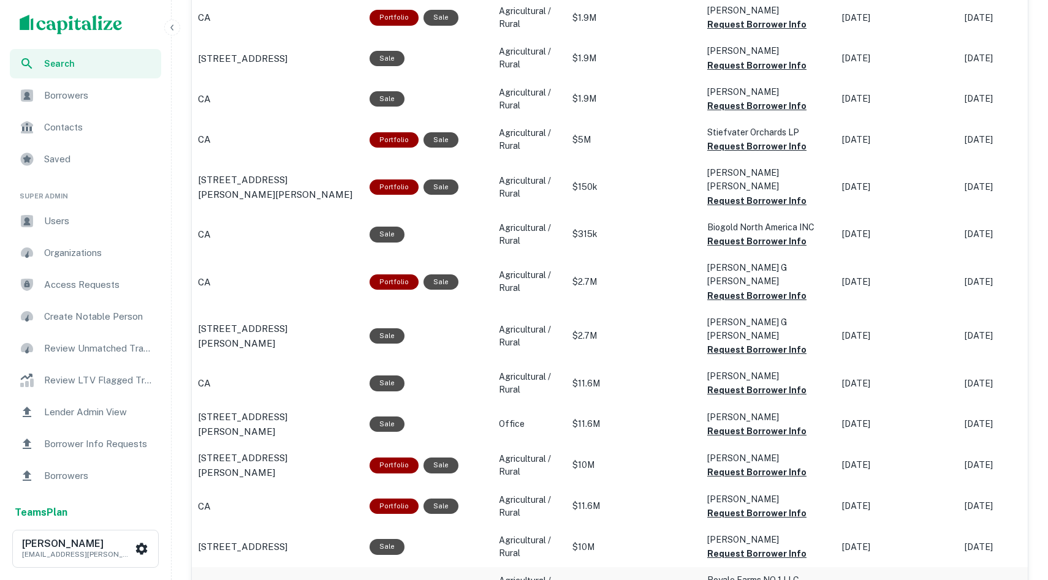
click at [203, 580] on p "CA" at bounding box center [204, 588] width 13 height 15
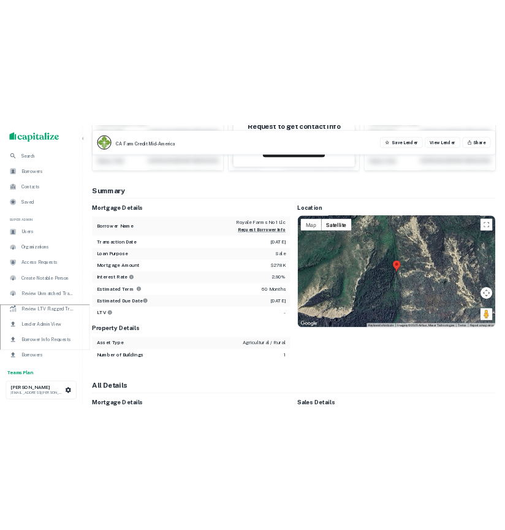
scroll to position [207, 0]
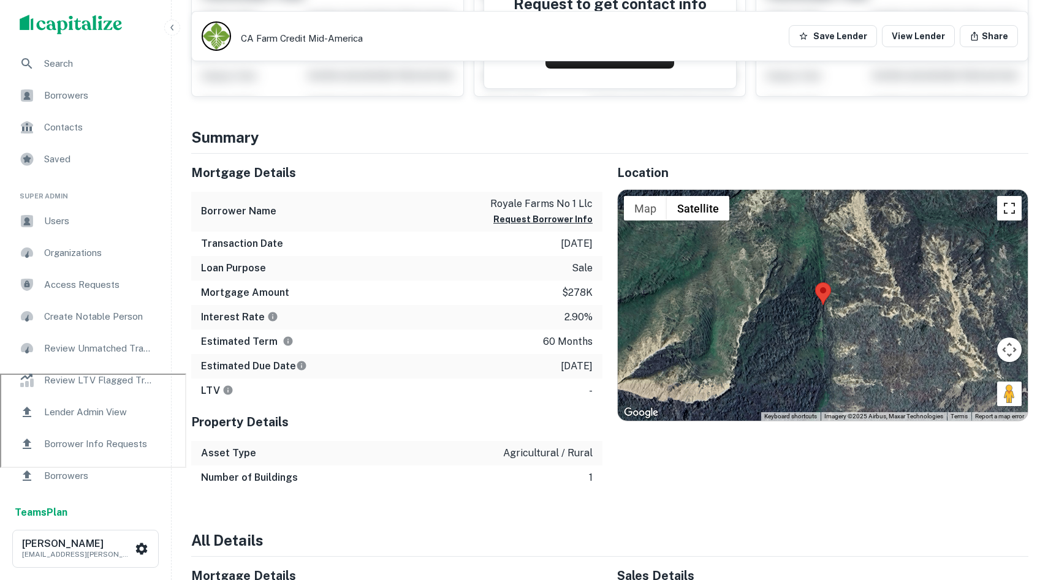
click at [1005, 214] on button "Toggle fullscreen view" at bounding box center [1009, 208] width 25 height 25
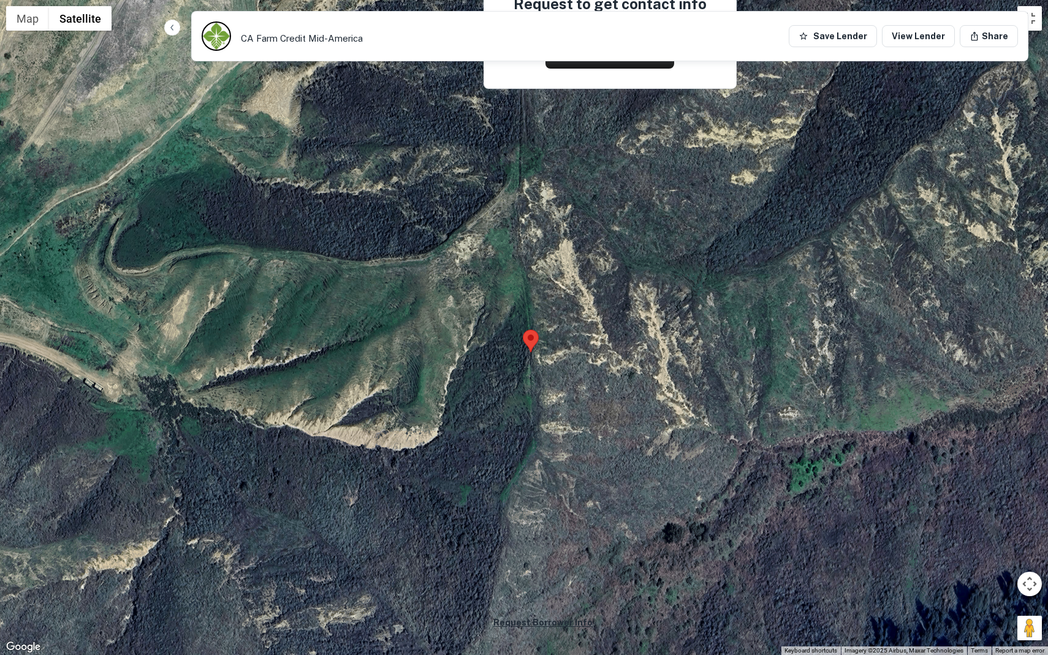
drag, startPoint x: 577, startPoint y: 340, endPoint x: 587, endPoint y: 367, distance: 28.5
click at [587, 367] on div at bounding box center [524, 327] width 1048 height 655
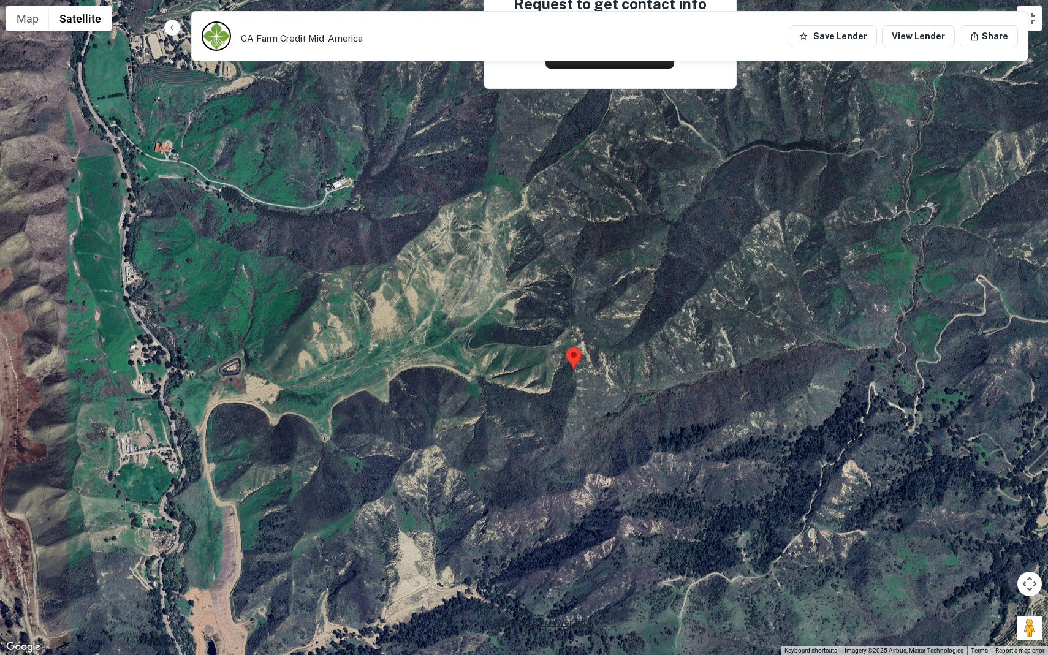
click at [566, 347] on area at bounding box center [566, 347] width 0 height 0
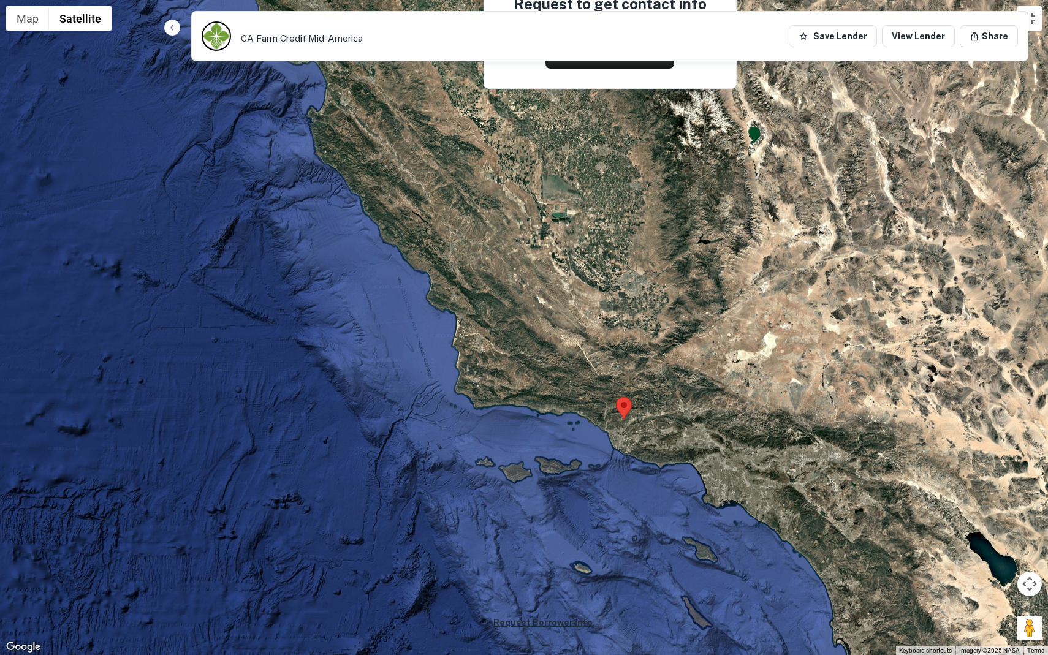
click at [1028, 34] on div at bounding box center [524, 327] width 1048 height 655
click at [1029, 23] on button "Toggle fullscreen view" at bounding box center [1029, 18] width 25 height 25
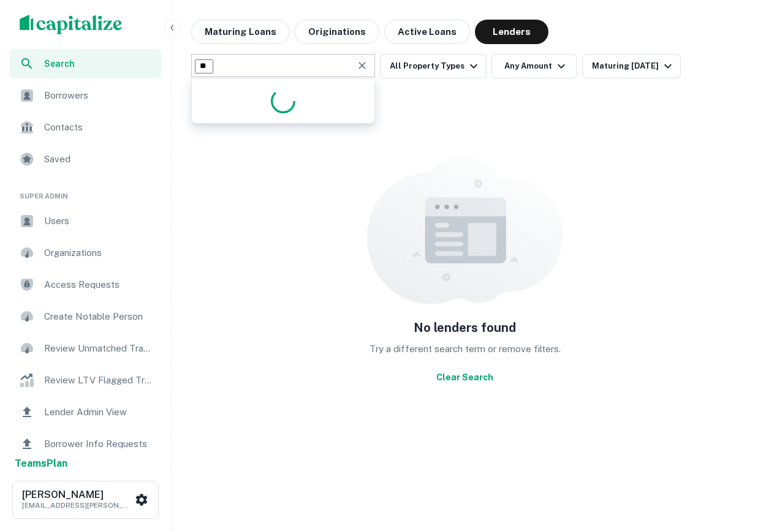
type input "*"
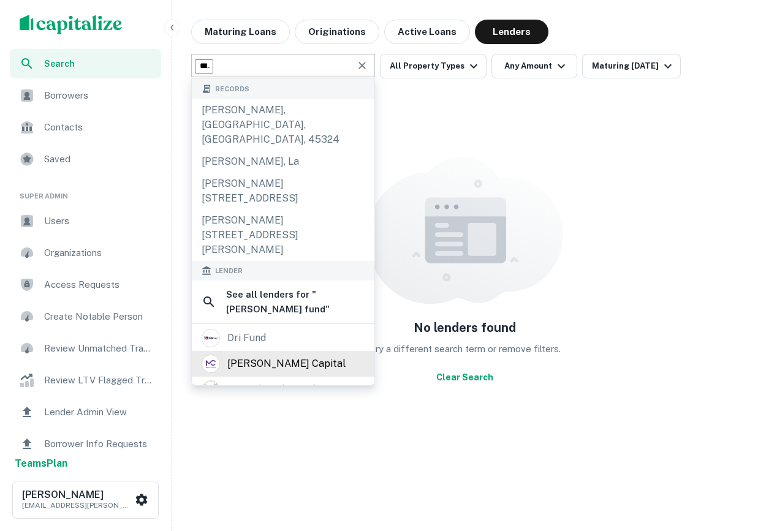
type input "**********"
click at [299, 355] on div "malve capital" at bounding box center [283, 364] width 163 height 18
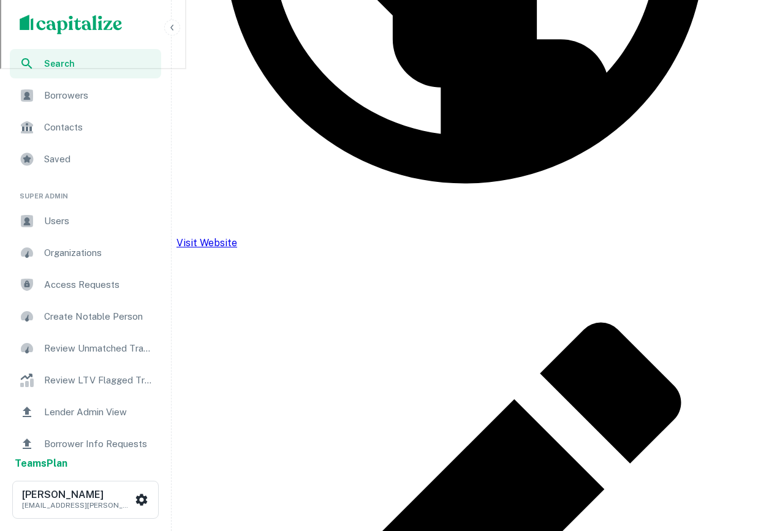
scroll to position [579, 0]
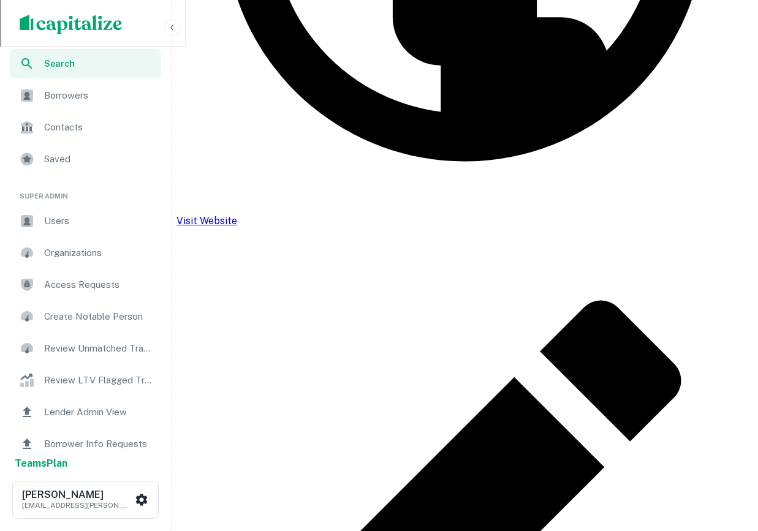
click div "Maturing In 1 Year"
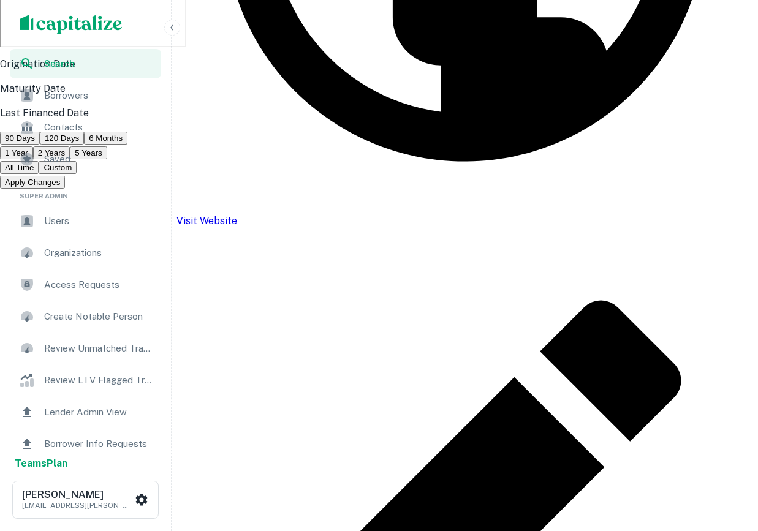
click div
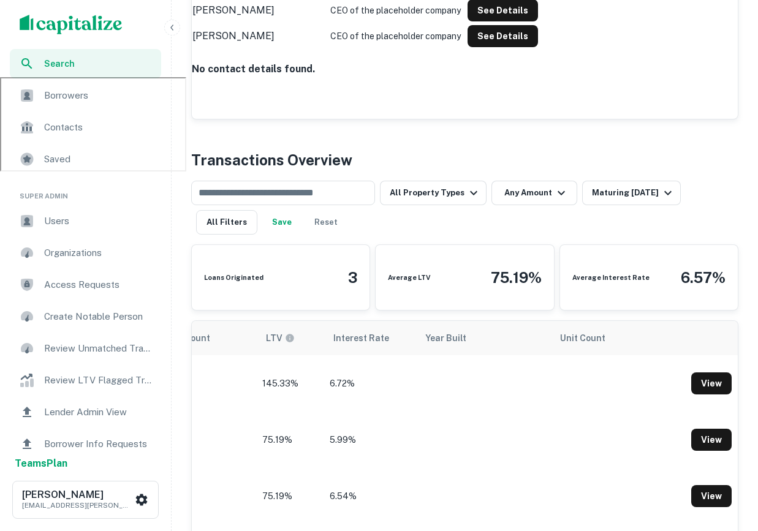
scroll to position [432, 0]
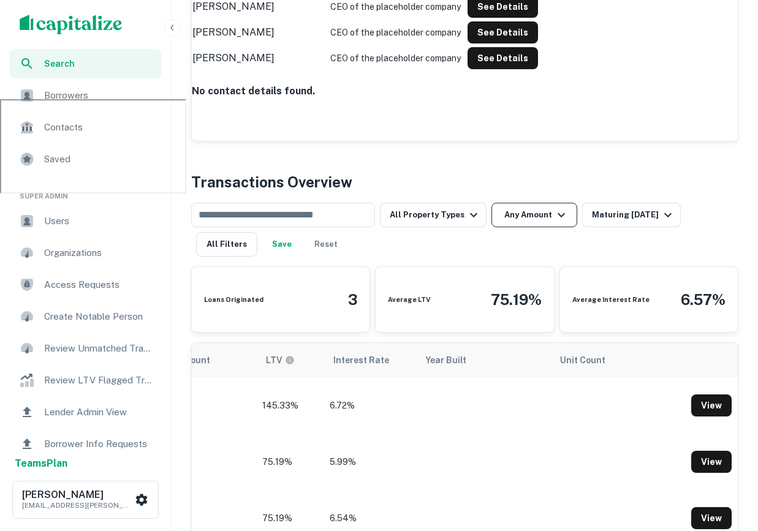
click button "Any Amount"
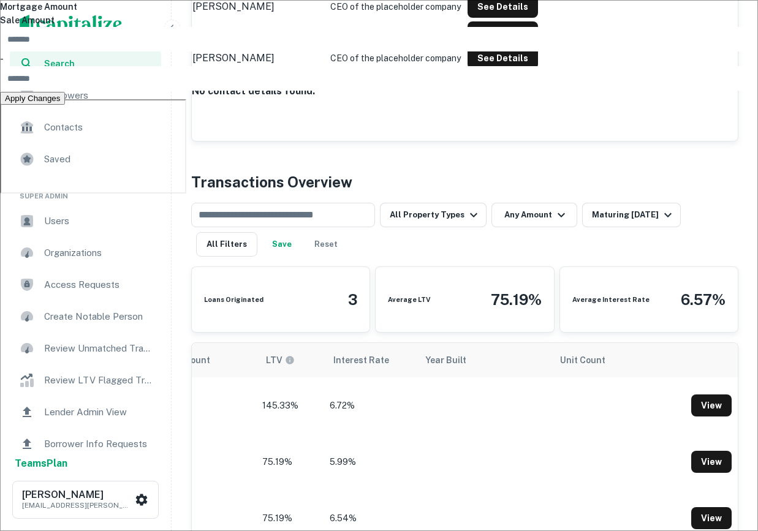
click div
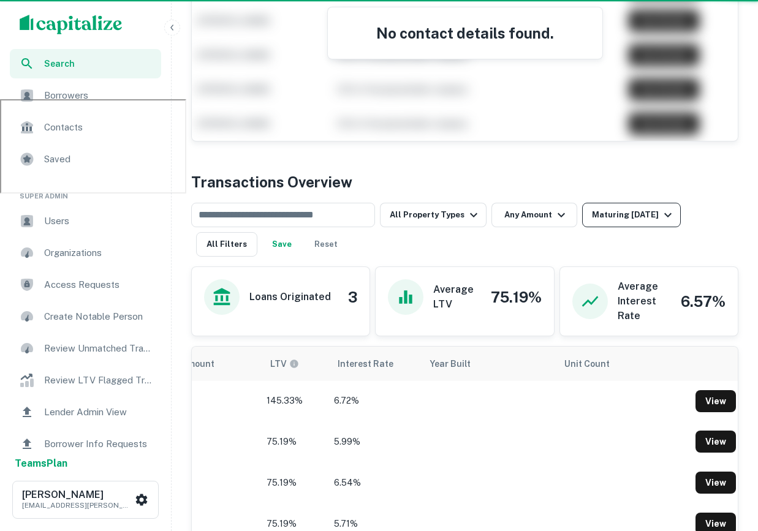
click button "Maturing In 1 Year"
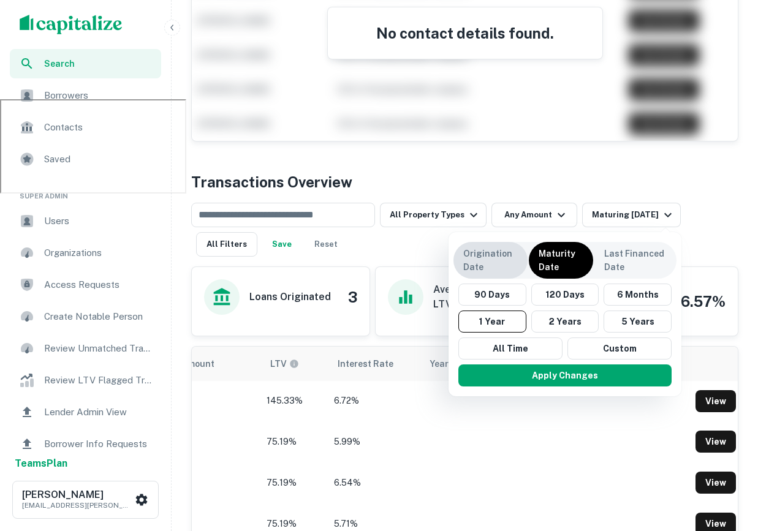
click p "Origination Date"
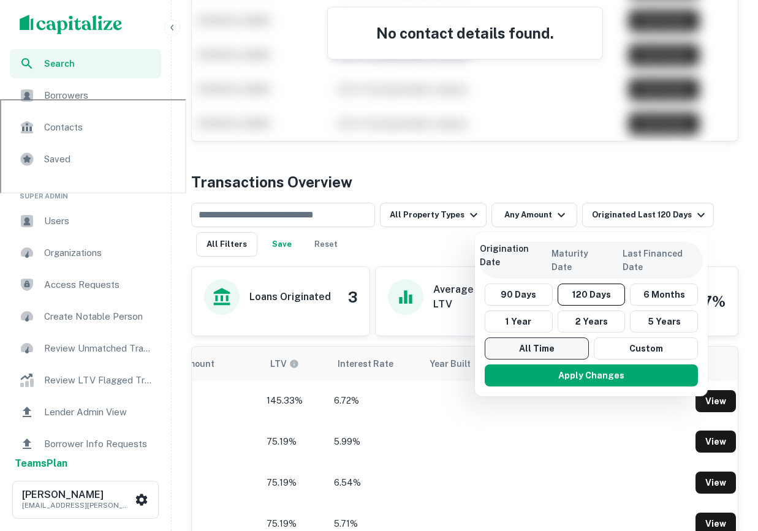
click button "All Time"
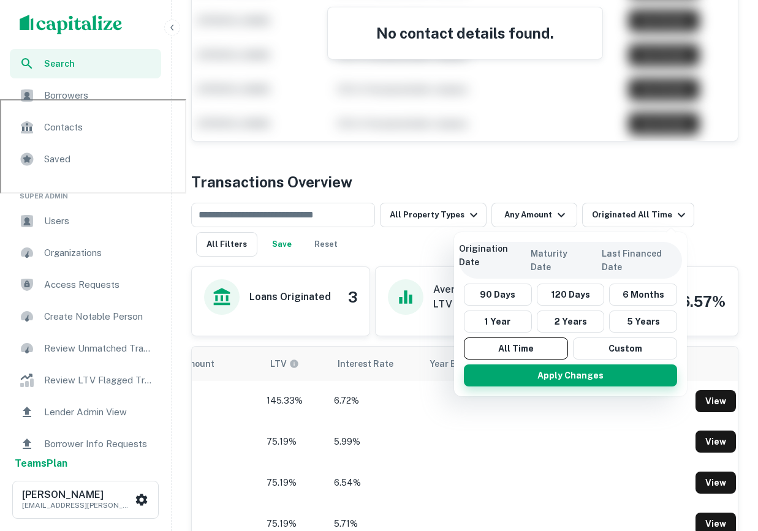
click button "Apply Changes"
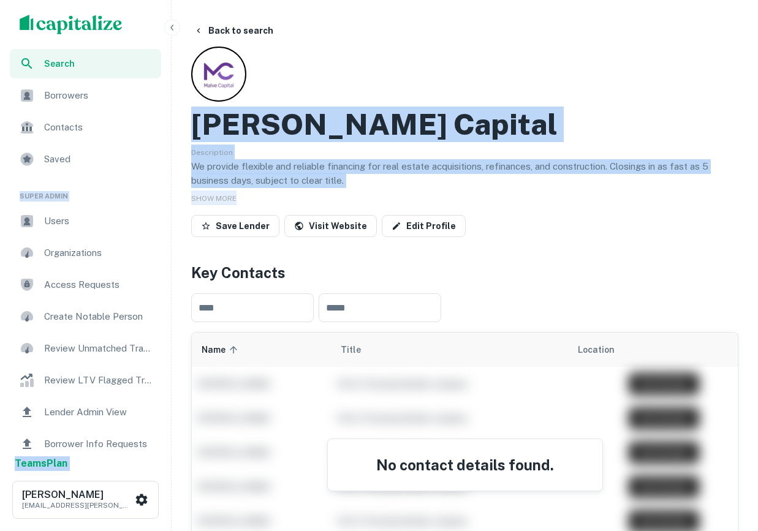
drag, startPoint x: 257, startPoint y: 169, endPoint x: 134, endPoint y: 152, distance: 124.4
click div "Search Borrowers Contacts Saved Super Admin Users Organizations Access Requests…"
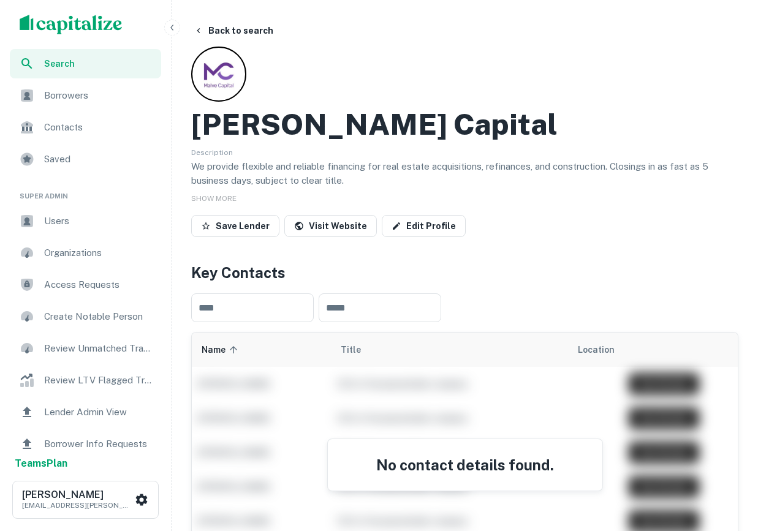
click div "Malve Capital Description We provide flexible and reliable financing for real e…"
click span "SHOW MORE"
click div "Back to search Malve Capital Description We provide flexible and reliable finan…"
click button "Back to search"
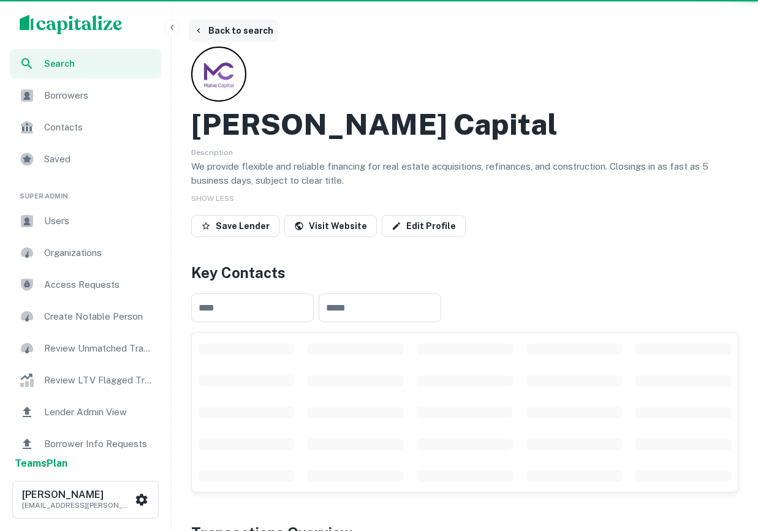
scroll to position [432, 0]
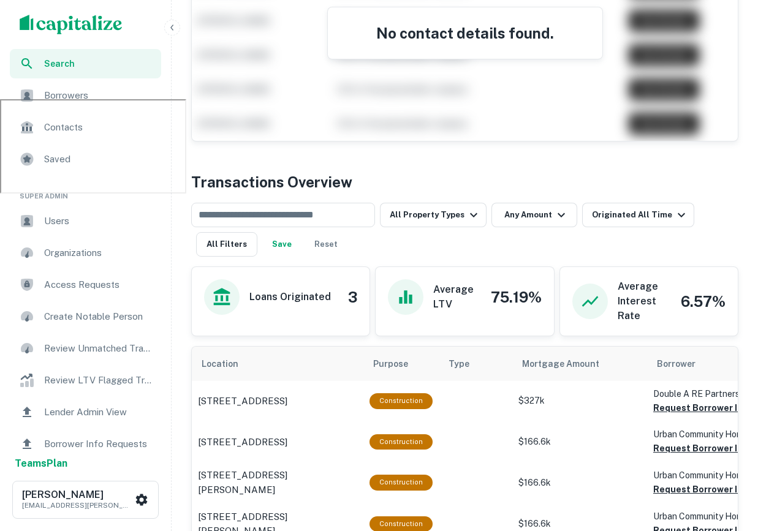
click span "Borrowers"
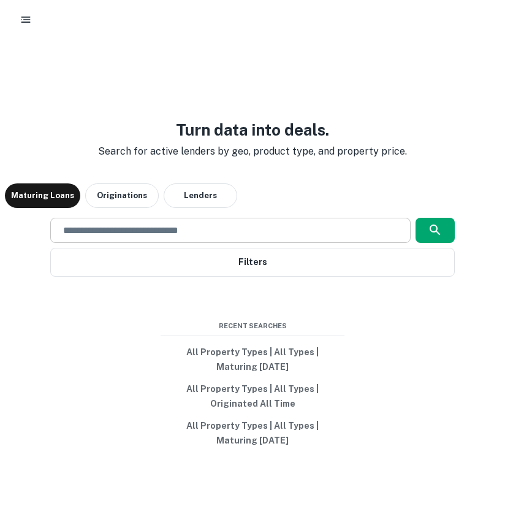
click at [195, 242] on div "​" at bounding box center [230, 230] width 360 height 25
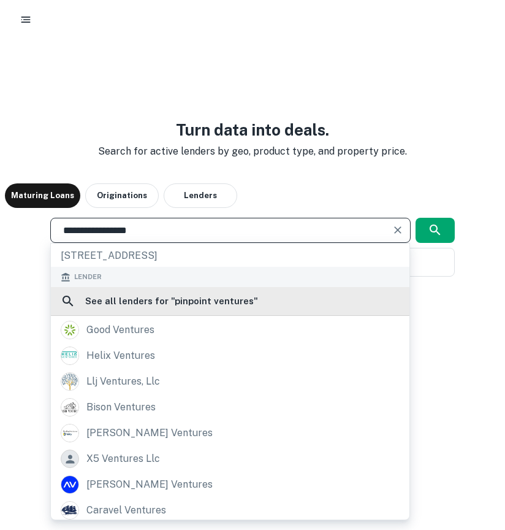
scroll to position [141, 0]
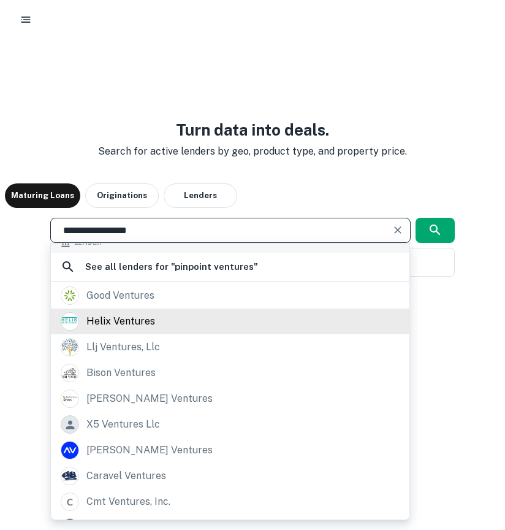
type input "**********"
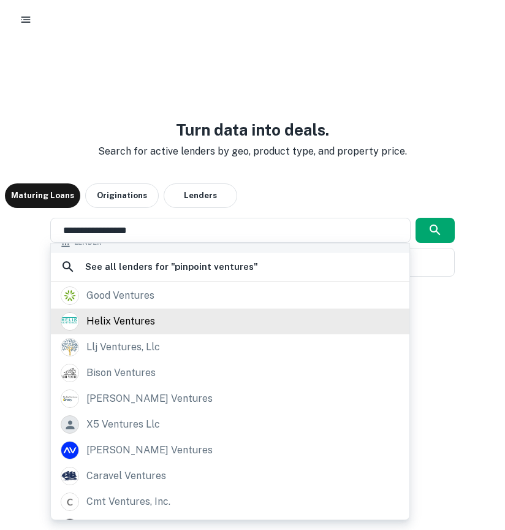
click at [172, 330] on div "helix ventures" at bounding box center [230, 321] width 359 height 26
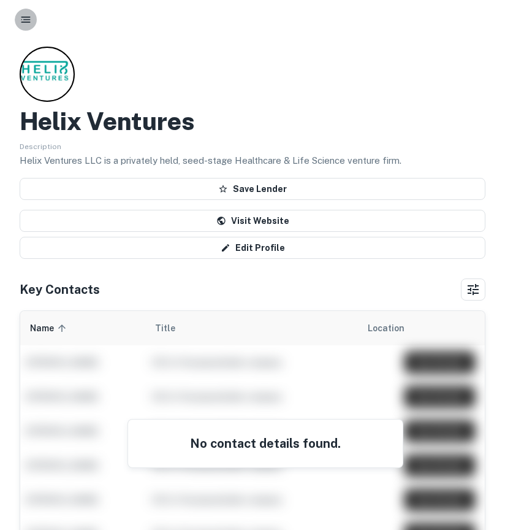
click at [31, 15] on icon "button" at bounding box center [26, 19] width 12 height 12
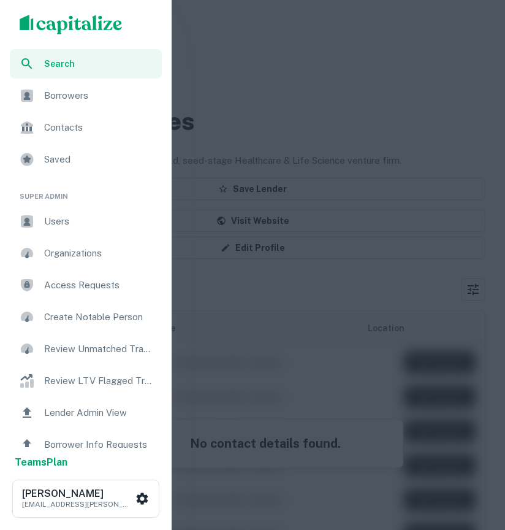
click at [39, 60] on div "Search" at bounding box center [86, 63] width 152 height 29
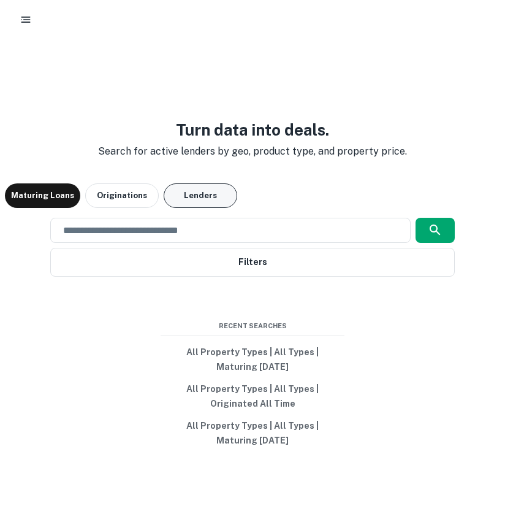
click at [194, 187] on button "Lenders" at bounding box center [201, 195] width 74 height 25
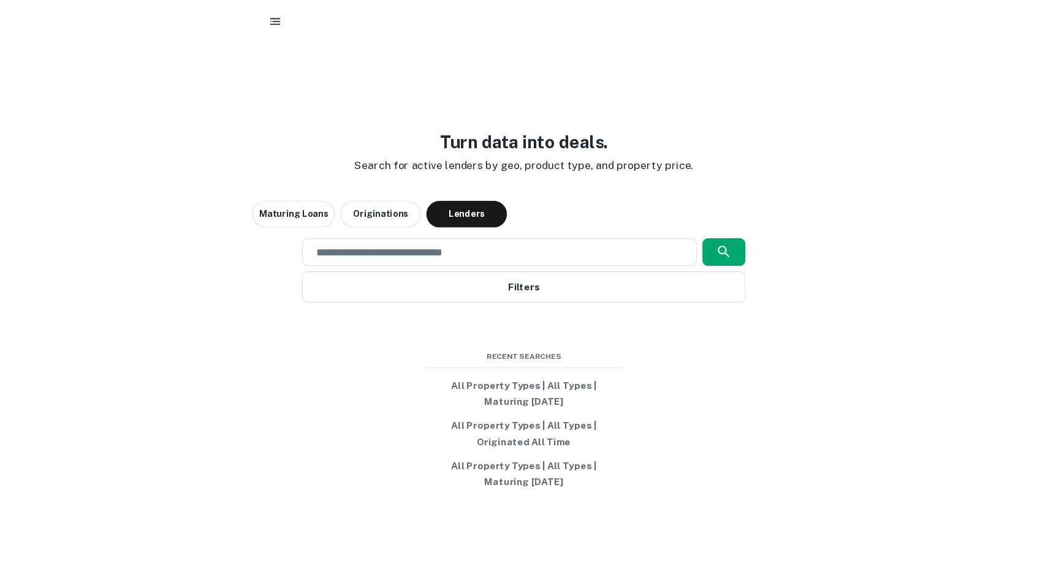
scroll to position [29, 0]
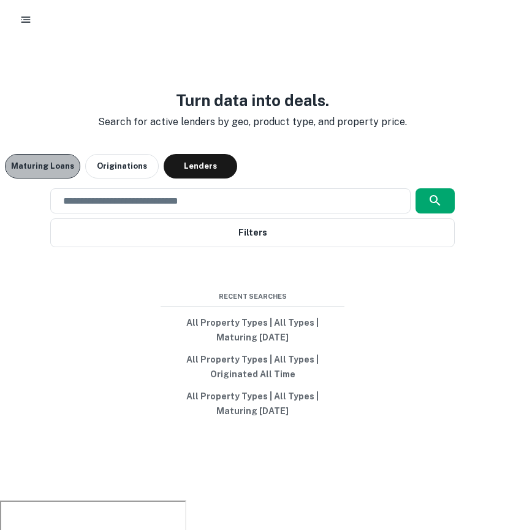
click at [66, 164] on button "Maturing Loans" at bounding box center [42, 166] width 75 height 25
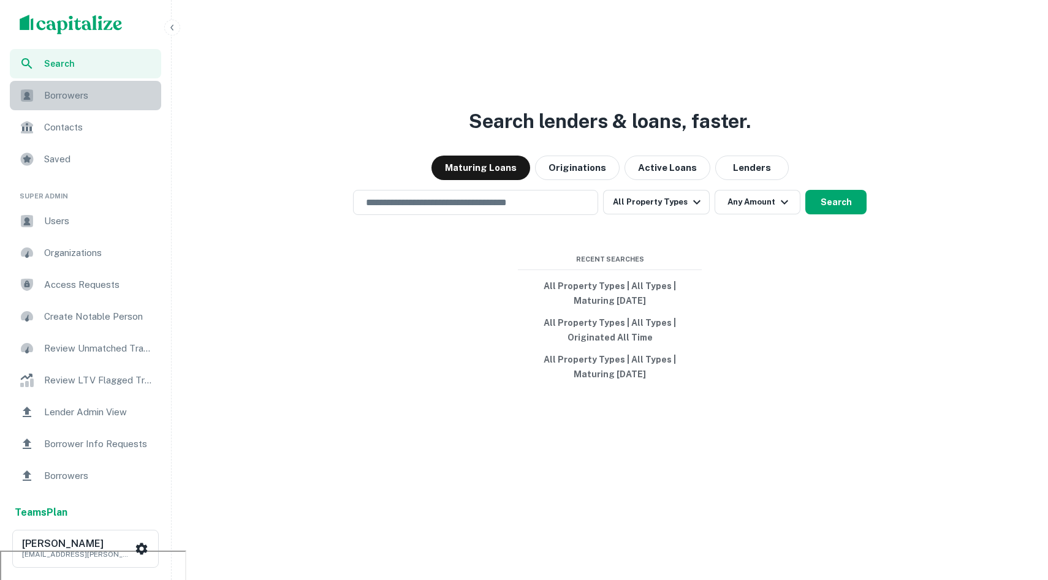
click at [63, 92] on span "Borrowers" at bounding box center [99, 95] width 110 height 15
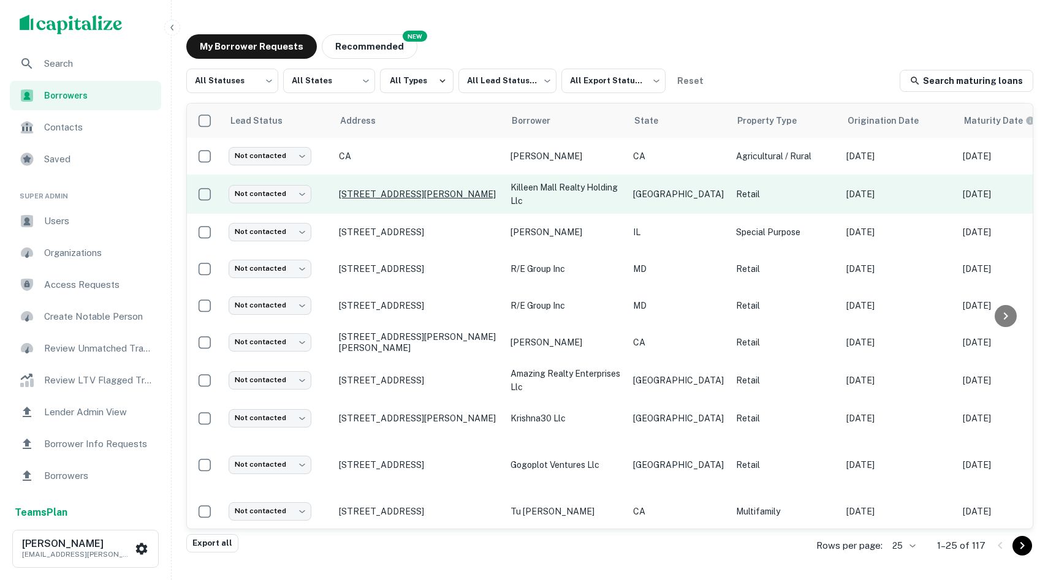
click at [411, 192] on p "[STREET_ADDRESS][PERSON_NAME]" at bounding box center [418, 194] width 159 height 11
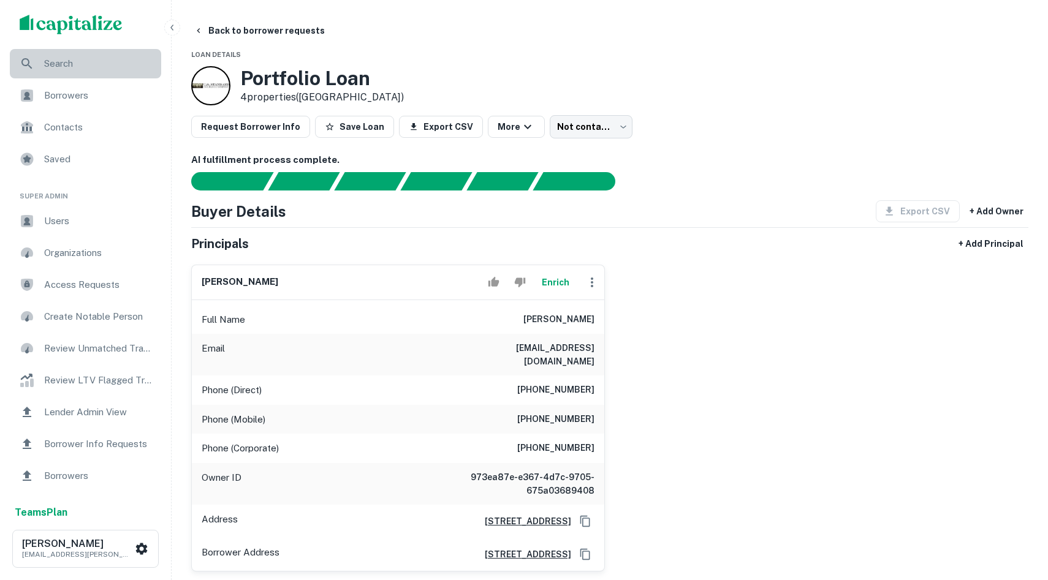
click at [68, 67] on span "Search" at bounding box center [99, 63] width 110 height 15
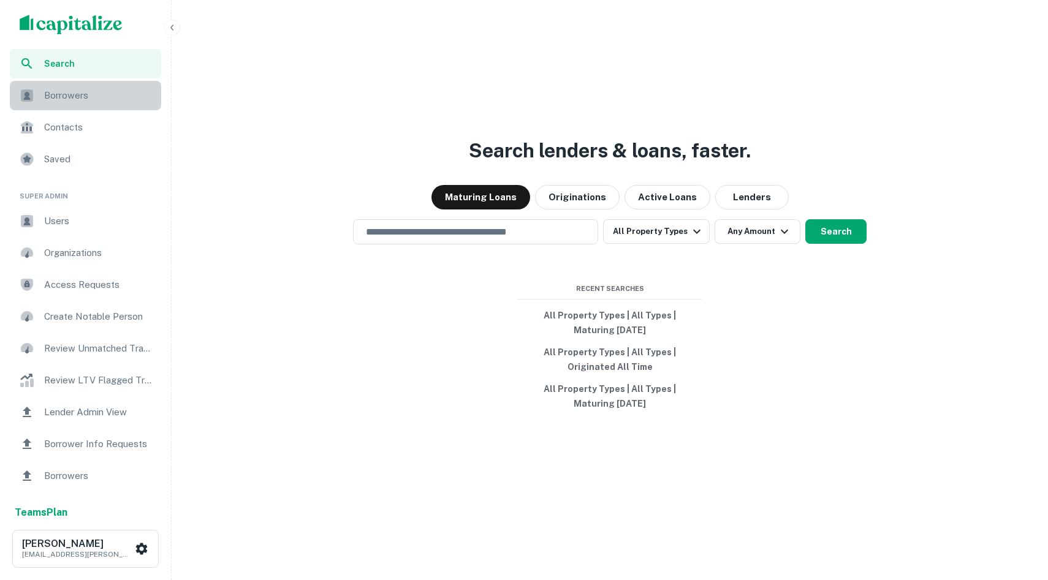
click at [35, 88] on div "Borrowers" at bounding box center [85, 95] width 151 height 29
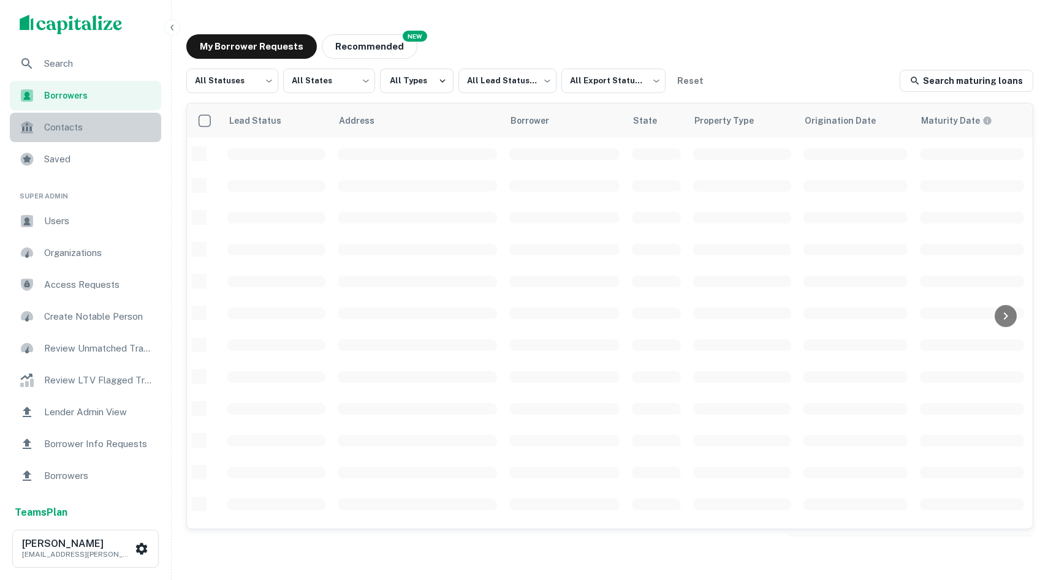
click at [81, 124] on span "Contacts" at bounding box center [99, 127] width 110 height 15
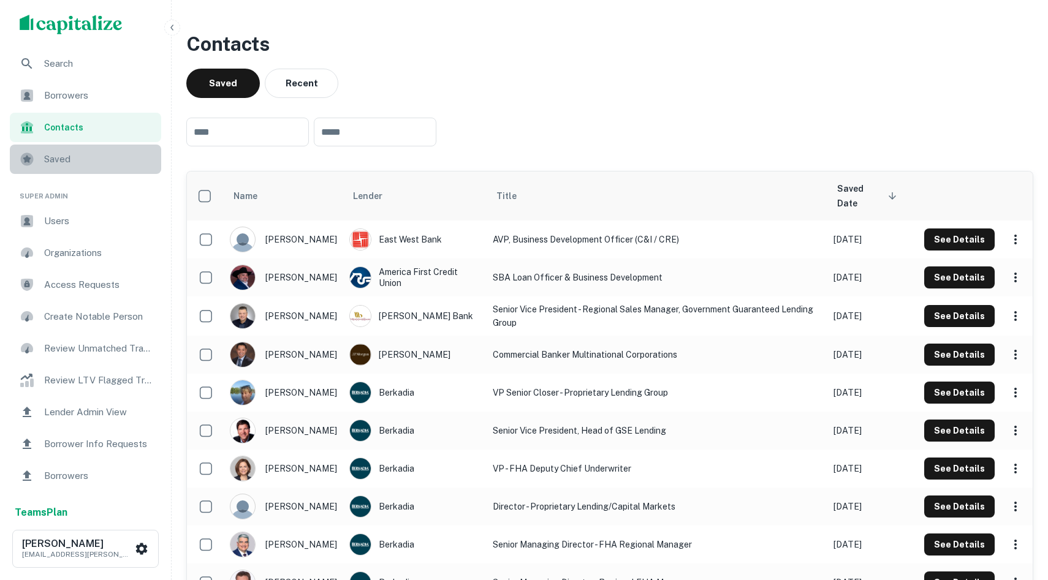
click at [91, 169] on div "Saved" at bounding box center [85, 159] width 151 height 29
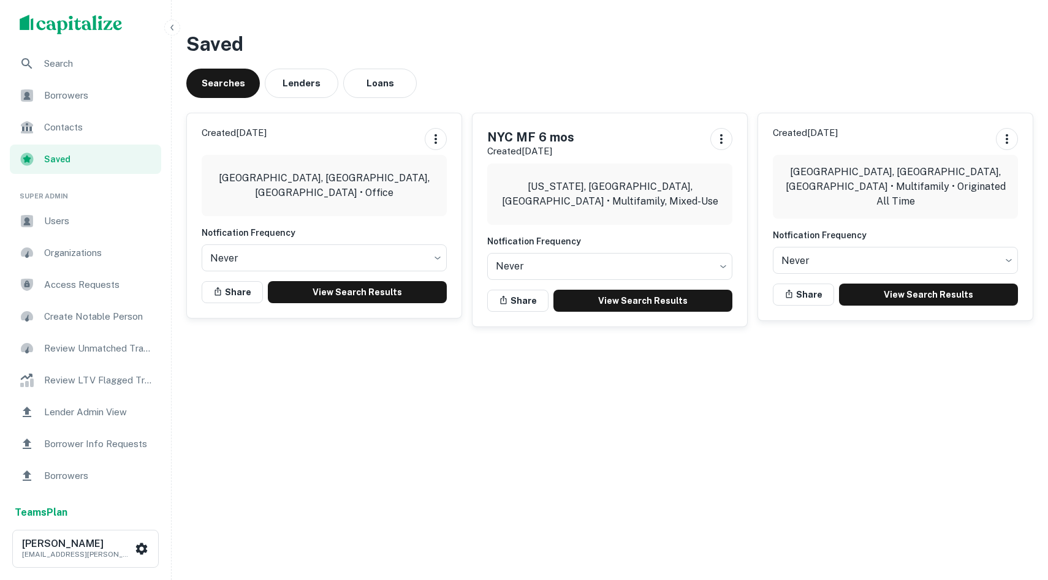
click at [72, 66] on span "Search" at bounding box center [99, 63] width 110 height 15
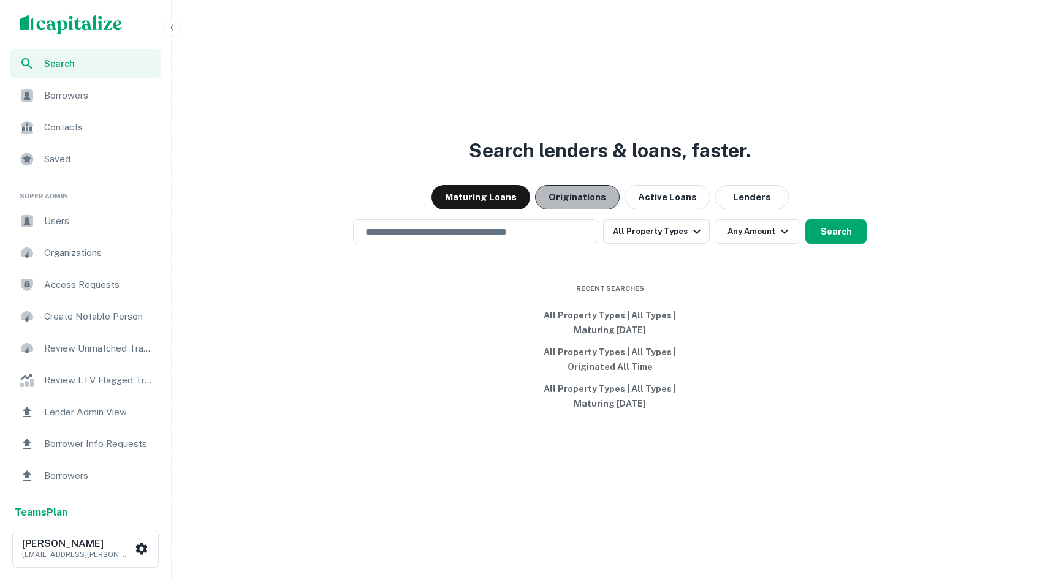
click at [591, 198] on button "Originations" at bounding box center [577, 197] width 85 height 25
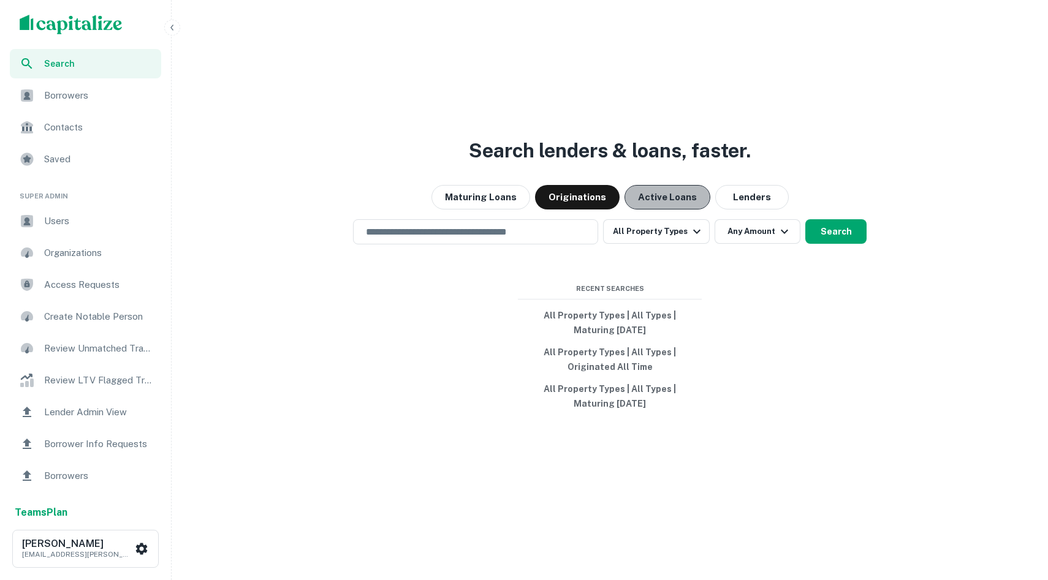
click at [678, 200] on button "Active Loans" at bounding box center [668, 197] width 86 height 25
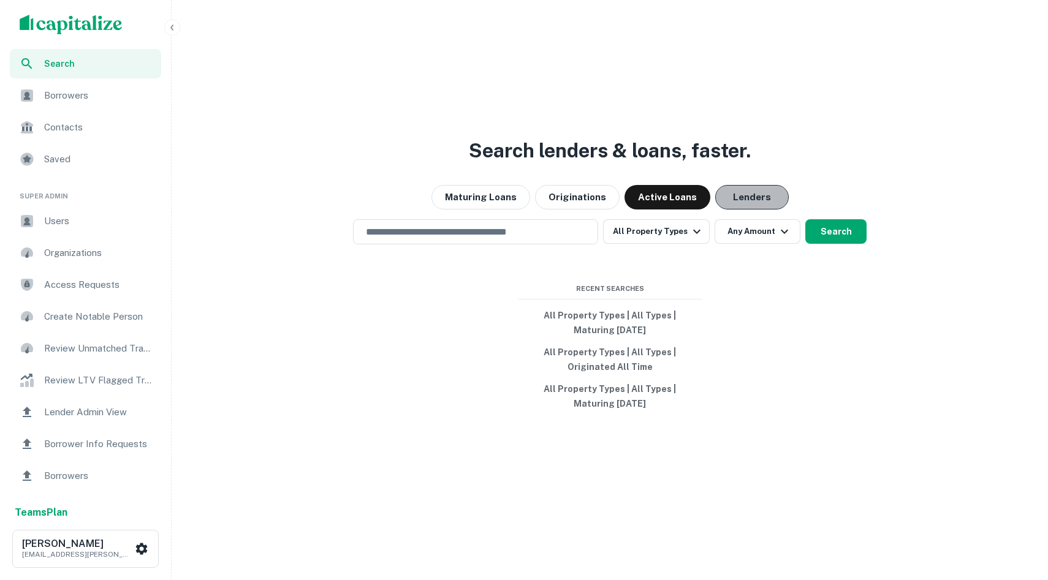
click at [755, 197] on button "Lenders" at bounding box center [752, 197] width 74 height 25
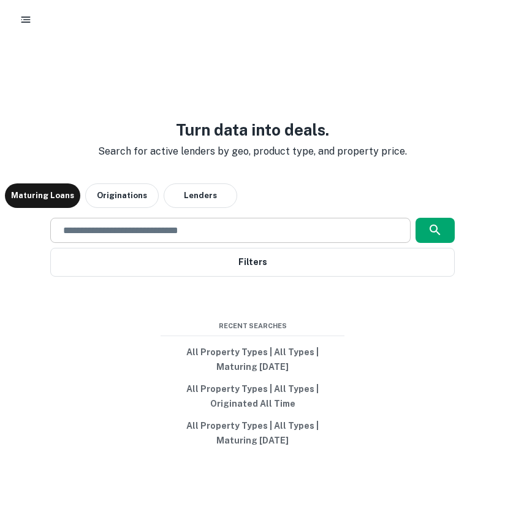
click at [218, 242] on div "​" at bounding box center [230, 230] width 360 height 25
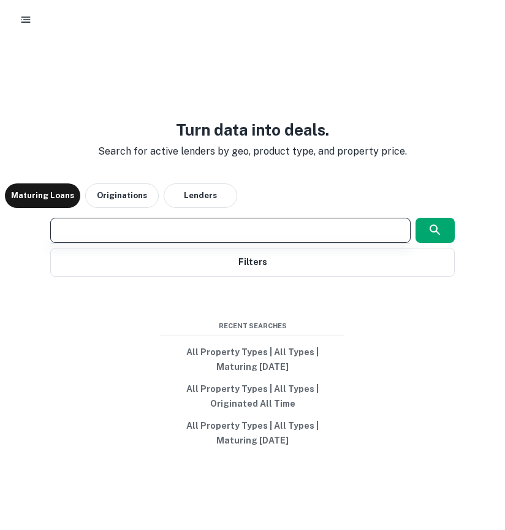
click at [221, 228] on input "text" at bounding box center [230, 230] width 349 height 14
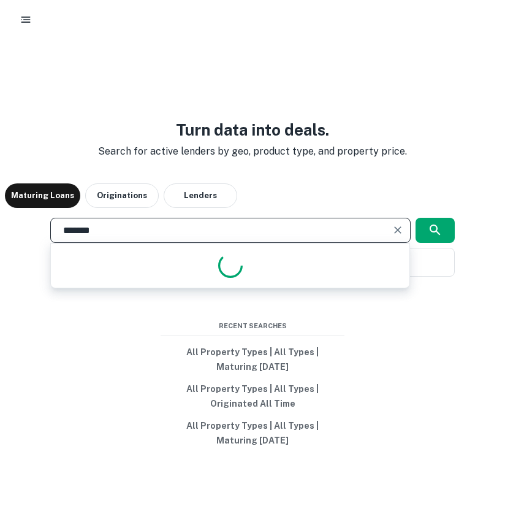
type input "*******"
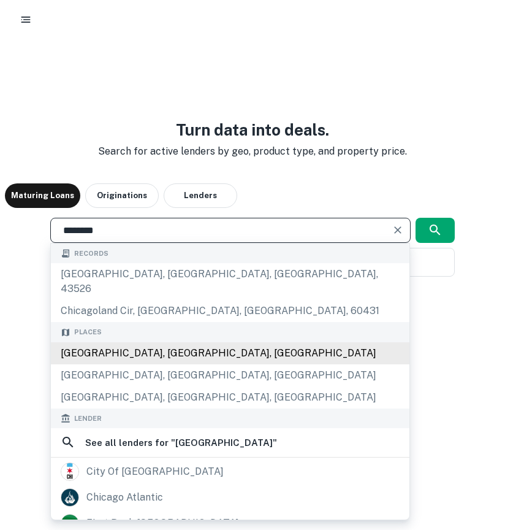
click at [220, 344] on div "Chicago, IL, USA" at bounding box center [230, 353] width 359 height 22
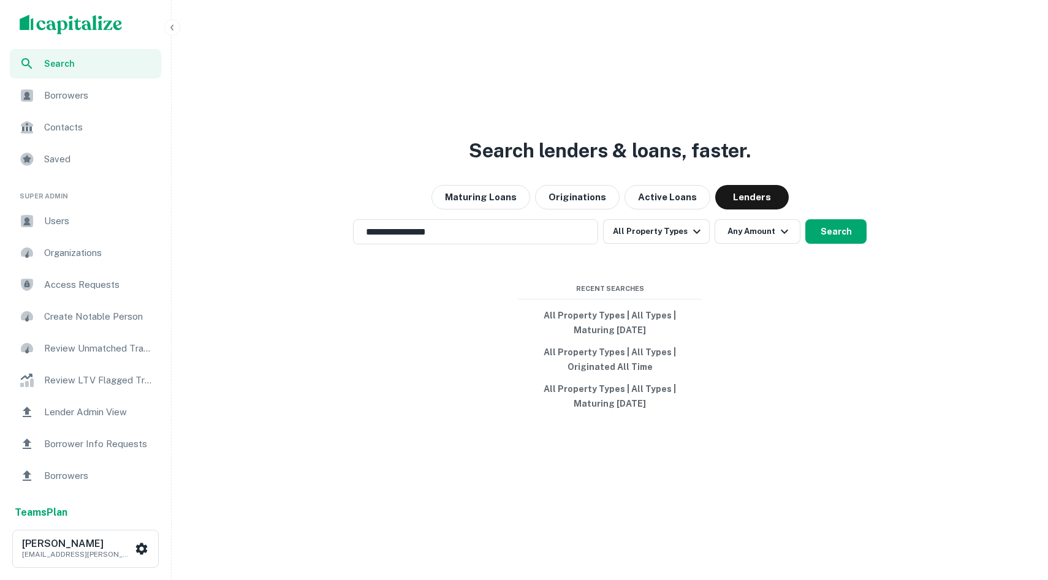
click at [448, 173] on div "**********" at bounding box center [610, 319] width 867 height 580
click at [487, 199] on button "Maturing Loans" at bounding box center [481, 197] width 99 height 25
click at [678, 233] on button "All Property Types" at bounding box center [656, 231] width 107 height 25
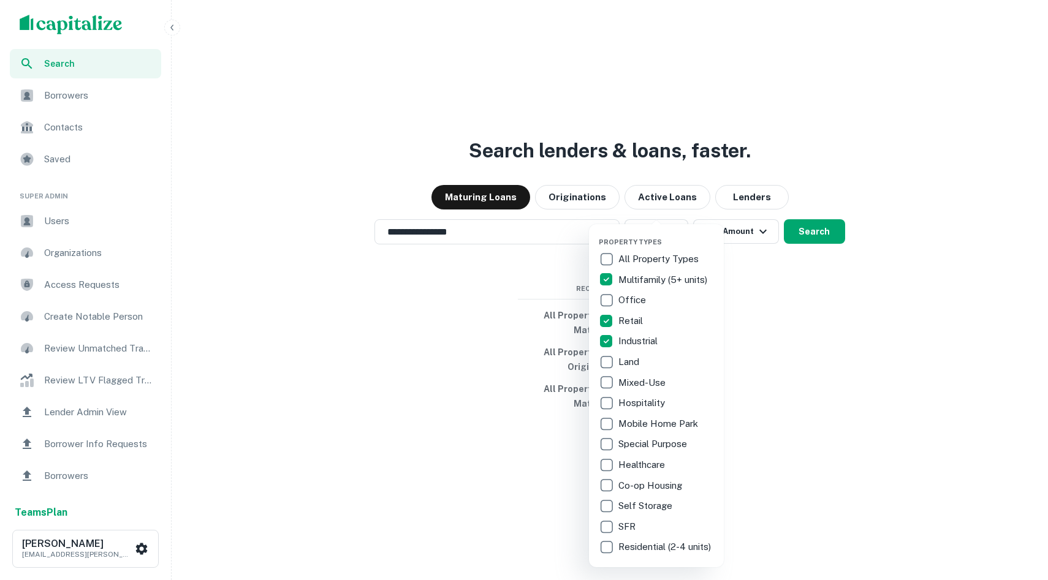
click at [798, 302] on div at bounding box center [524, 290] width 1048 height 580
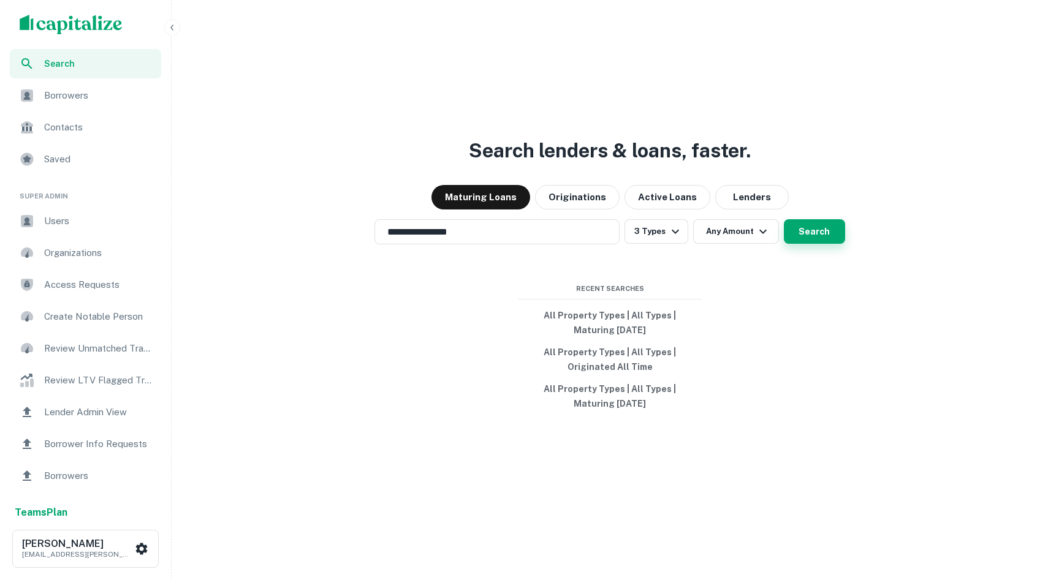
click at [817, 235] on button "Search" at bounding box center [814, 231] width 61 height 25
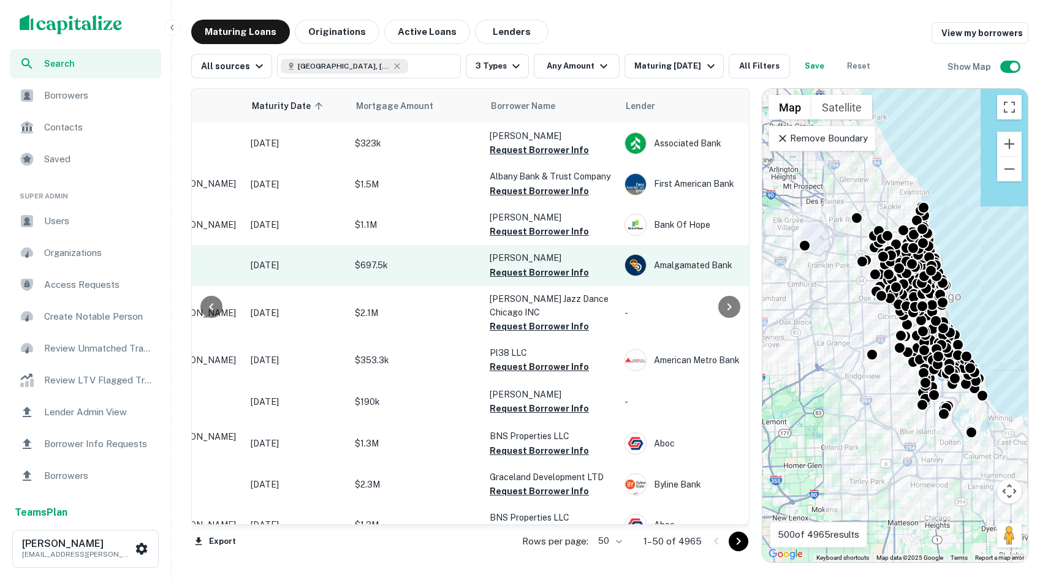
scroll to position [0, 175]
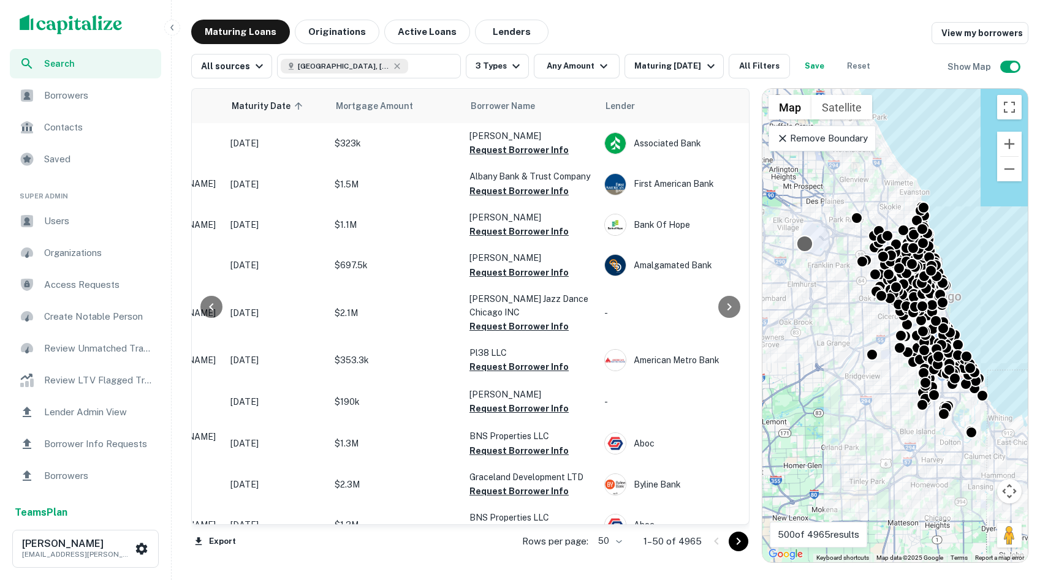
click at [806, 245] on div at bounding box center [805, 244] width 18 height 18
click at [854, 56] on button "Reset" at bounding box center [858, 66] width 39 height 25
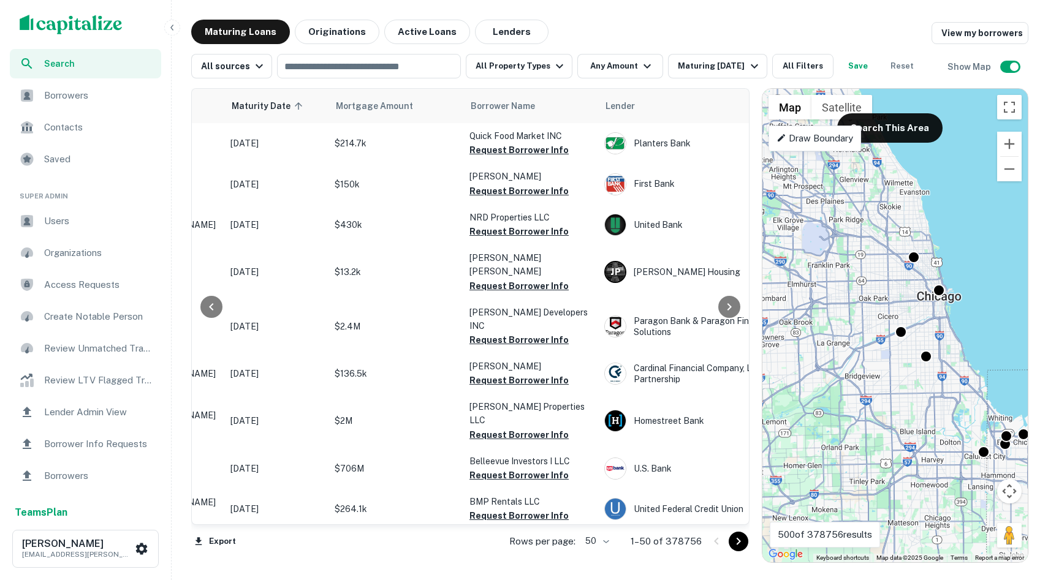
drag, startPoint x: 972, startPoint y: 306, endPoint x: 936, endPoint y: 272, distance: 49.4
click at [936, 272] on div "To activate drag with keyboard, press Alt + Enter. Once in keyboard drag state,…" at bounding box center [895, 326] width 265 height 474
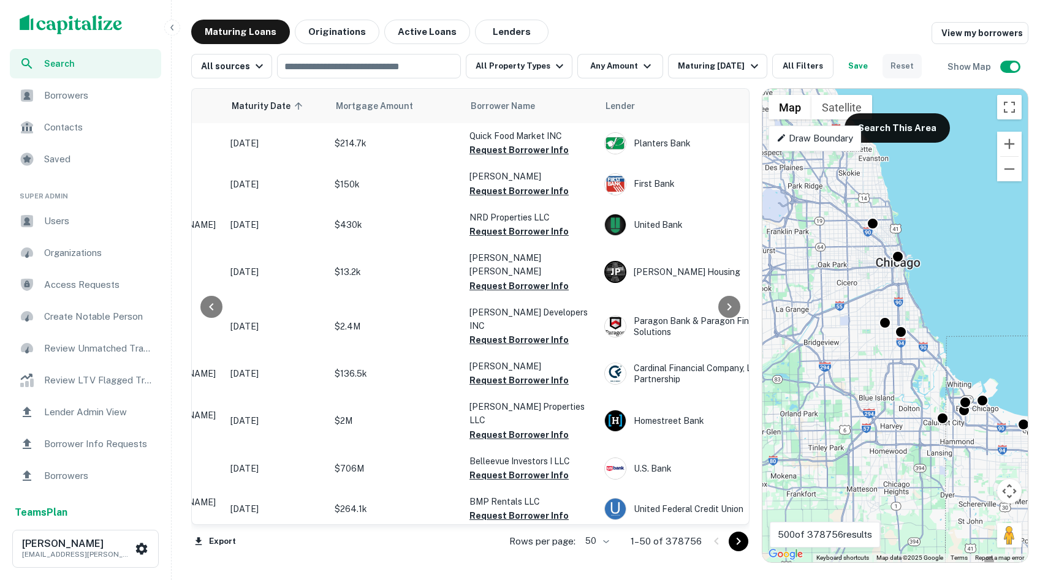
click at [886, 73] on button "Reset" at bounding box center [902, 66] width 39 height 25
click at [897, 125] on button "Search This Area" at bounding box center [897, 127] width 105 height 29
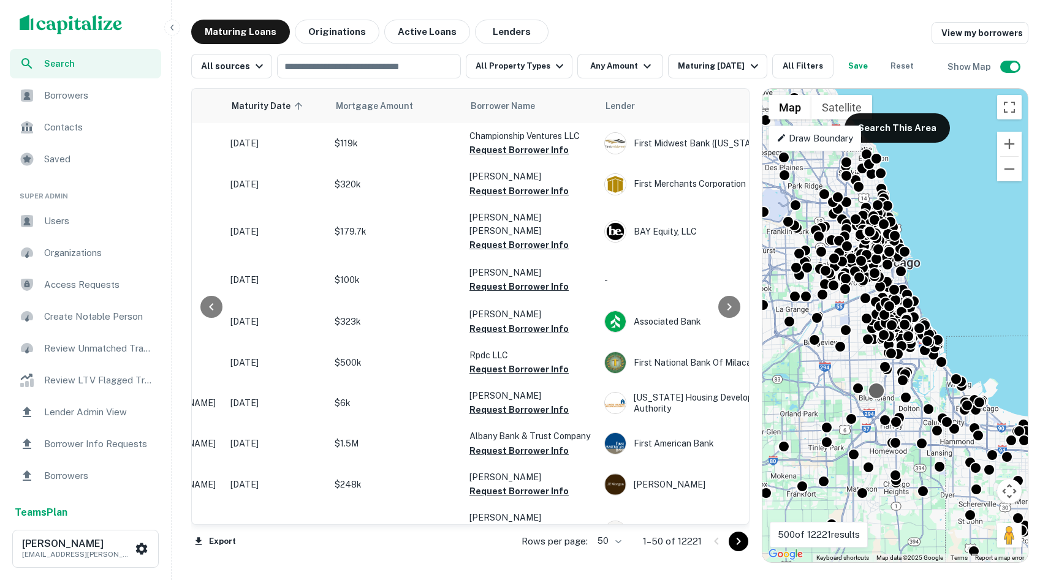
click at [876, 397] on div at bounding box center [877, 391] width 18 height 18
click at [877, 406] on div "To navigate, press the arrow keys. To activate drag with keyboard, press Alt + …" at bounding box center [895, 326] width 265 height 474
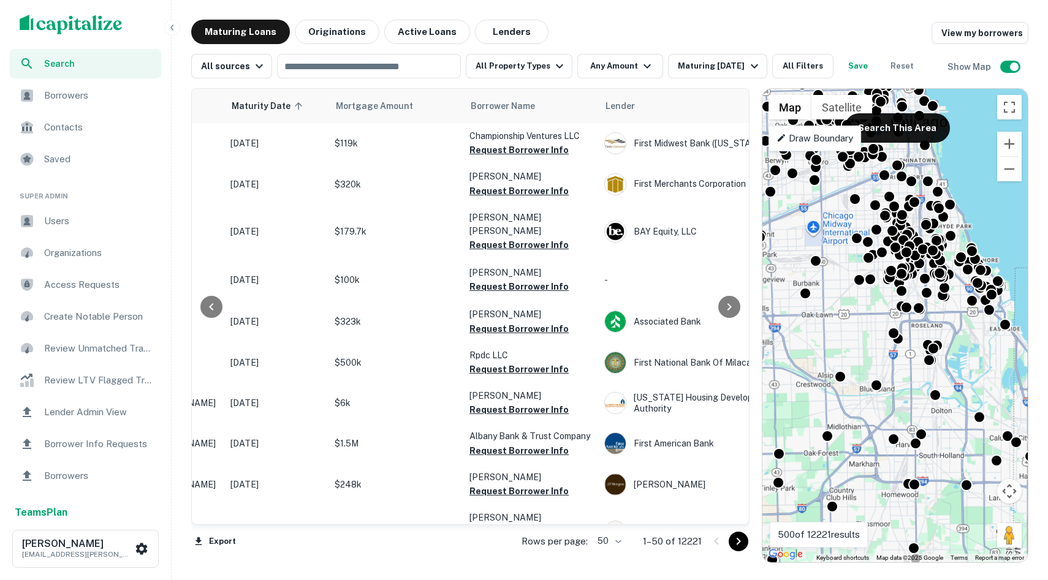
click at [880, 408] on div "To activate drag with keyboard, press Alt + Enter. Once in keyboard drag state,…" at bounding box center [895, 326] width 265 height 474
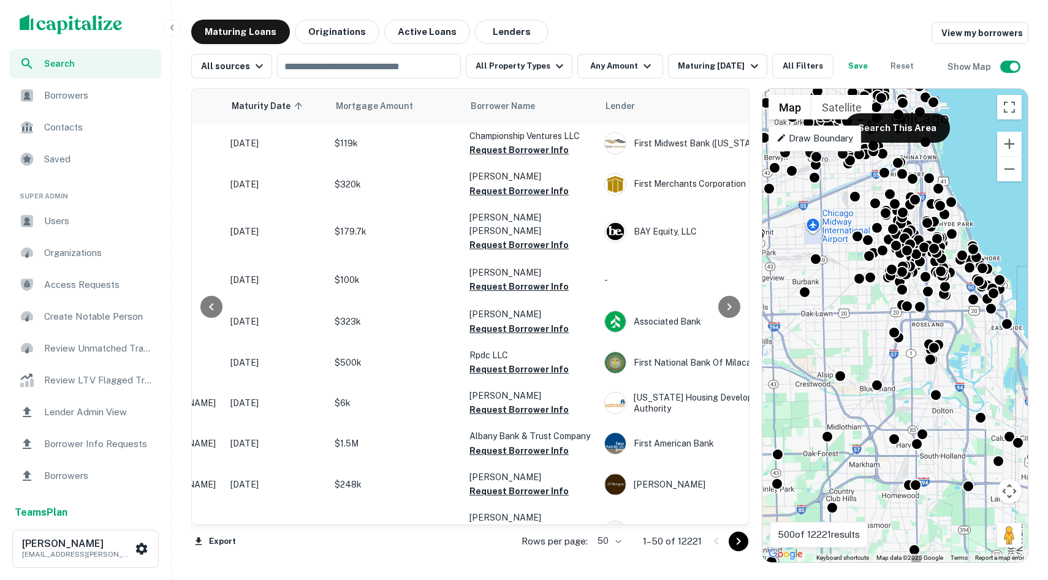
click at [880, 408] on div "To activate drag with keyboard, press Alt + Enter. Once in keyboard drag state,…" at bounding box center [895, 326] width 265 height 474
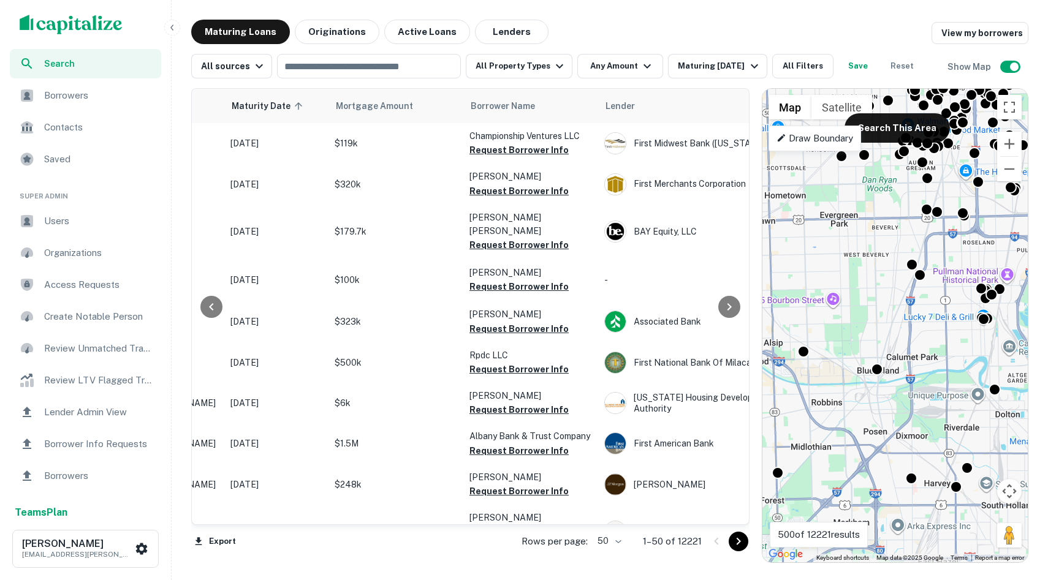
drag, startPoint x: 879, startPoint y: 404, endPoint x: 883, endPoint y: 411, distance: 8.0
click at [883, 411] on div "To activate drag with keyboard, press Alt + Enter. Once in keyboard drag state,…" at bounding box center [895, 326] width 265 height 474
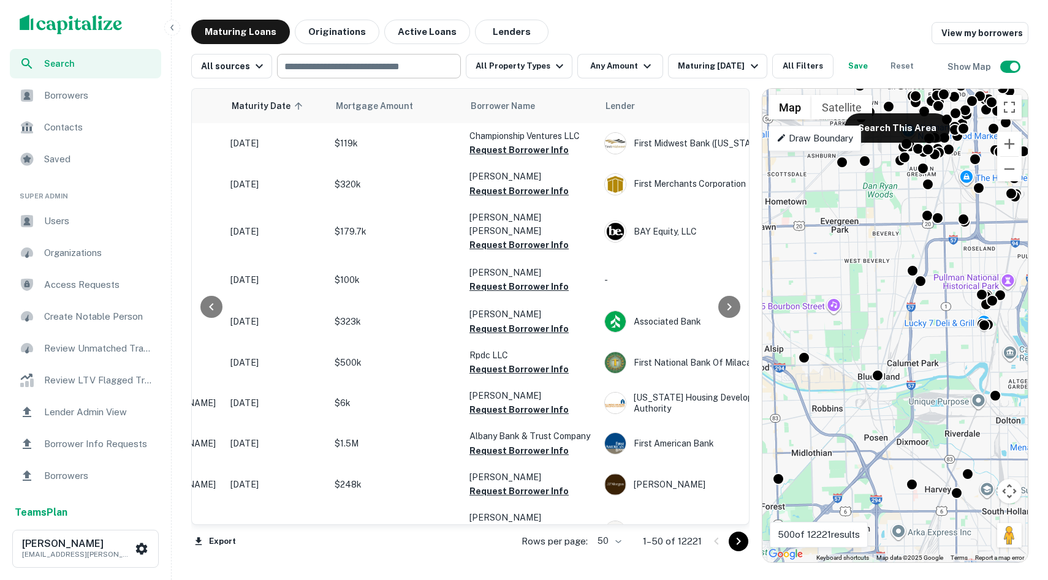
click at [348, 67] on input "text" at bounding box center [368, 66] width 175 height 17
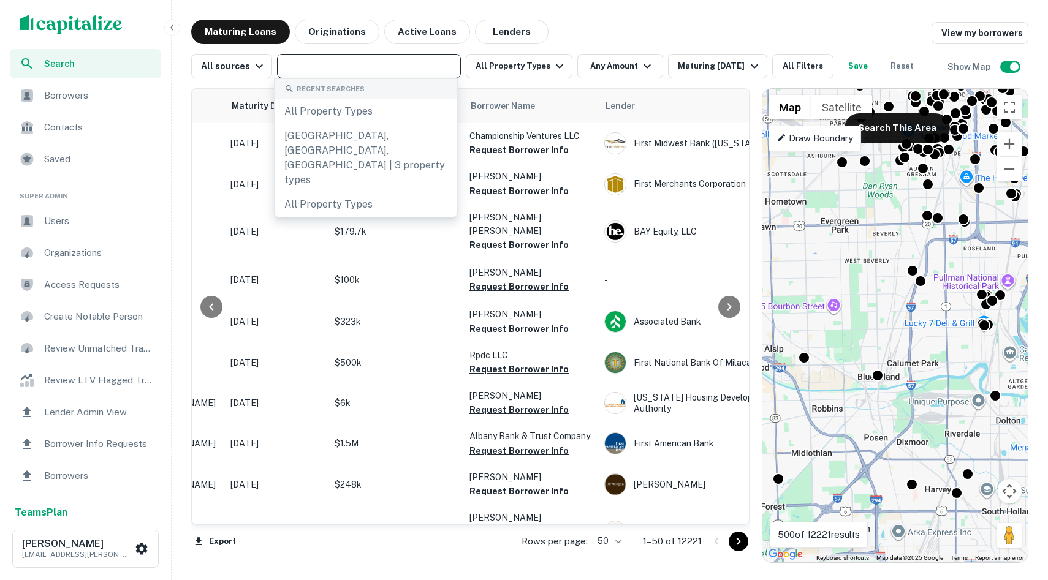
type input "*"
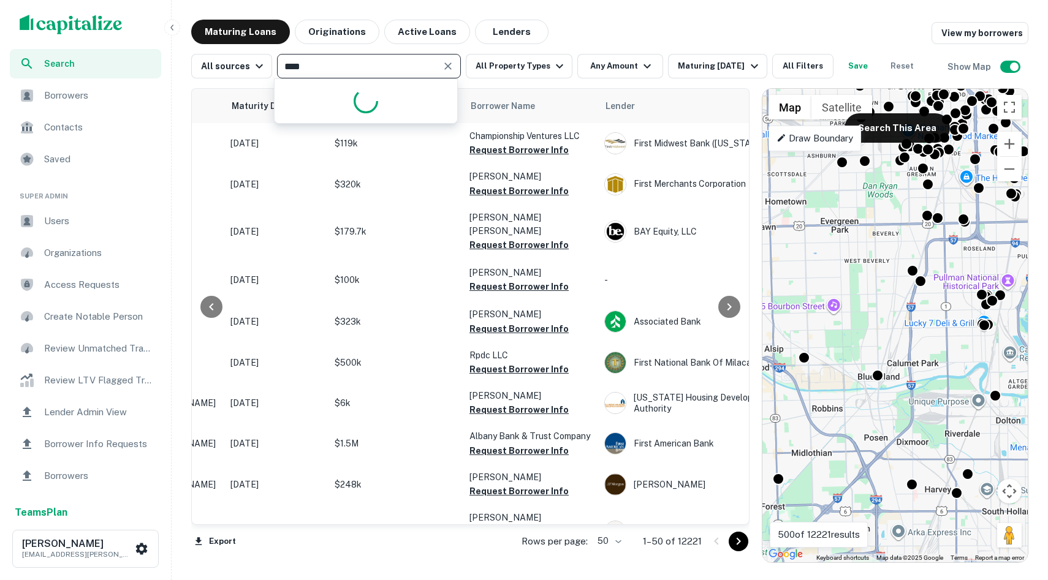
type input "***"
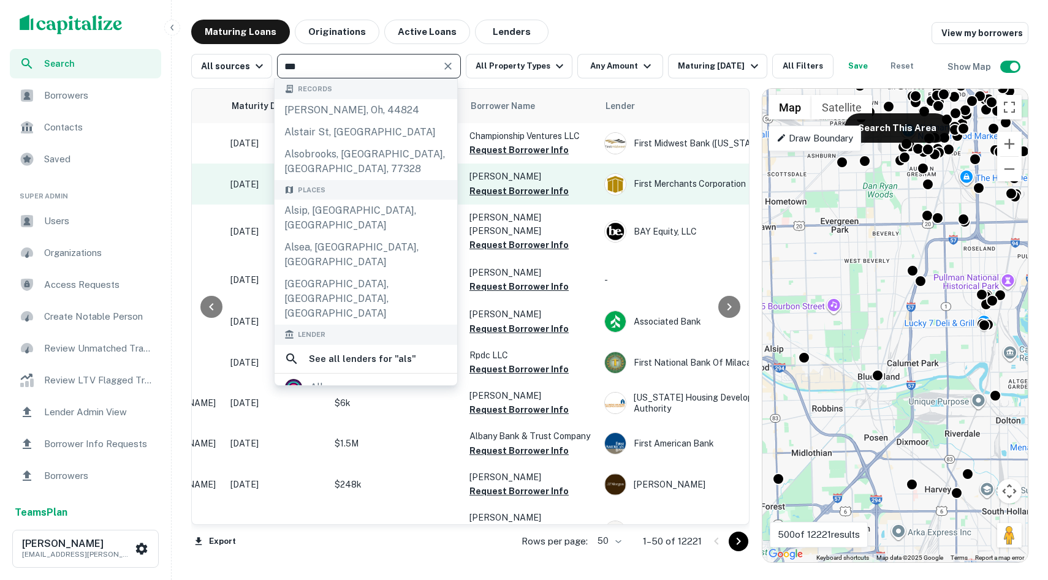
click at [326, 200] on div "Alsip, IL, USA" at bounding box center [366, 218] width 183 height 37
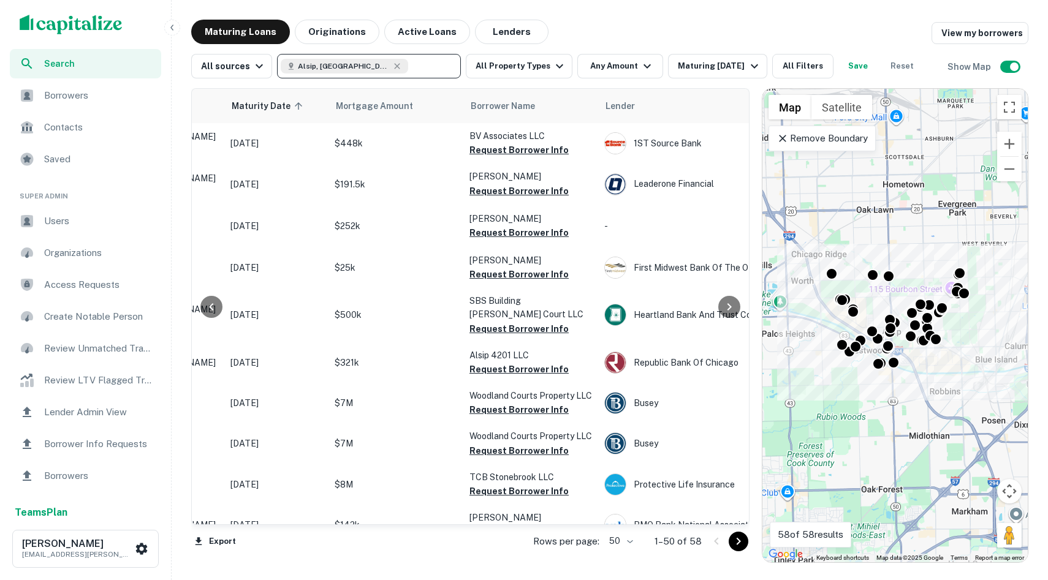
click at [915, 375] on div "To activate drag with keyboard, press Alt + Enter. Once in keyboard drag state,…" at bounding box center [895, 326] width 265 height 474
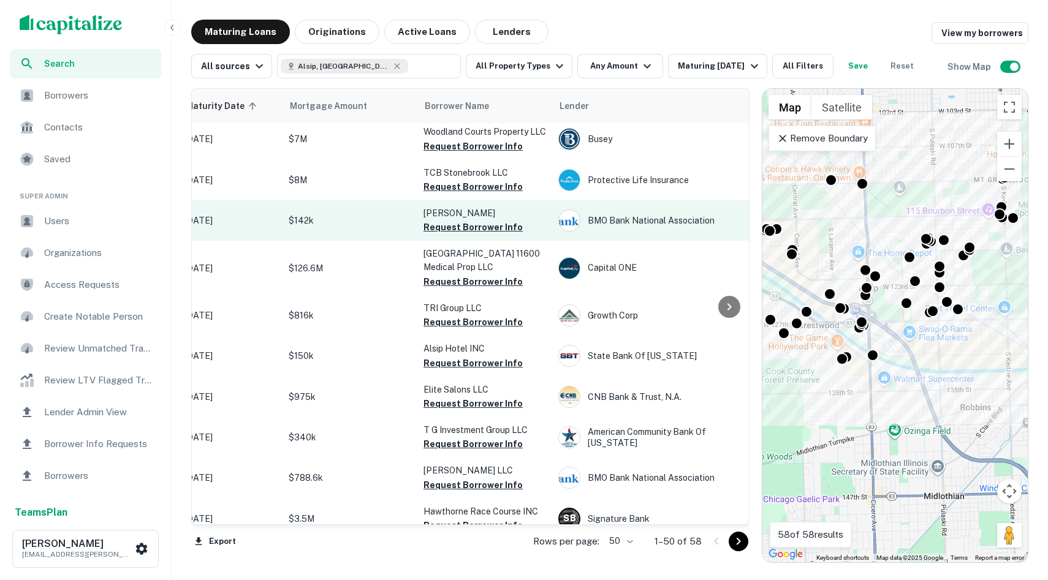
scroll to position [305, 0]
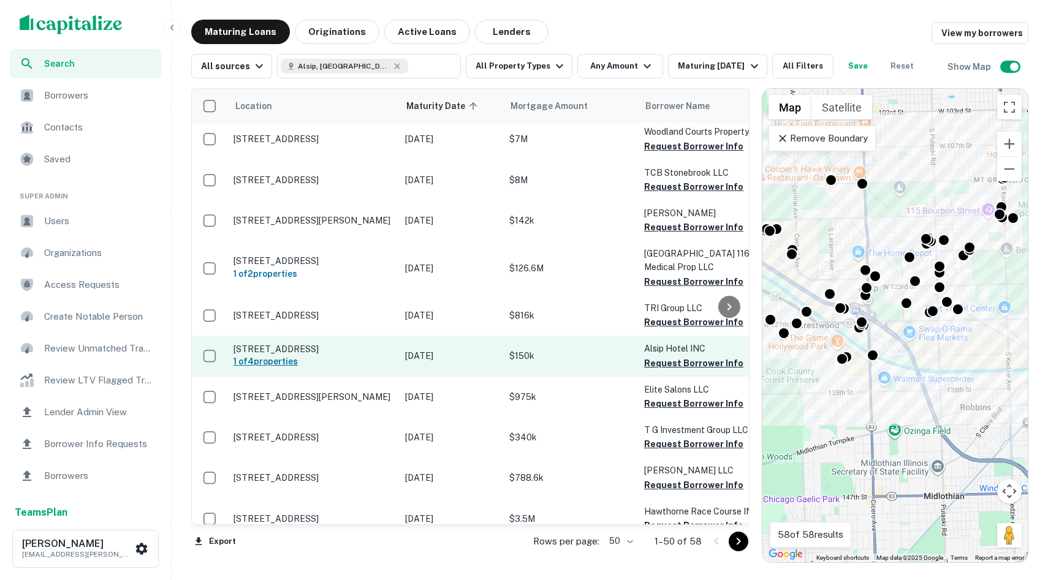
click at [326, 368] on h6 "1 of 4 properties" at bounding box center [313, 361] width 159 height 13
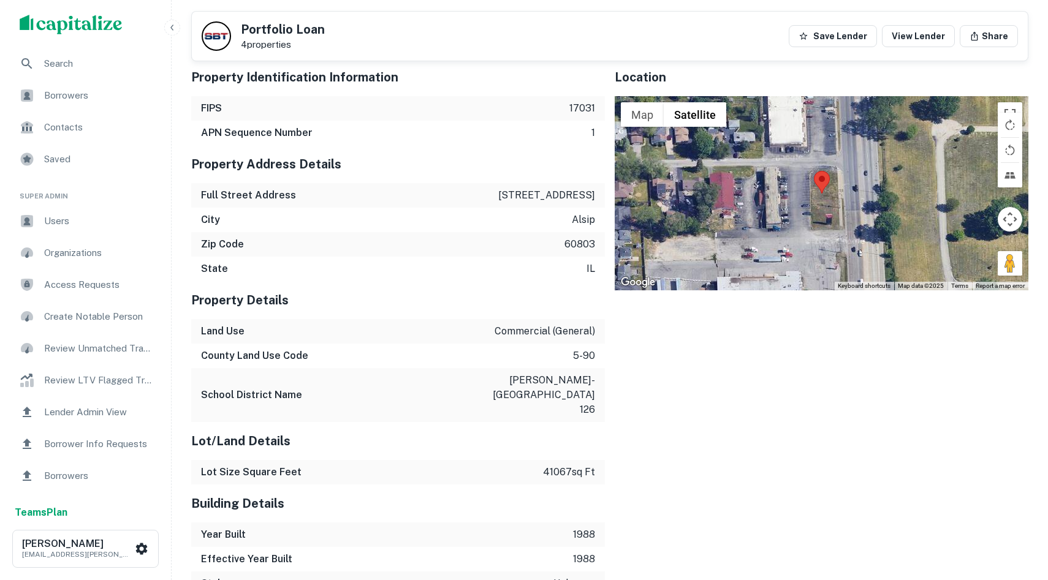
scroll to position [1127, 0]
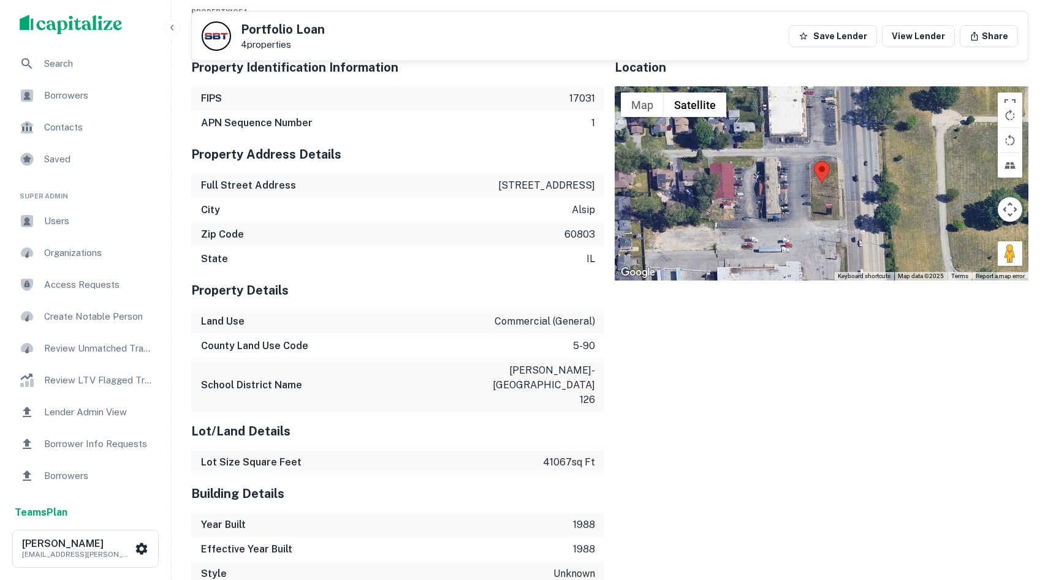
drag, startPoint x: 602, startPoint y: 387, endPoint x: 488, endPoint y: 349, distance: 120.4
click at [488, 359] on div "School District Name alsip-hazelgreen-oaklawn school district 126" at bounding box center [398, 386] width 414 height 54
click at [666, 383] on div "Location ← Move left → Move right ↑ Move up ↓ Move down + Zoom in - Zoom out Ho…" at bounding box center [817, 381] width 424 height 684
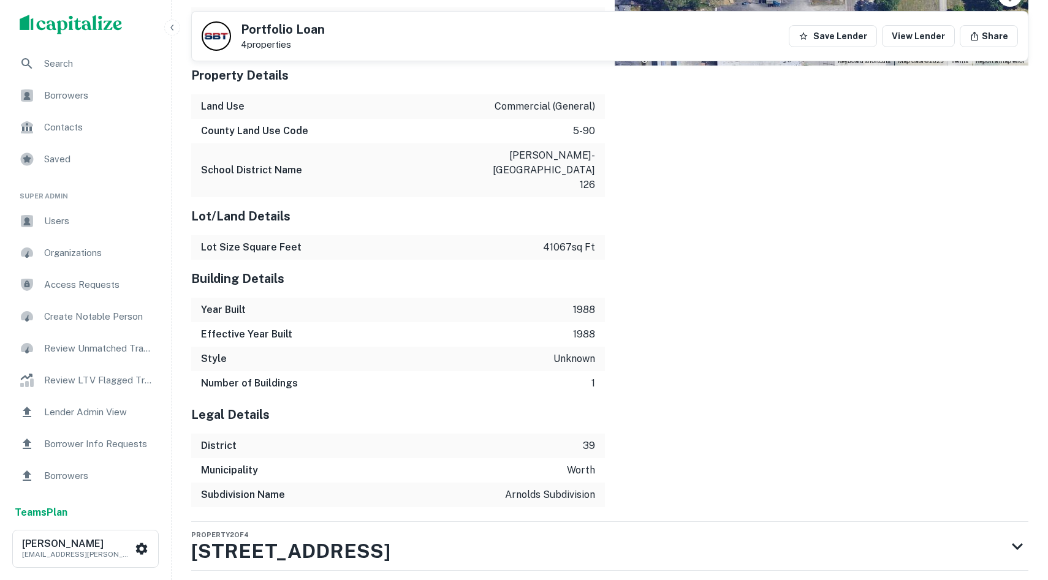
scroll to position [1481, 0]
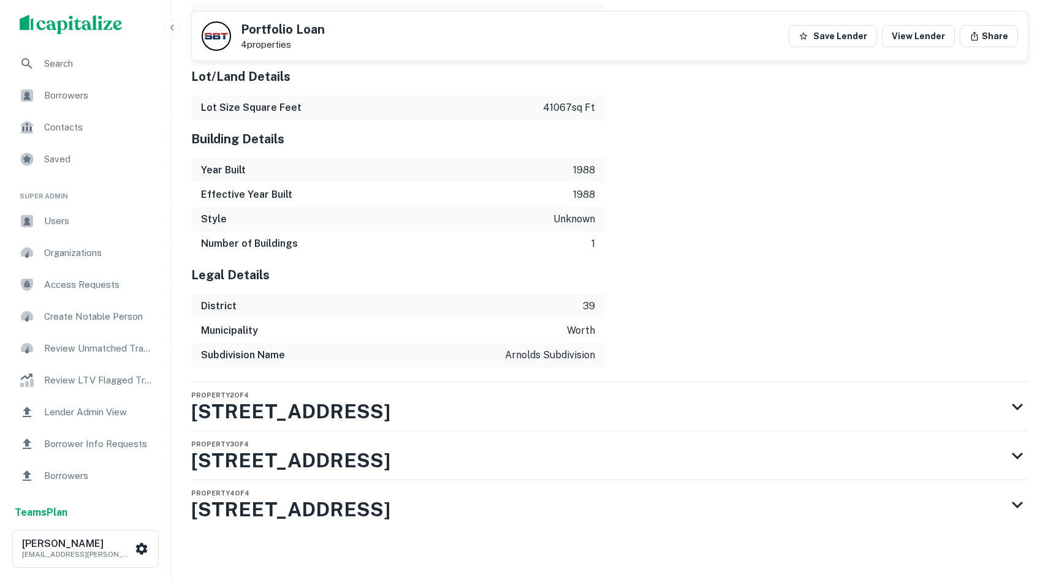
click at [664, 383] on div "Property 2 of 4 12340 S Cicero Ave" at bounding box center [598, 406] width 815 height 49
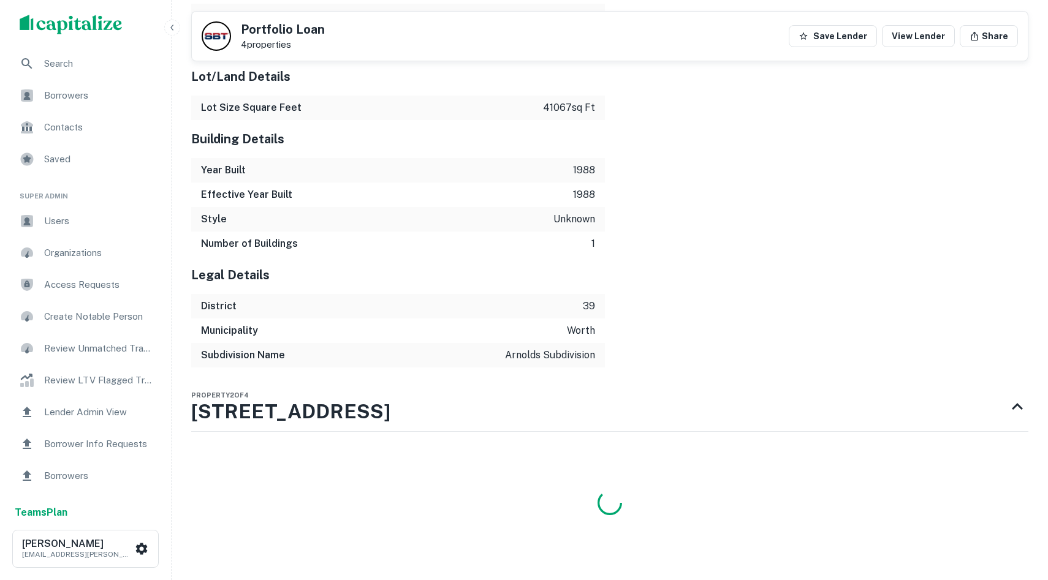
click at [664, 383] on div "Property 2 of 4 12340 S Cicero Ave" at bounding box center [598, 406] width 815 height 49
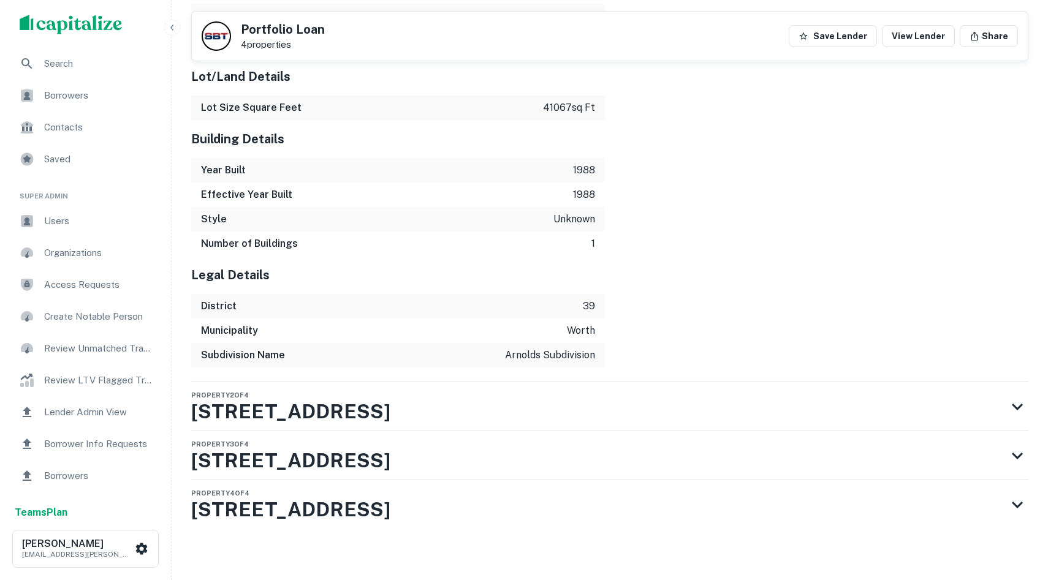
scroll to position [1485, 0]
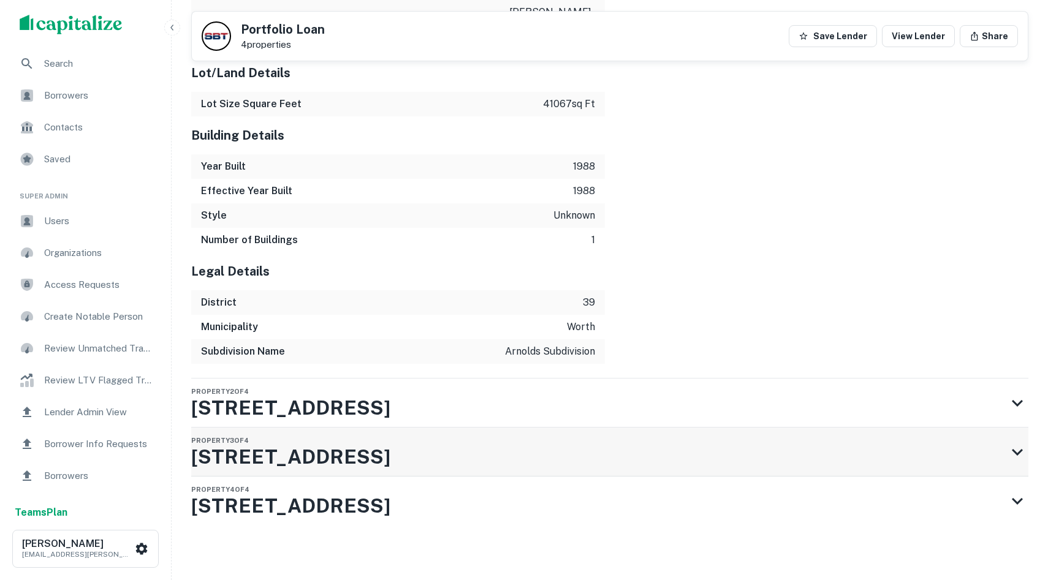
click at [600, 433] on div "Property 3 of 4 12340 S Cicero Ave" at bounding box center [598, 452] width 815 height 49
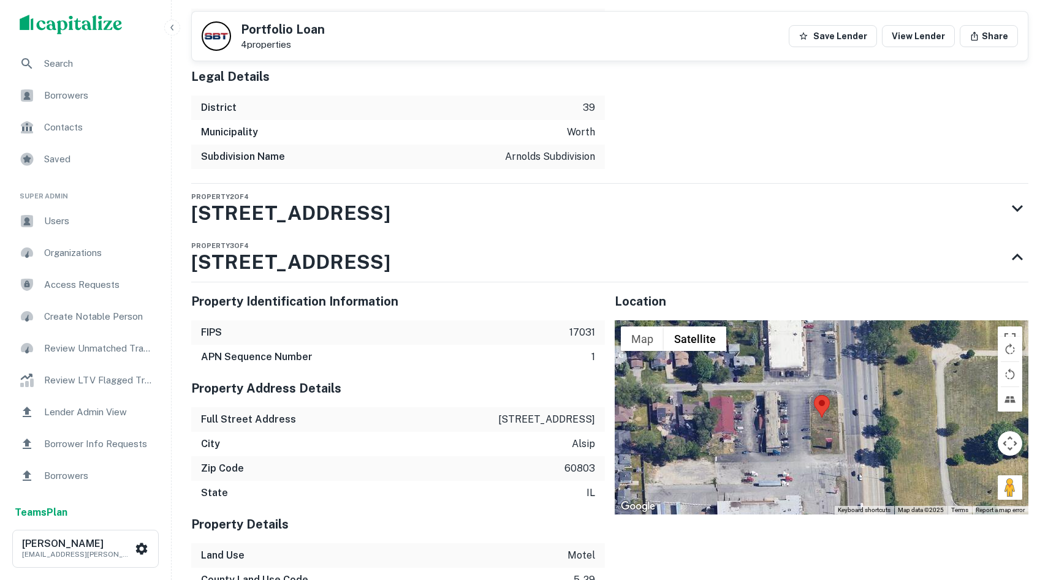
scroll to position [1711, 0]
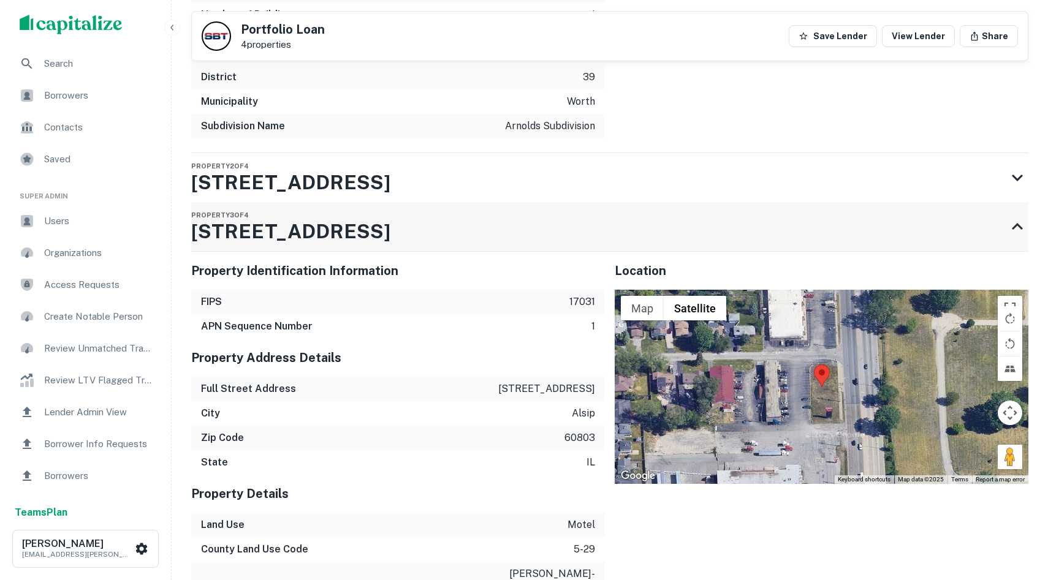
click at [599, 202] on div "Property 3 of 4 12340 S Cicero Ave" at bounding box center [598, 226] width 815 height 49
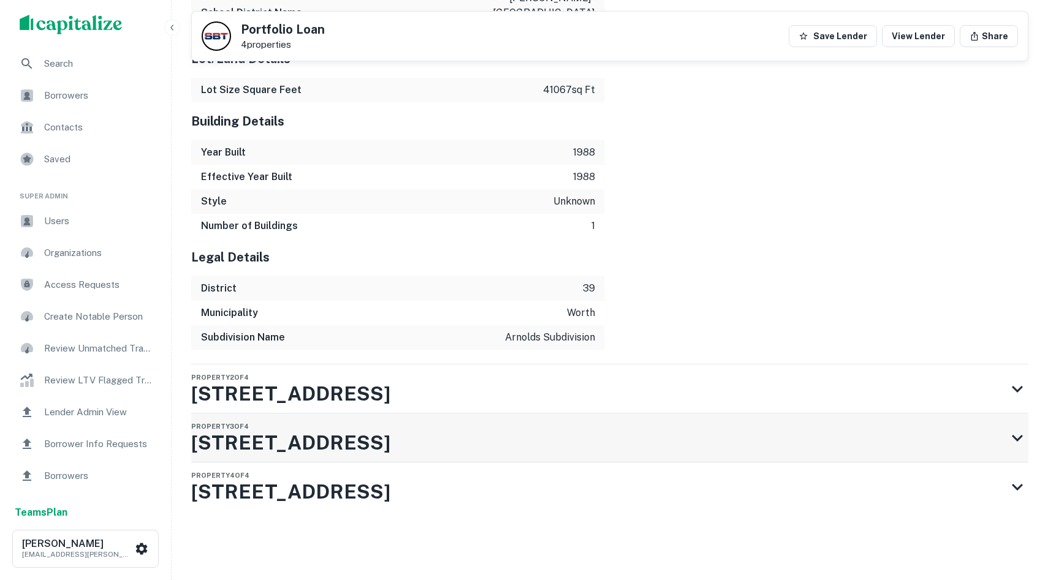
scroll to position [1485, 0]
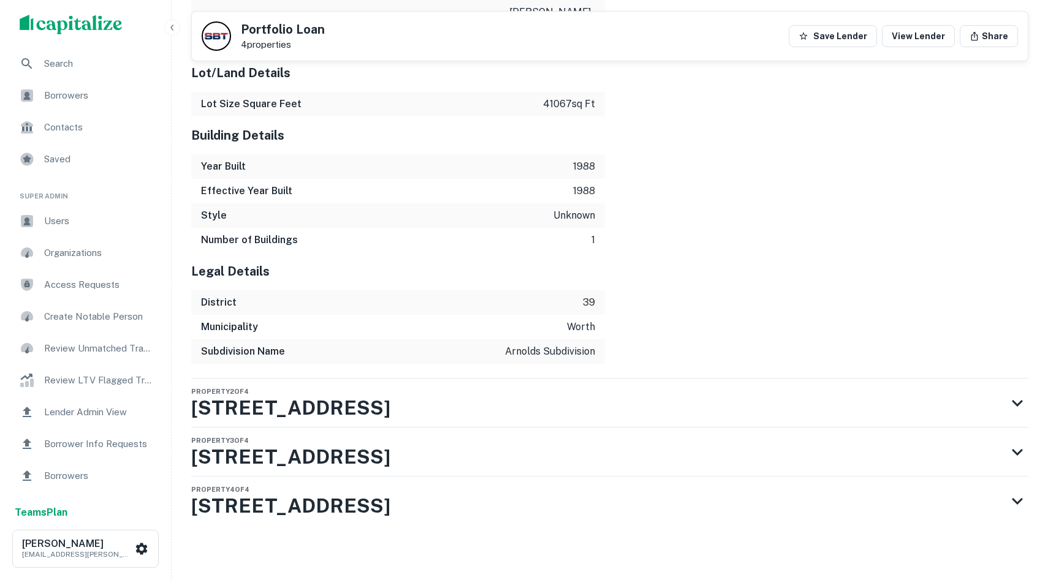
click at [569, 346] on div "Subdivision Name arnolds subdivision" at bounding box center [398, 352] width 414 height 25
click at [592, 379] on div "Property 2 of 4 12340 S Cicero Ave" at bounding box center [598, 403] width 815 height 49
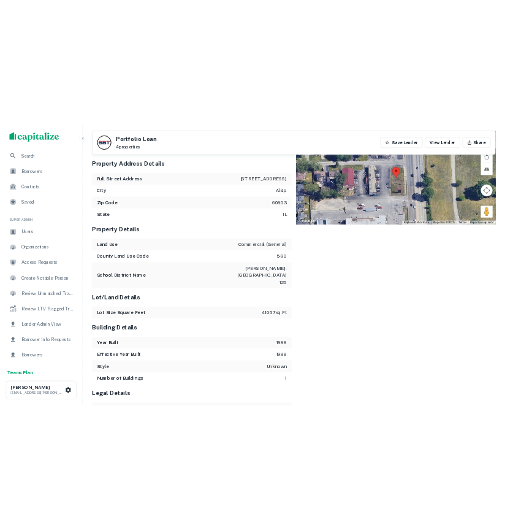
scroll to position [897, 0]
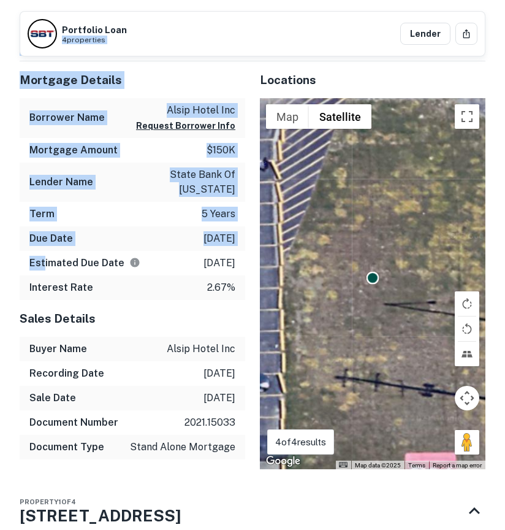
drag, startPoint x: 59, startPoint y: 36, endPoint x: 40, endPoint y: 343, distance: 308.3
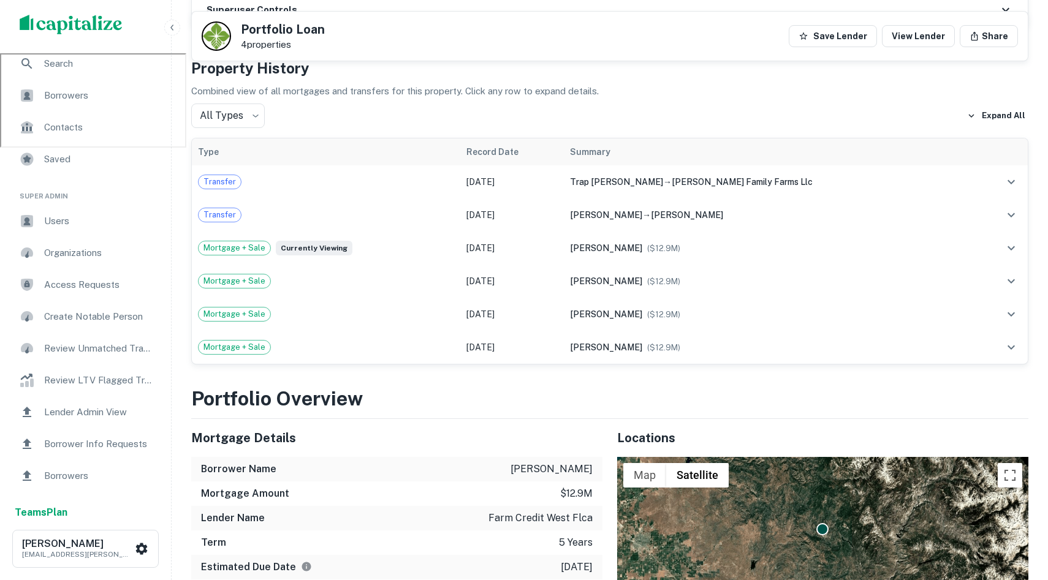
scroll to position [542, 0]
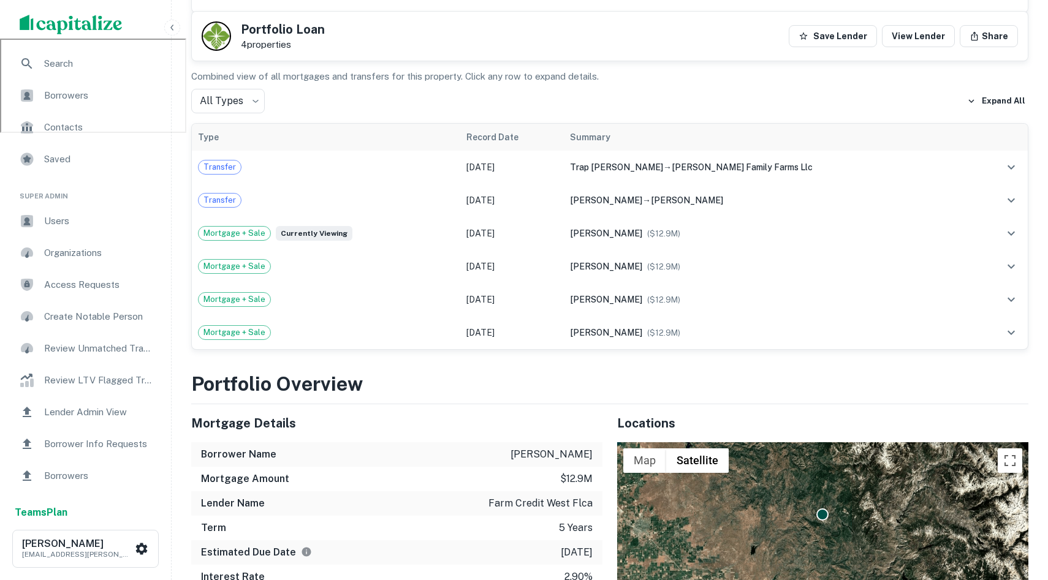
click at [770, 65] on div "Property History Combined view of all mortgages and transfers for this property…" at bounding box center [609, 196] width 837 height 308
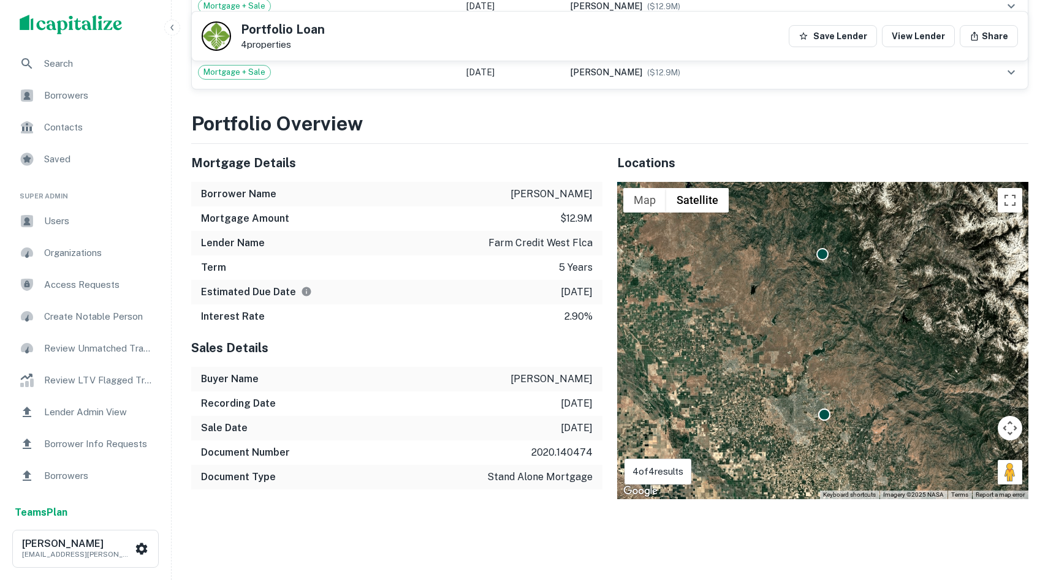
scroll to position [810, 0]
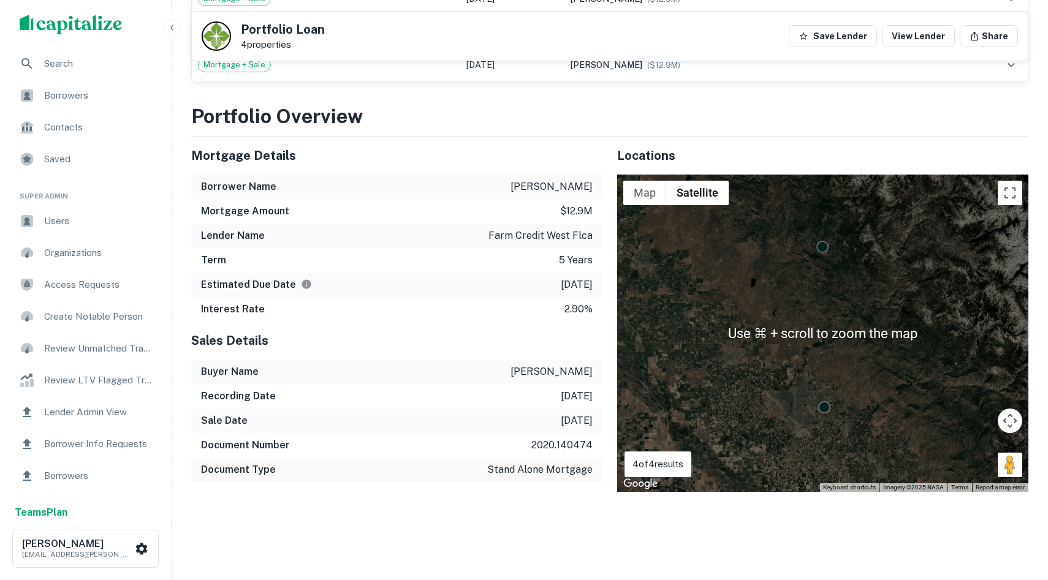
click at [810, 346] on div "To activate drag with keyboard, press Alt + Enter. Once in keyboard drag state,…" at bounding box center [822, 334] width 411 height 318
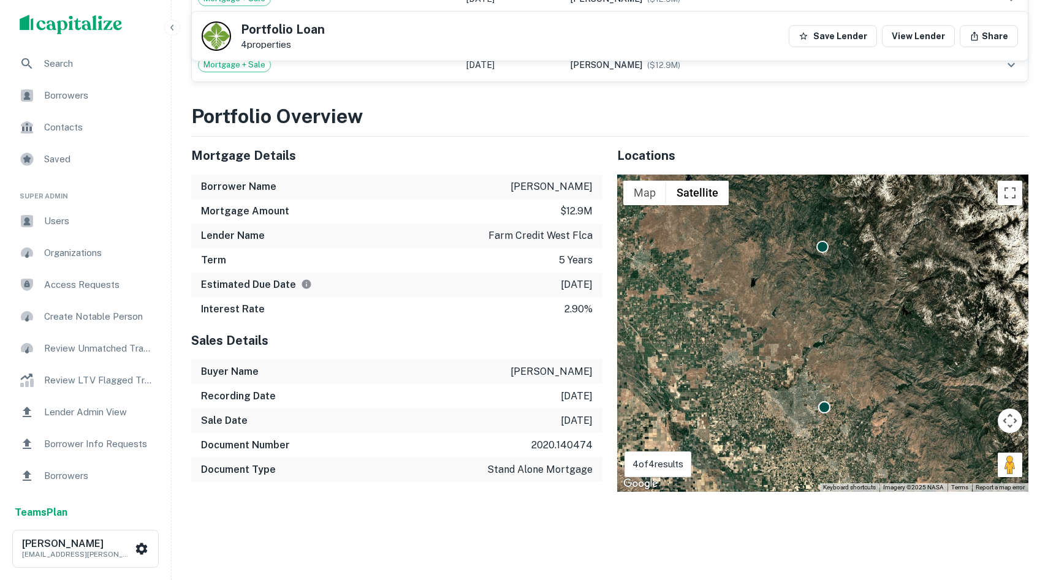
click at [66, 125] on span "Contacts" at bounding box center [99, 127] width 110 height 15
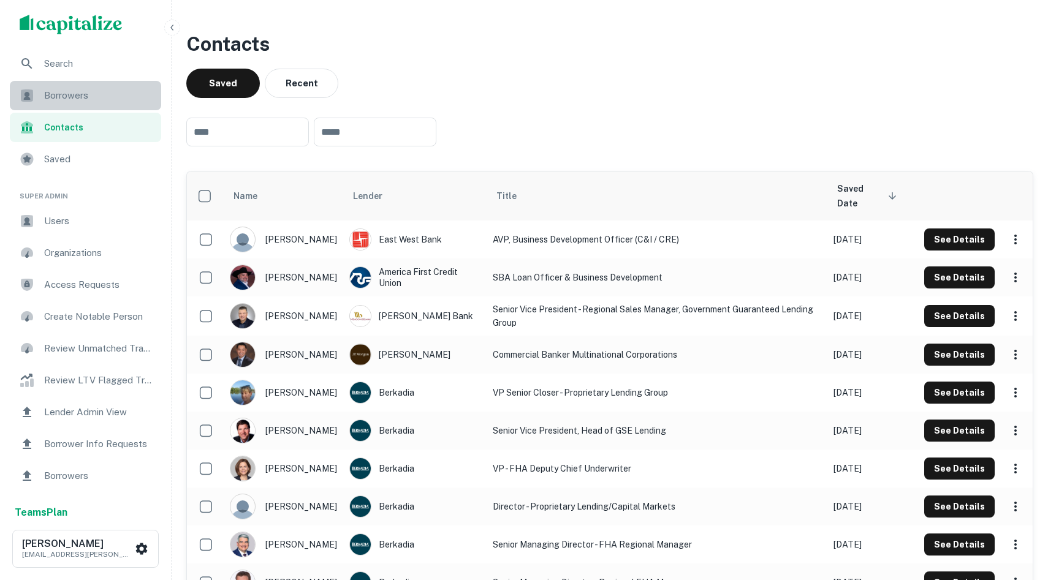
click at [97, 94] on span "Borrowers" at bounding box center [99, 95] width 110 height 15
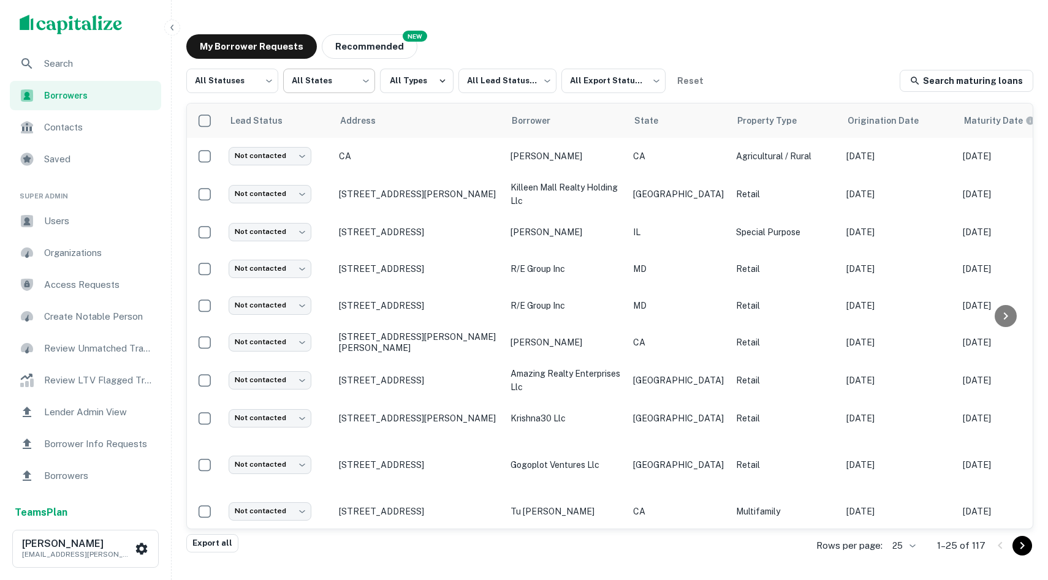
click at [302, 78] on body "Search Borrowers Contacts Saved Super Admin Users Organizations Access Requests…" at bounding box center [524, 290] width 1048 height 580
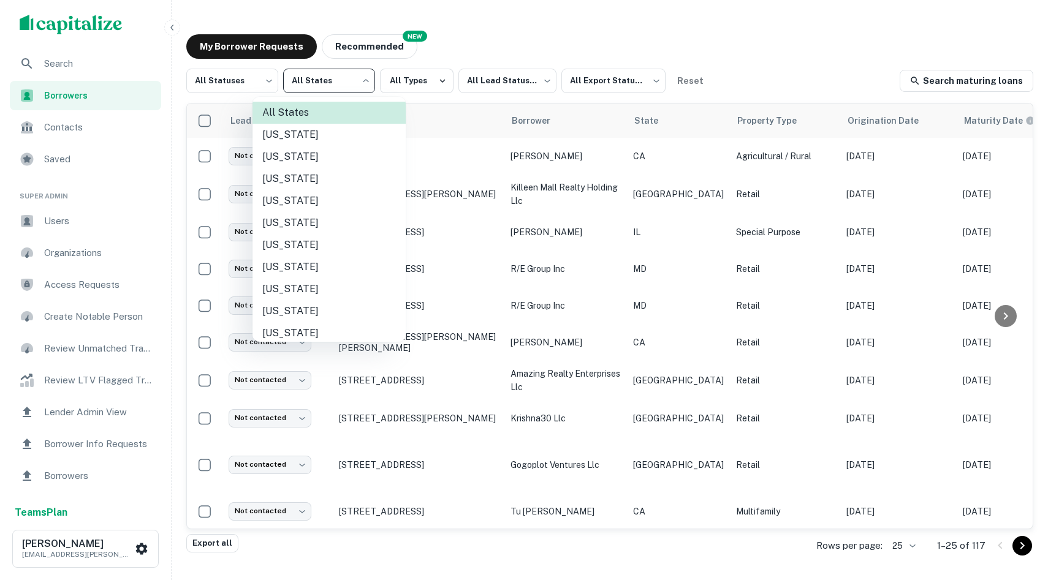
click at [294, 143] on li "[US_STATE]" at bounding box center [329, 135] width 153 height 22
type input "**"
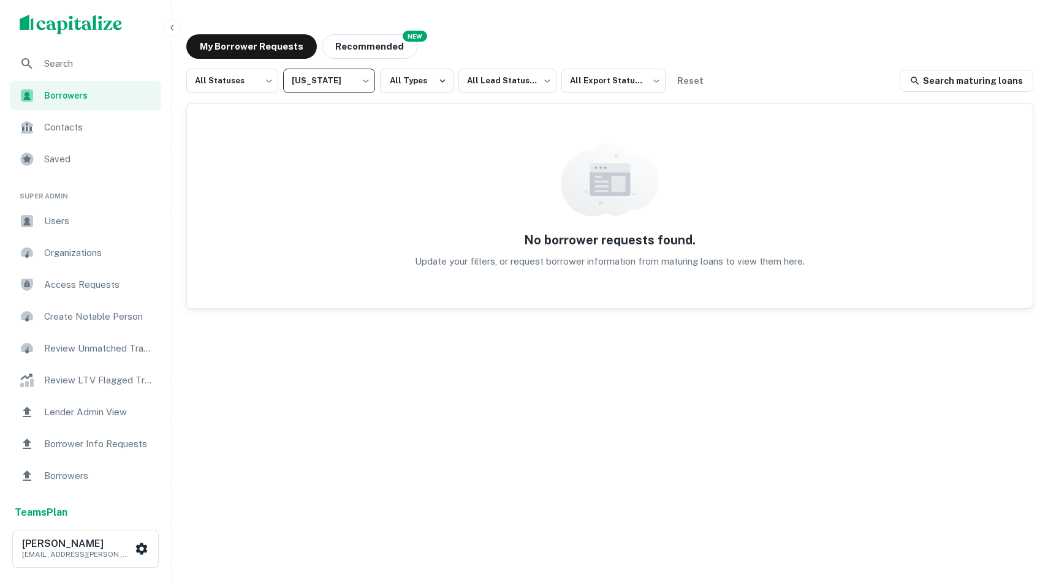
click at [322, 80] on body "Search Borrowers Contacts Saved Super Admin Users Organizations Access Requests…" at bounding box center [524, 290] width 1048 height 580
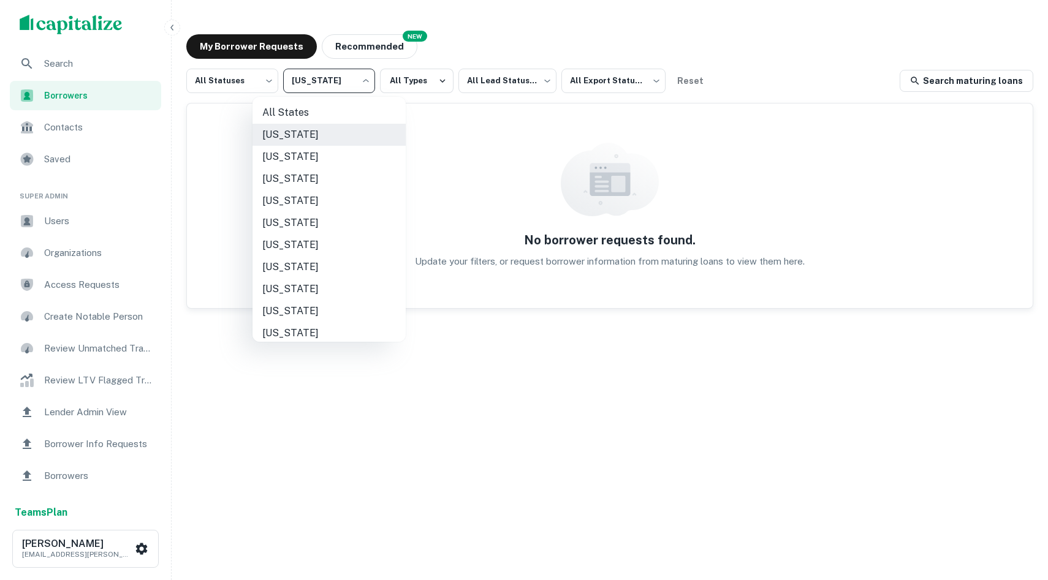
click at [250, 82] on div at bounding box center [524, 290] width 1048 height 580
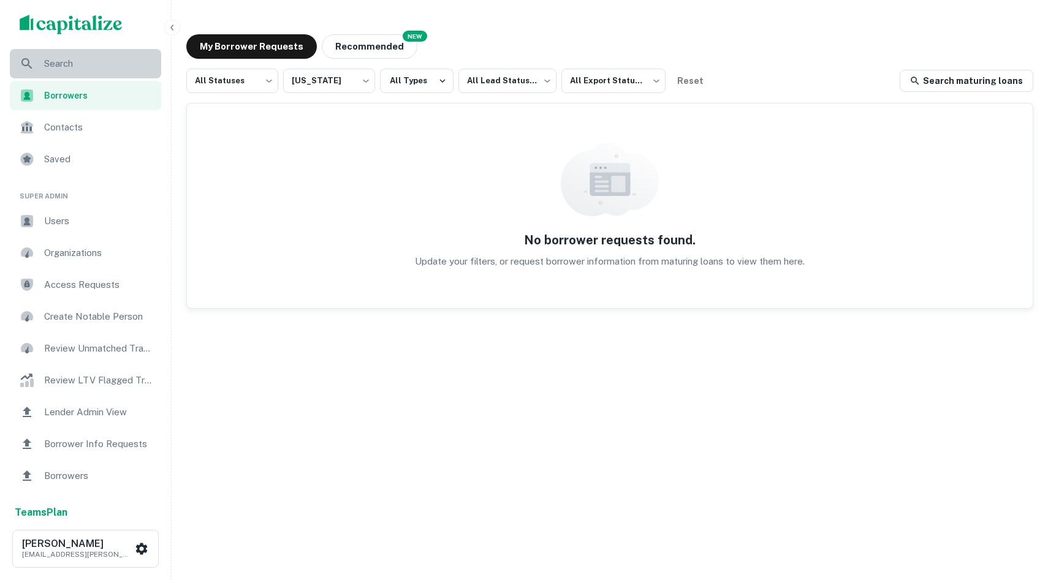
click at [112, 54] on div "Search" at bounding box center [85, 63] width 151 height 29
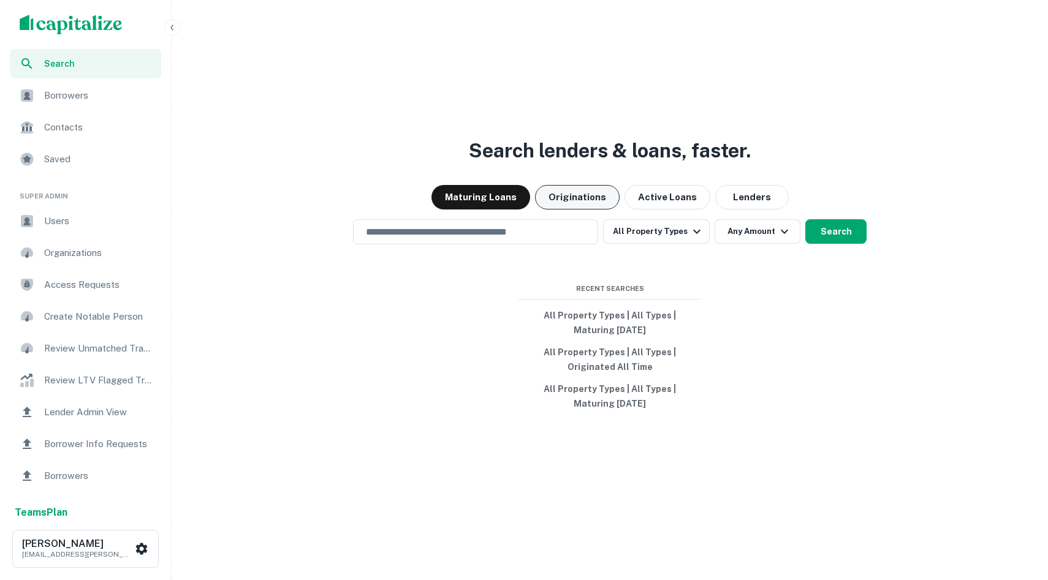
click at [588, 196] on button "Originations" at bounding box center [577, 197] width 85 height 25
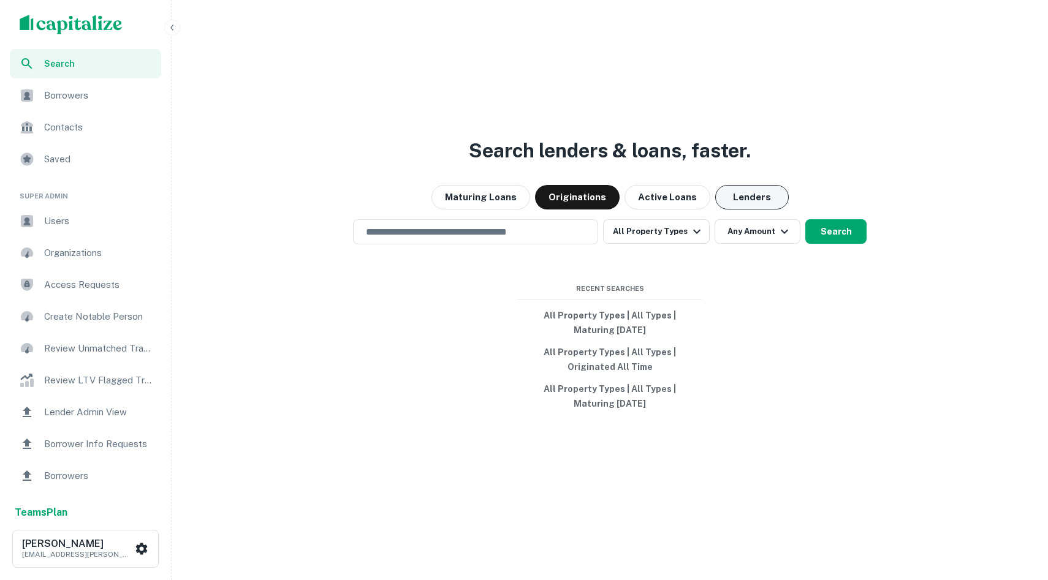
click at [764, 200] on button "Lenders" at bounding box center [752, 197] width 74 height 25
click at [501, 230] on input "text" at bounding box center [476, 232] width 234 height 14
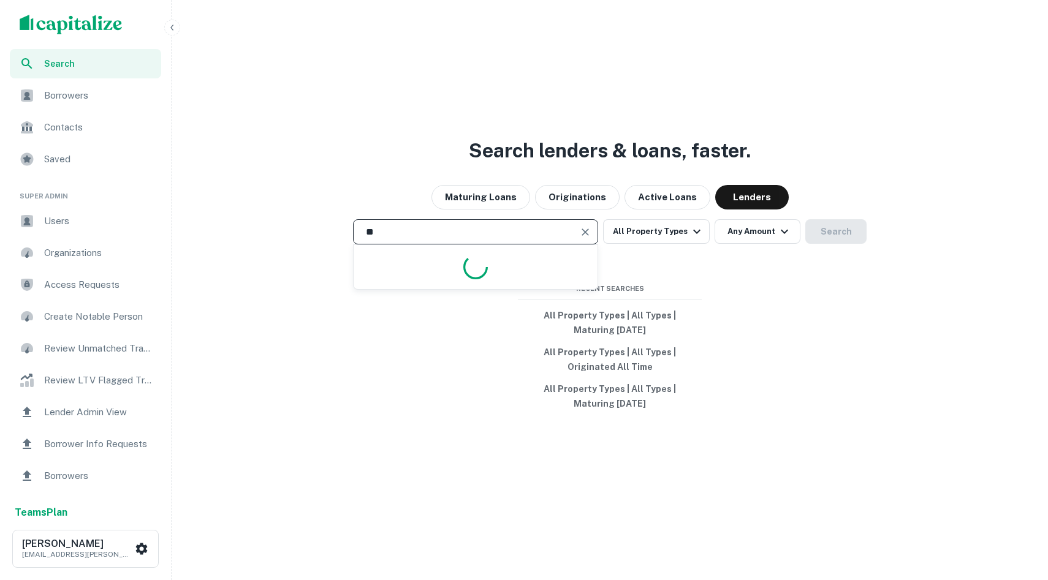
type input "*"
click at [446, 226] on input "text" at bounding box center [476, 232] width 234 height 14
click at [522, 258] on div at bounding box center [475, 275] width 245 height 61
click at [444, 302] on div at bounding box center [475, 275] width 245 height 61
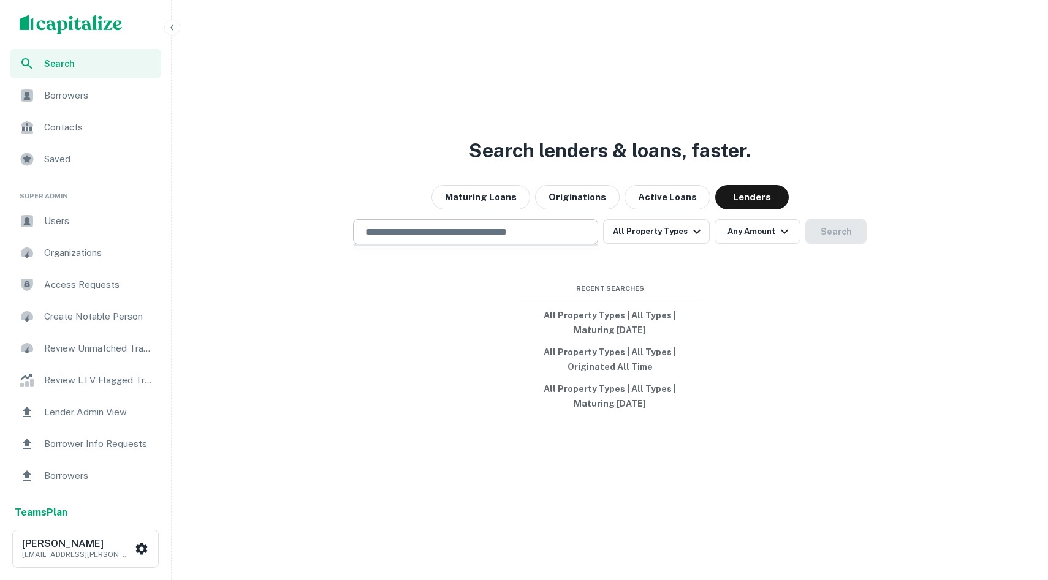
click at [470, 234] on input "text" at bounding box center [476, 232] width 234 height 14
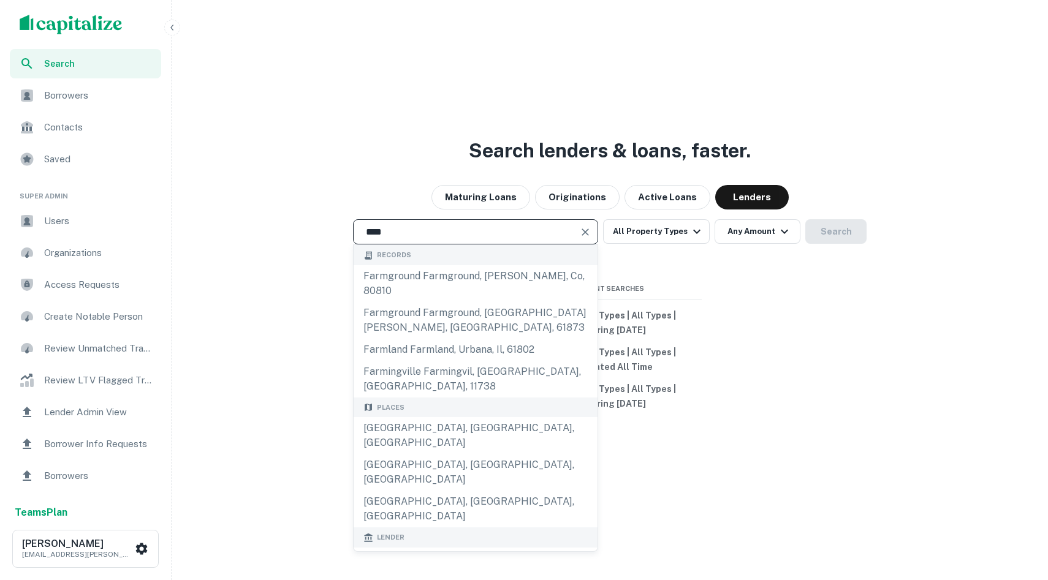
scroll to position [184, 0]
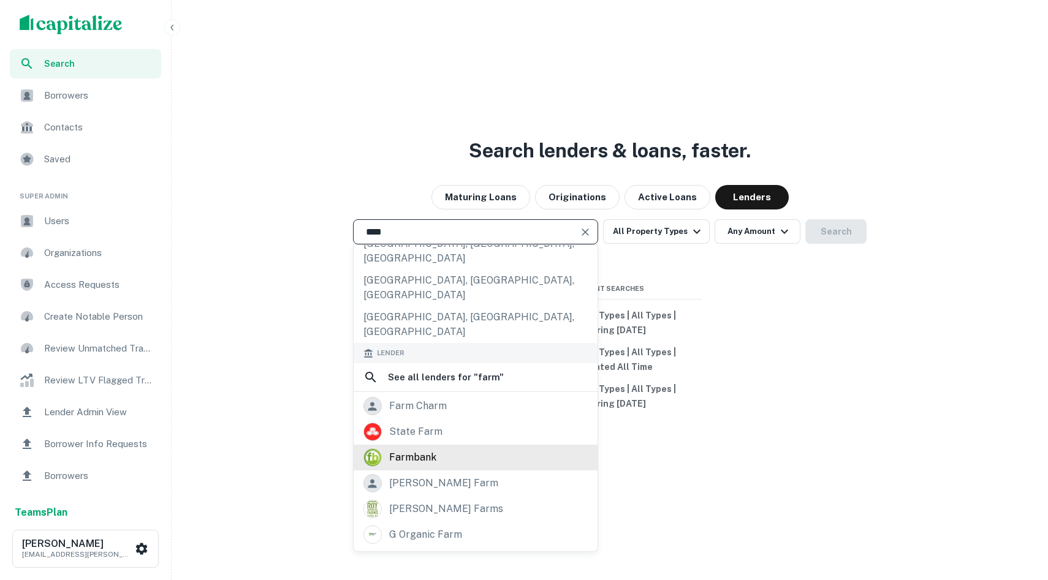
type input "****"
click at [440, 449] on div "farmbank" at bounding box center [475, 458] width 224 height 18
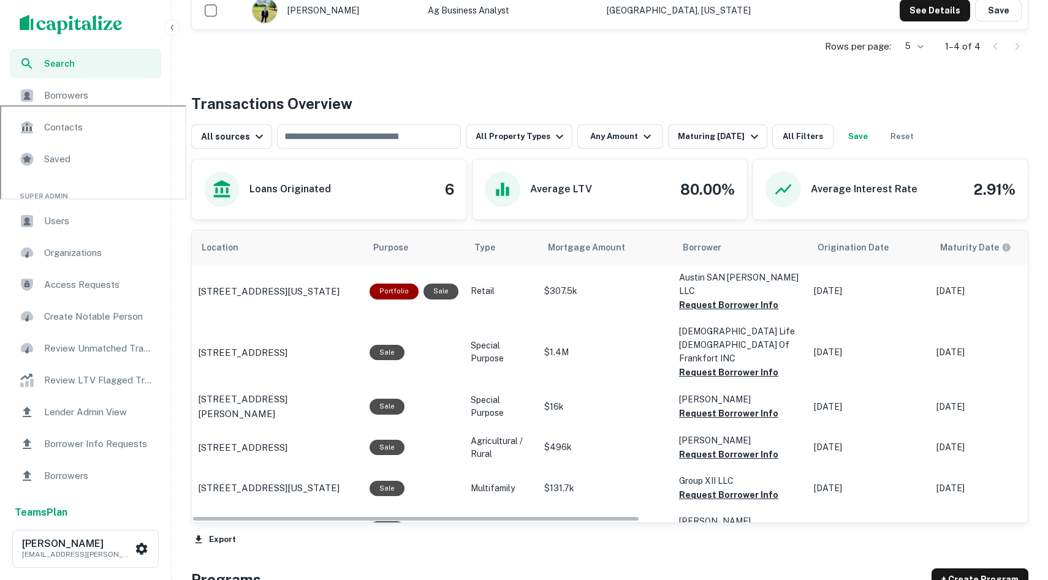
scroll to position [490, 0]
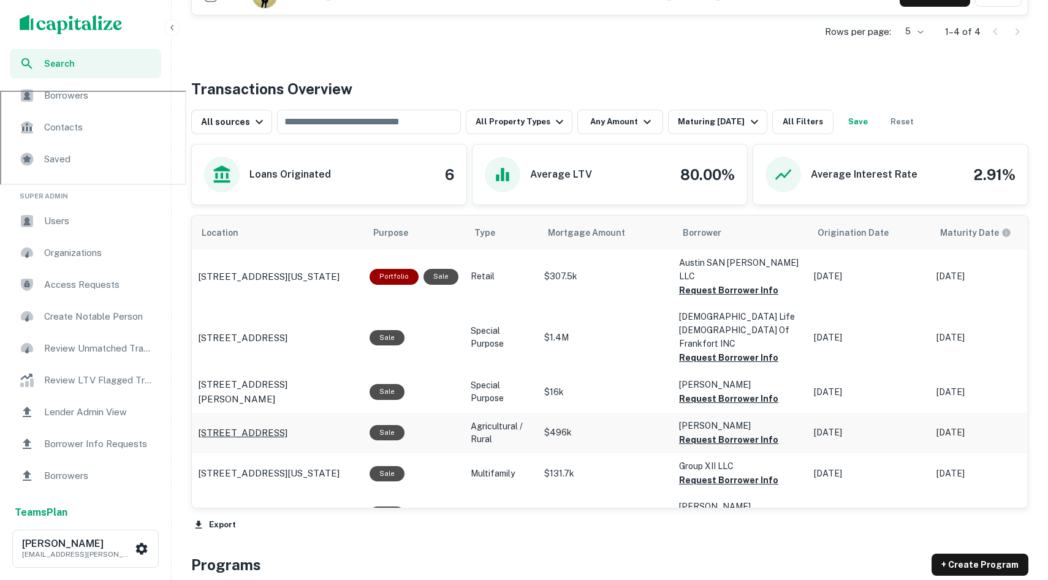
click at [251, 413] on td "400 South St Lafayette, IN47901" at bounding box center [278, 433] width 172 height 40
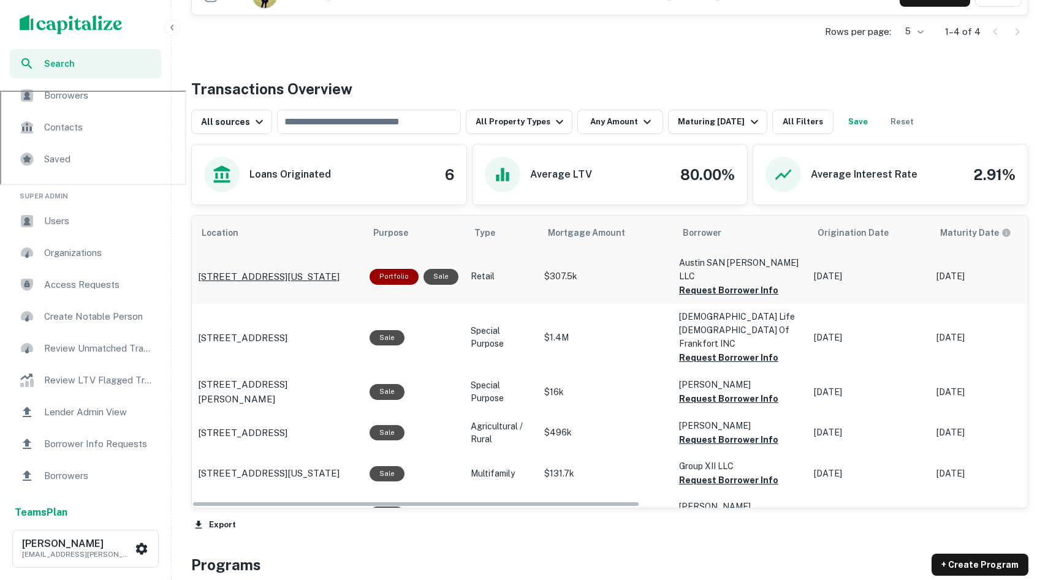
click at [290, 270] on p "9462 E Washington St Indianapolis, IN46229" at bounding box center [269, 277] width 142 height 15
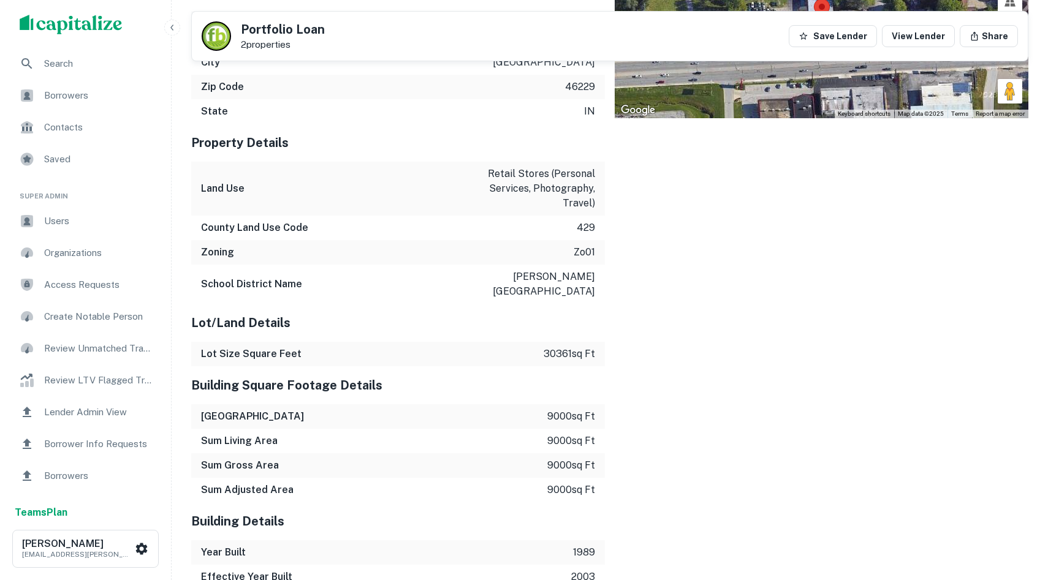
scroll to position [1735, 0]
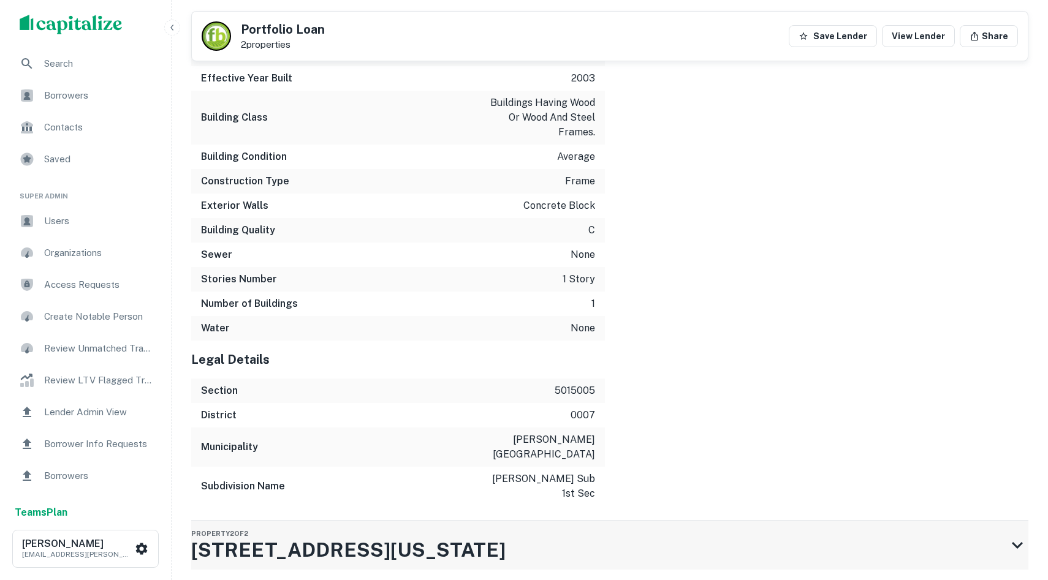
click at [525, 521] on div "Property 2 of 2 [STREET_ADDRESS][US_STATE]" at bounding box center [598, 545] width 815 height 49
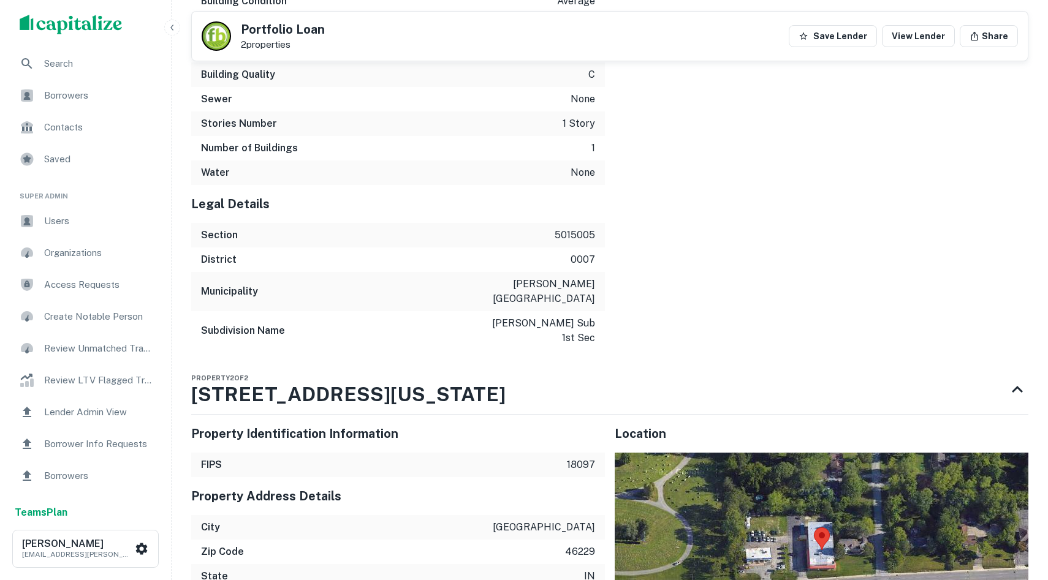
scroll to position [1982, 0]
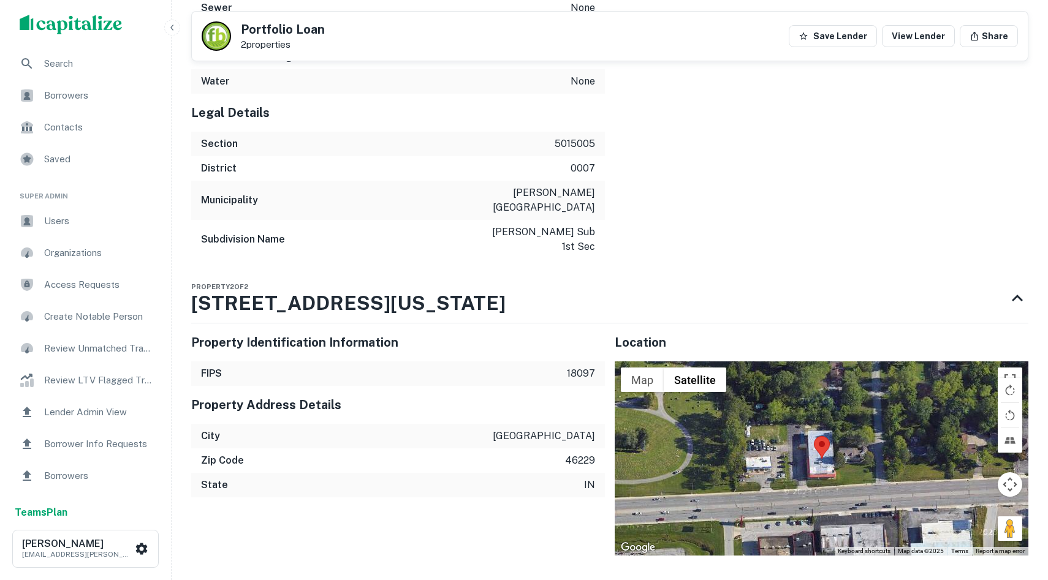
click at [121, 45] on div "scrollable content" at bounding box center [85, 24] width 171 height 49
click at [121, 61] on span "Search" at bounding box center [99, 63] width 110 height 15
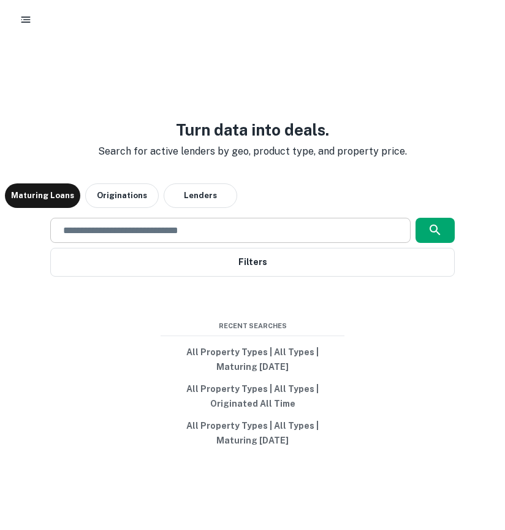
click at [131, 218] on div "​" at bounding box center [230, 230] width 360 height 25
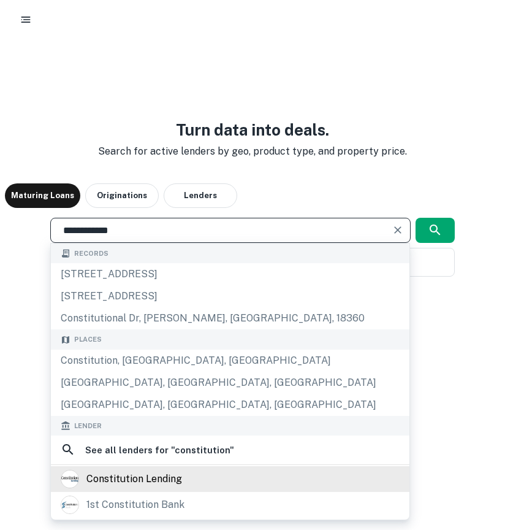
type input "**********"
click at [108, 483] on div "constitution lending" at bounding box center [134, 479] width 96 height 18
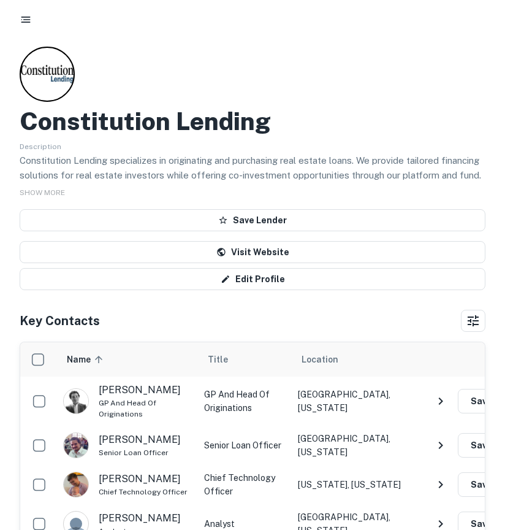
click at [26, 23] on icon "button" at bounding box center [26, 19] width 12 height 12
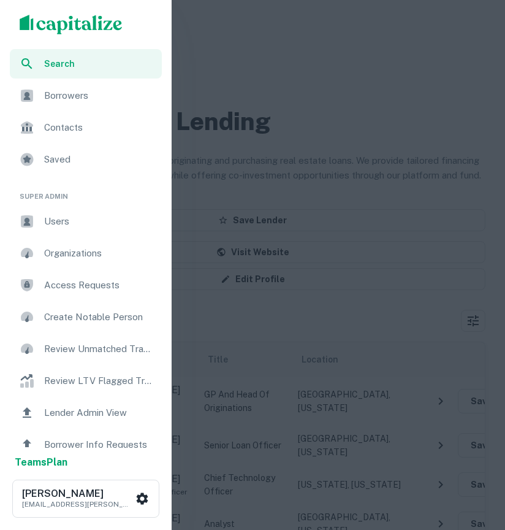
click at [34, 96] on span "scrollable content" at bounding box center [27, 95] width 15 height 15
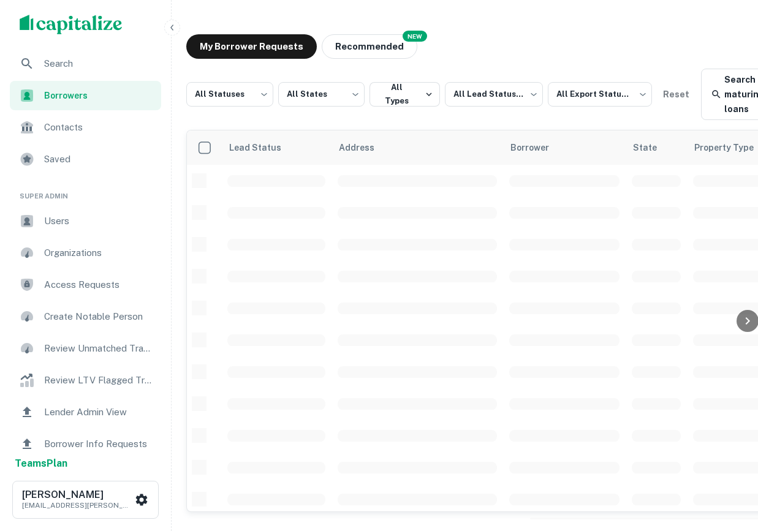
click at [81, 69] on span "Search" at bounding box center [99, 63] width 110 height 15
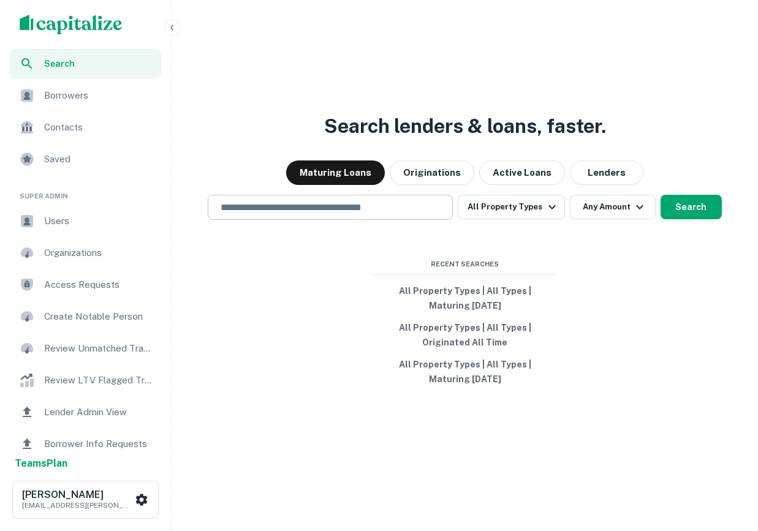
click at [272, 207] on input "text" at bounding box center [330, 207] width 234 height 14
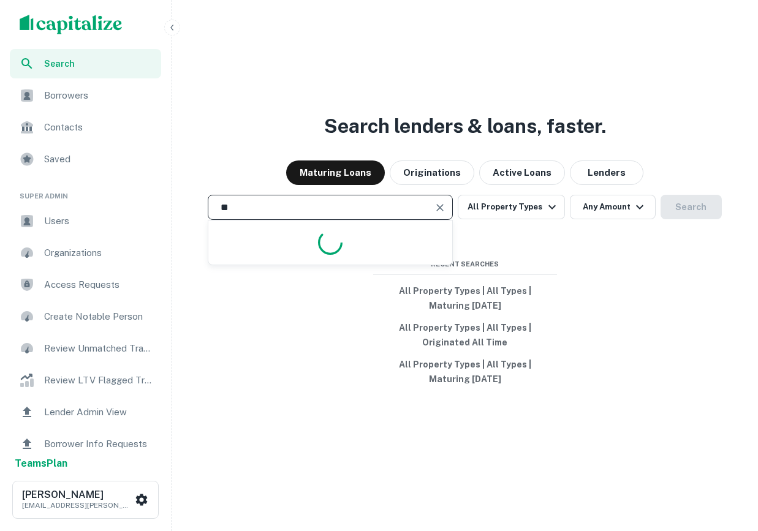
type input "*"
click at [94, 219] on span "Users" at bounding box center [99, 221] width 110 height 15
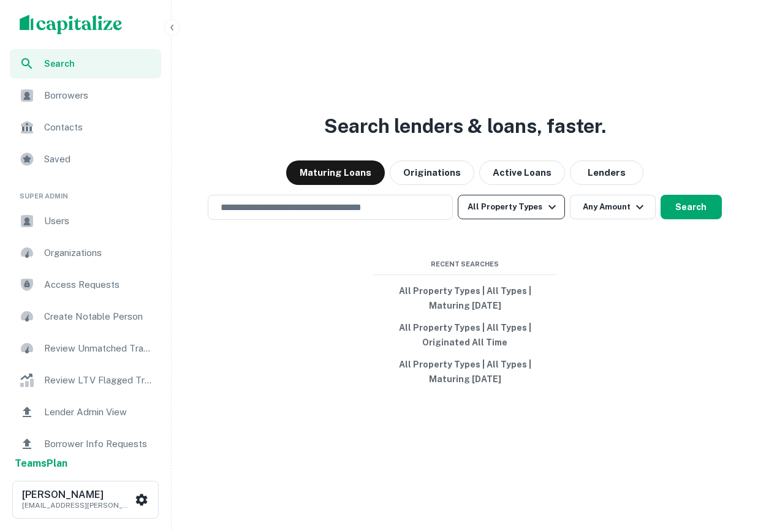
click at [541, 213] on button "All Property Types" at bounding box center [511, 207] width 107 height 25
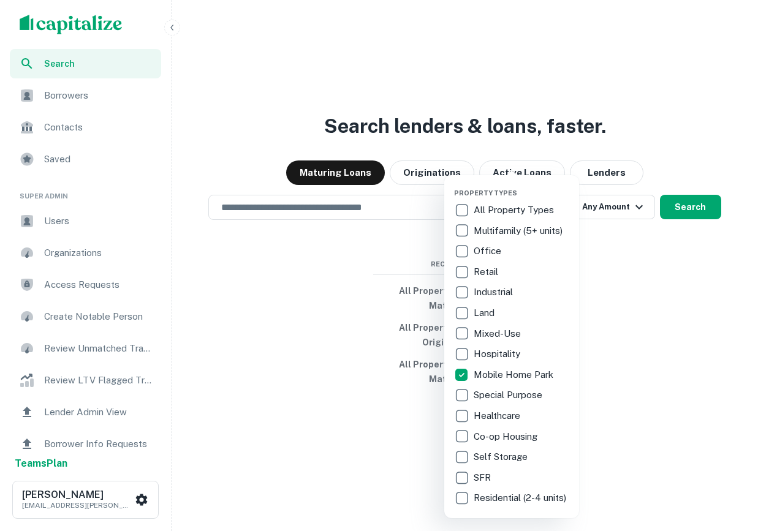
click at [687, 353] on div at bounding box center [379, 265] width 758 height 531
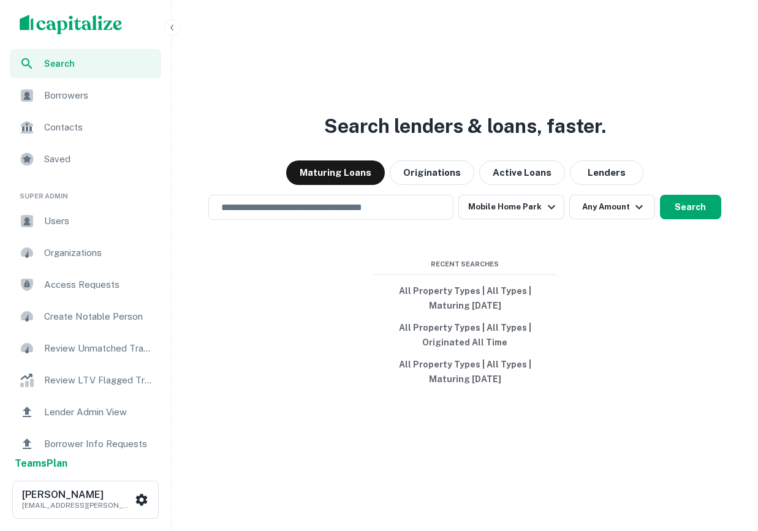
click at [346, 225] on div "Search lenders & loans, faster. Maturing Loans Originations Active Loans Lender…" at bounding box center [465, 294] width 577 height 531
click at [332, 212] on input "text" at bounding box center [331, 207] width 234 height 14
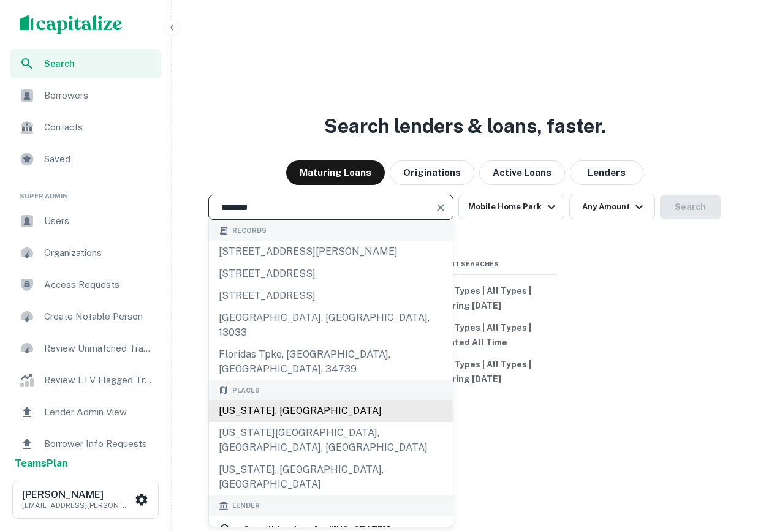
click at [270, 400] on div "Florida, USA" at bounding box center [331, 411] width 244 height 22
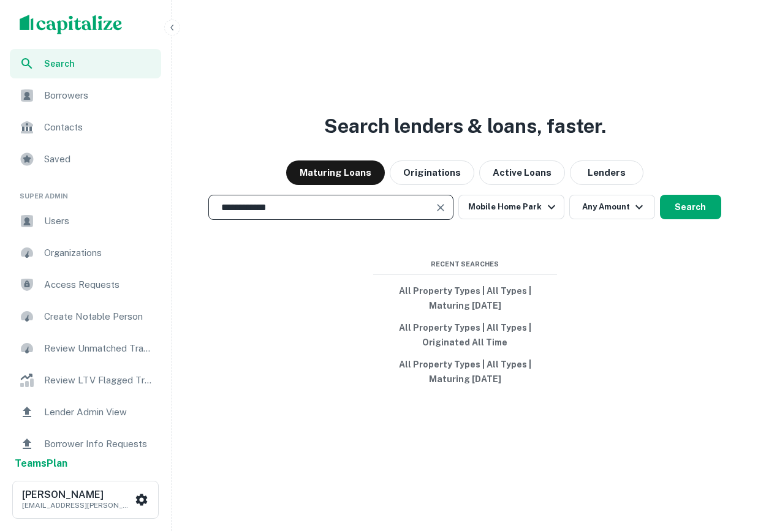
type input "**********"
click at [676, 189] on div "**********" at bounding box center [465, 294] width 577 height 531
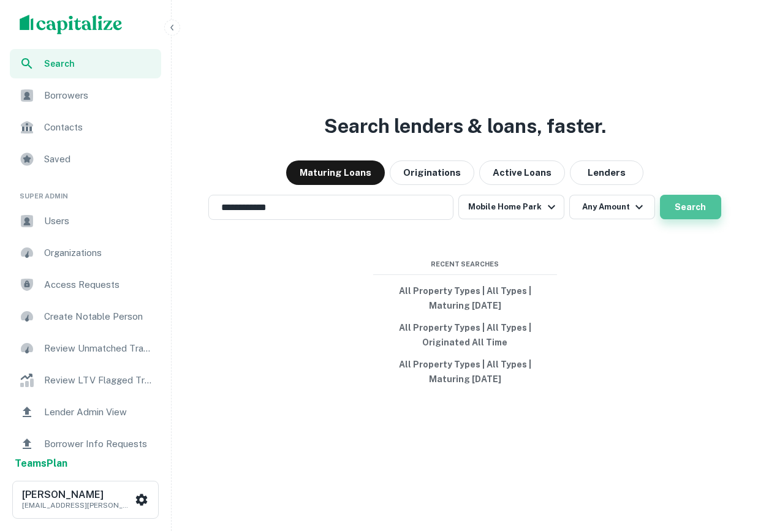
click at [675, 208] on button "Search" at bounding box center [690, 207] width 61 height 25
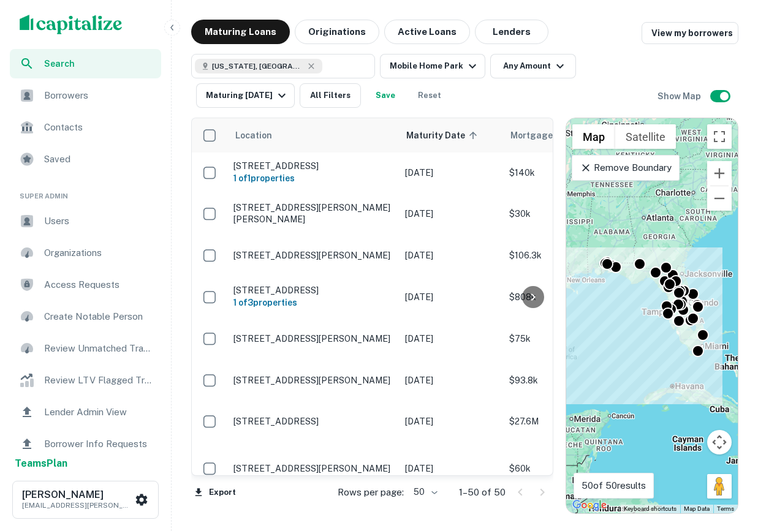
click at [634, 170] on p "Remove Boundary" at bounding box center [625, 168] width 91 height 15
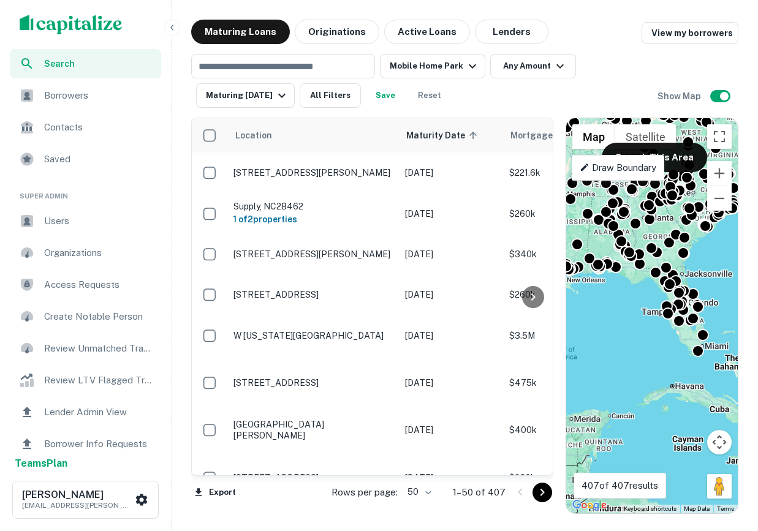
click at [652, 321] on div "To activate drag with keyboard, press Alt + Enter. Once in keyboard drag state,…" at bounding box center [652, 315] width 172 height 395
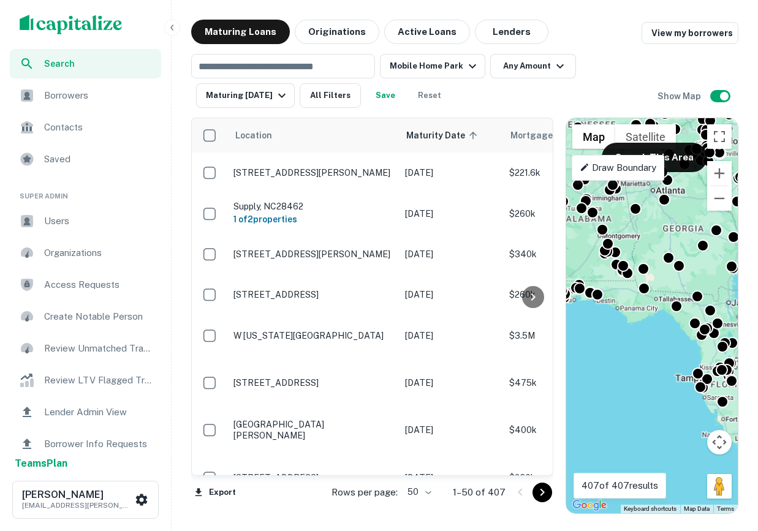
drag, startPoint x: 641, startPoint y: 301, endPoint x: 653, endPoint y: 374, distance: 74.1
click at [654, 374] on div "To activate drag with keyboard, press Alt + Enter. Once in keyboard drag state,…" at bounding box center [652, 315] width 172 height 395
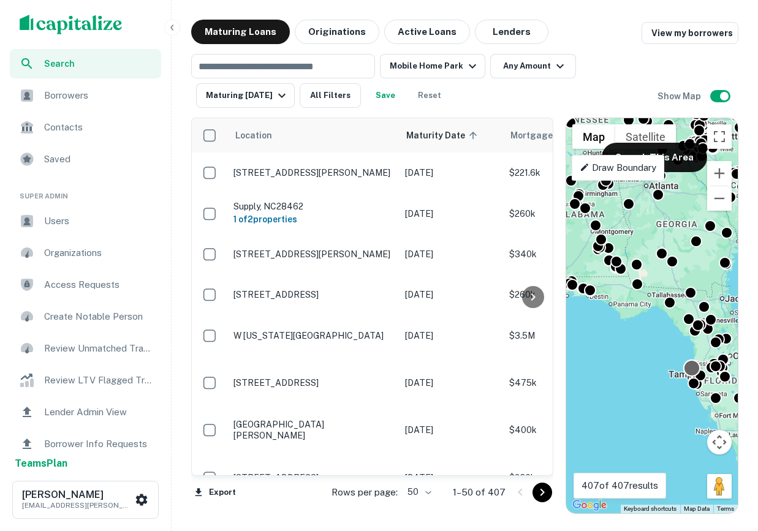
click at [689, 371] on div at bounding box center [692, 368] width 18 height 18
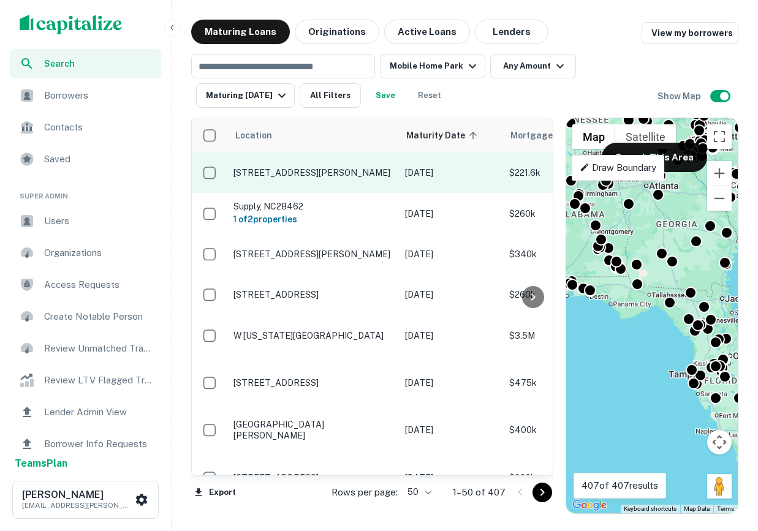
click at [286, 181] on td "85 County Road 7717 Troy, AL36081" at bounding box center [313, 173] width 172 height 40
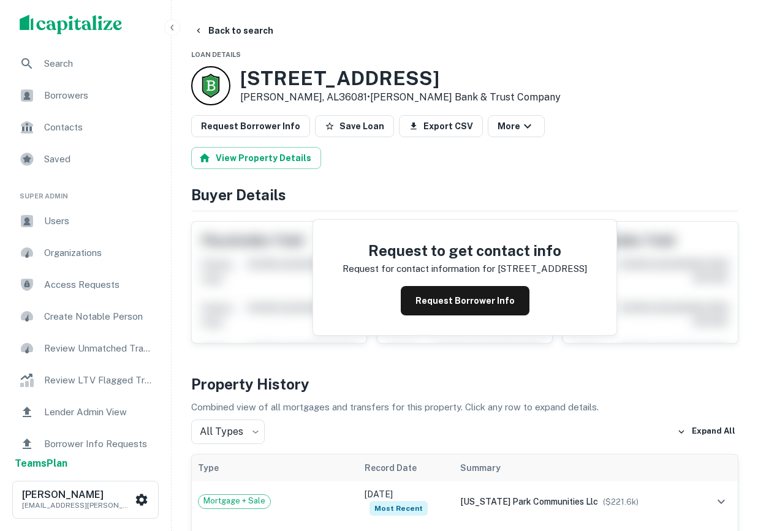
click at [73, 108] on div "Borrowers" at bounding box center [85, 95] width 151 height 29
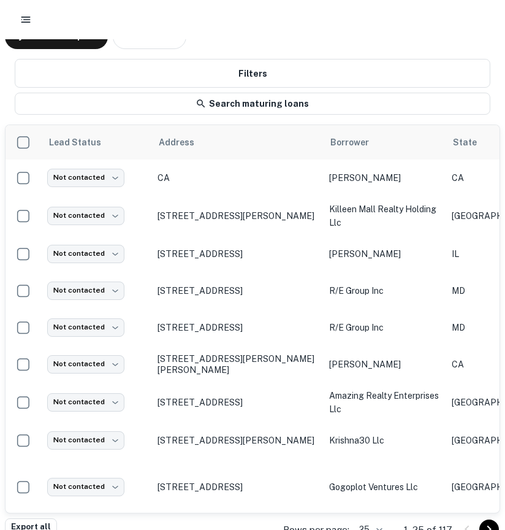
click at [18, 25] on button "button" at bounding box center [26, 20] width 22 height 22
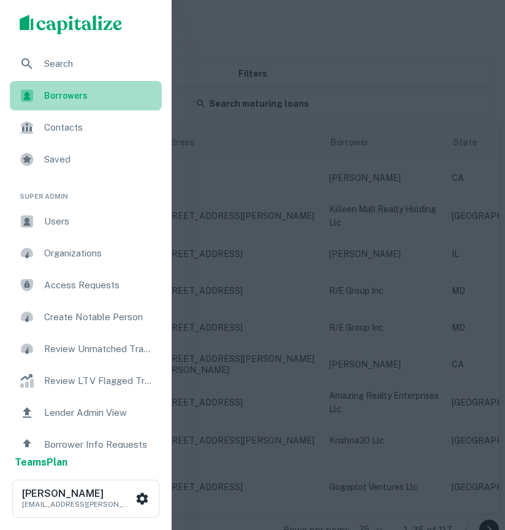
click at [55, 105] on div "Borrowers" at bounding box center [86, 95] width 152 height 29
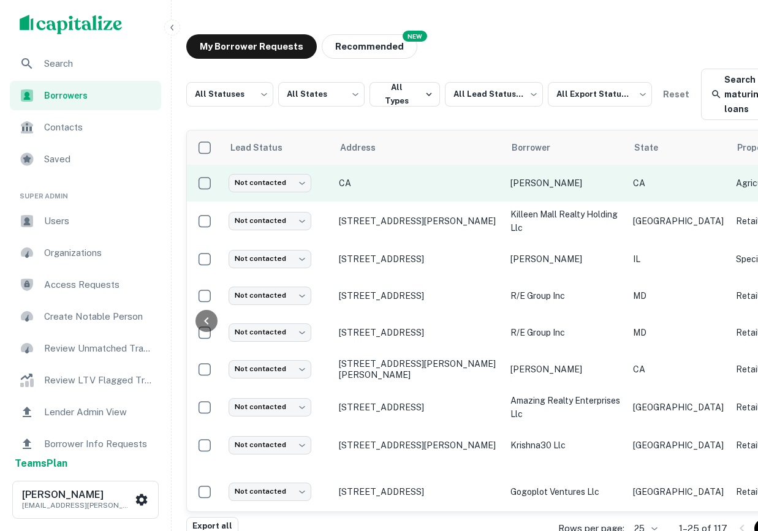
scroll to position [0, 733]
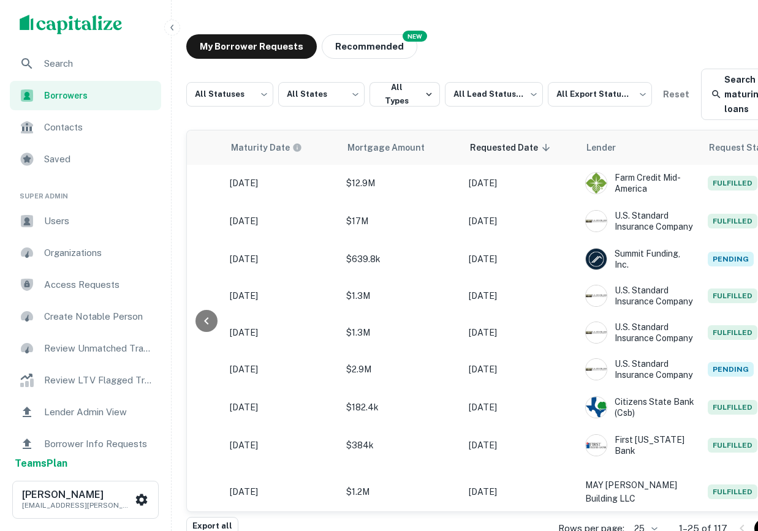
click at [132, 73] on div "Search" at bounding box center [85, 63] width 151 height 29
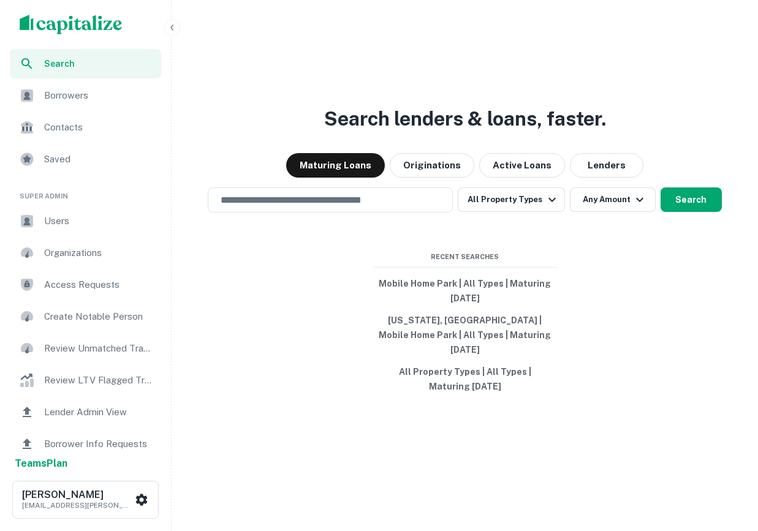
scroll to position [29, 0]
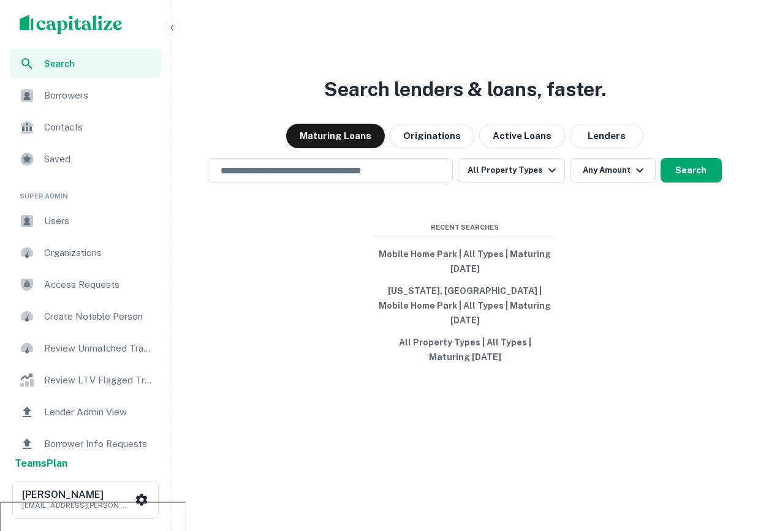
click at [89, 118] on div "Contacts" at bounding box center [85, 127] width 151 height 29
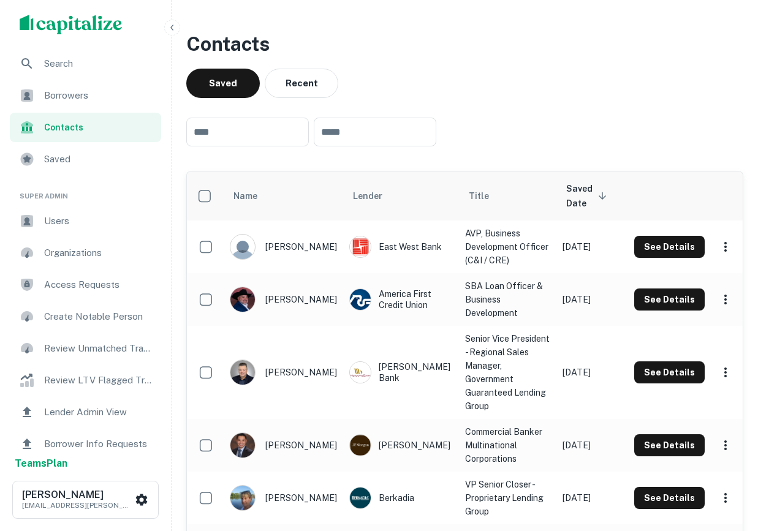
click at [109, 85] on div "Borrowers" at bounding box center [85, 95] width 151 height 29
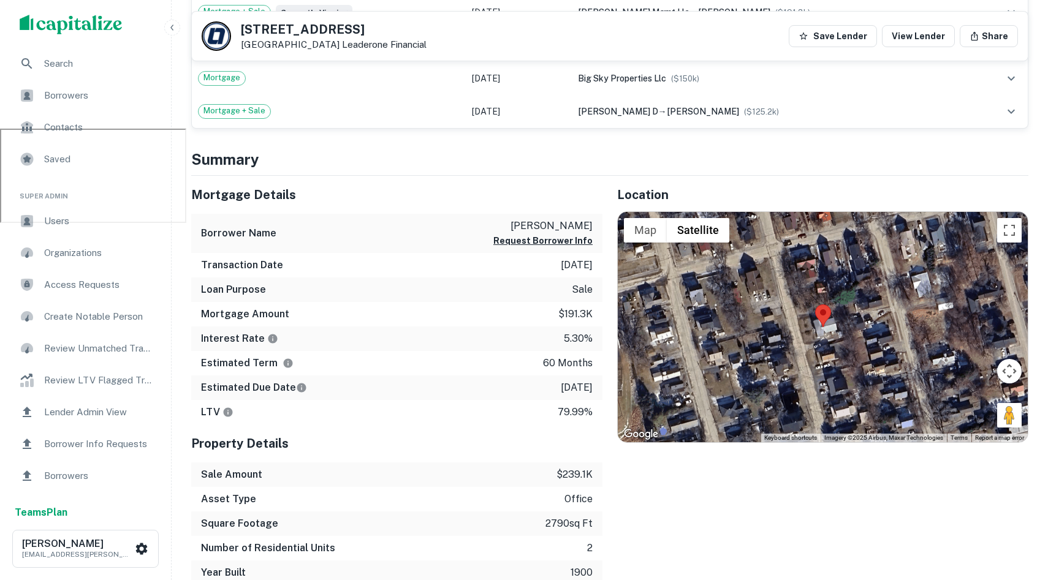
scroll to position [398, 0]
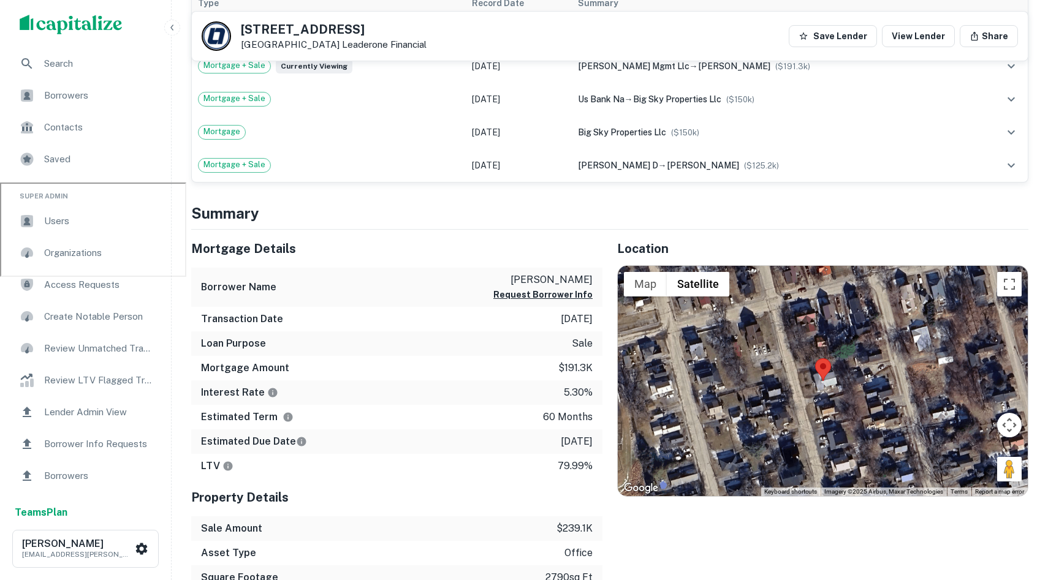
click at [37, 93] on div "Borrowers" at bounding box center [85, 95] width 151 height 29
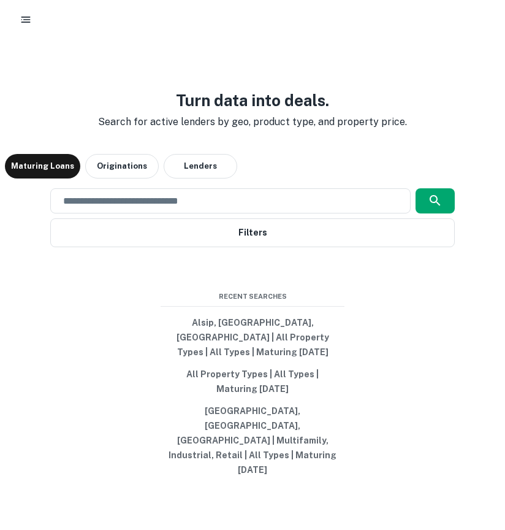
click at [20, 20] on icon "button" at bounding box center [26, 19] width 12 height 12
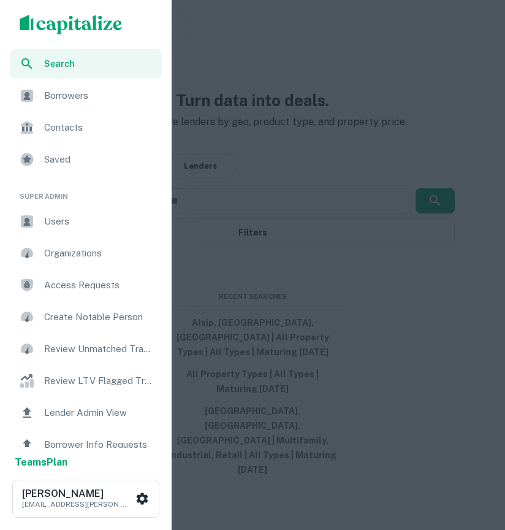
click at [63, 83] on div "Borrowers" at bounding box center [86, 95] width 152 height 29
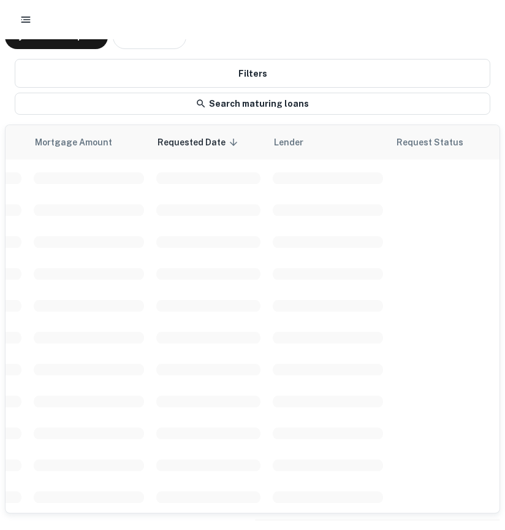
scroll to position [0, 821]
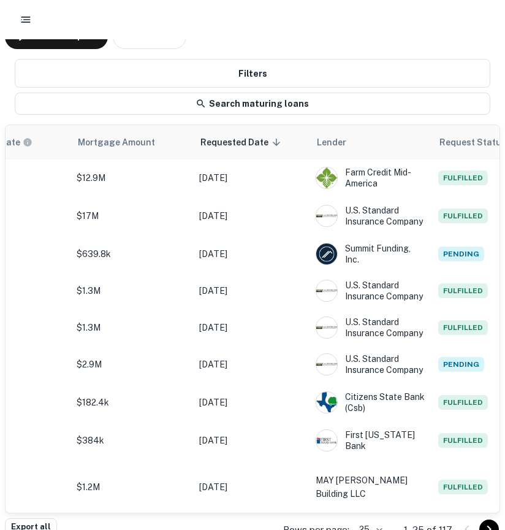
click at [29, 27] on button "button" at bounding box center [26, 20] width 22 height 22
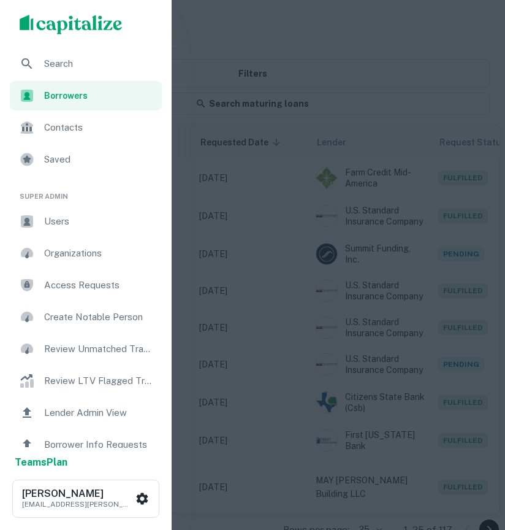
click at [72, 218] on span "Users" at bounding box center [99, 221] width 110 height 15
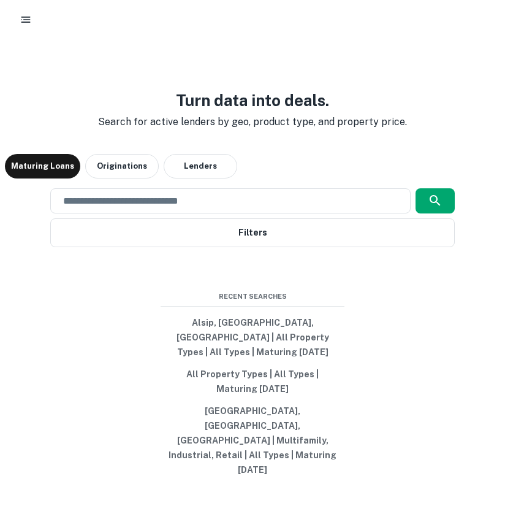
click at [16, 21] on button "button" at bounding box center [26, 20] width 22 height 22
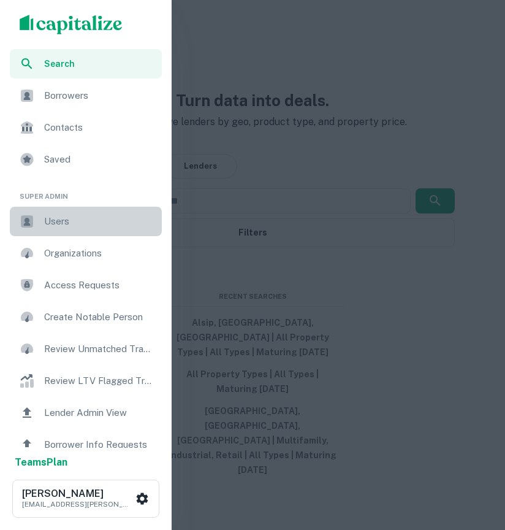
click at [75, 221] on span "Users" at bounding box center [99, 221] width 110 height 15
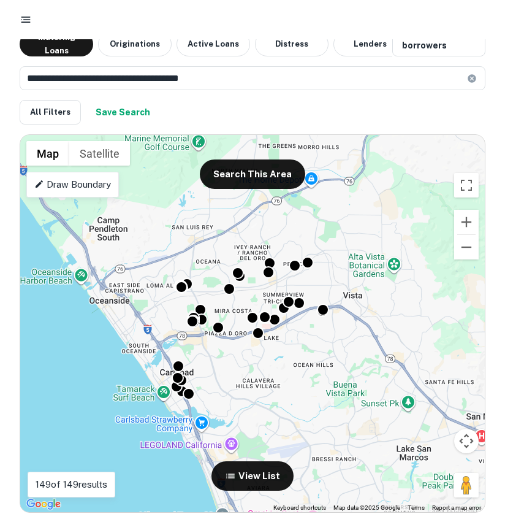
click at [246, 335] on div "To activate drag with keyboard, press Alt + Enter. Once in keyboard drag state,…" at bounding box center [252, 323] width 465 height 377
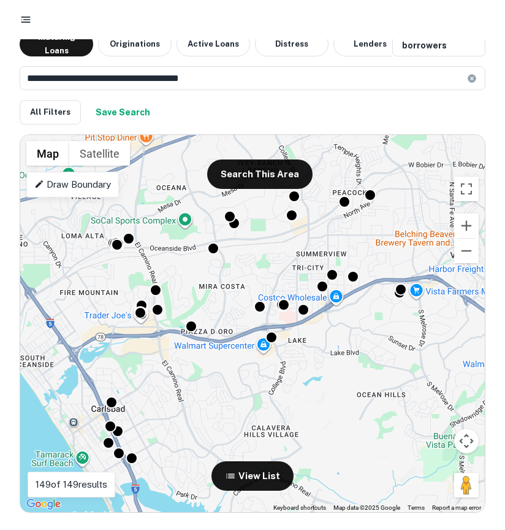
click at [251, 319] on div "To activate drag with keyboard, press Alt + Enter. Once in keyboard drag state,…" at bounding box center [252, 323] width 465 height 377
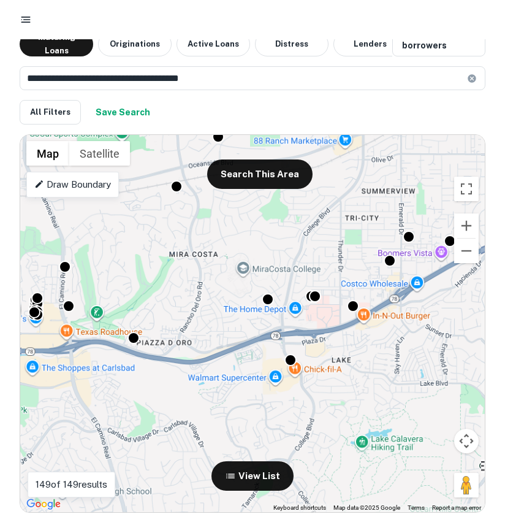
click at [251, 319] on div "To activate drag with keyboard, press Alt + Enter. Once in keyboard drag state,…" at bounding box center [252, 323] width 465 height 377
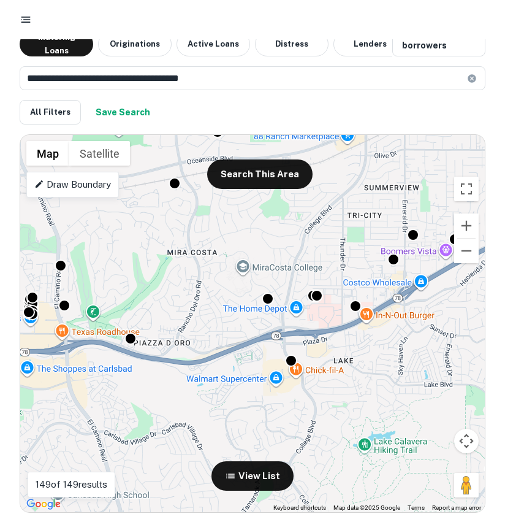
click at [251, 319] on div "To activate drag with keyboard, press Alt + Enter. Once in keyboard drag state,…" at bounding box center [252, 323] width 465 height 377
click at [257, 319] on div "To activate drag with keyboard, press Alt + Enter. Once in keyboard drag state,…" at bounding box center [252, 323] width 465 height 377
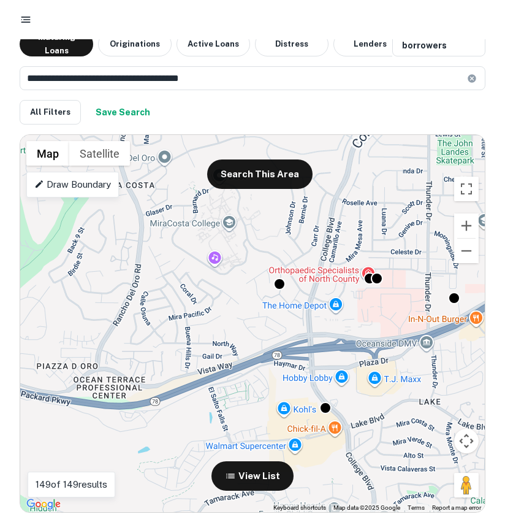
click at [280, 308] on div "To activate drag with keyboard, press Alt + Enter. Once in keyboard drag state,…" at bounding box center [252, 323] width 465 height 377
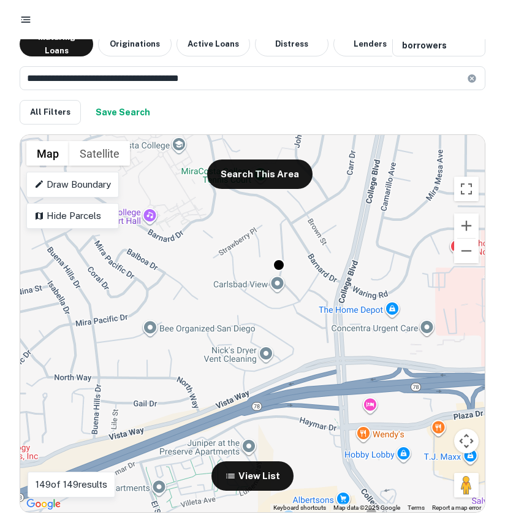
click at [283, 297] on div "To activate drag with keyboard, press Alt + Enter. Once in keyboard drag state,…" at bounding box center [252, 323] width 465 height 377
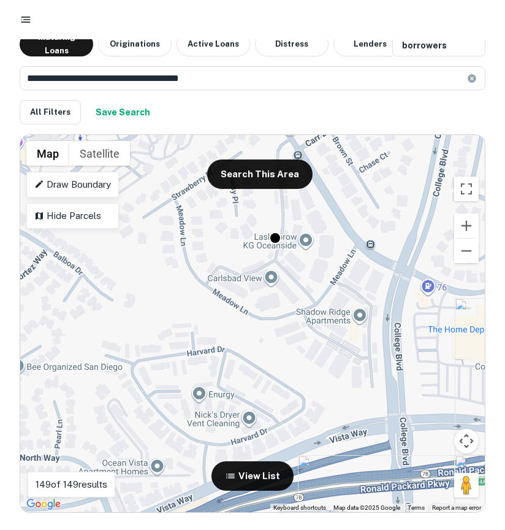
click at [298, 266] on div "To activate drag with keyboard, press Alt + Enter. Once in keyboard drag state,…" at bounding box center [252, 323] width 465 height 377
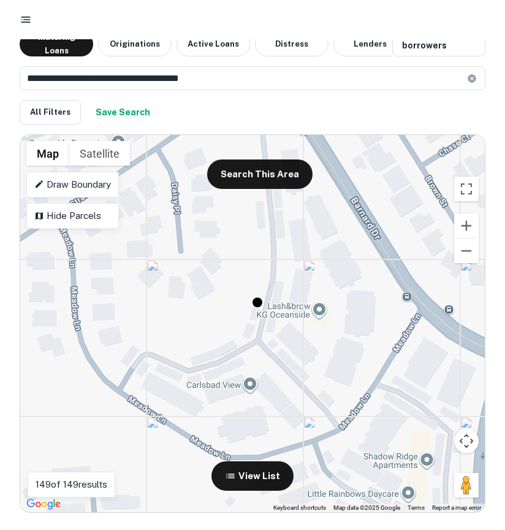
drag, startPoint x: 298, startPoint y: 266, endPoint x: 300, endPoint y: 354, distance: 87.7
click at [302, 356] on div "To activate drag with keyboard, press Alt + Enter. Once in keyboard drag state,…" at bounding box center [252, 323] width 465 height 377
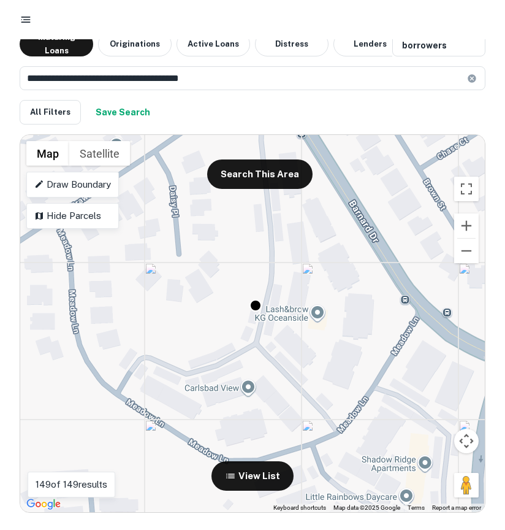
click at [270, 335] on div "To activate drag with keyboard, press Alt + Enter. Once in keyboard drag state,…" at bounding box center [252, 323] width 465 height 377
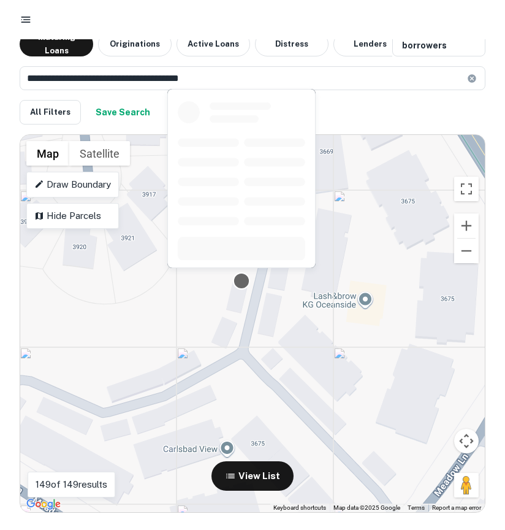
click at [243, 281] on div at bounding box center [242, 281] width 18 height 18
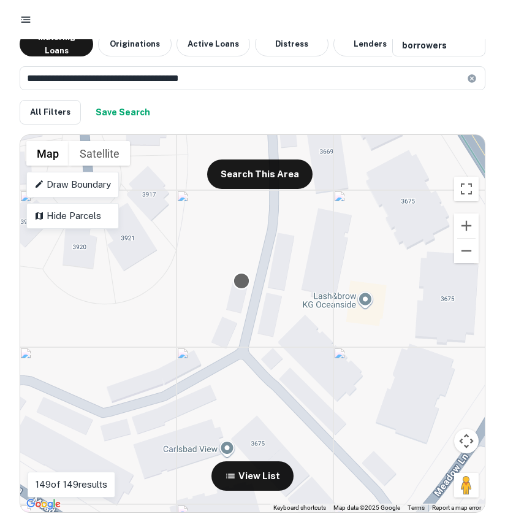
click at [246, 282] on div at bounding box center [242, 281] width 18 height 18
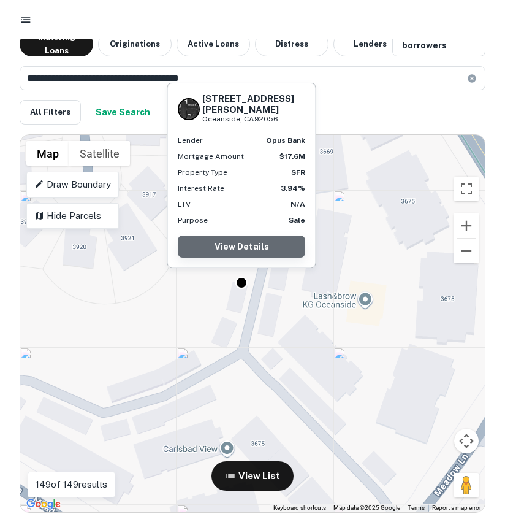
click at [251, 249] on link "View Details" at bounding box center [241, 246] width 127 height 22
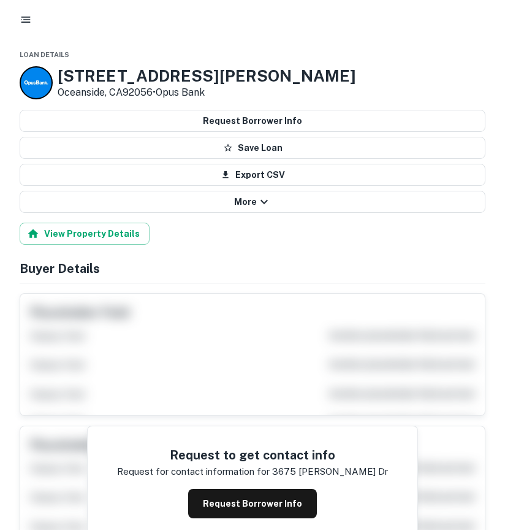
click at [36, 15] on div at bounding box center [253, 20] width 476 height 22
click at [34, 15] on button "button" at bounding box center [26, 20] width 22 height 22
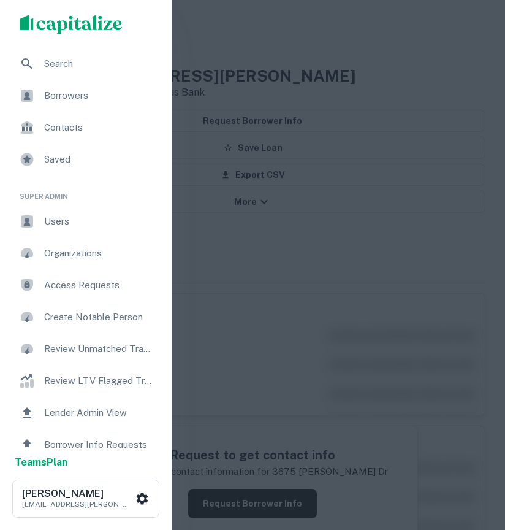
click at [51, 66] on span "Search" at bounding box center [99, 63] width 110 height 15
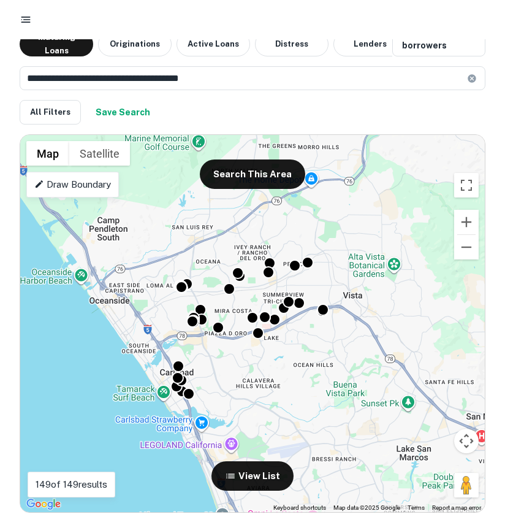
click at [256, 348] on div "To activate drag with keyboard, press Alt + Enter. Once in keyboard drag state,…" at bounding box center [252, 323] width 465 height 377
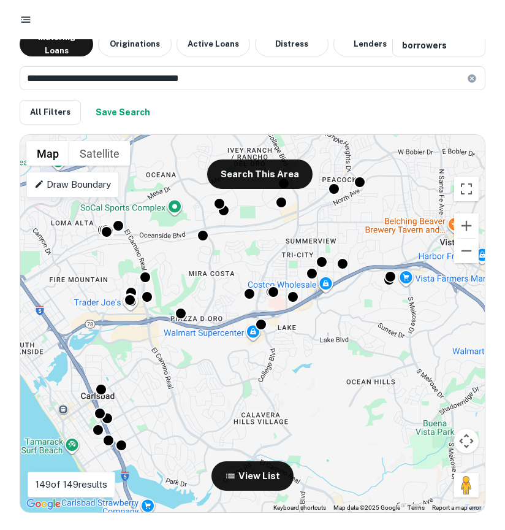
click at [249, 300] on gmp-advanced-marker at bounding box center [249, 300] width 0 height 0
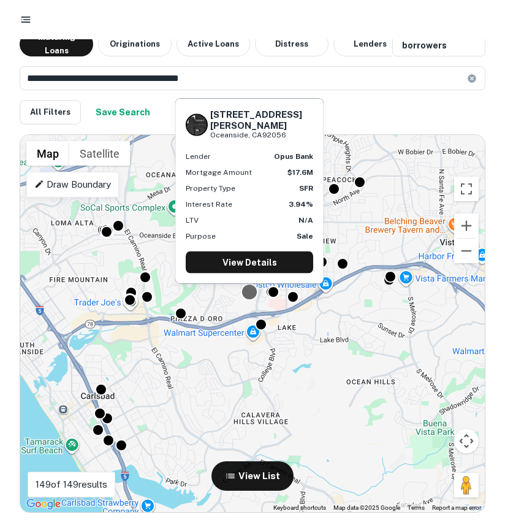
click at [246, 295] on div at bounding box center [250, 292] width 18 height 18
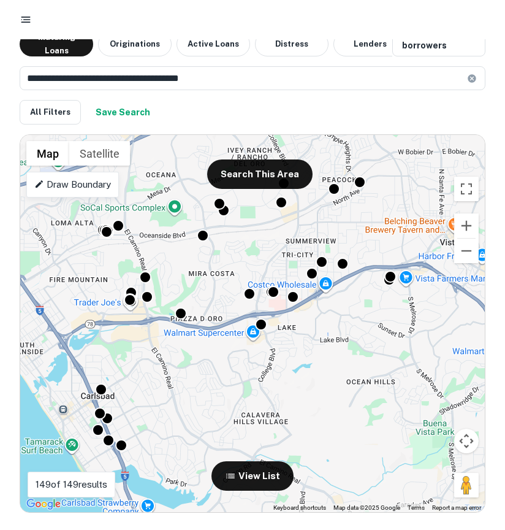
click at [249, 300] on gmp-advanced-marker at bounding box center [249, 300] width 0 height 0
click at [259, 299] on div "To activate drag with keyboard, press Alt + Enter. Once in keyboard drag state,…" at bounding box center [252, 323] width 465 height 377
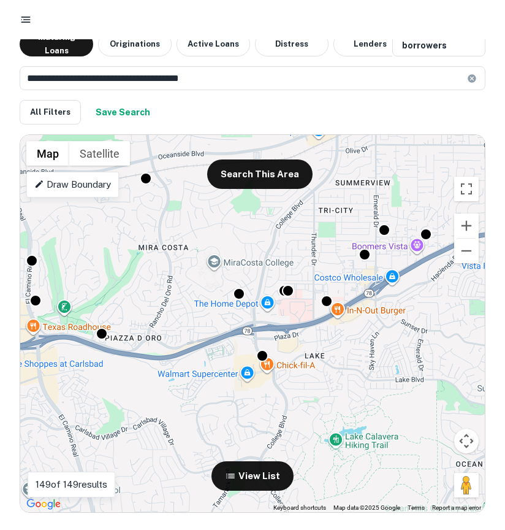
click at [259, 299] on div "To activate drag with keyboard, press Alt + Enter. Once in keyboard drag state,…" at bounding box center [252, 323] width 465 height 377
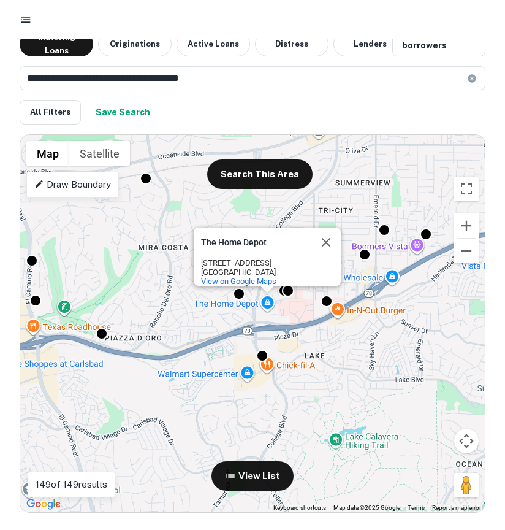
click at [237, 276] on span "View on Google Maps" at bounding box center [238, 280] width 75 height 9
click at [242, 296] on div at bounding box center [239, 292] width 18 height 18
click at [243, 296] on div at bounding box center [239, 292] width 18 height 18
click at [239, 300] on gmp-advanced-marker at bounding box center [239, 300] width 0 height 0
click at [324, 227] on button "Close" at bounding box center [325, 241] width 29 height 29
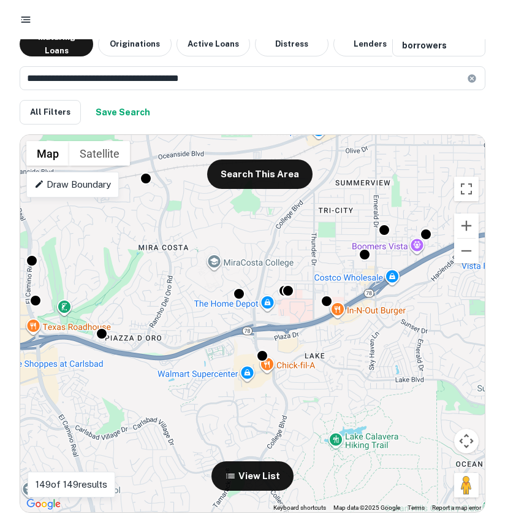
click at [254, 252] on div "To activate drag with keyboard, press Alt + Enter. Once in keyboard drag state,…" at bounding box center [252, 323] width 465 height 377
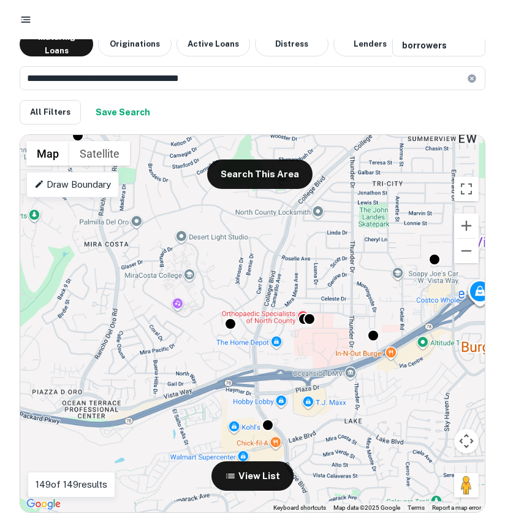
click at [253, 279] on div "To activate drag with keyboard, press Alt + Enter. Once in keyboard drag state,…" at bounding box center [252, 323] width 465 height 377
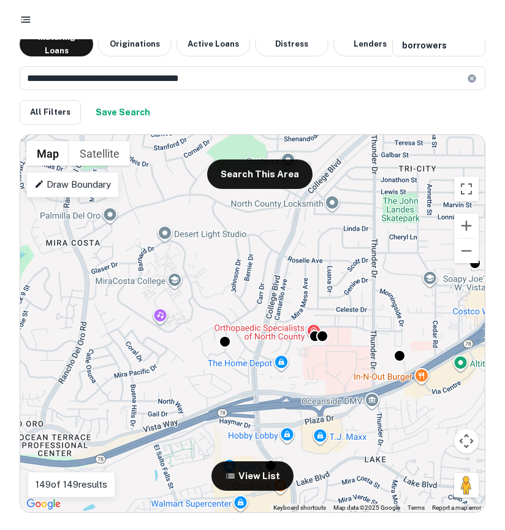
click at [253, 278] on div "To activate drag with keyboard, press Alt + Enter. Once in keyboard drag state,…" at bounding box center [252, 323] width 465 height 377
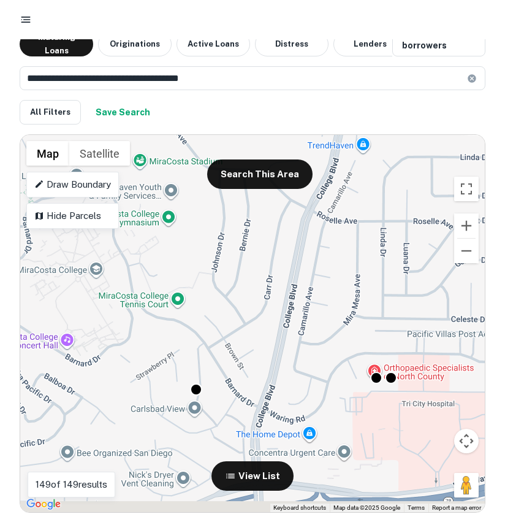
drag, startPoint x: 213, startPoint y: 387, endPoint x: 216, endPoint y: 327, distance: 60.1
click at [217, 327] on div "To activate drag with keyboard, press Alt + Enter. Once in keyboard drag state,…" at bounding box center [252, 323] width 465 height 377
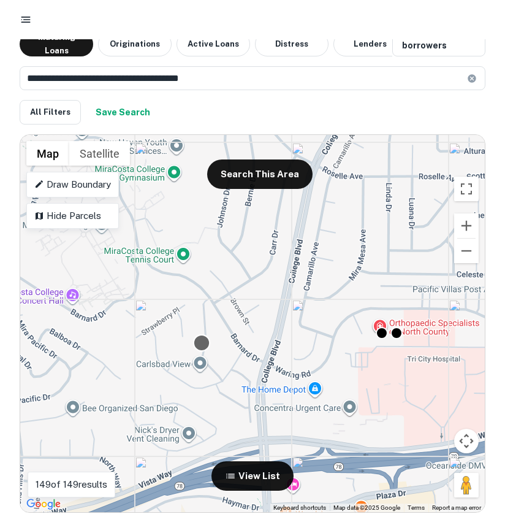
click at [205, 346] on div at bounding box center [202, 342] width 18 height 18
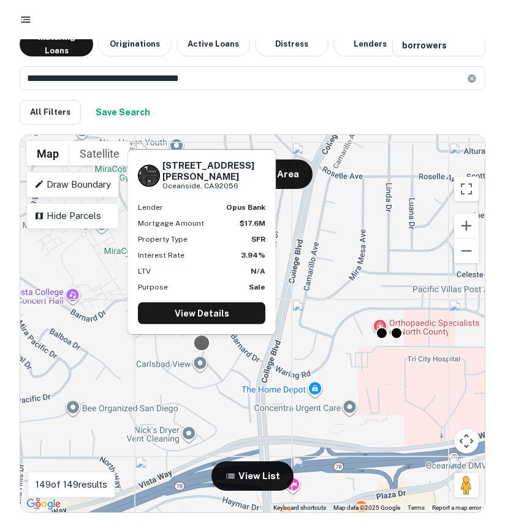
click at [203, 347] on div at bounding box center [202, 342] width 18 height 18
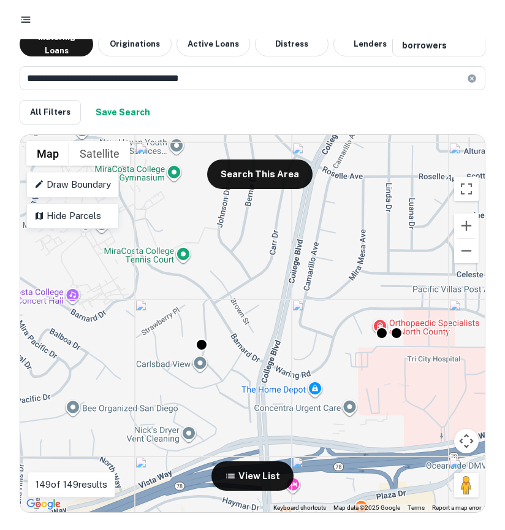
click at [200, 313] on div "To navigate, press the arrow keys. To activate drag with keyboard, press Alt + …" at bounding box center [252, 323] width 465 height 377
click at [200, 351] on div "To activate drag with keyboard, press Alt + Enter. Once in keyboard drag state,…" at bounding box center [252, 323] width 465 height 377
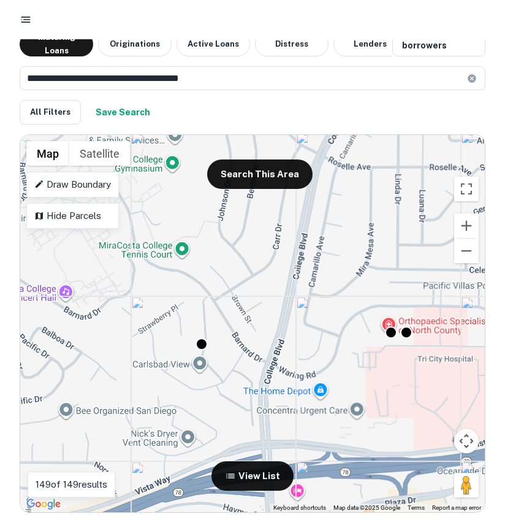
click at [200, 352] on gmp-advanced-marker at bounding box center [200, 352] width 0 height 0
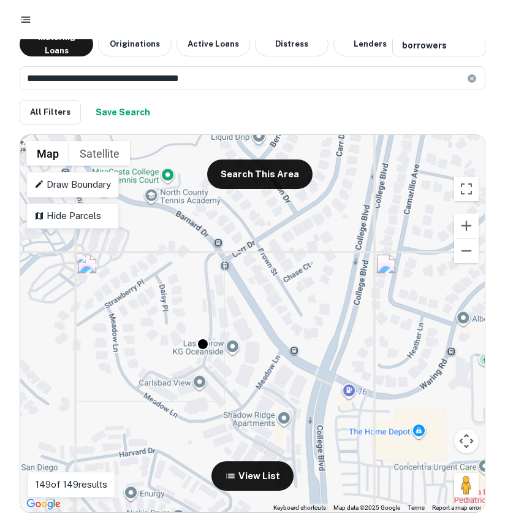
click at [200, 351] on div "To activate drag with keyboard, press Alt + Enter. Once in keyboard drag state,…" at bounding box center [252, 323] width 465 height 377
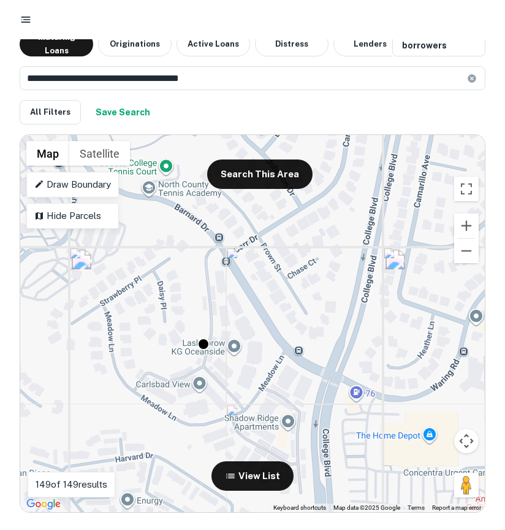
click at [200, 351] on div "To activate drag with keyboard, press Alt + Enter. Once in keyboard drag state,…" at bounding box center [252, 323] width 465 height 377
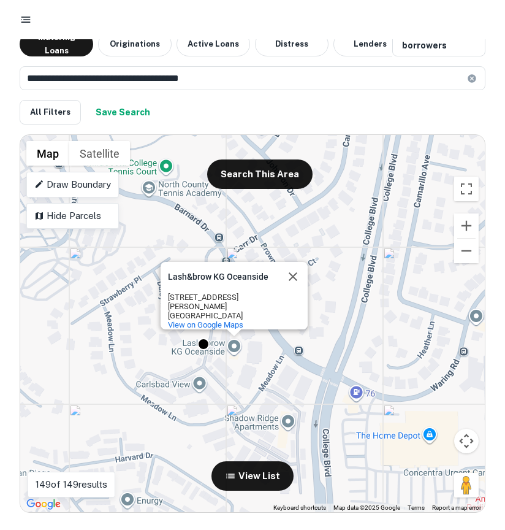
click at [202, 353] on gmp-advanced-marker at bounding box center [202, 353] width 0 height 0
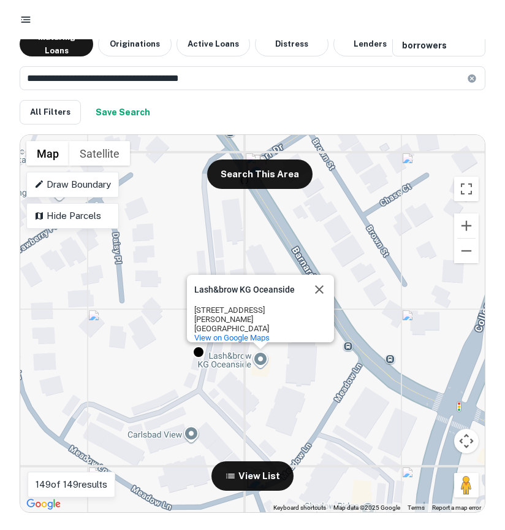
click at [195, 363] on gmp-advanced-marker at bounding box center [195, 363] width 0 height 0
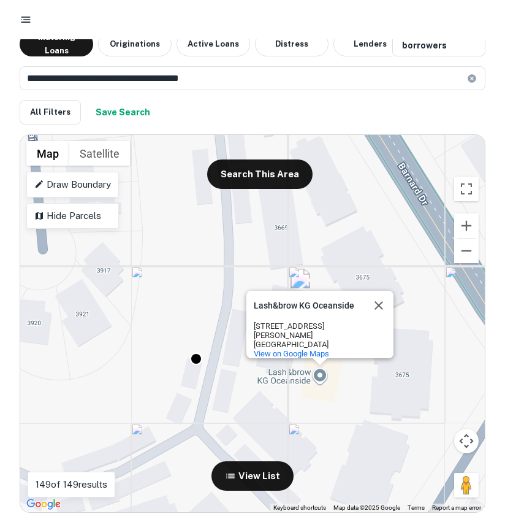
click at [203, 357] on div "To activate drag with keyboard, press Alt + Enter. Once in keyboard drag state,…" at bounding box center [252, 323] width 465 height 377
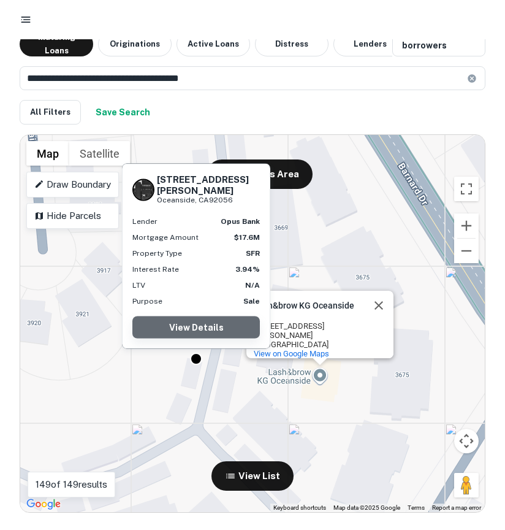
click at [196, 333] on link "View Details" at bounding box center [195, 327] width 127 height 22
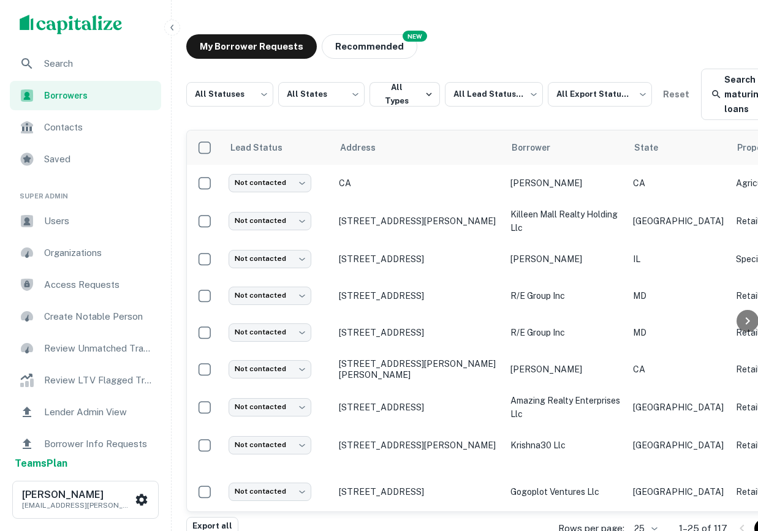
click at [120, 52] on div "Search" at bounding box center [85, 63] width 151 height 29
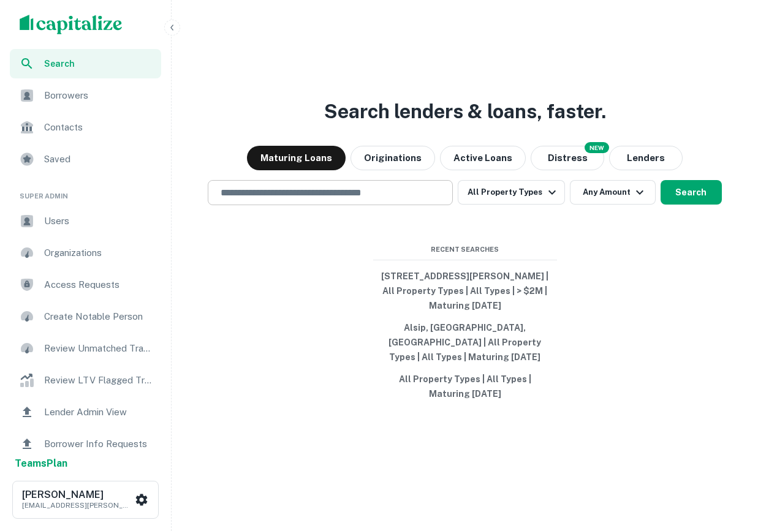
click at [265, 205] on div "​" at bounding box center [330, 192] width 245 height 25
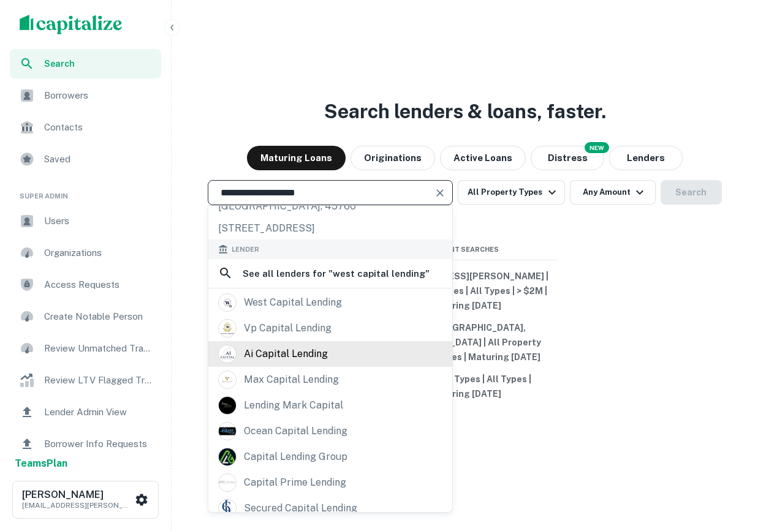
scroll to position [118, 0]
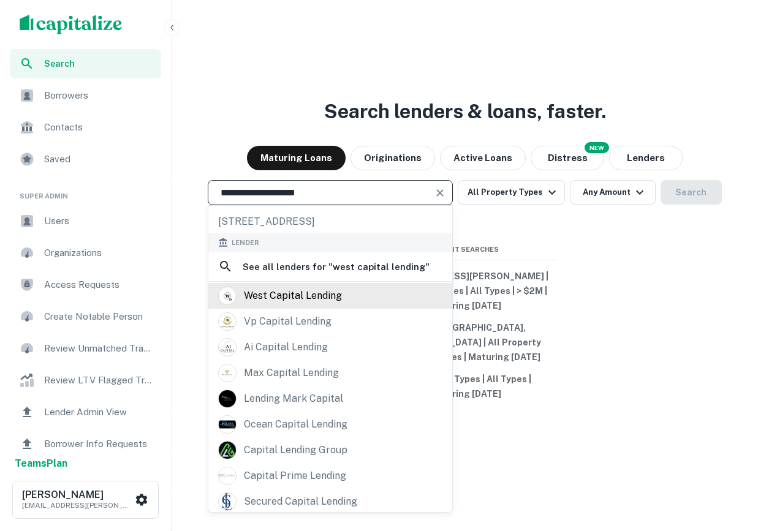
type input "**********"
click at [284, 287] on div "west capital lending" at bounding box center [293, 296] width 98 height 18
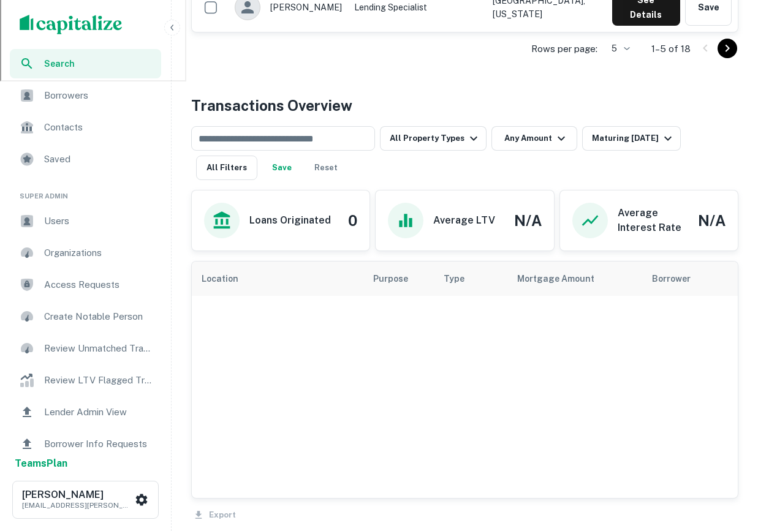
scroll to position [549, 0]
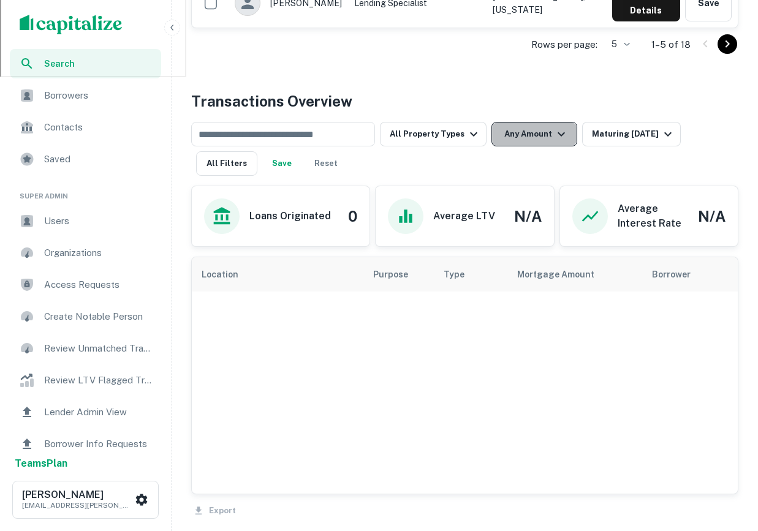
click at [542, 138] on button "Any Amount" at bounding box center [535, 134] width 86 height 25
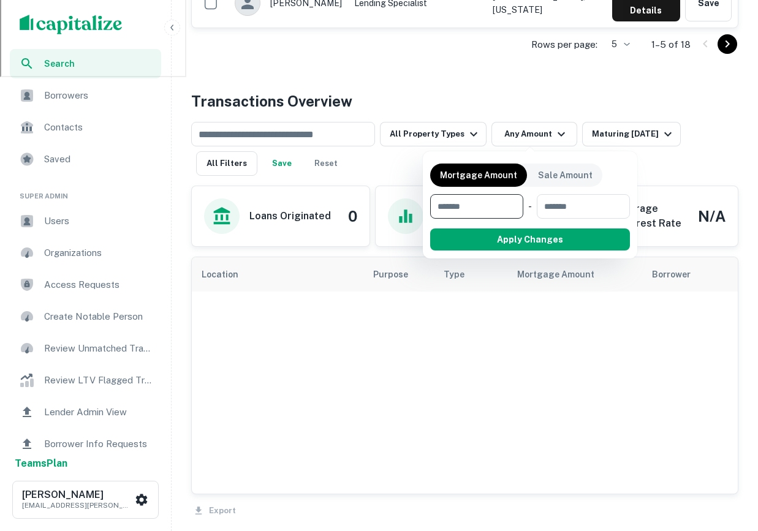
click at [619, 142] on div at bounding box center [379, 265] width 758 height 531
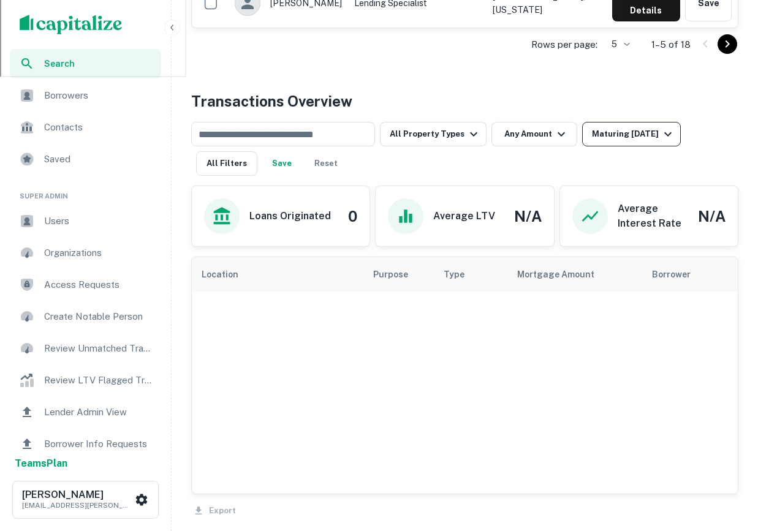
click at [616, 28] on td "See Details Save" at bounding box center [672, 52] width 132 height 49
click at [619, 122] on button "Maturing [DATE]" at bounding box center [631, 134] width 99 height 25
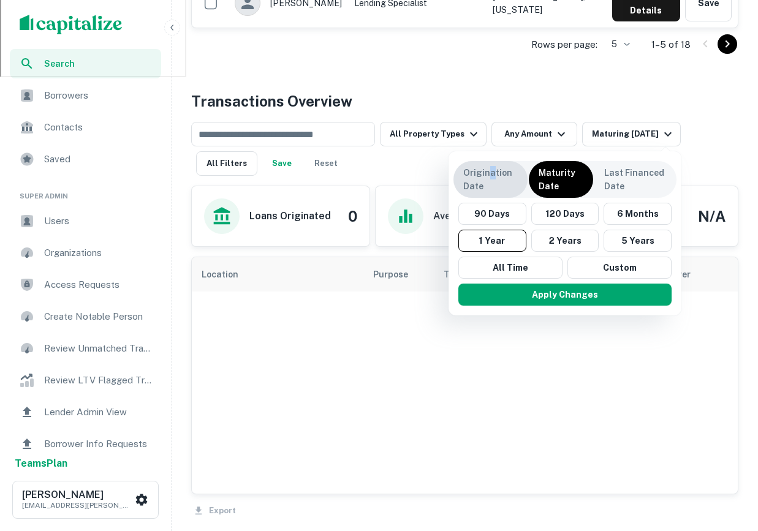
click at [490, 166] on p "Origination Date" at bounding box center [490, 179] width 55 height 27
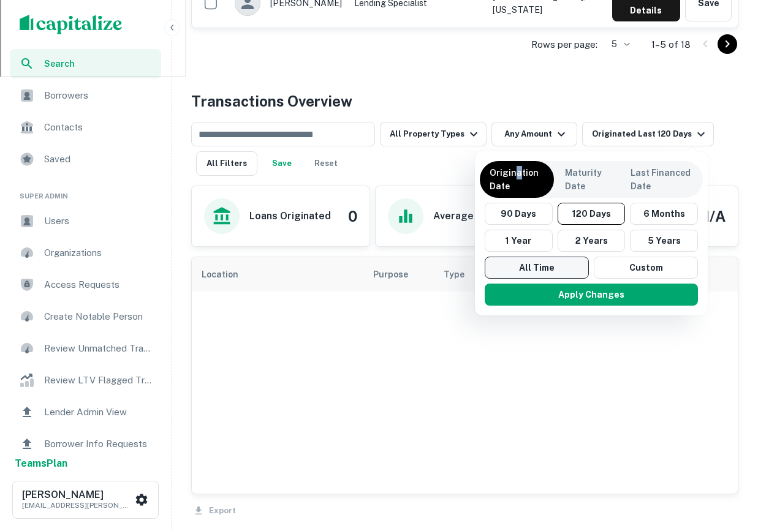
click at [534, 270] on button "All Time" at bounding box center [537, 268] width 104 height 22
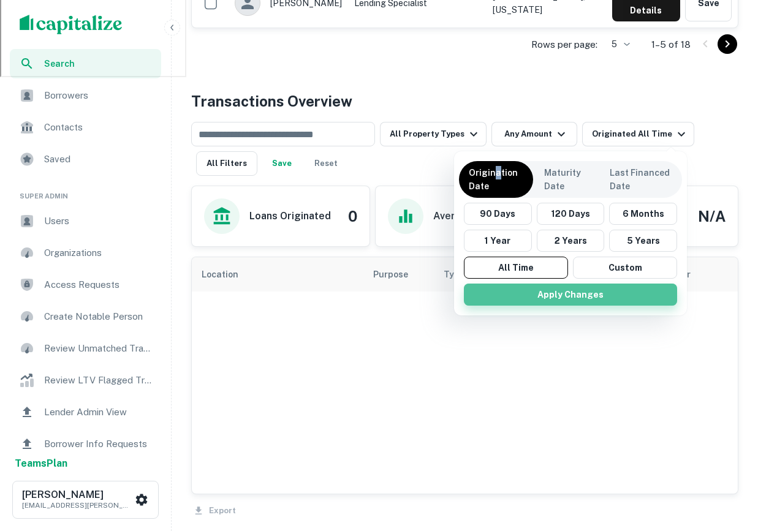
click at [558, 295] on button "Apply Changes" at bounding box center [570, 295] width 213 height 22
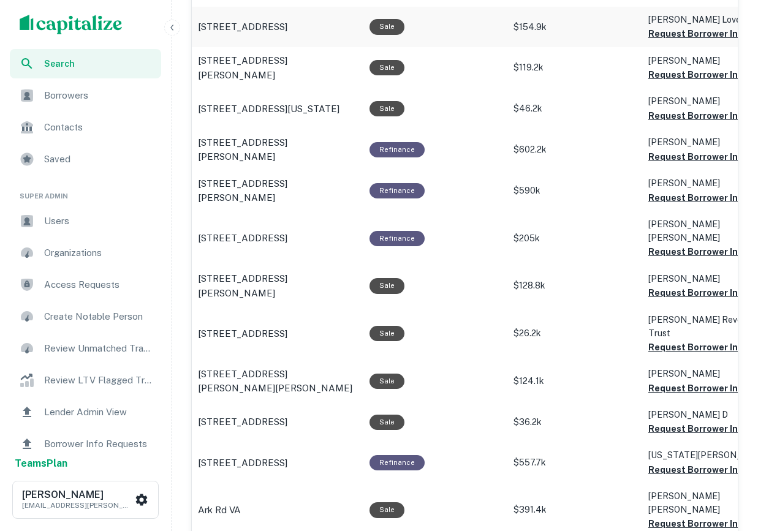
scroll to position [872, 0]
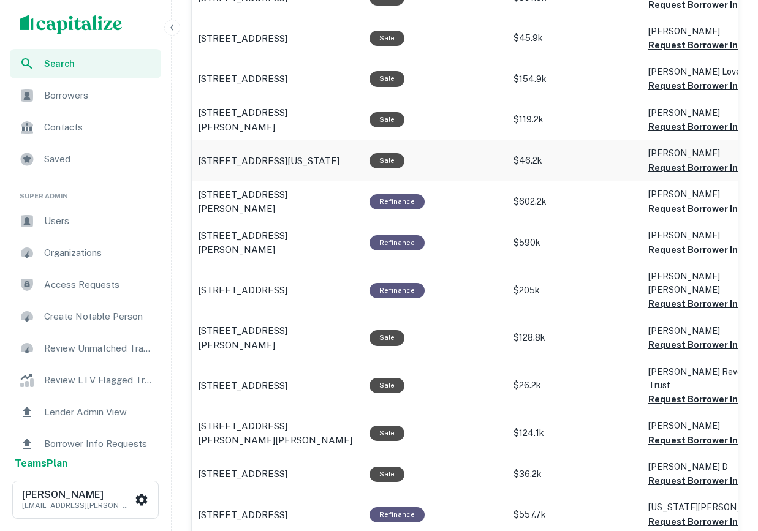
click at [256, 167] on p "[STREET_ADDRESS][US_STATE]" at bounding box center [269, 161] width 142 height 15
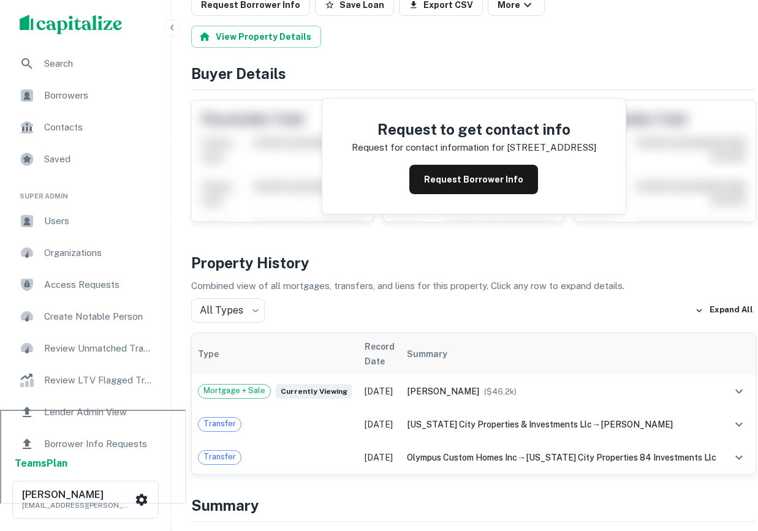
scroll to position [168, 0]
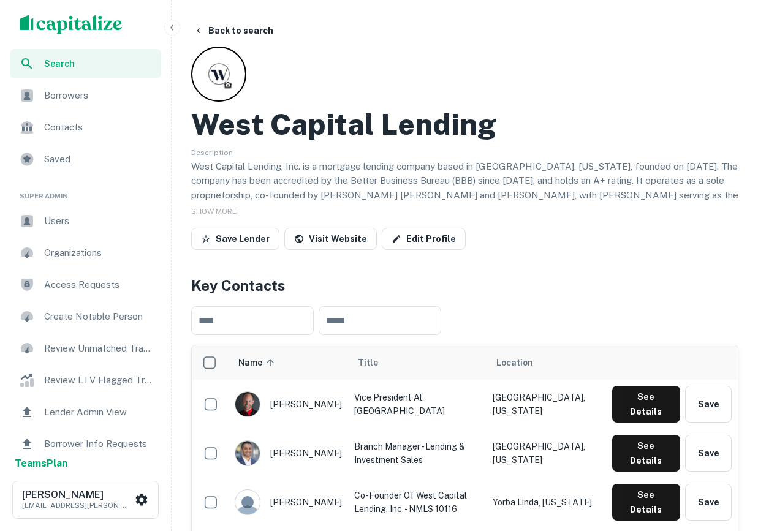
click at [58, 64] on span "Search" at bounding box center [99, 63] width 110 height 13
